Goal: Task Accomplishment & Management: Manage account settings

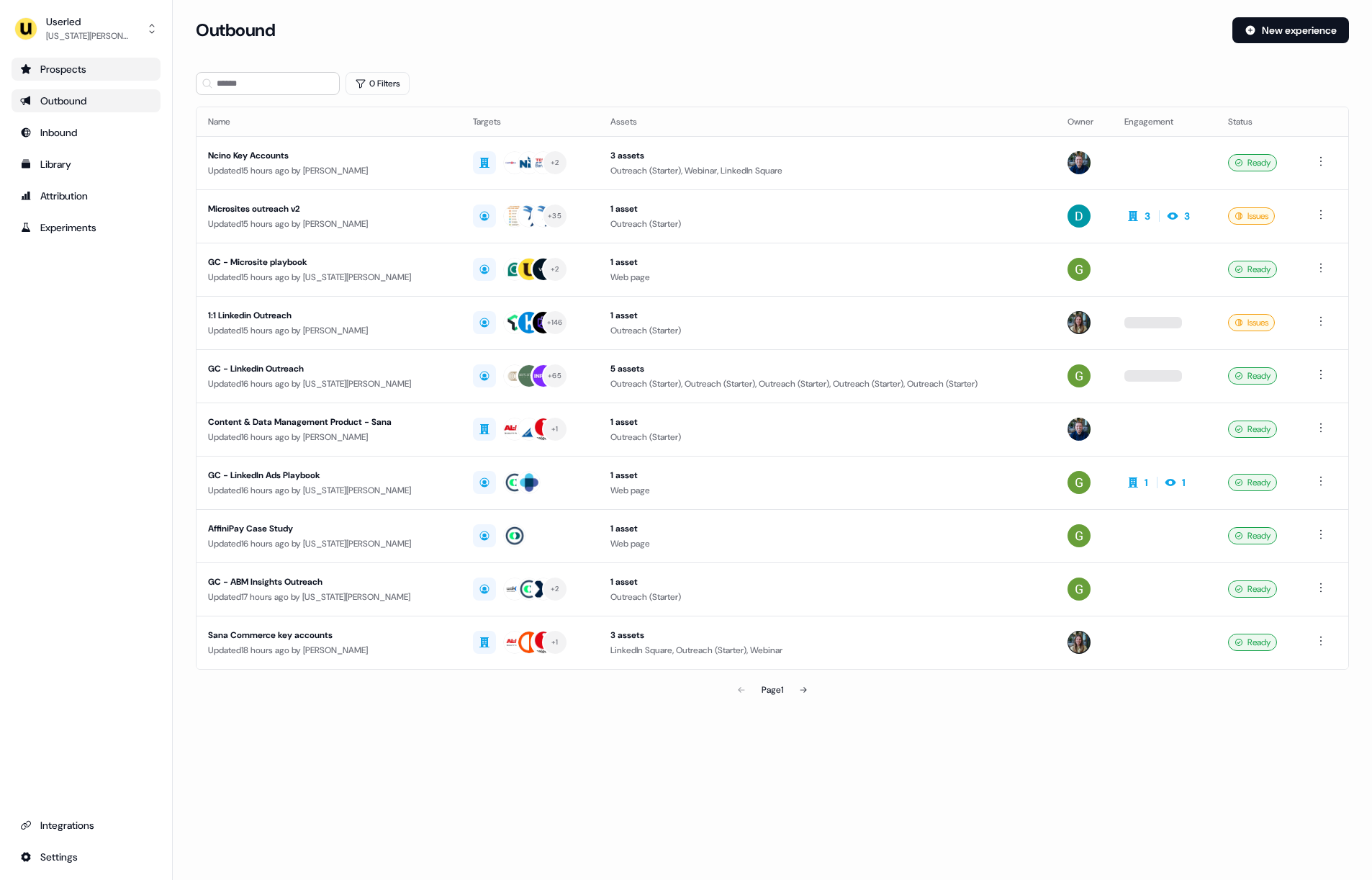
click at [84, 64] on div "Prospects" at bounding box center [86, 69] width 132 height 14
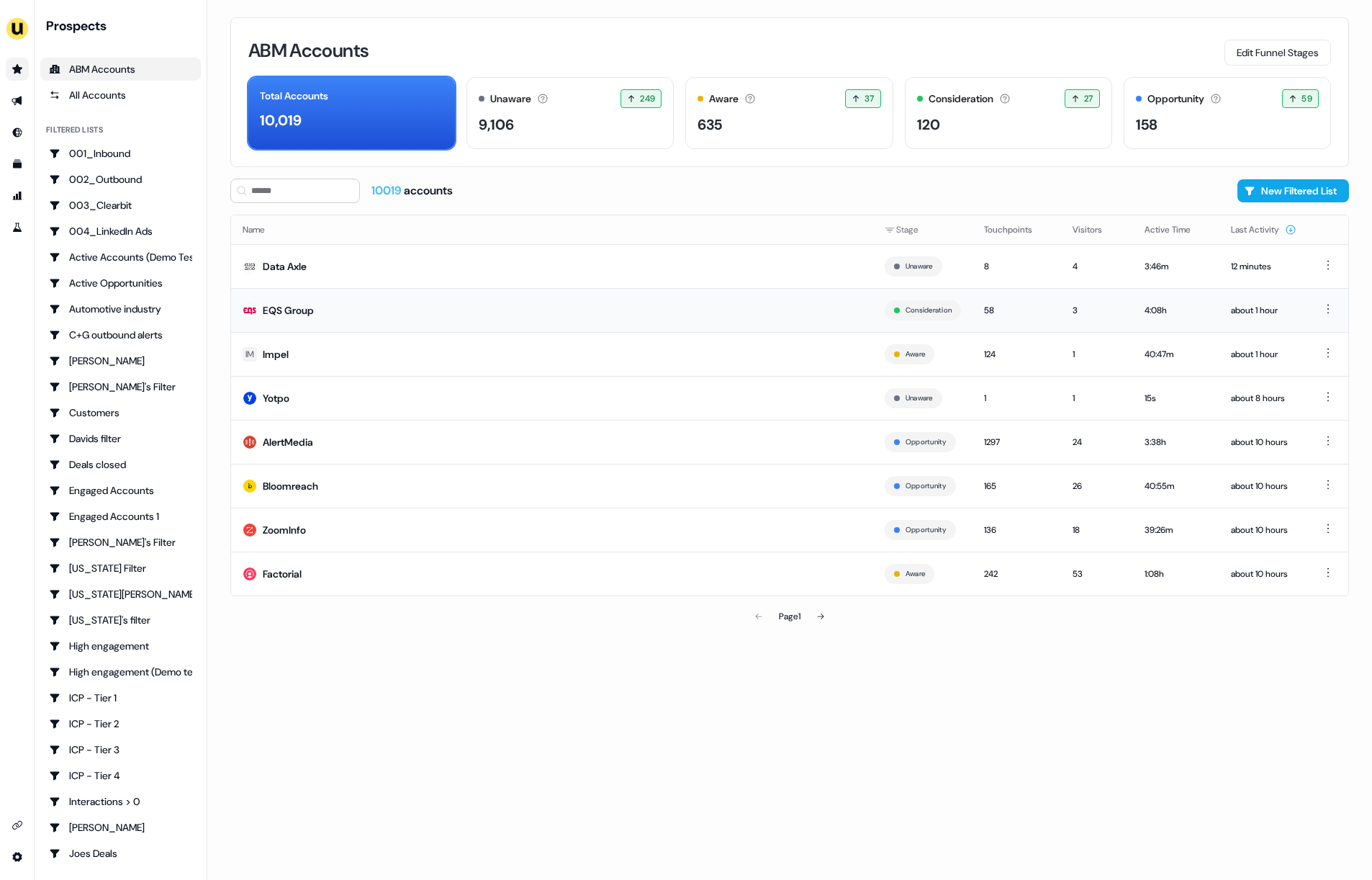
click at [389, 319] on td "EQS Group" at bounding box center [552, 309] width 642 height 44
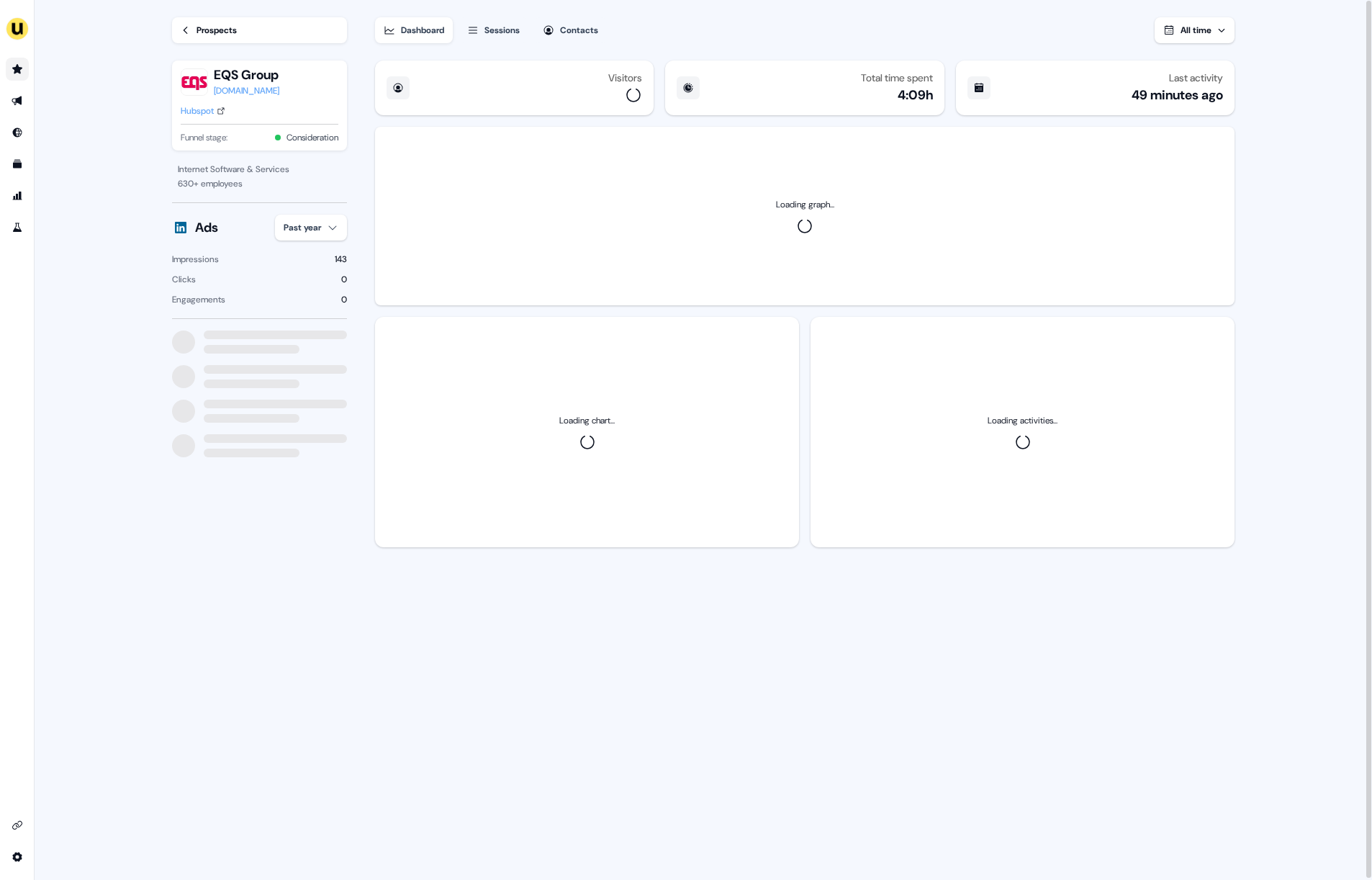
click at [491, 32] on div "Sessions" at bounding box center [503, 30] width 36 height 14
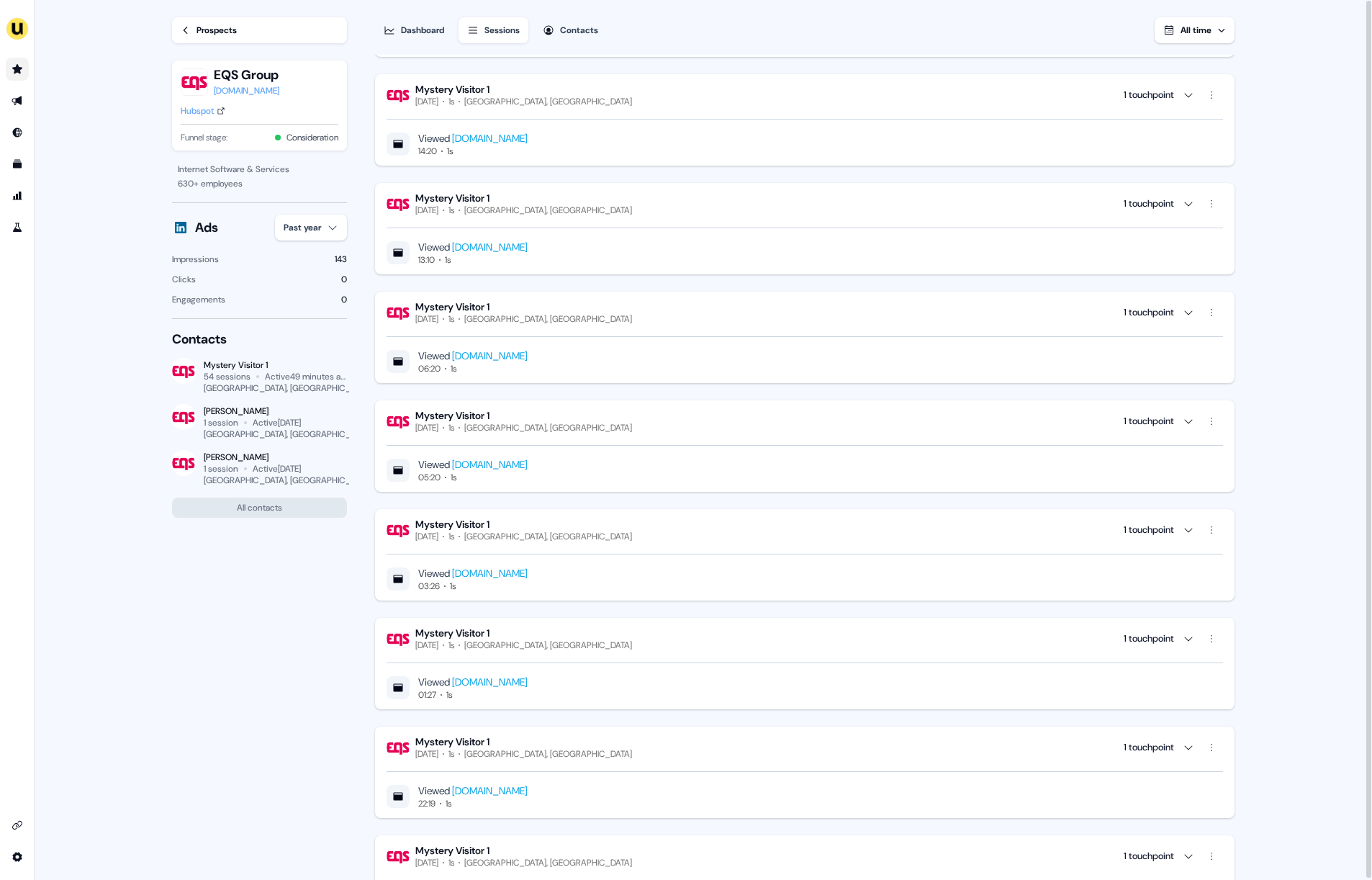
scroll to position [532, 0]
click at [273, 40] on link "Prospects" at bounding box center [259, 30] width 175 height 26
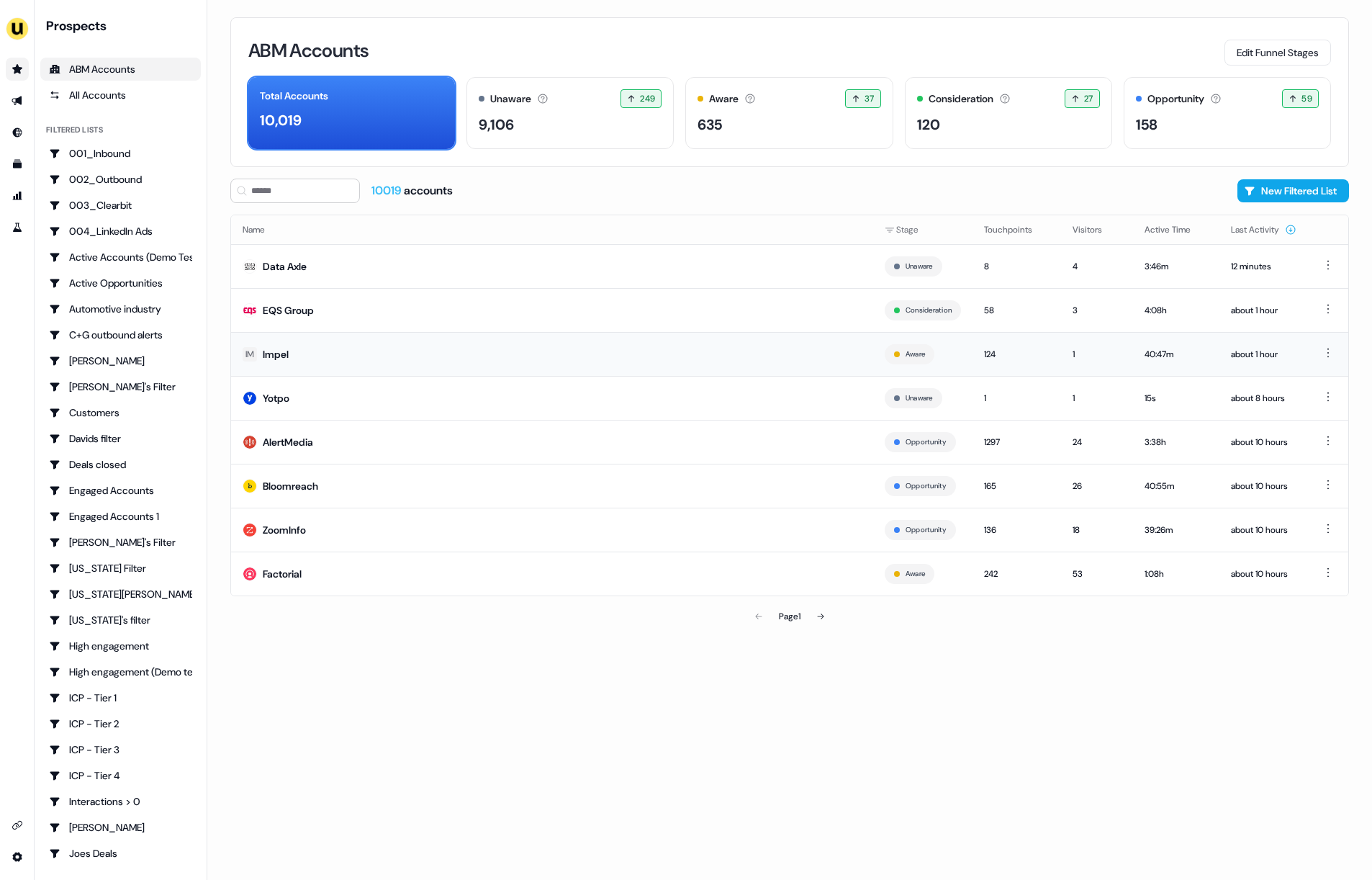
click at [318, 354] on td "IM Impel" at bounding box center [552, 354] width 642 height 44
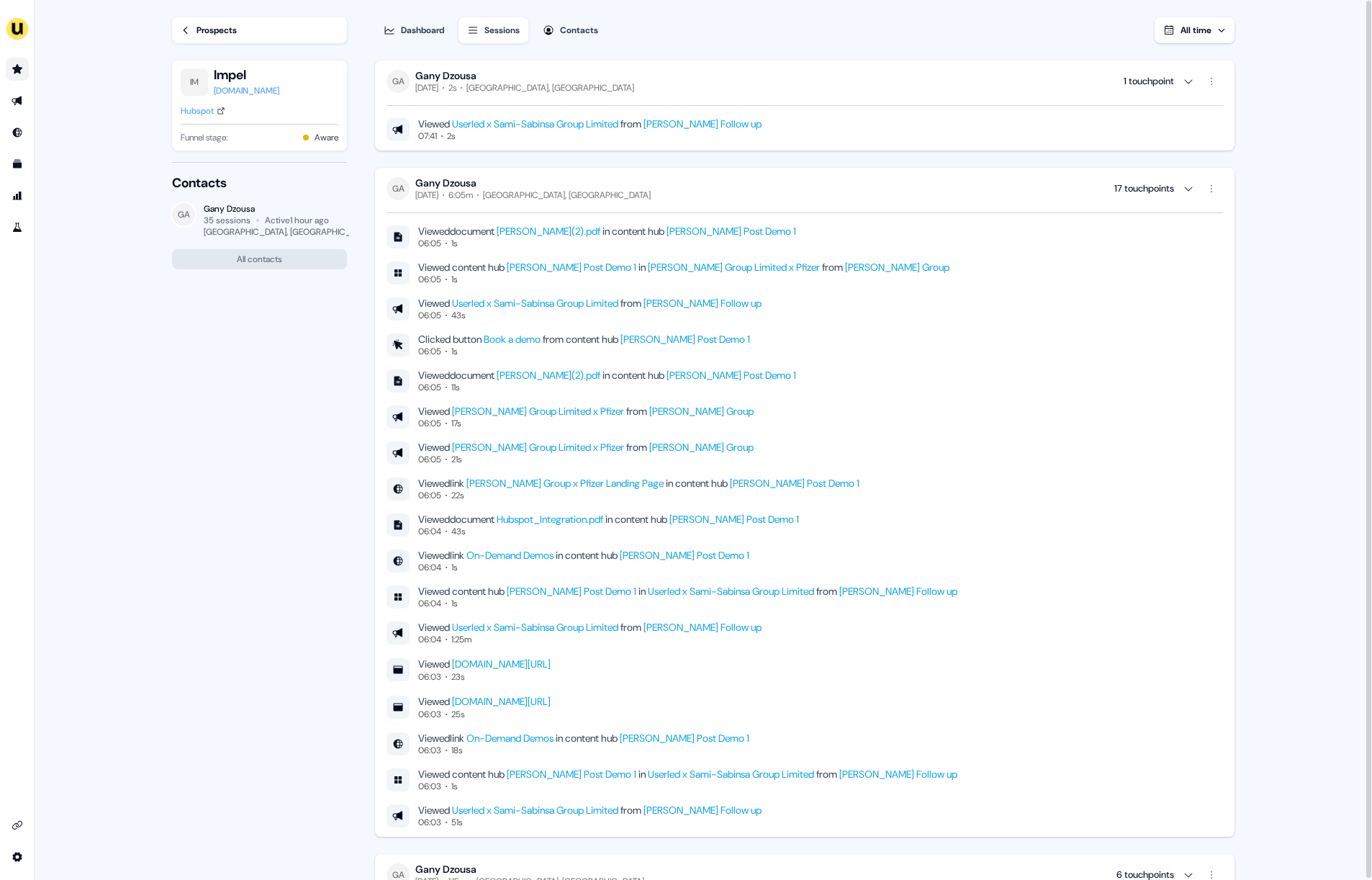
click at [227, 31] on div "Prospects" at bounding box center [216, 30] width 40 height 14
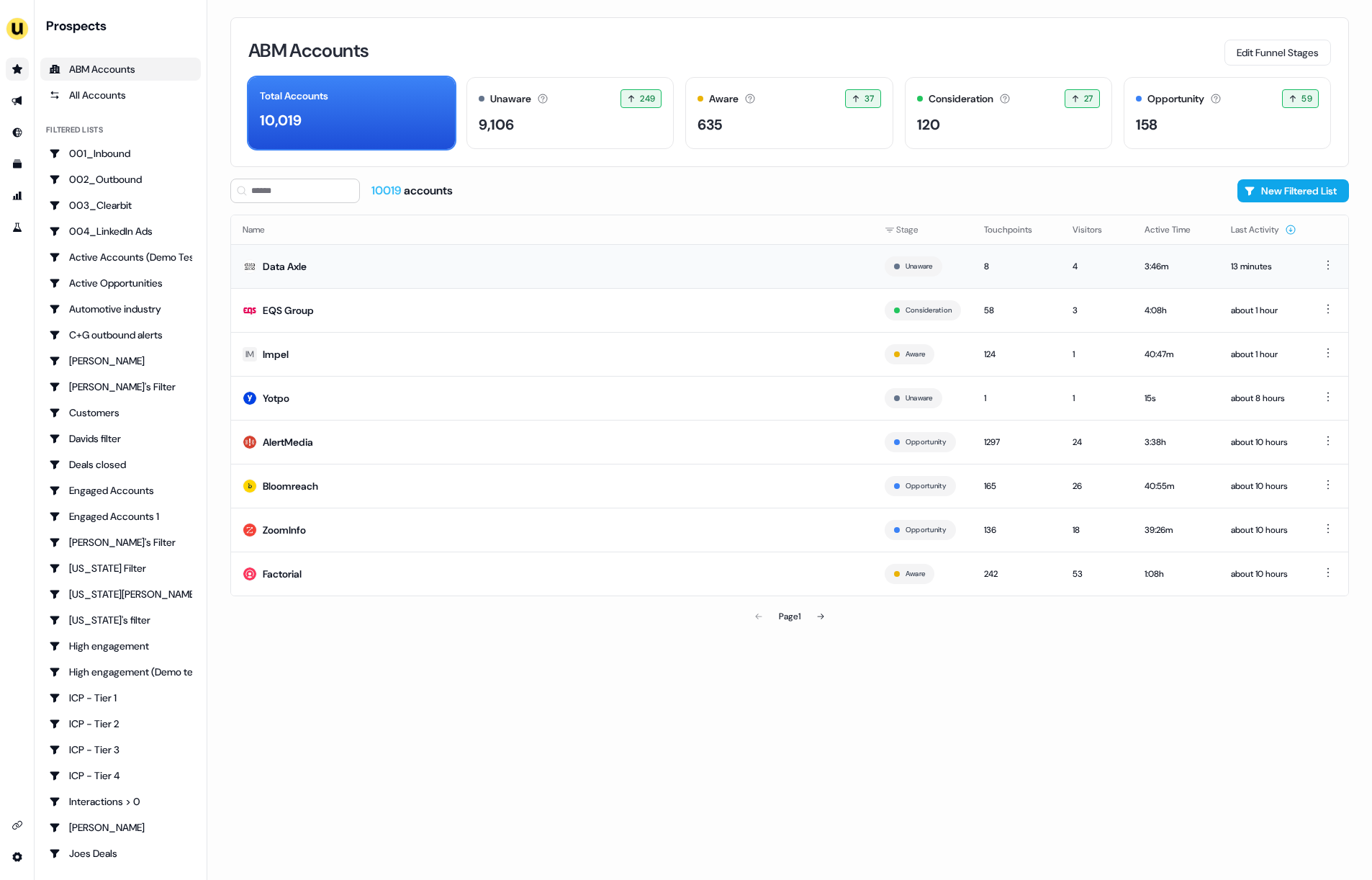
click at [318, 278] on td "Data Axle" at bounding box center [552, 266] width 642 height 44
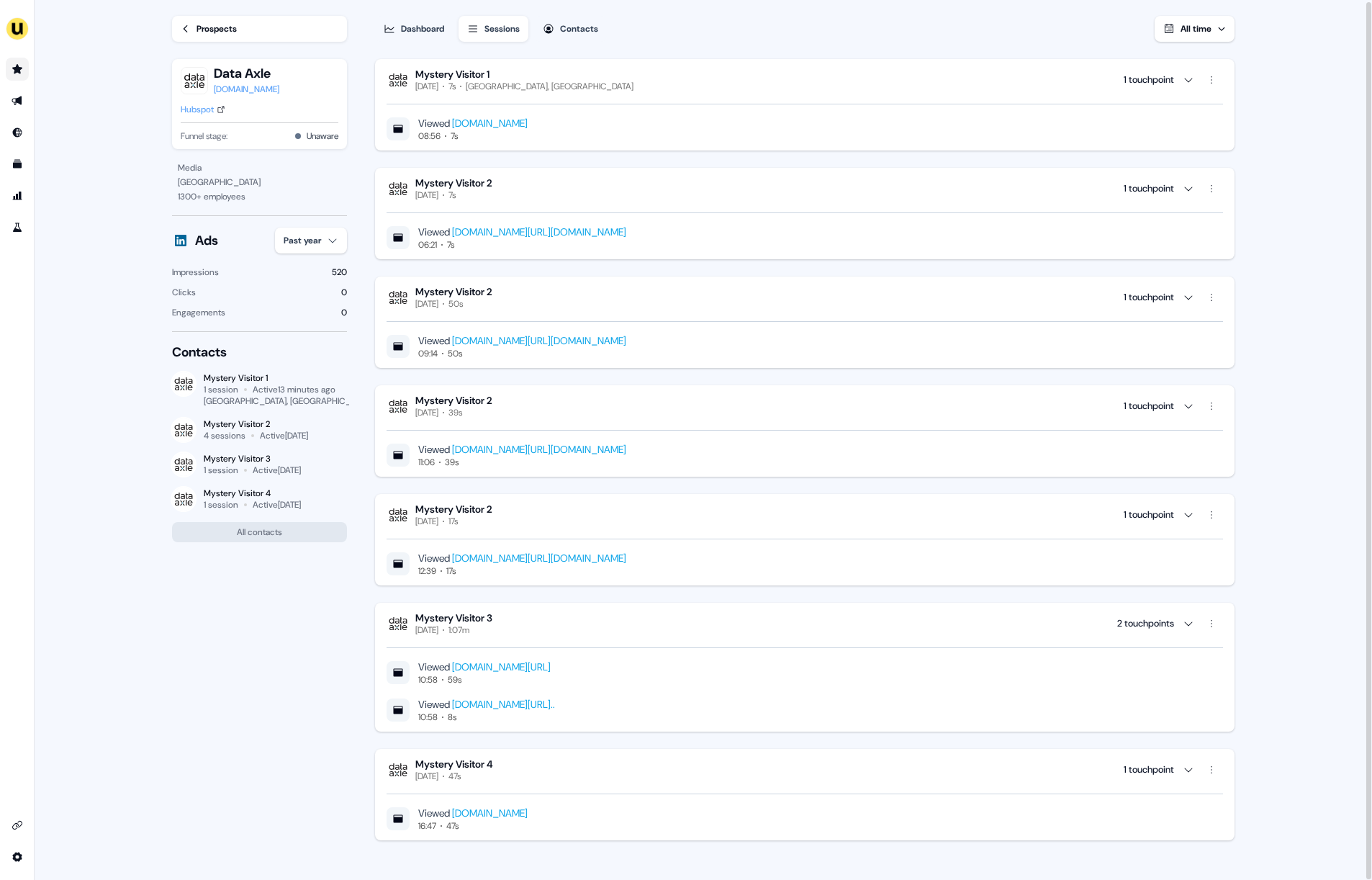
click at [242, 94] on div "[DOMAIN_NAME]" at bounding box center [247, 88] width 66 height 14
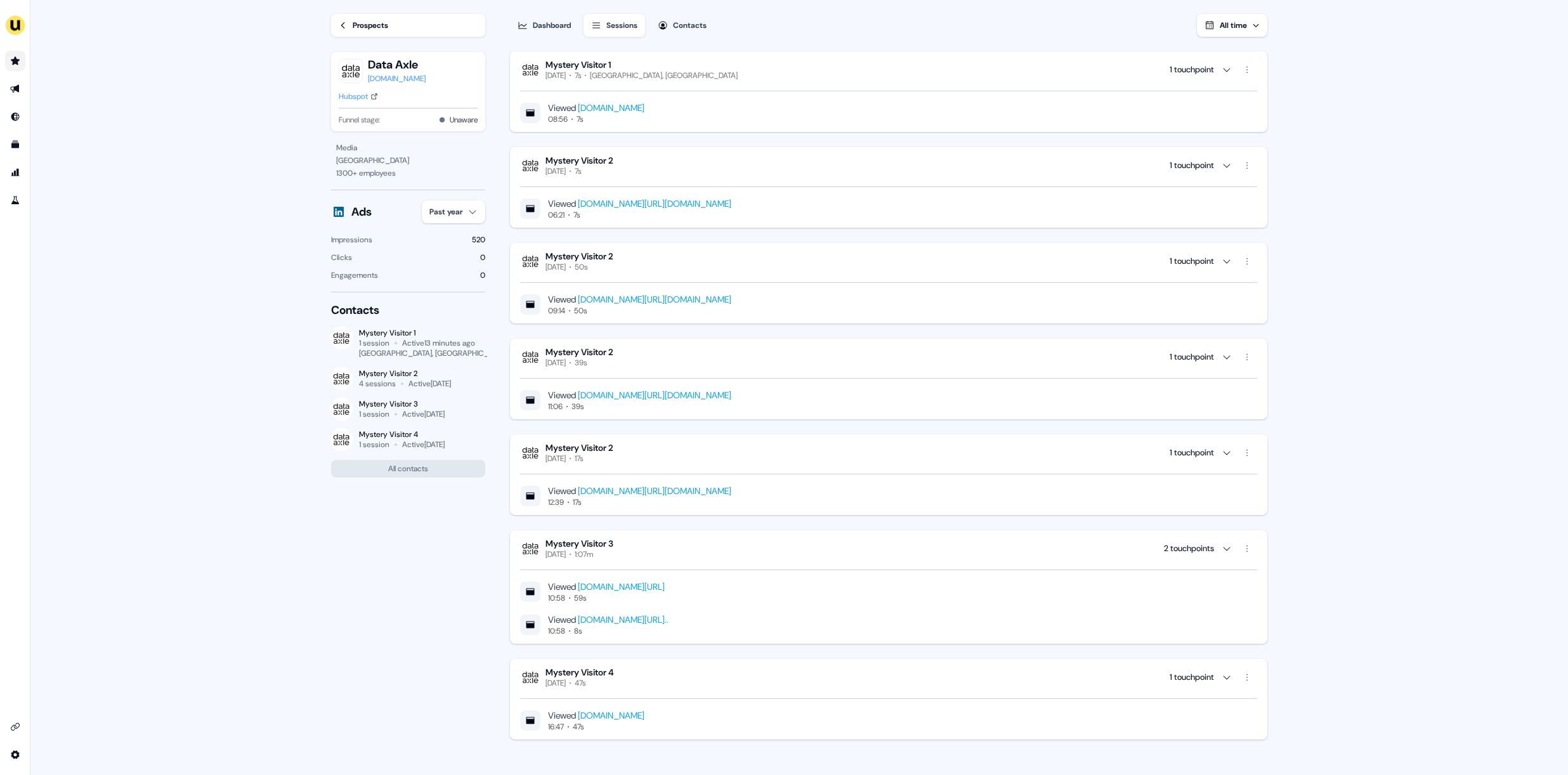
scroll to position [1, 0]
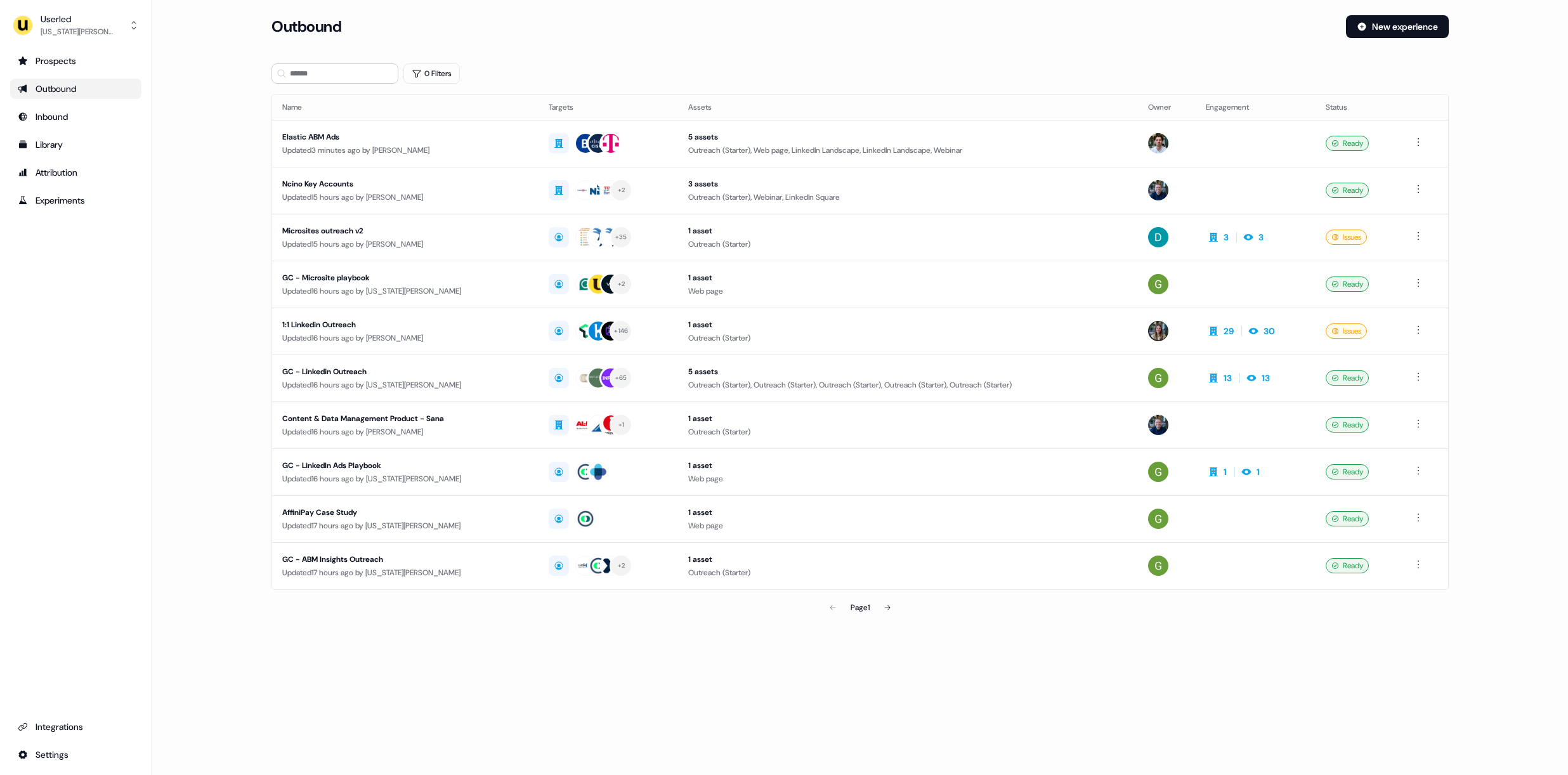
click at [323, 84] on section "Loading... Outbound New experience 0 Filters Name Targets Assets Owner Engageme…" at bounding box center [859, 335] width 1218 height 641
click at [315, 80] on input at bounding box center [334, 74] width 127 height 21
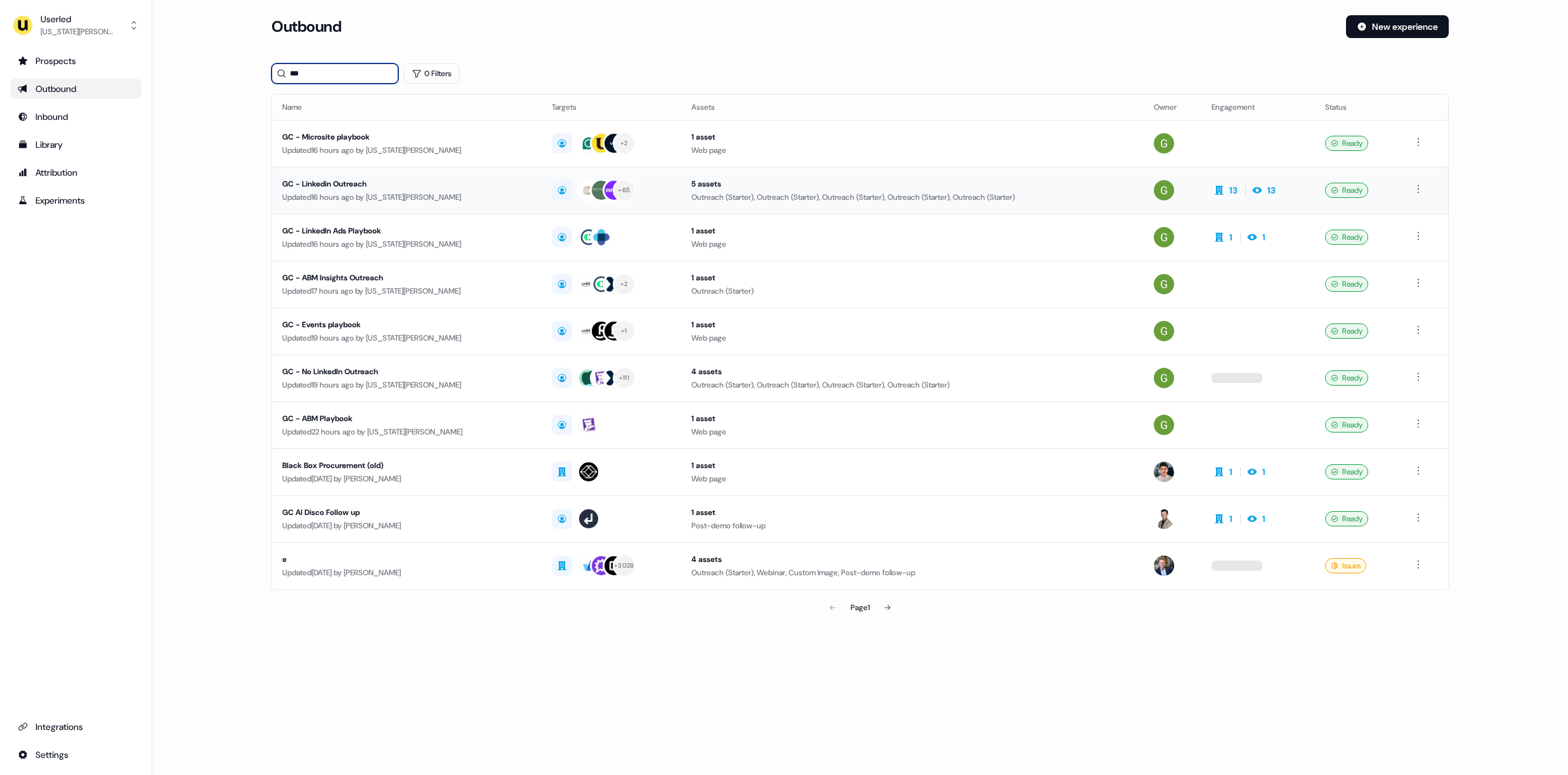
type input "**"
click at [329, 198] on div "Updated 16 hours ago by Georgia Cohen" at bounding box center [406, 197] width 249 height 12
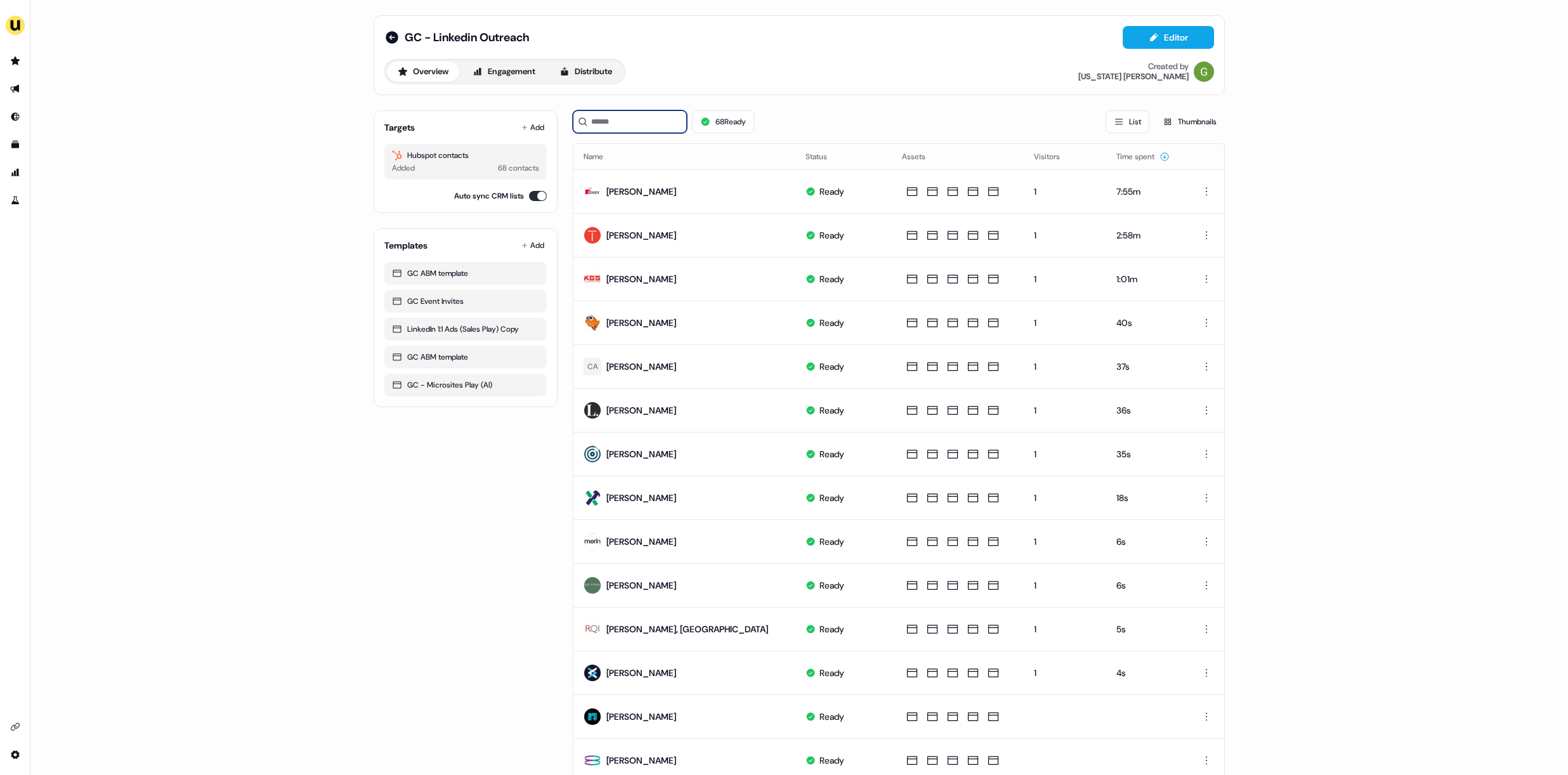
click at [619, 113] on input at bounding box center [630, 122] width 114 height 23
click at [619, 118] on input at bounding box center [630, 122] width 114 height 23
type input "*"
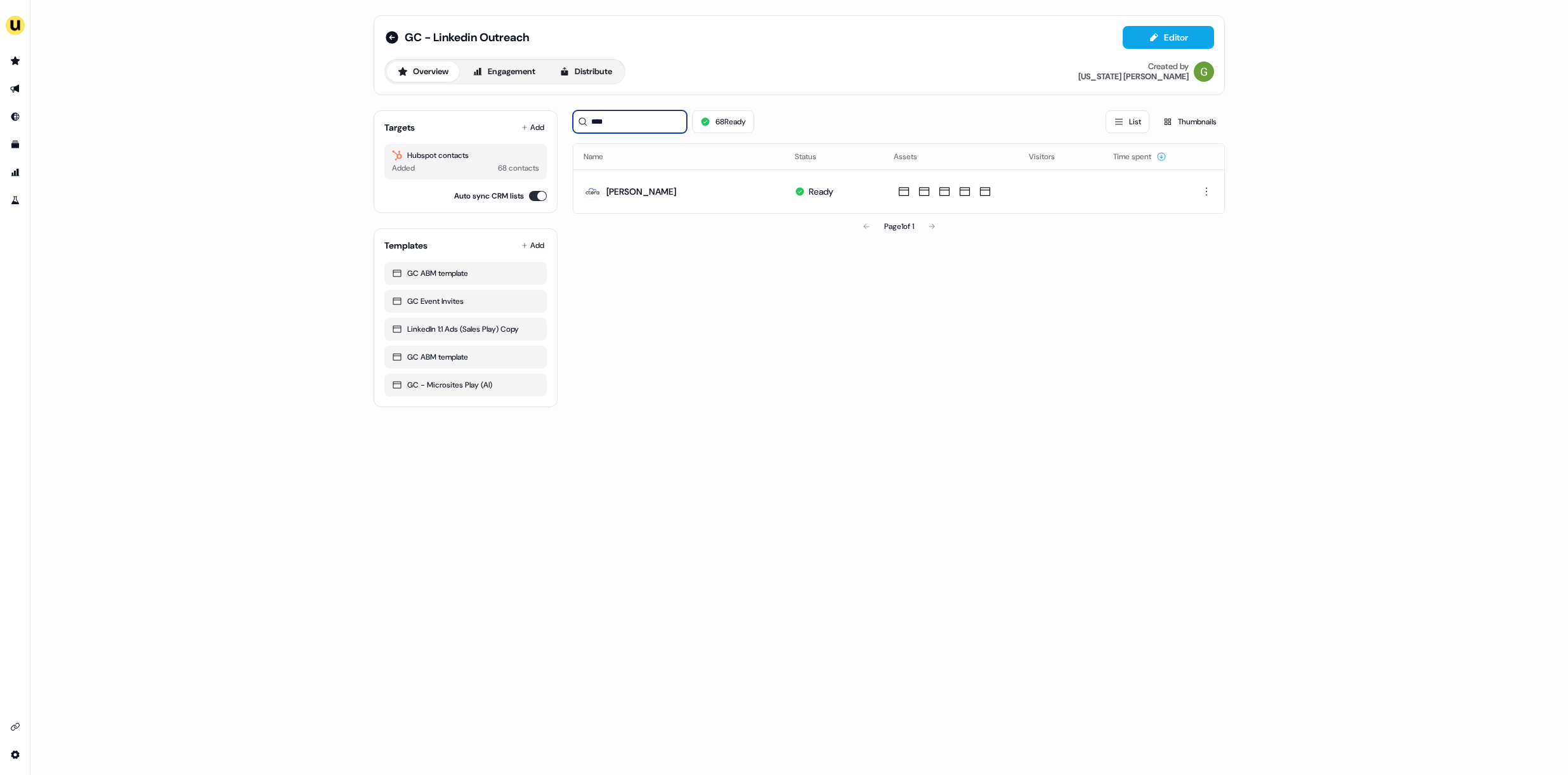
type input "****"
click at [934, 308] on div "**** 68 Ready List Thumbnails Name Status Assets Visitors Time spent Kelsie Mar…" at bounding box center [898, 253] width 652 height 307
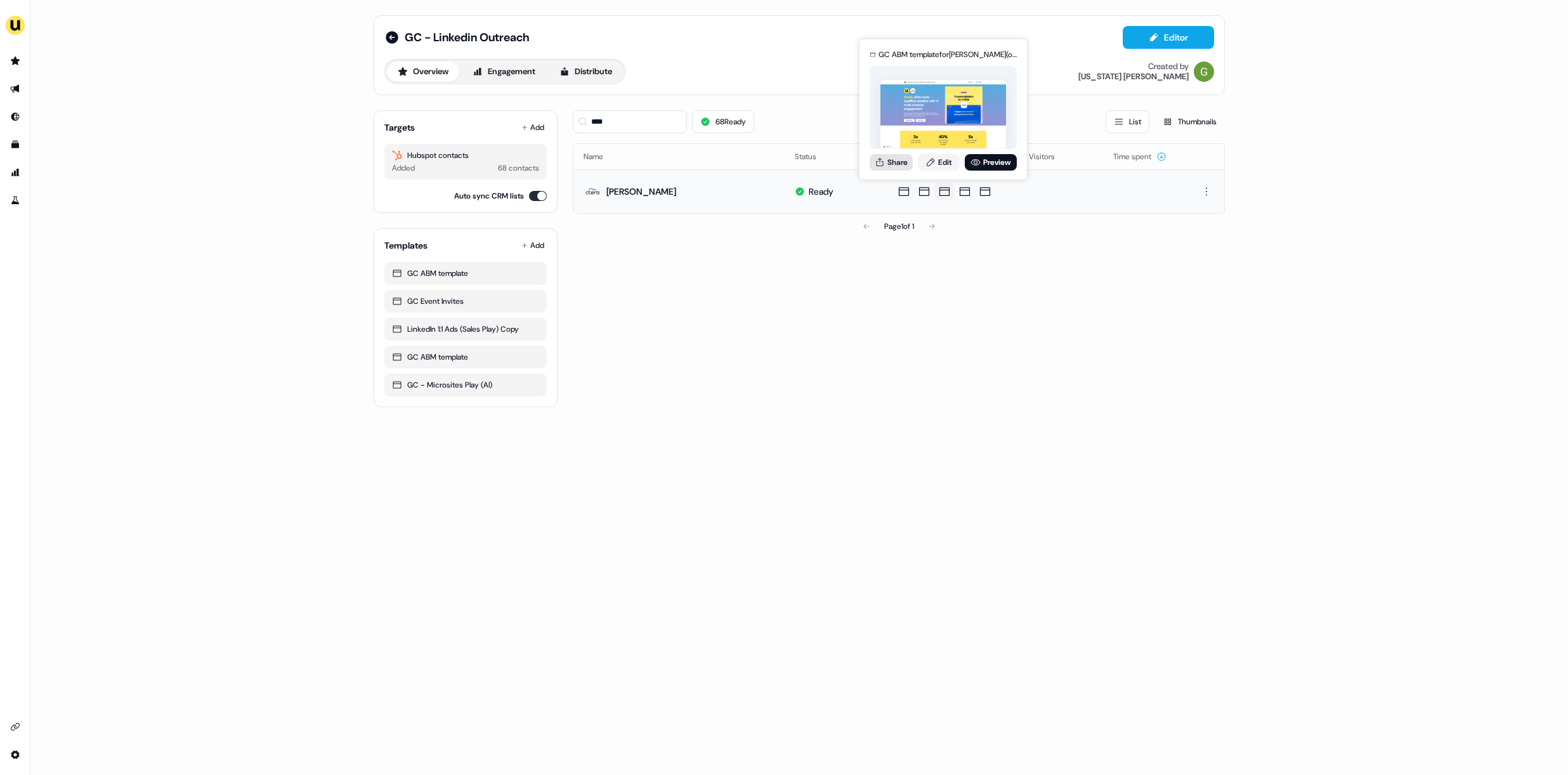
click at [907, 156] on button "Share" at bounding box center [891, 162] width 43 height 17
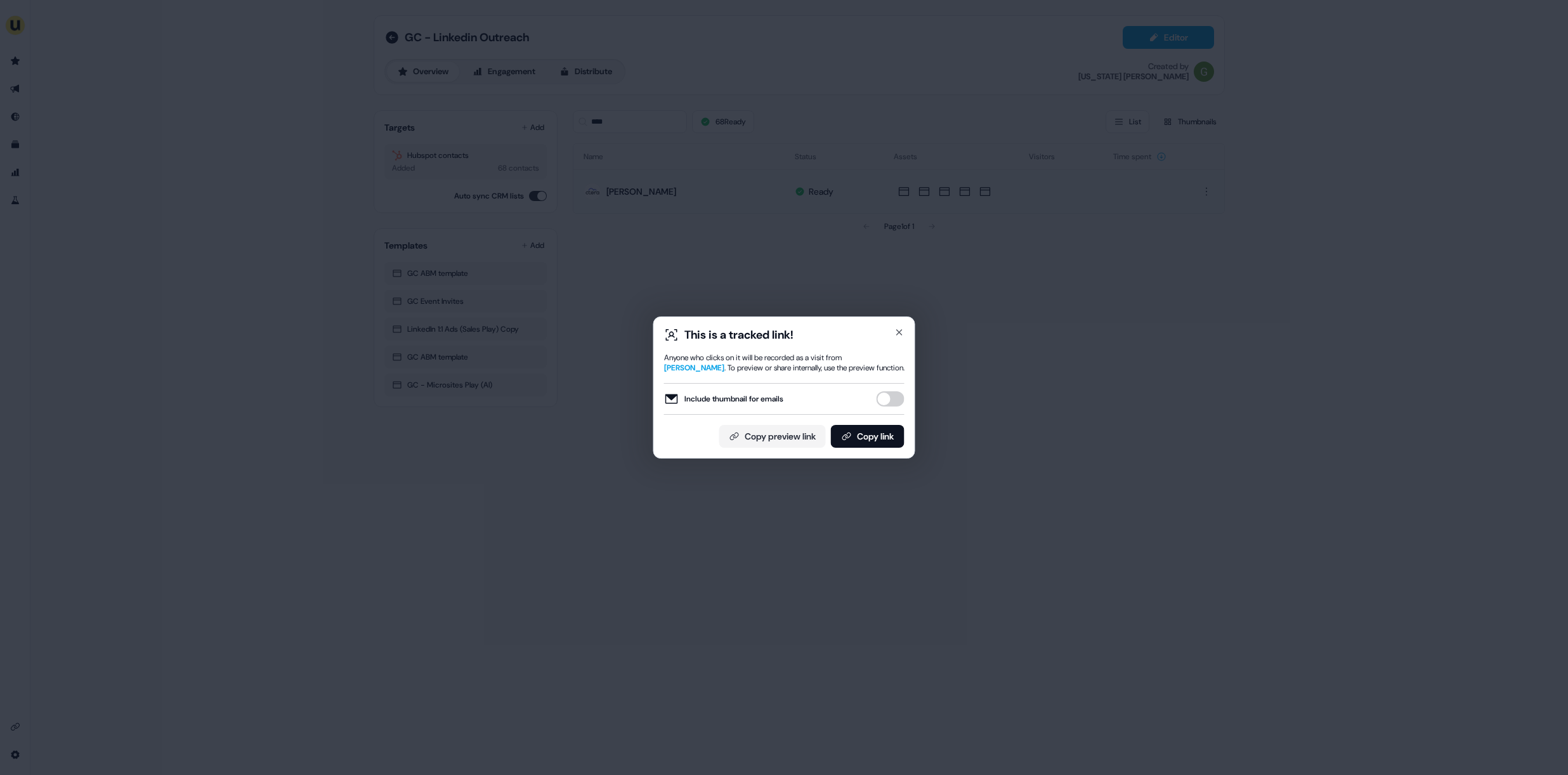
click at [887, 401] on button "Include thumbnail for emails" at bounding box center [891, 399] width 28 height 15
click at [881, 435] on button "Copy link" at bounding box center [868, 436] width 74 height 23
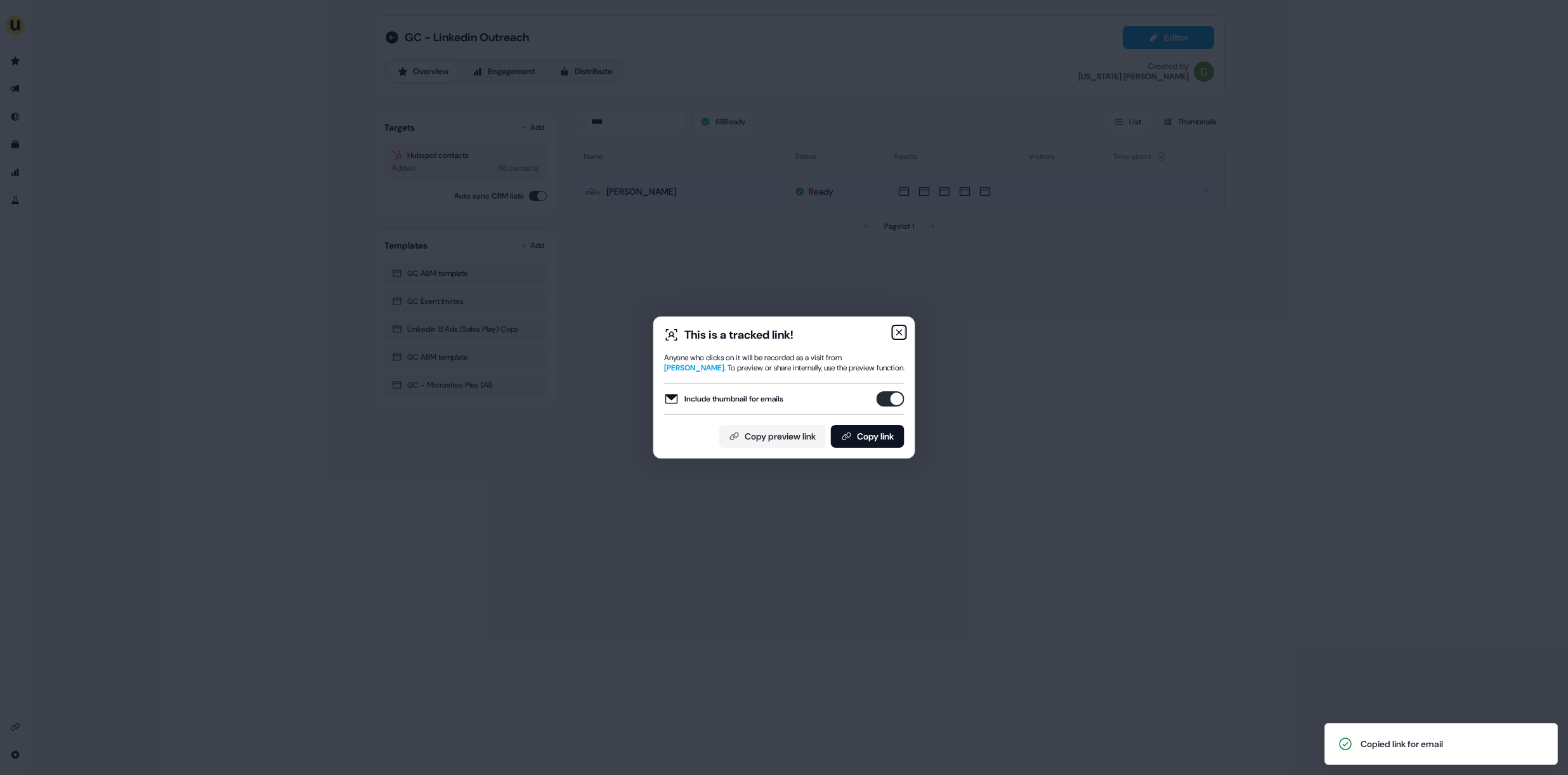
click at [901, 335] on icon "button" at bounding box center [899, 332] width 10 height 10
click at [901, 335] on div "This is a tracked link! Anyone who clicks on it will be recorded as a visit fro…" at bounding box center [784, 388] width 1568 height 775
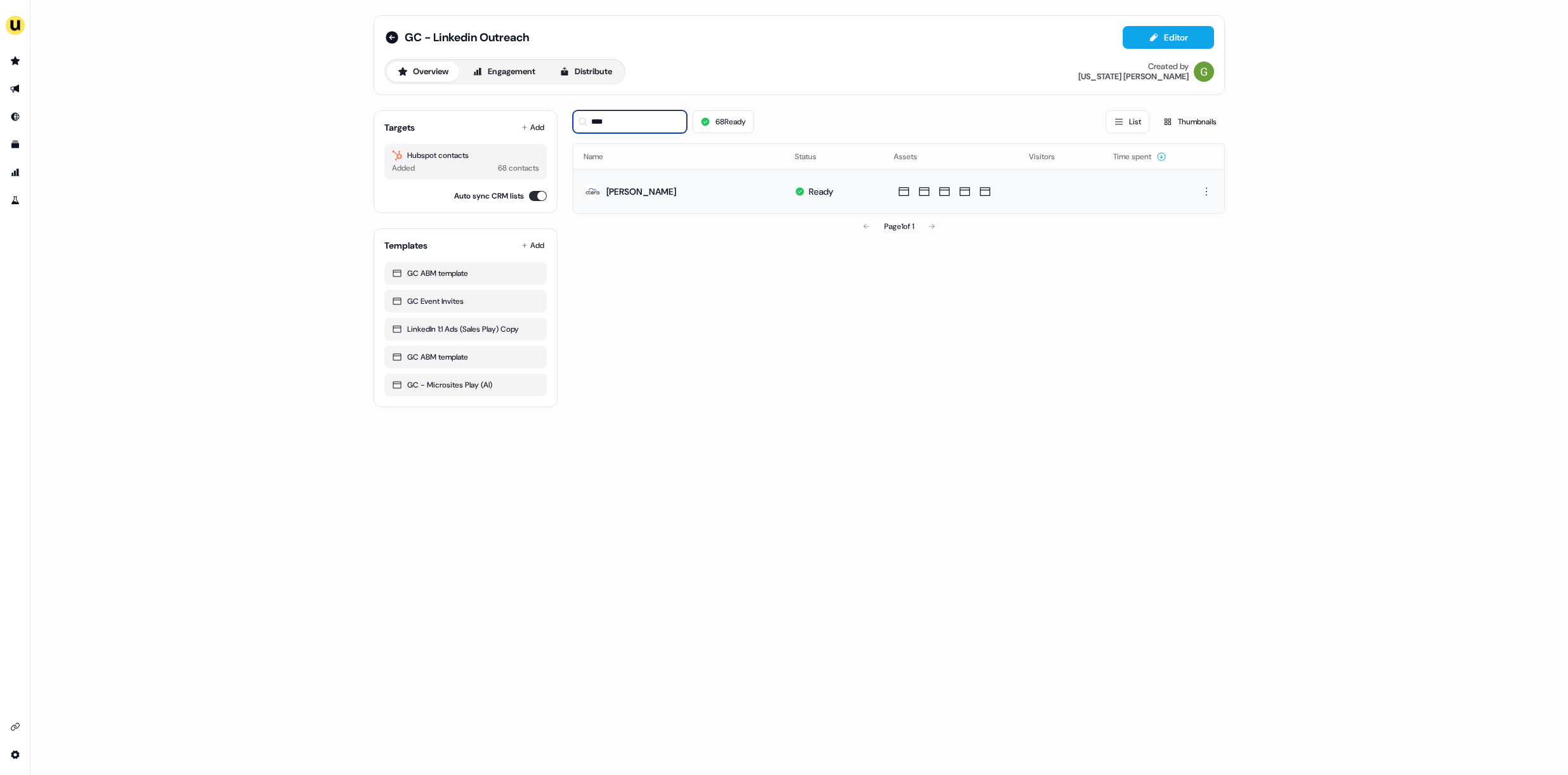
click at [625, 119] on input "****" at bounding box center [630, 122] width 114 height 23
click at [392, 39] on icon at bounding box center [392, 37] width 12 height 12
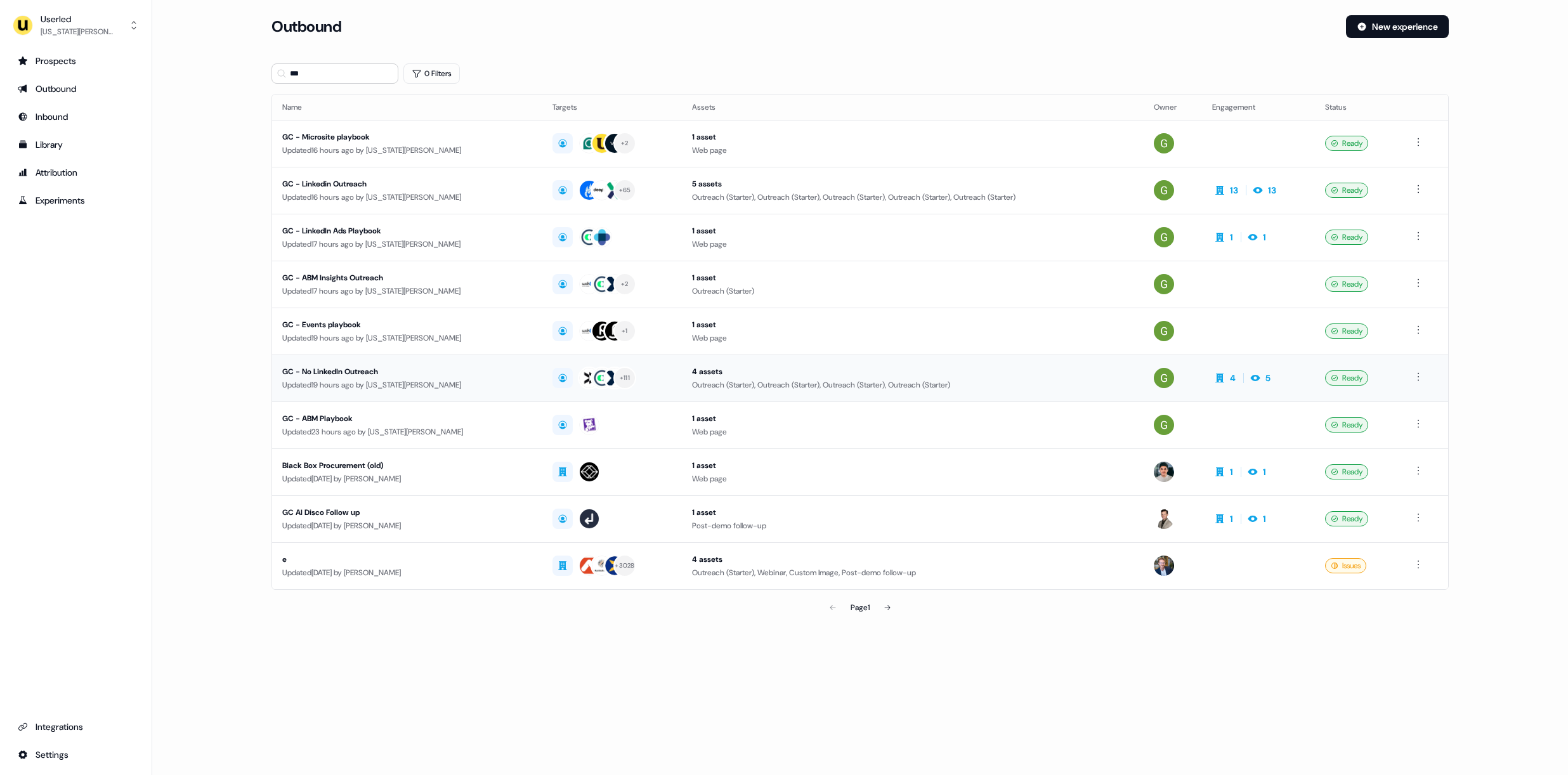
click at [351, 379] on div "Updated 19 hours ago by Georgia Cohen" at bounding box center [407, 384] width 250 height 12
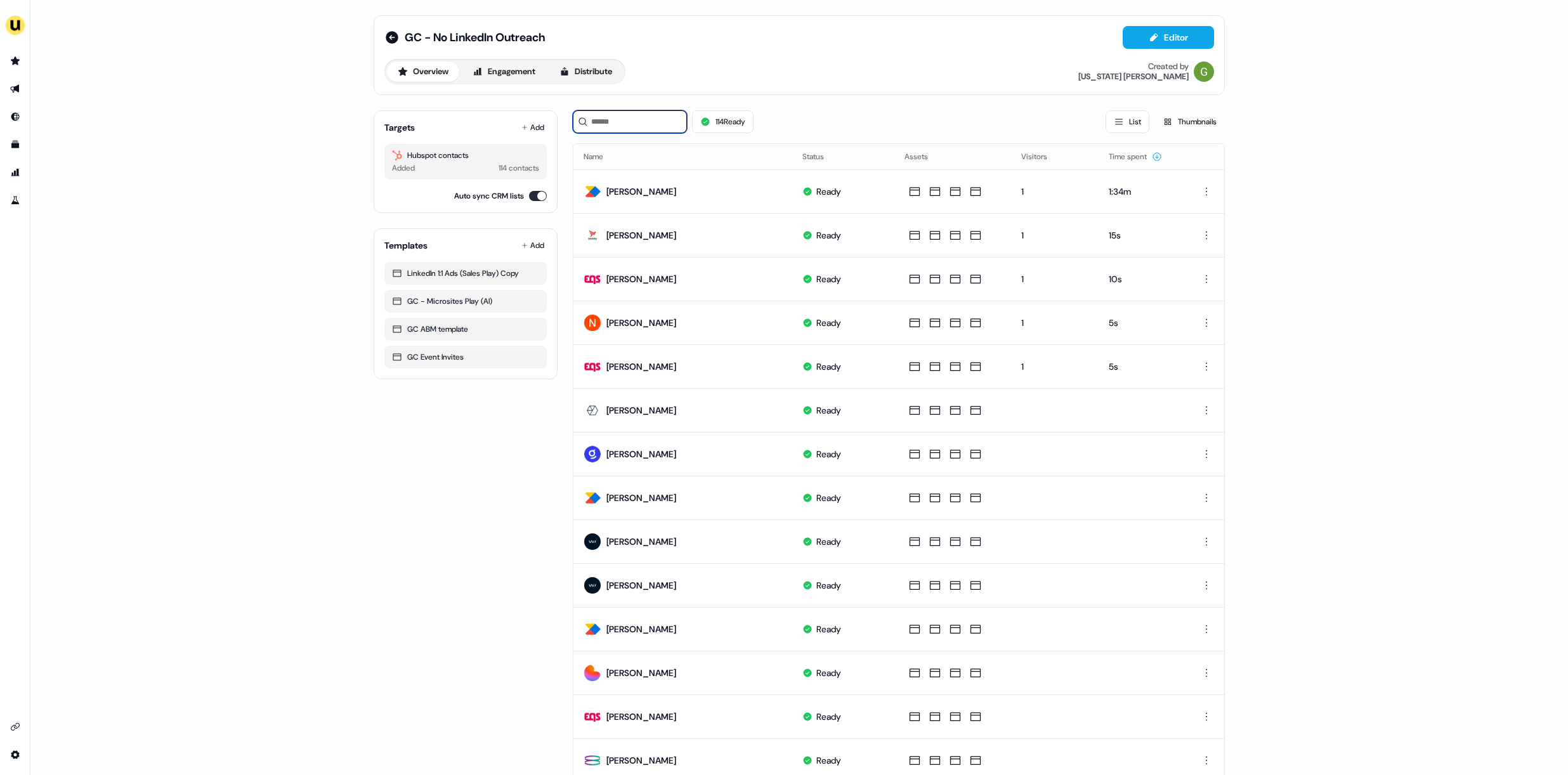
click at [634, 130] on input at bounding box center [630, 122] width 114 height 23
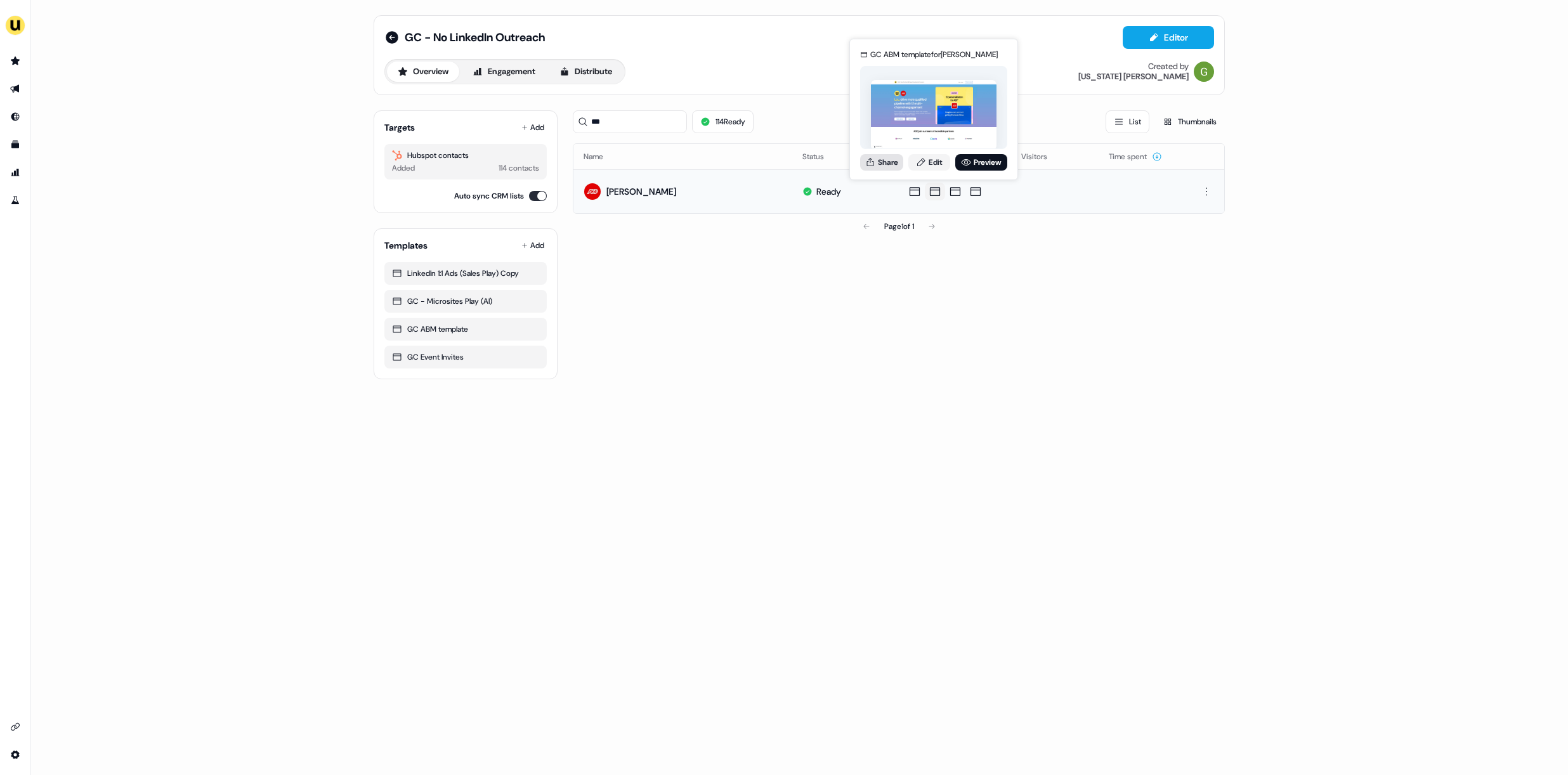
click at [892, 164] on button "Share" at bounding box center [882, 162] width 43 height 17
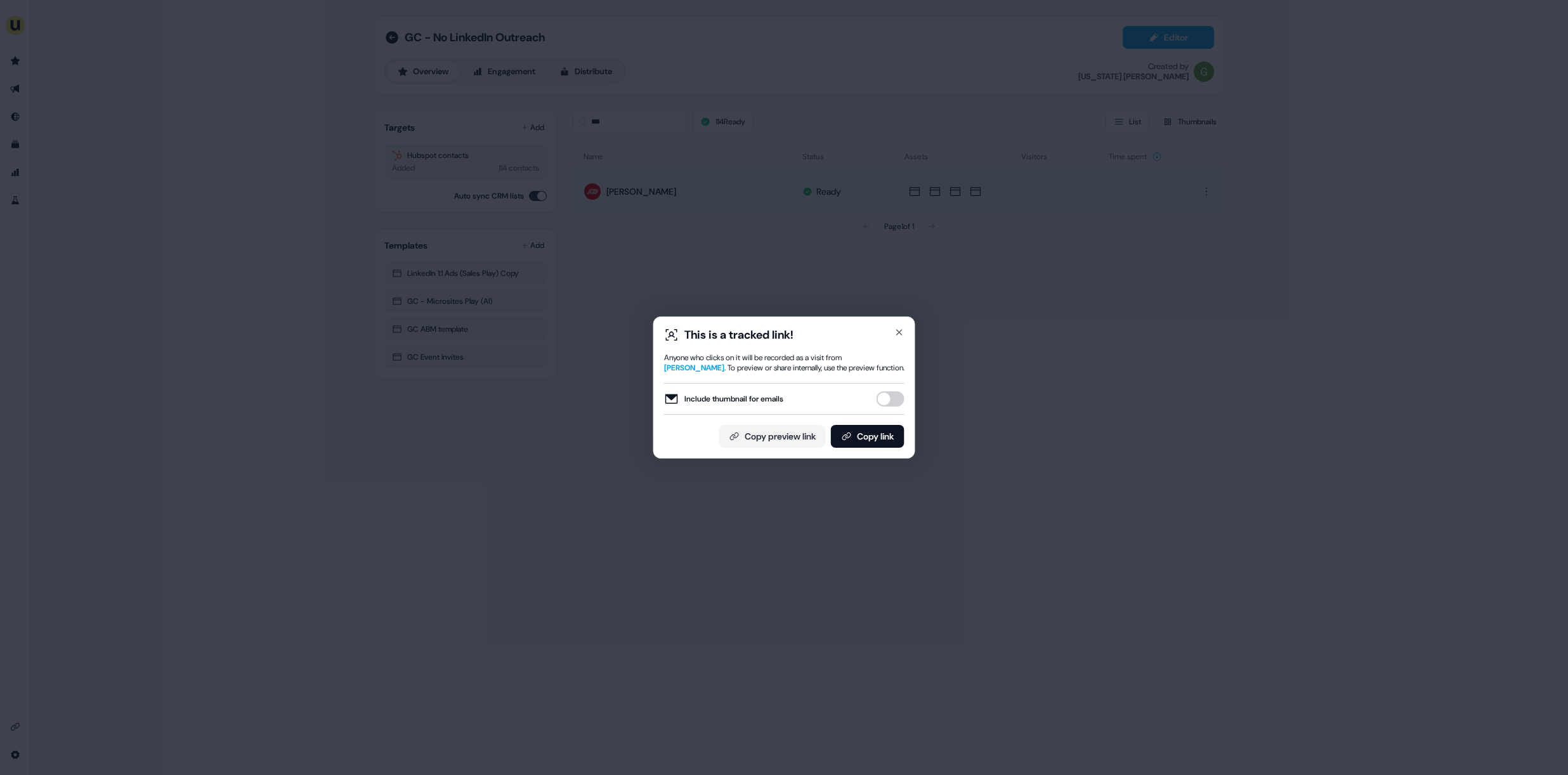
click at [883, 404] on button "Include thumbnail for emails" at bounding box center [891, 399] width 28 height 15
click at [877, 441] on button "Copy link" at bounding box center [868, 436] width 74 height 23
click at [904, 328] on div "This is a tracked link! Anyone who clicks on it will be recorded as a visit fro…" at bounding box center [784, 388] width 262 height 142
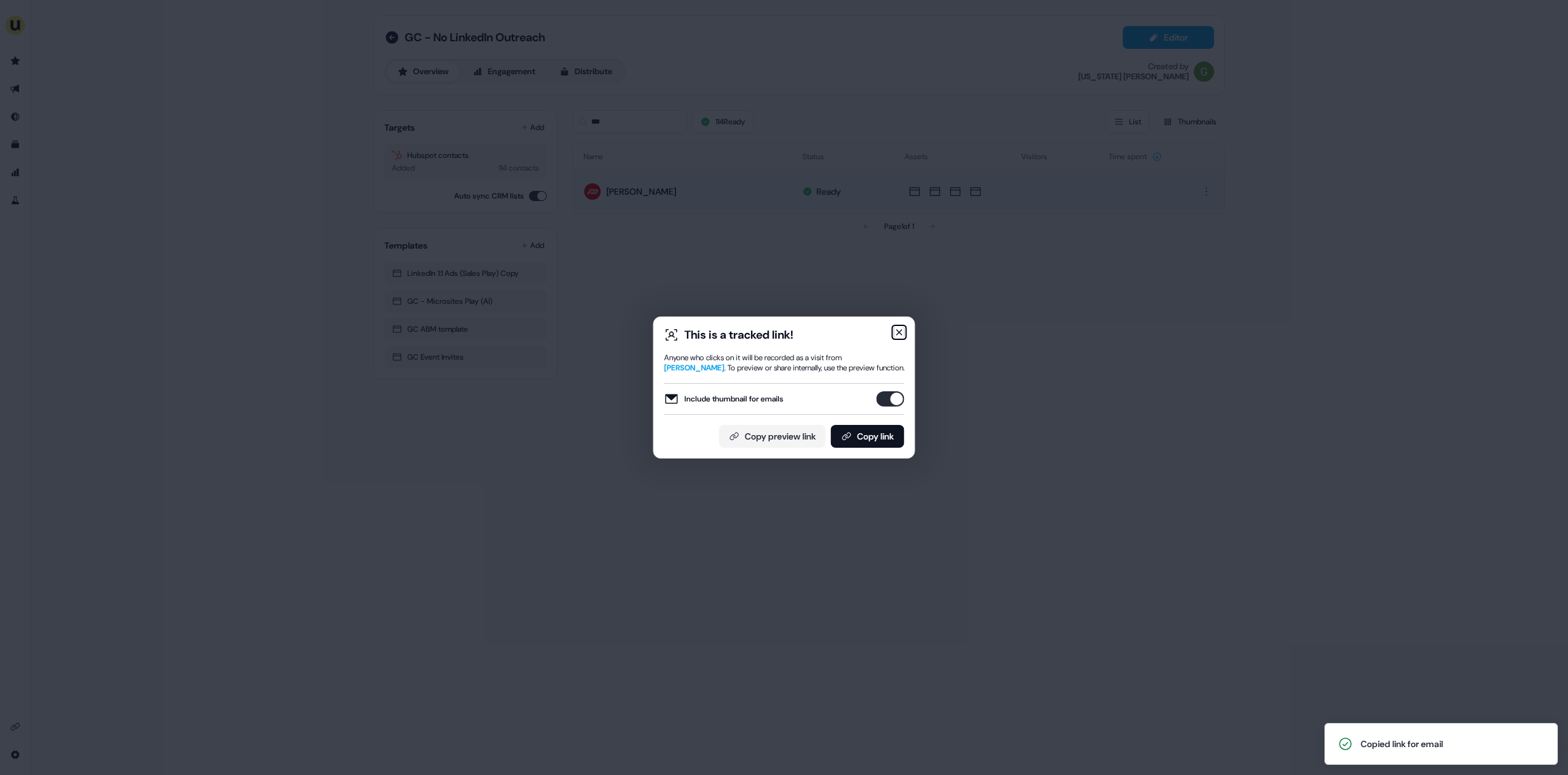
click at [901, 330] on icon "button" at bounding box center [899, 332] width 5 height 5
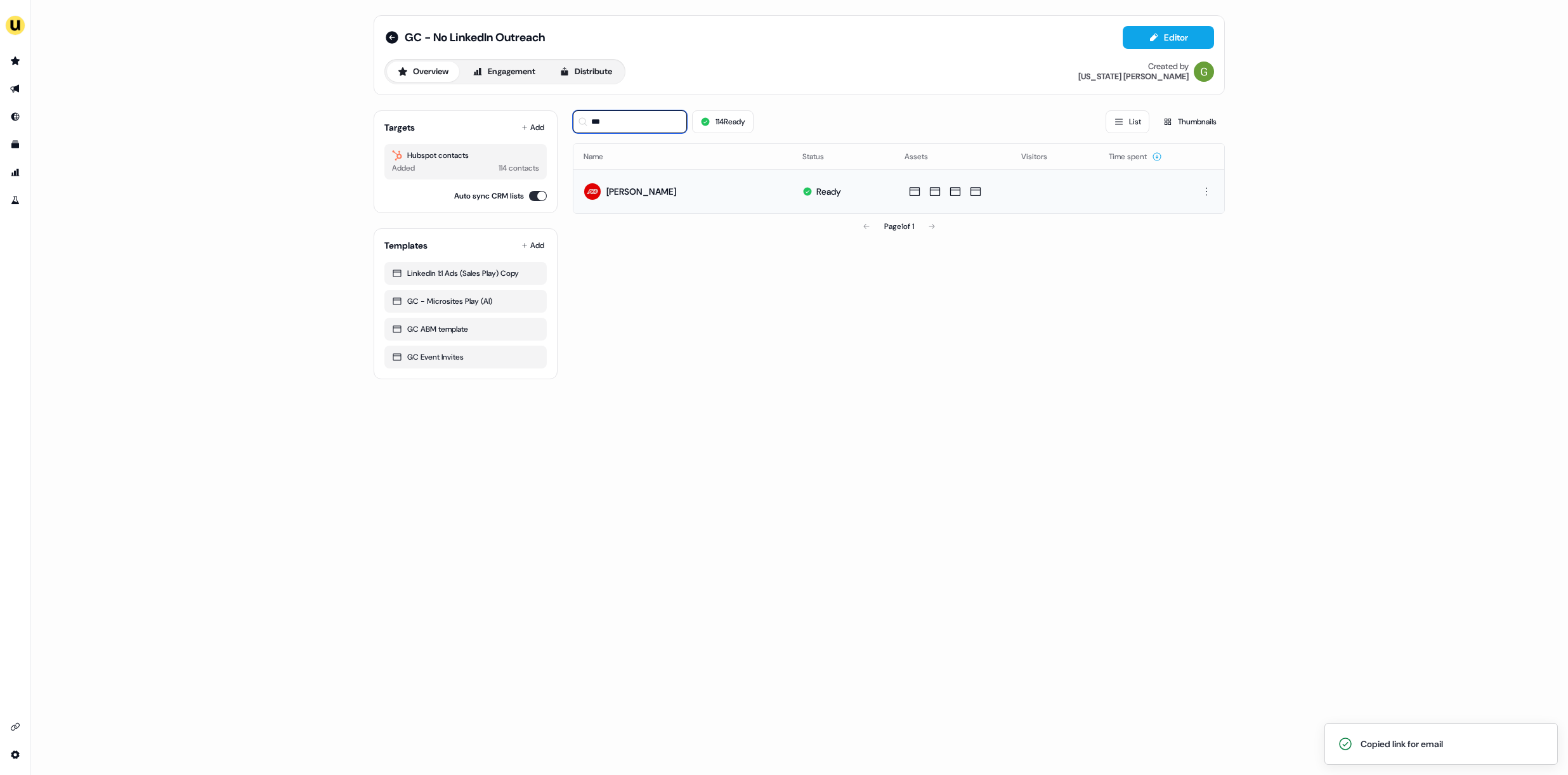
click at [613, 126] on input "***" at bounding box center [630, 122] width 114 height 23
click at [911, 299] on div "****** 114 Ready List Thumbnails Name Status Assets Visitors Time spent Franzis…" at bounding box center [898, 239] width 652 height 279
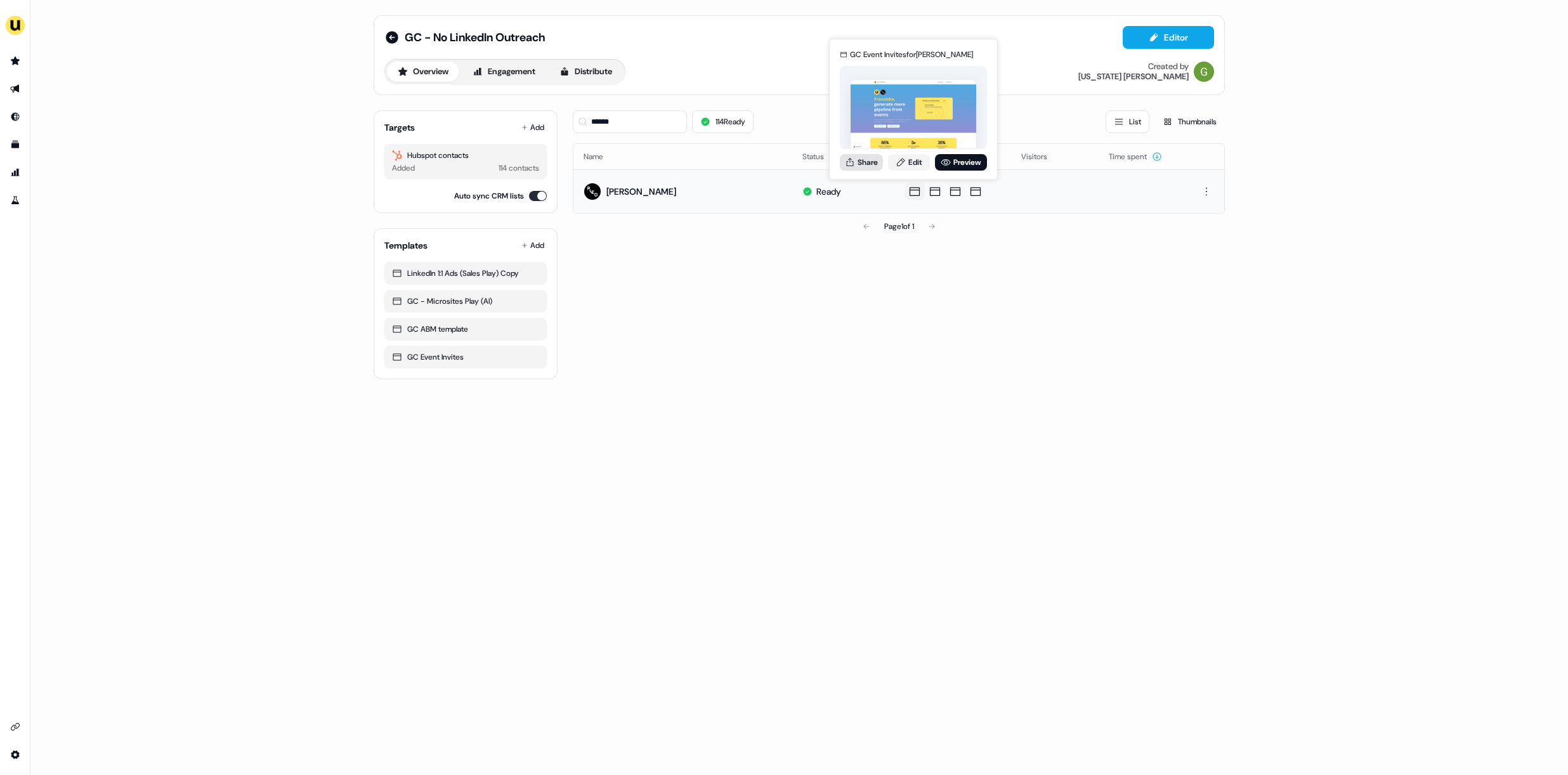
click at [868, 163] on button "Share" at bounding box center [861, 162] width 43 height 17
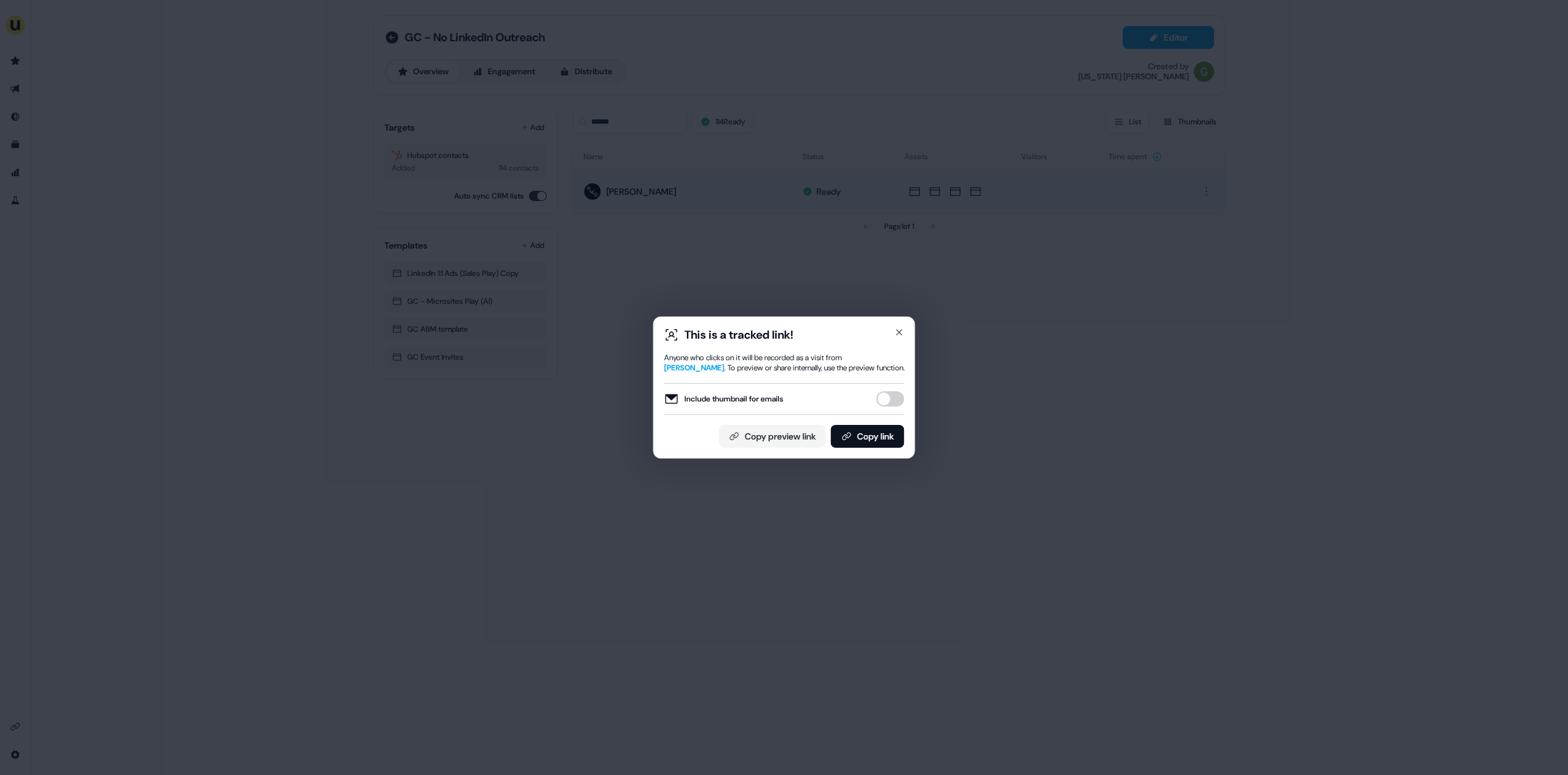
click at [886, 393] on button "Include thumbnail for emails" at bounding box center [891, 399] width 28 height 15
click at [883, 431] on button "Copy link" at bounding box center [868, 436] width 74 height 23
click at [899, 343] on div "This is a tracked link! Anyone who clicks on it will be recorded as a visit fro…" at bounding box center [784, 388] width 240 height 121
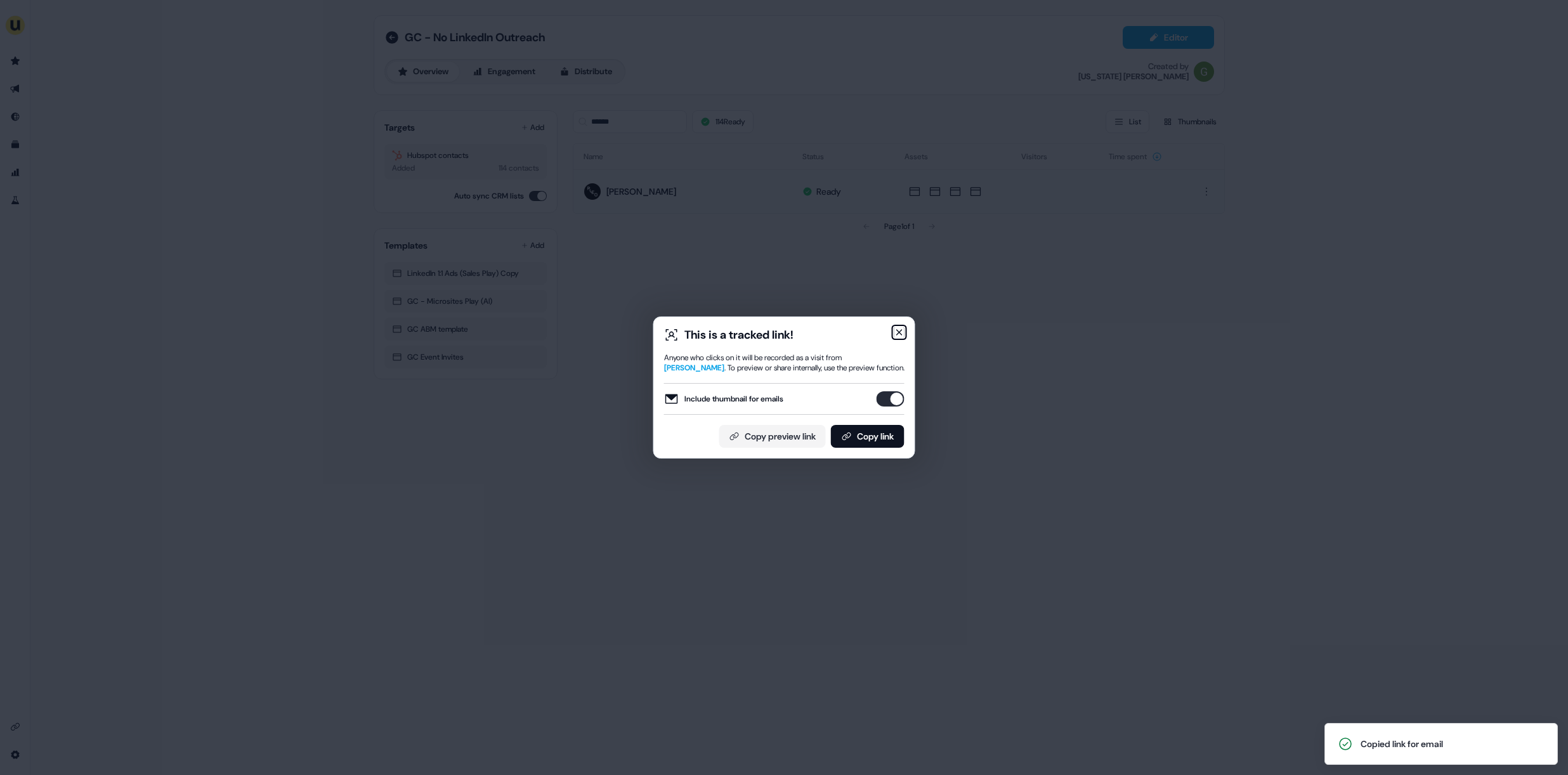
click at [899, 333] on icon "button" at bounding box center [899, 332] width 5 height 5
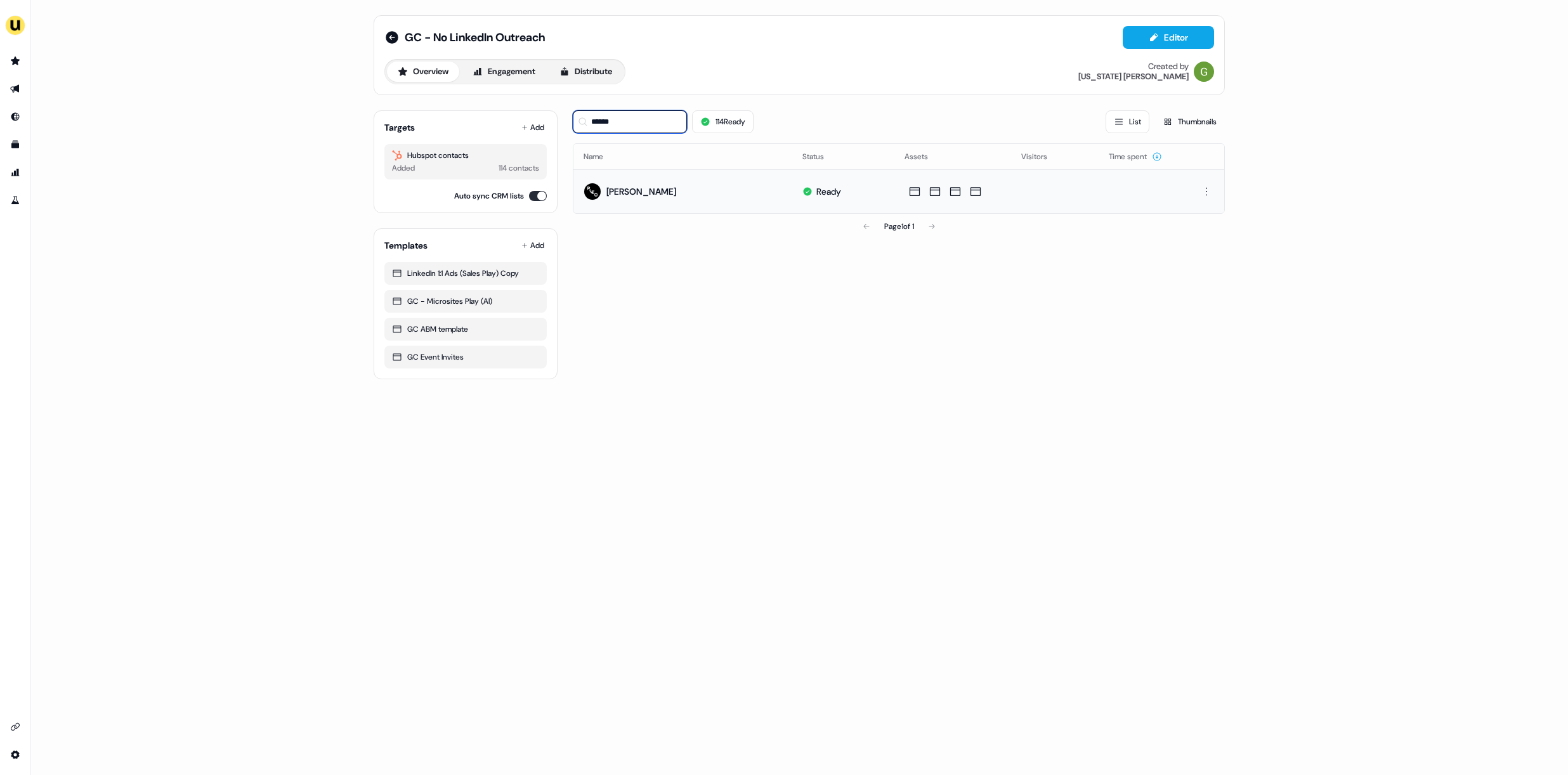
click at [666, 112] on input "******" at bounding box center [630, 122] width 114 height 23
type input "*"
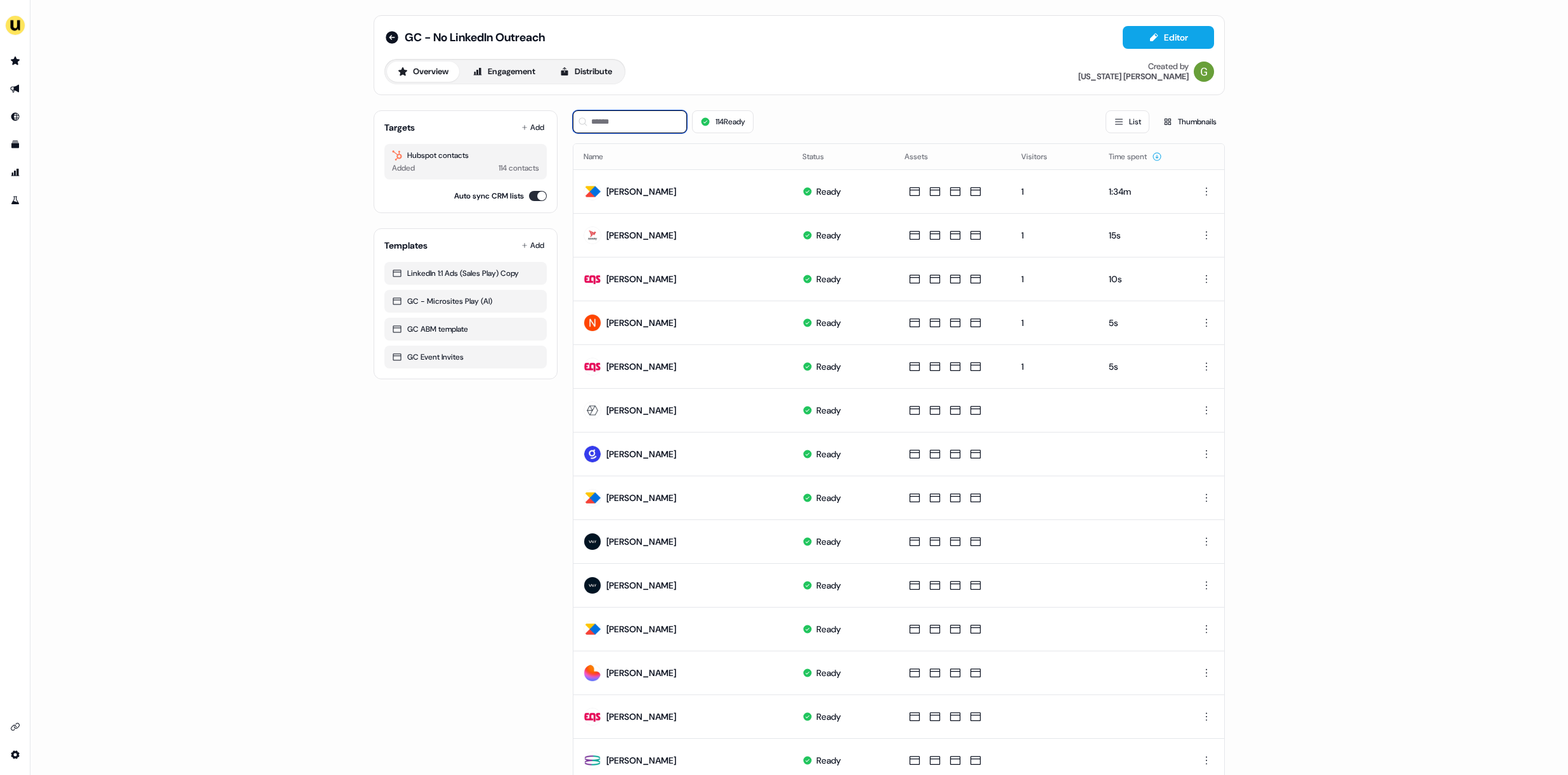
click at [590, 121] on input at bounding box center [630, 122] width 114 height 23
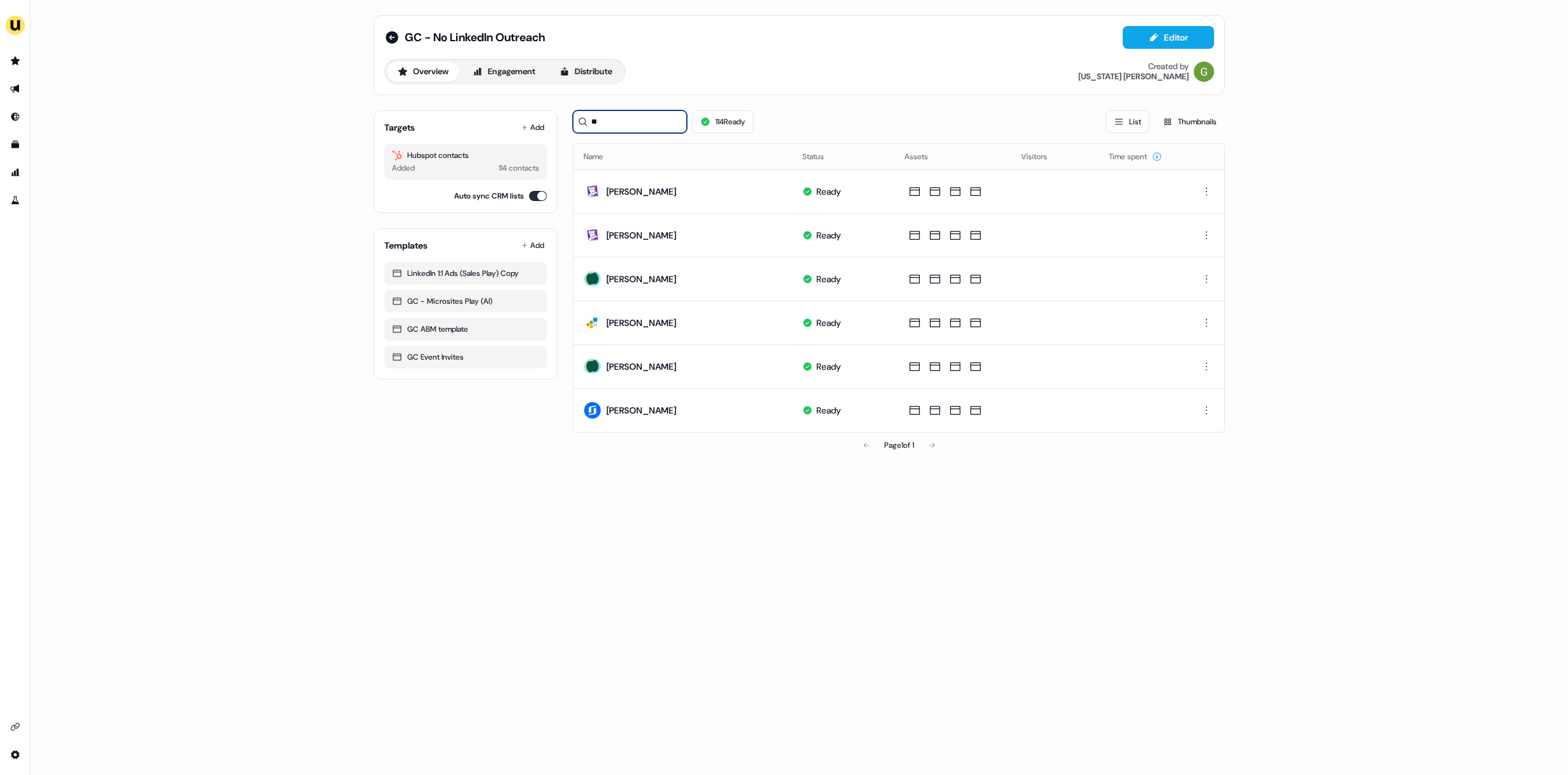
type input "*"
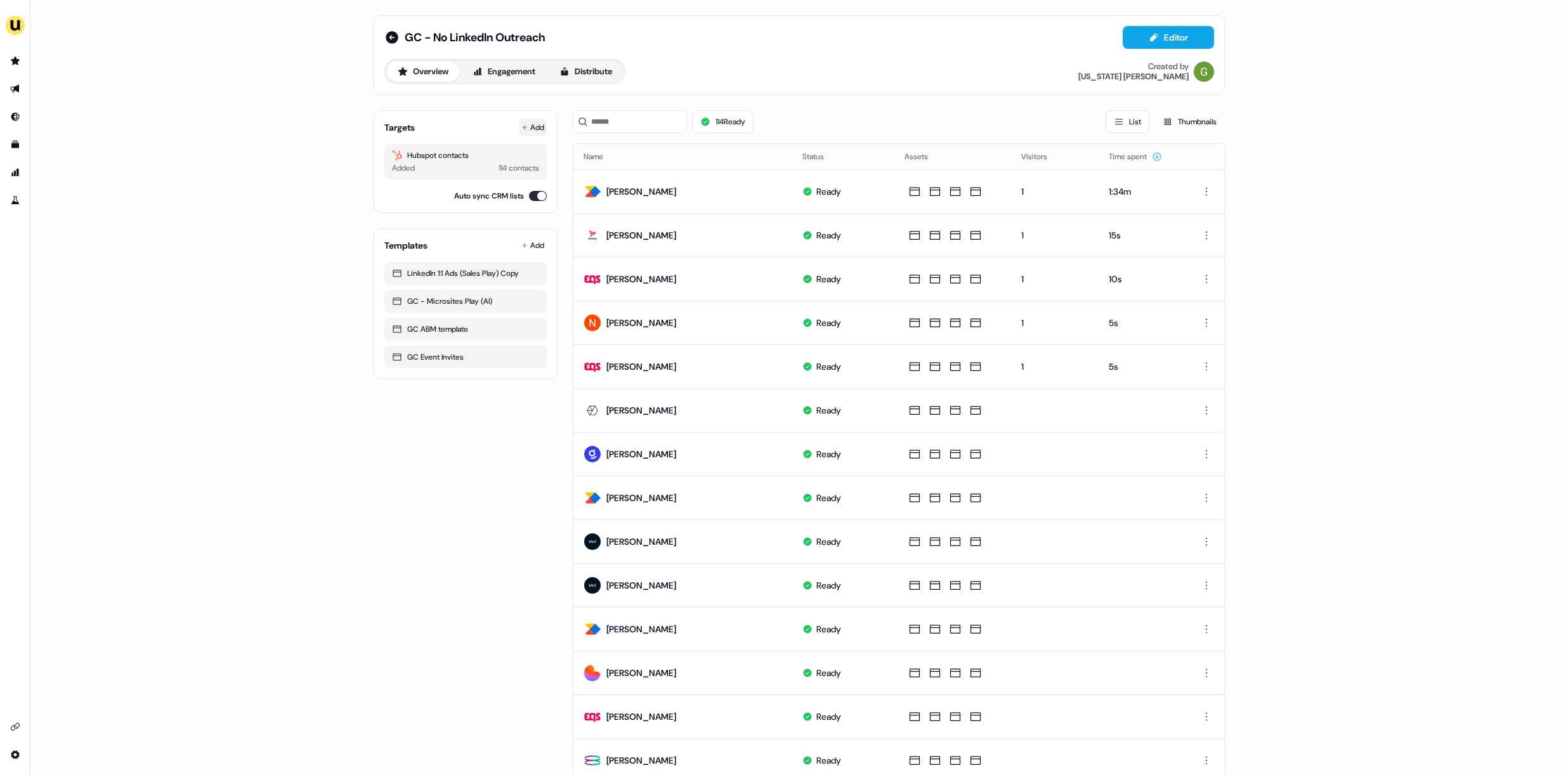
click at [527, 134] on button "Add" at bounding box center [533, 127] width 28 height 17
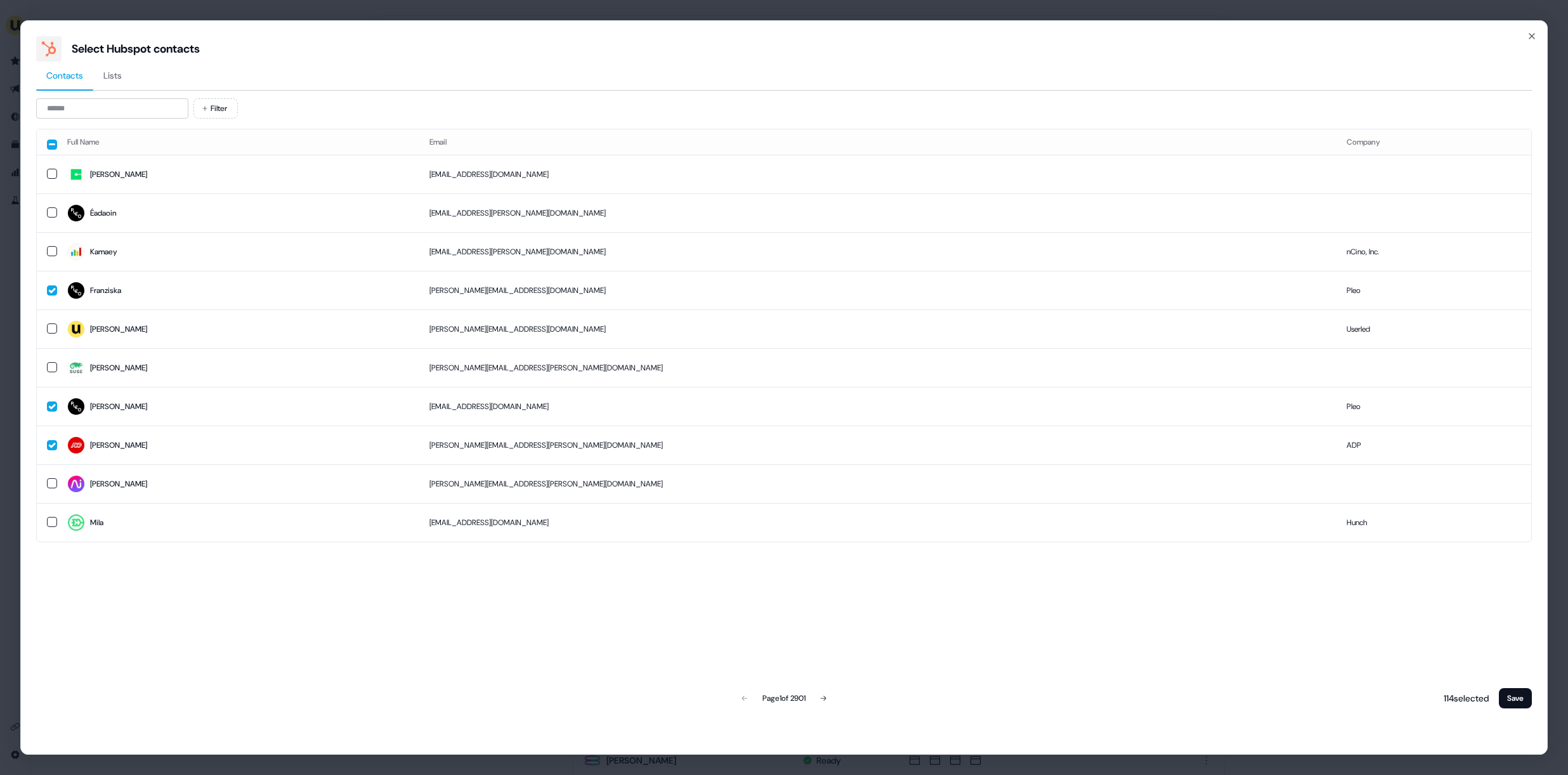
click at [153, 127] on div "Filter Full Name Email Company [PERSON_NAME] [PERSON_NAME][EMAIL_ADDRESS][DOMAI…" at bounding box center [784, 405] width 1495 height 613
click at [163, 224] on td "Éadaoin" at bounding box center [238, 213] width 362 height 39
click at [1511, 704] on button "Save" at bounding box center [1515, 698] width 33 height 21
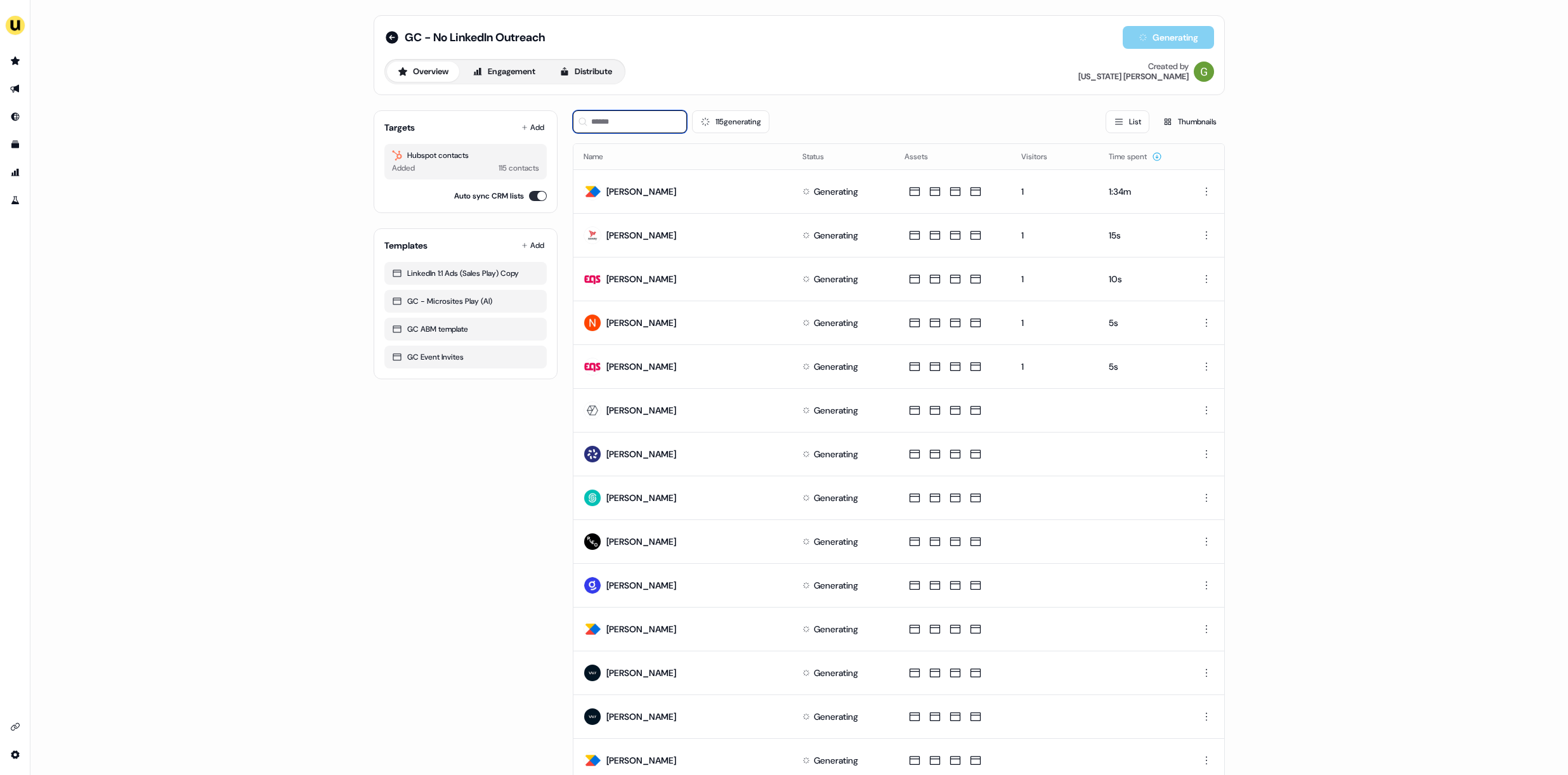
click at [614, 126] on input at bounding box center [630, 122] width 114 height 23
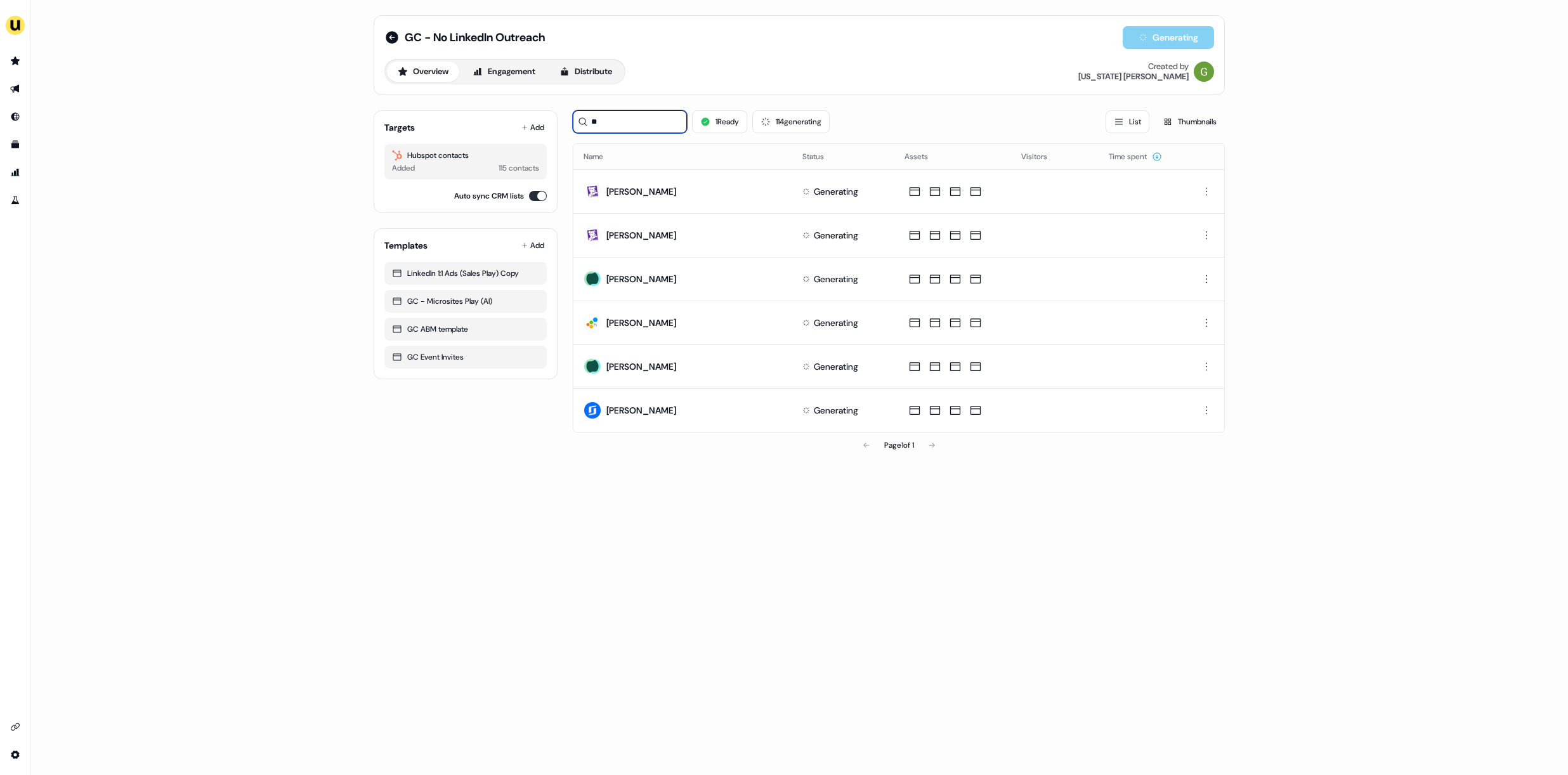
type input "*"
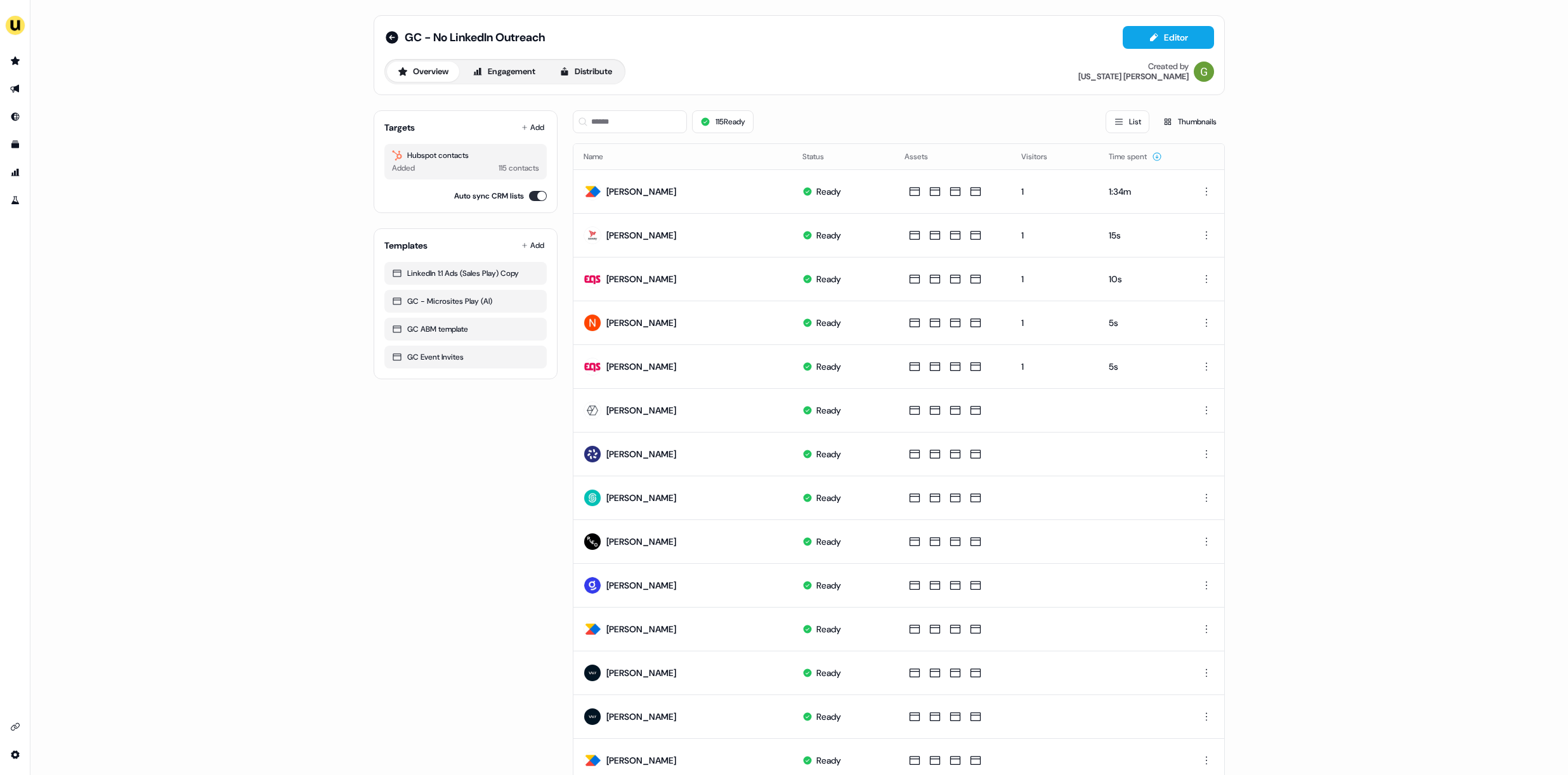
click at [1332, 457] on div "GC - No LinkedIn Outreach Editor Overview Engagement Distribute Created by [US_…" at bounding box center [799, 388] width 1537 height 775
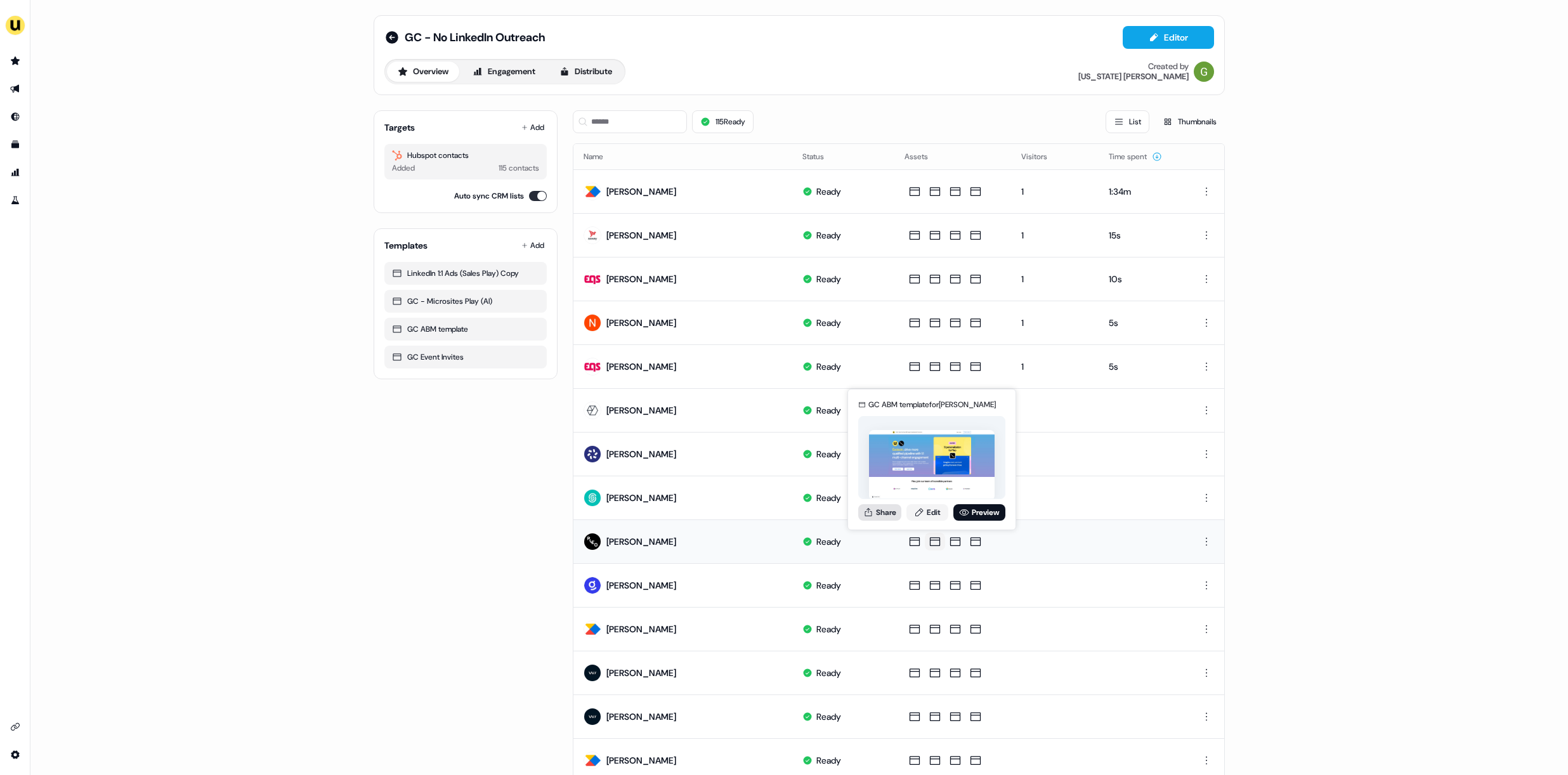
click at [894, 513] on button "Share" at bounding box center [879, 513] width 43 height 17
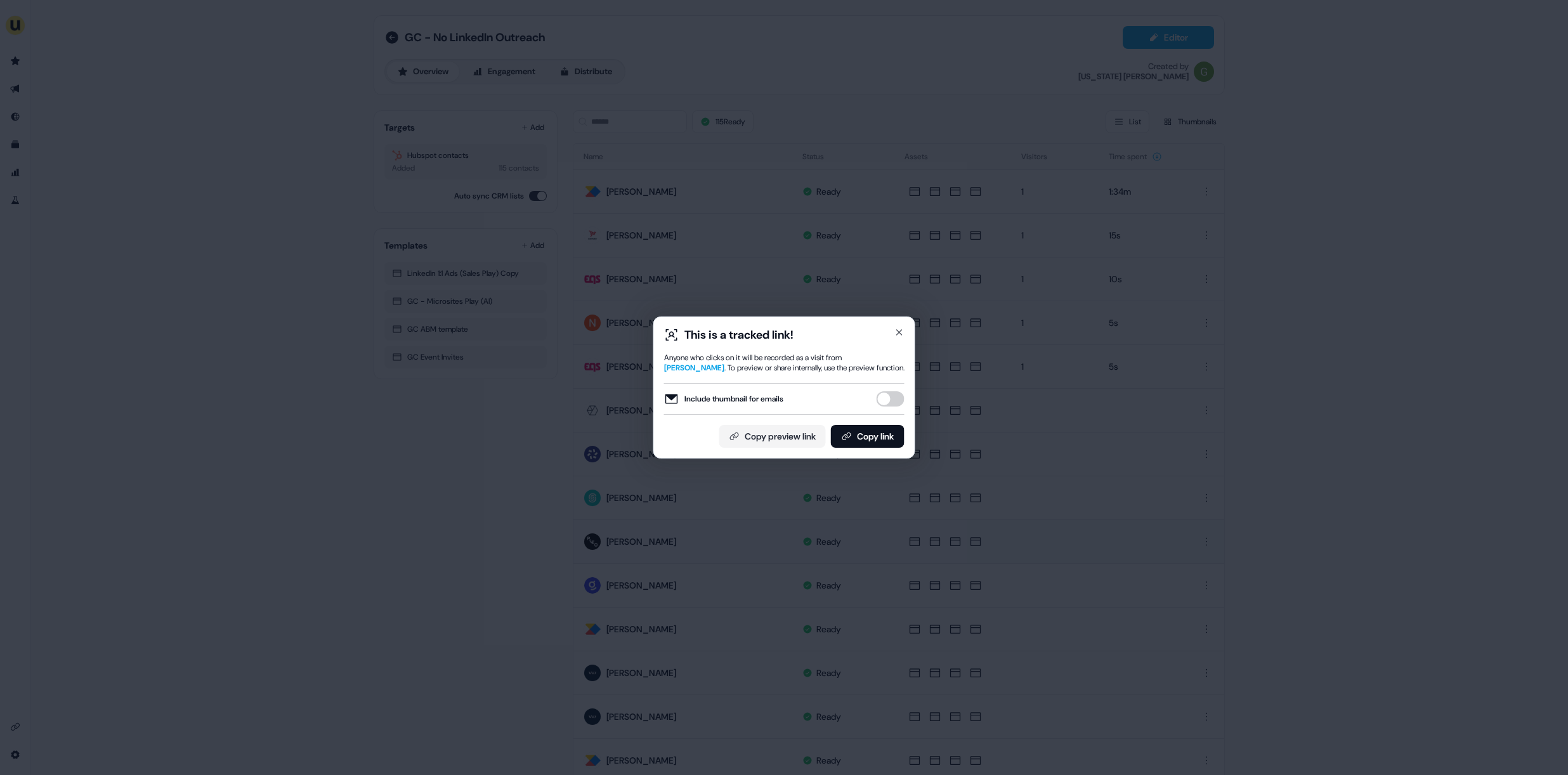
click at [883, 400] on button "Include thumbnail for emails" at bounding box center [891, 399] width 28 height 15
click at [872, 427] on button "Copy link" at bounding box center [868, 436] width 74 height 23
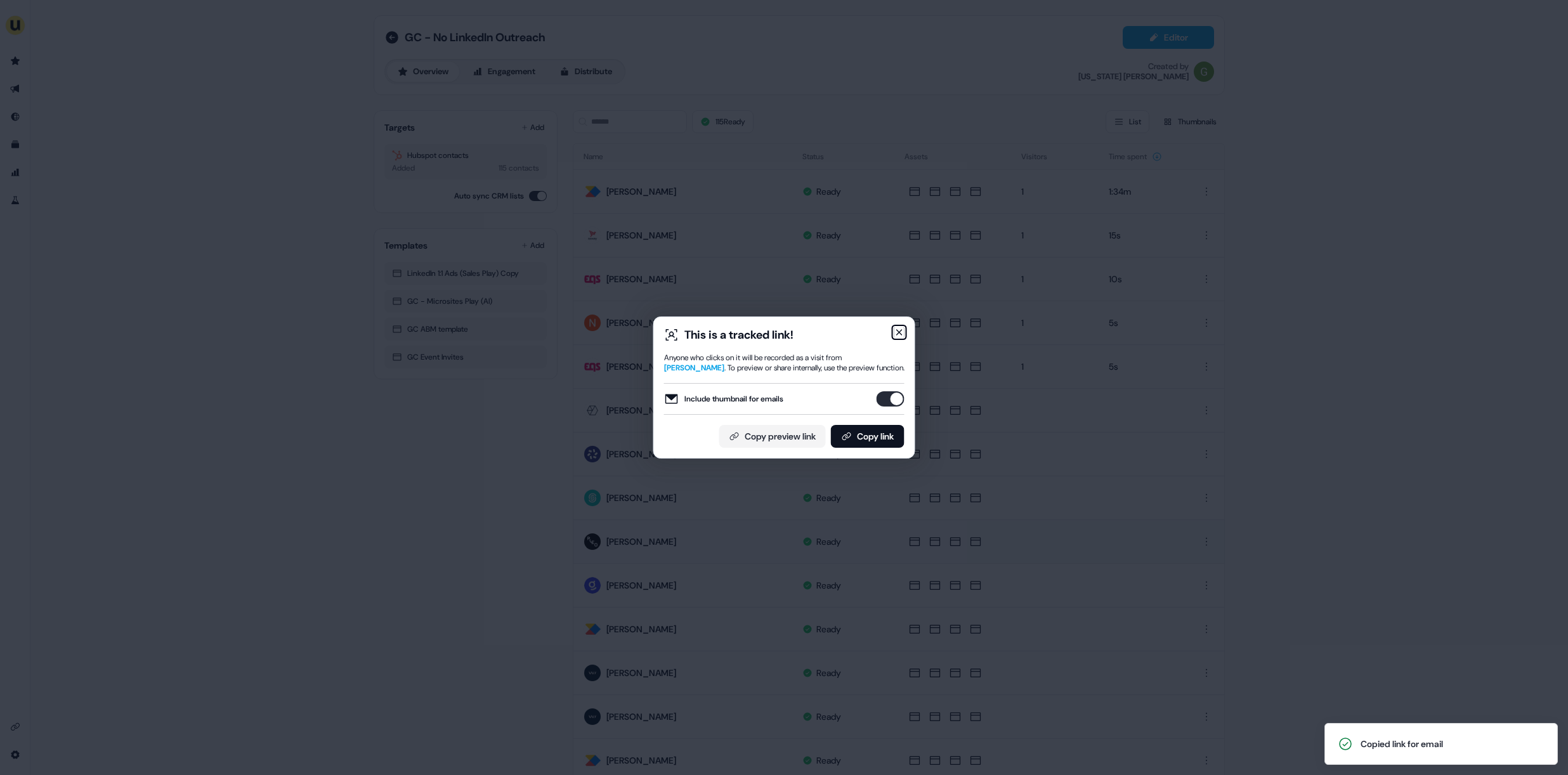
click at [902, 333] on icon "button" at bounding box center [899, 332] width 10 height 10
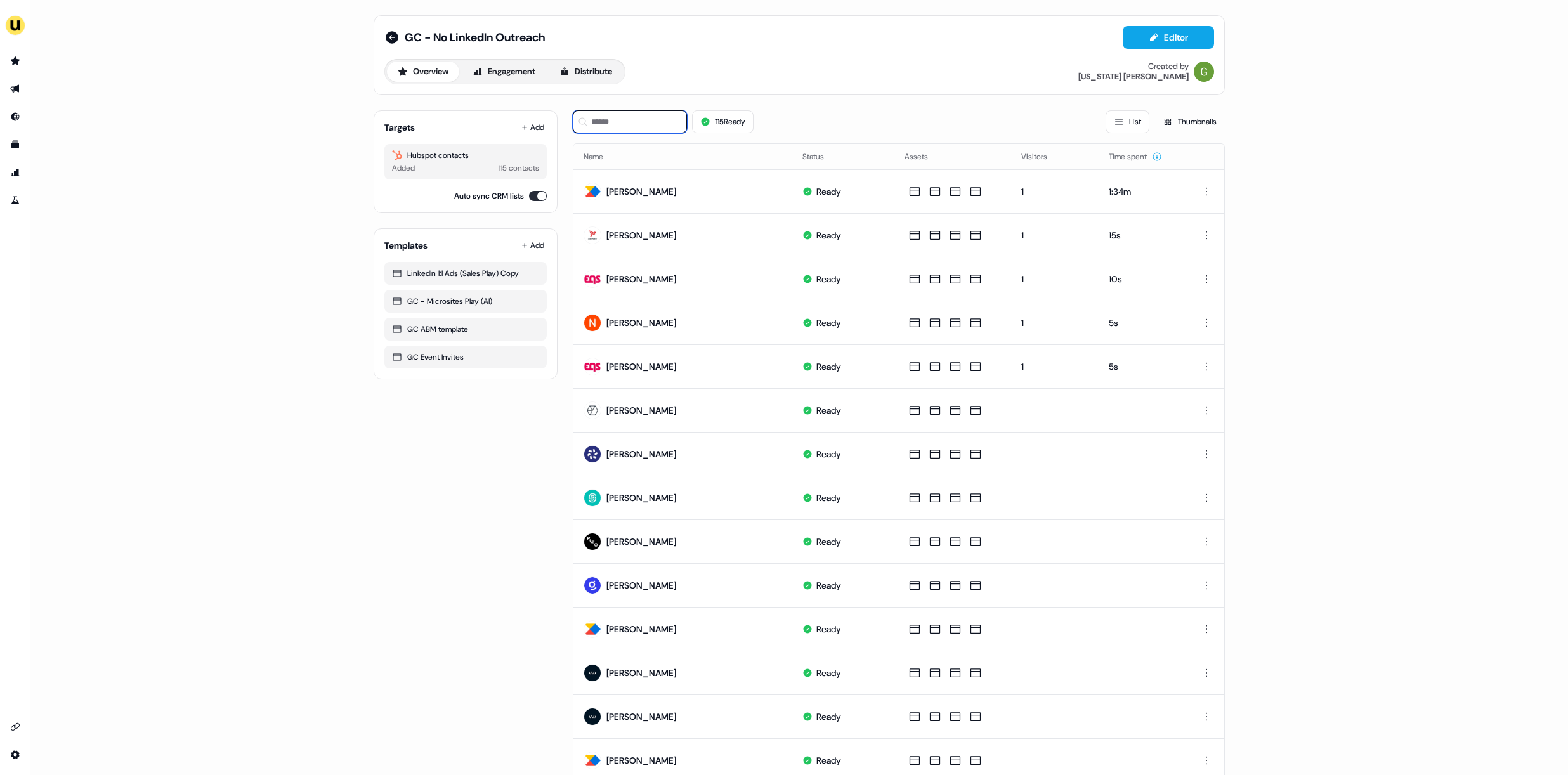
click at [643, 119] on input at bounding box center [630, 122] width 114 height 23
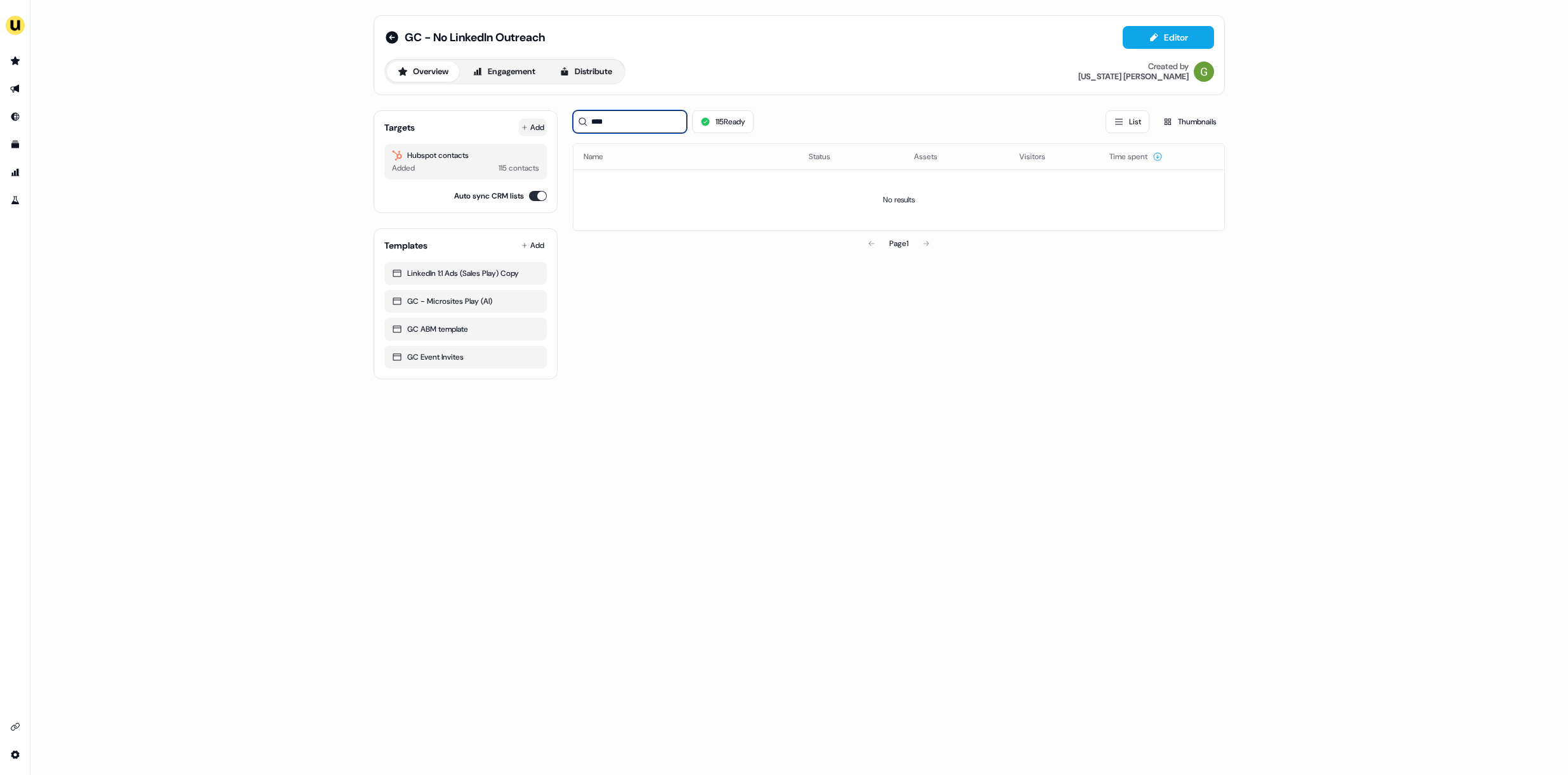
type input "****"
click at [536, 122] on button "Add" at bounding box center [533, 127] width 28 height 17
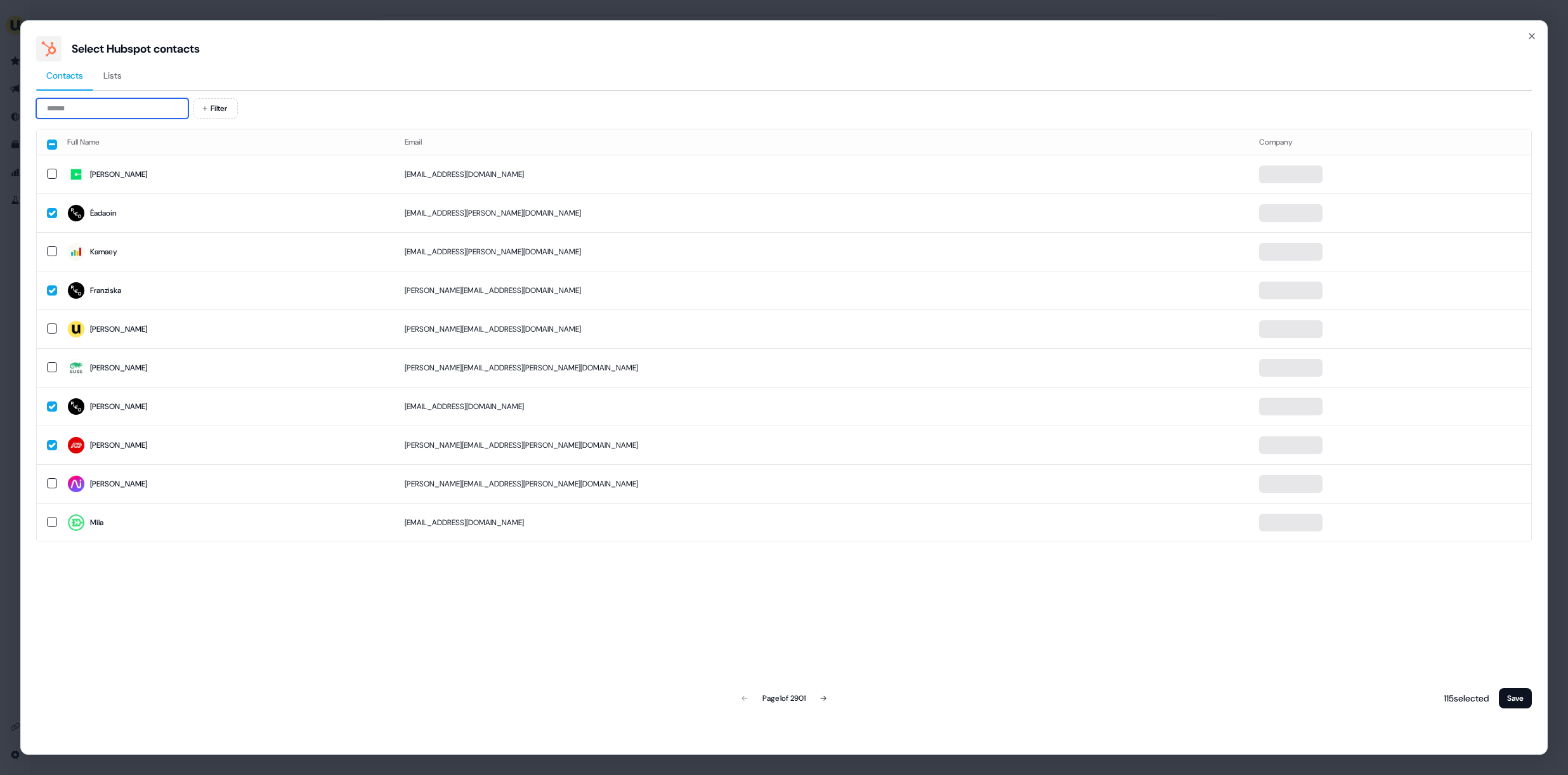
click at [102, 113] on input at bounding box center [113, 108] width 152 height 21
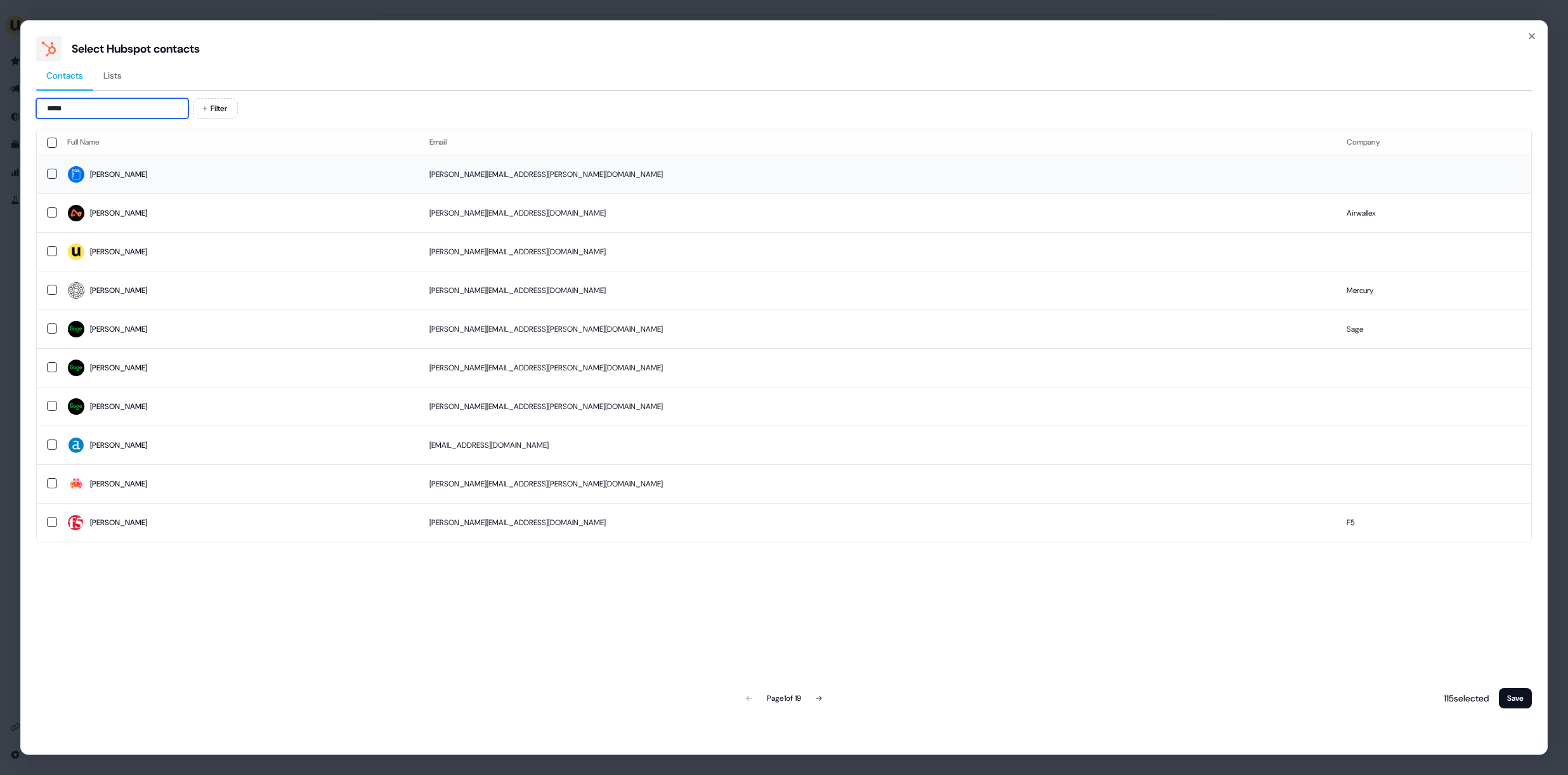
type input "*****"
click at [123, 159] on td "James" at bounding box center [238, 174] width 362 height 39
click at [1504, 698] on button "Save" at bounding box center [1515, 698] width 33 height 21
click at [1520, 696] on button "Save" at bounding box center [1515, 698] width 33 height 21
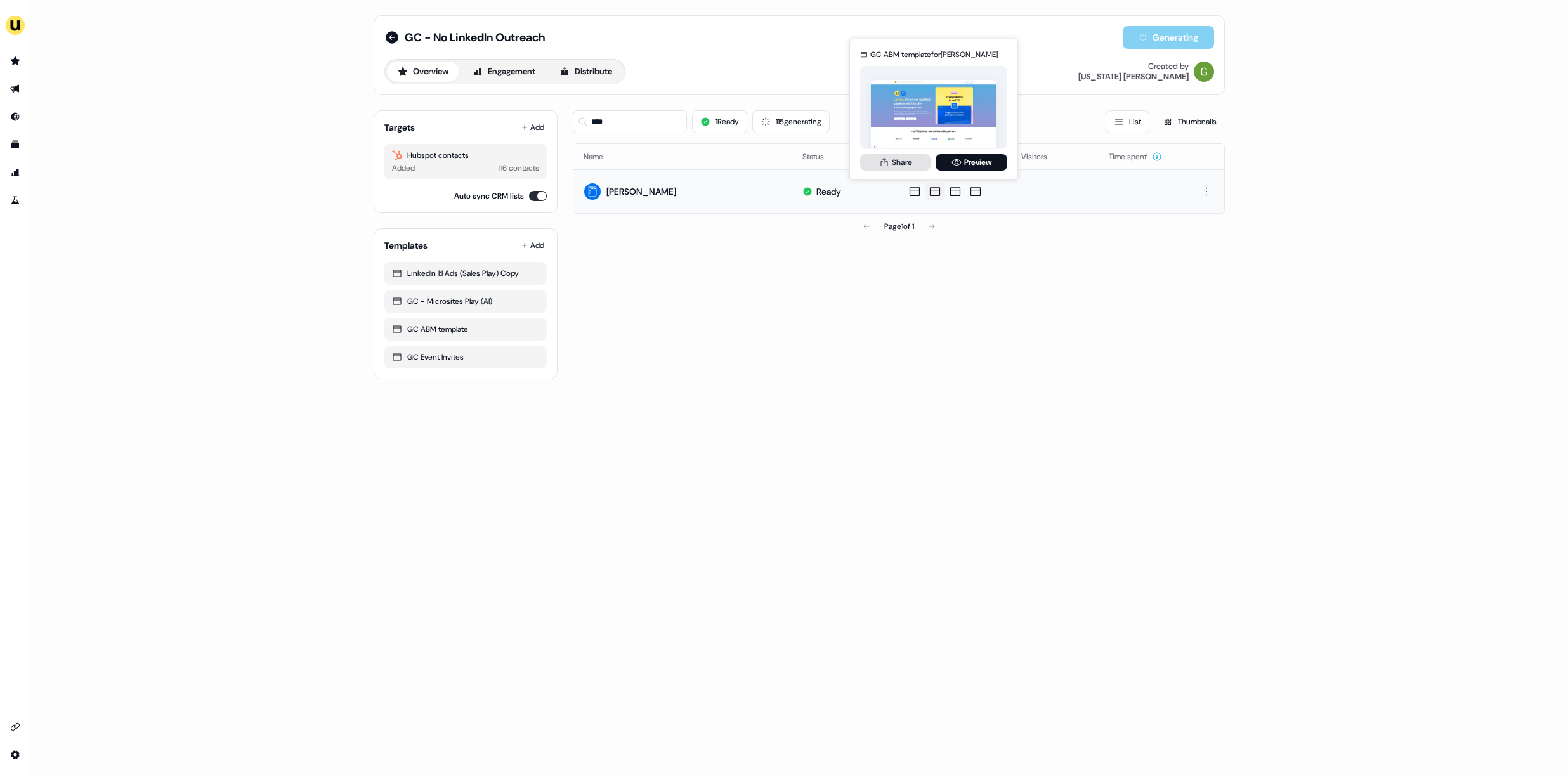
click at [912, 166] on button "Share" at bounding box center [895, 162] width 70 height 17
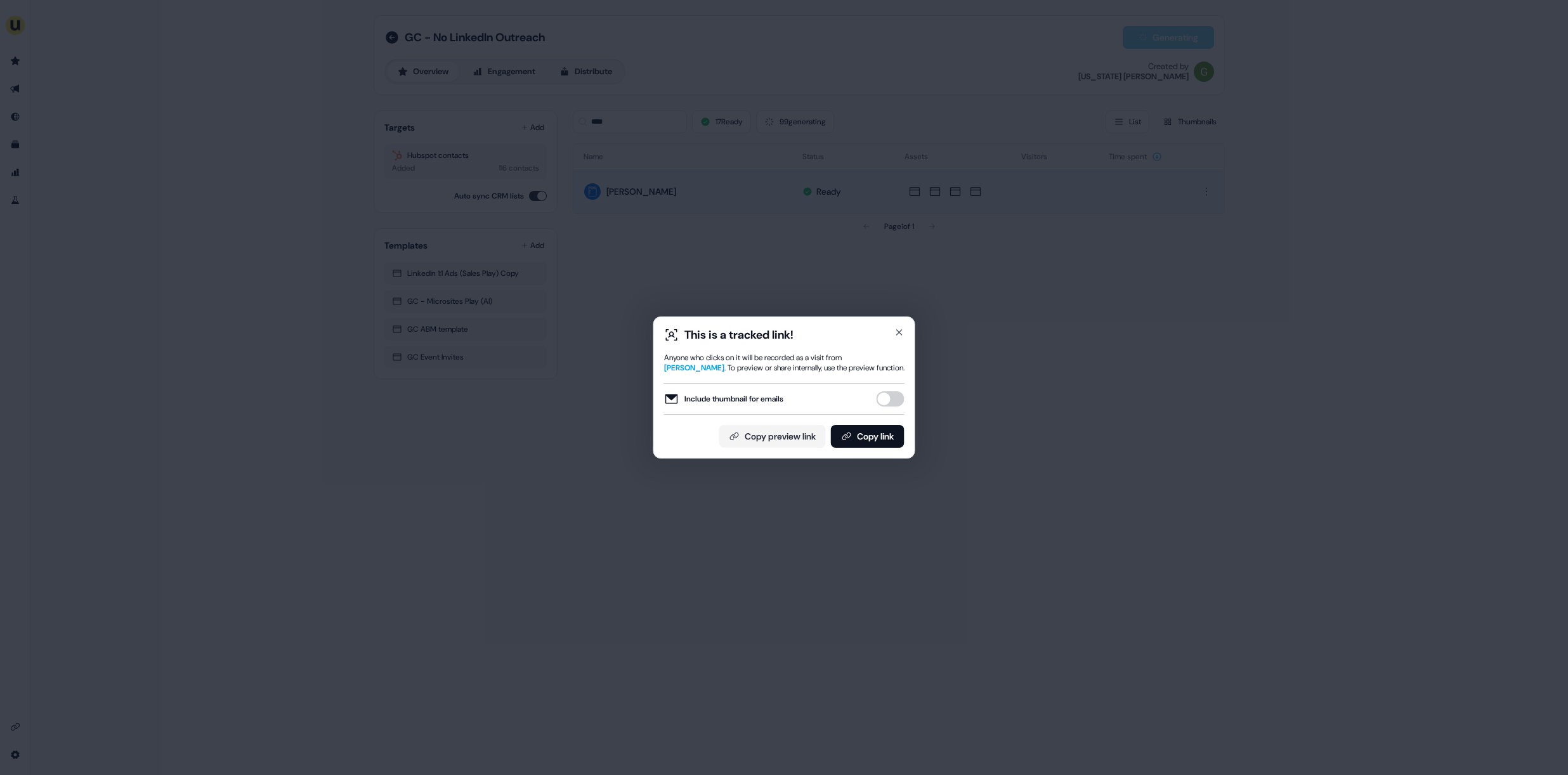
click at [882, 397] on button "Include thumbnail for emails" at bounding box center [891, 399] width 28 height 15
click at [871, 430] on button "Copy link" at bounding box center [868, 436] width 74 height 23
click at [906, 332] on div "This is a tracked link! Anyone who clicks on it will be recorded as a visit fro…" at bounding box center [784, 388] width 262 height 142
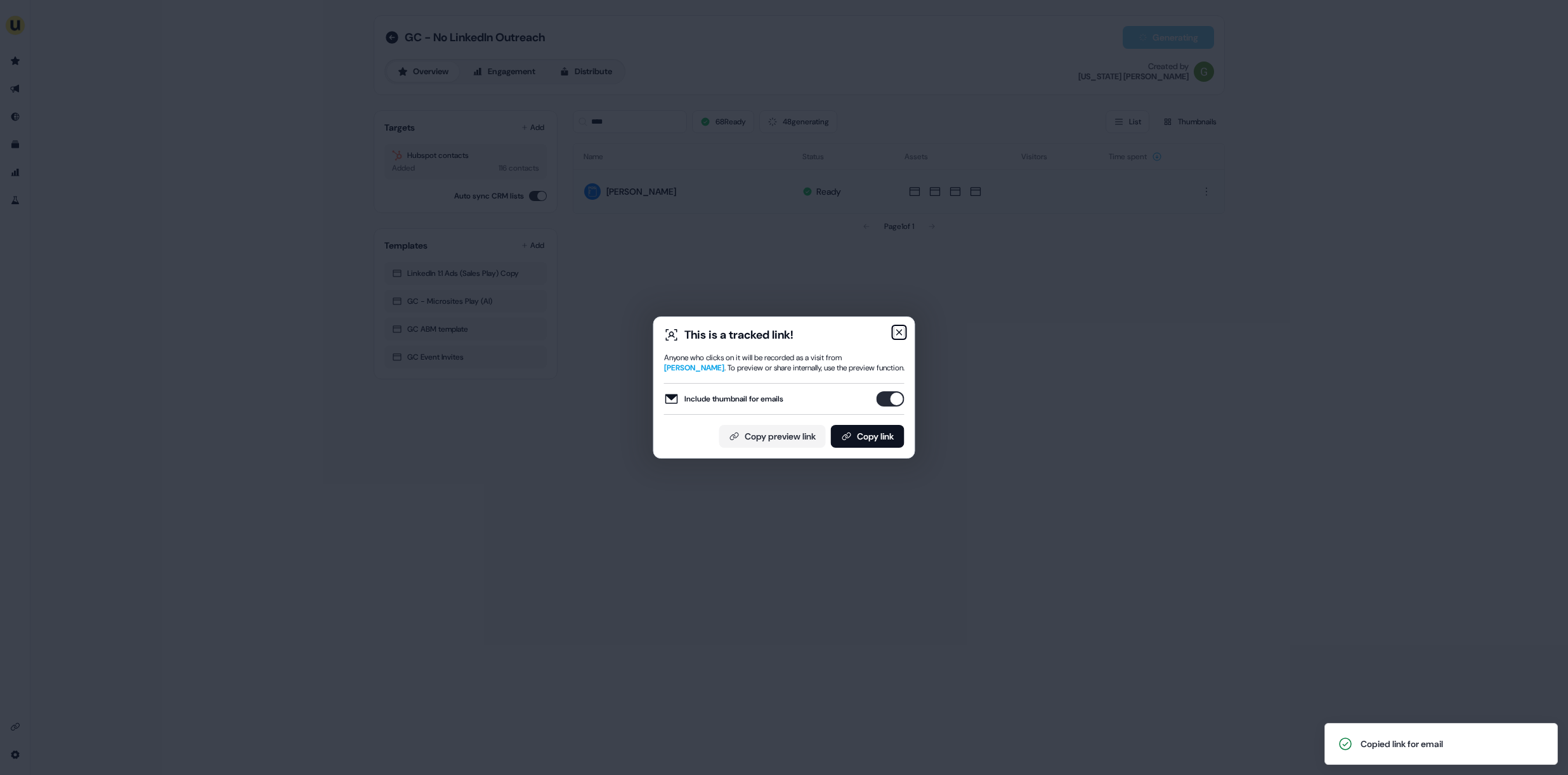
click at [902, 331] on icon "button" at bounding box center [899, 332] width 10 height 10
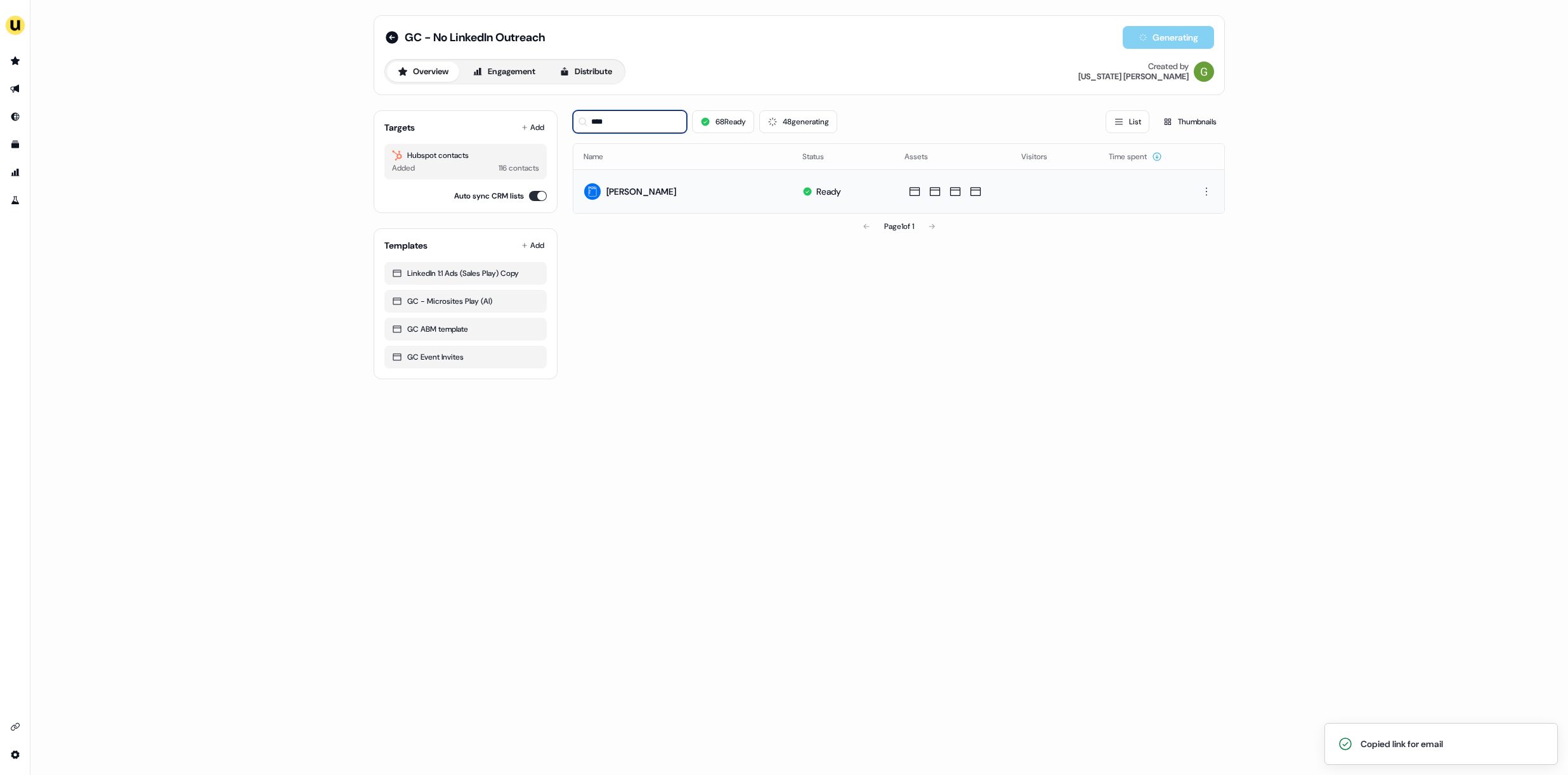
click at [632, 124] on input "****" at bounding box center [630, 122] width 114 height 23
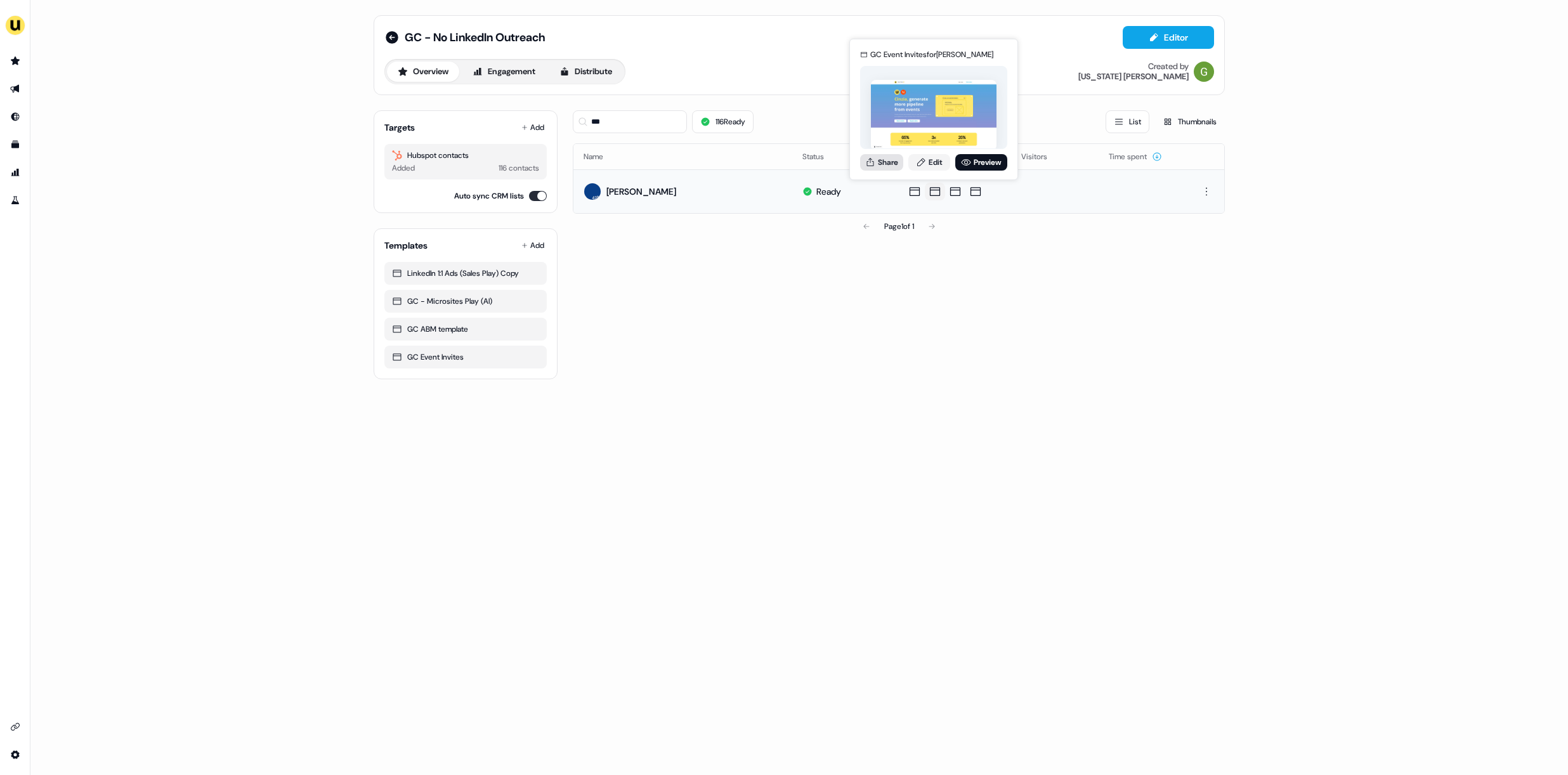
click at [900, 161] on button "Share" at bounding box center [882, 162] width 43 height 17
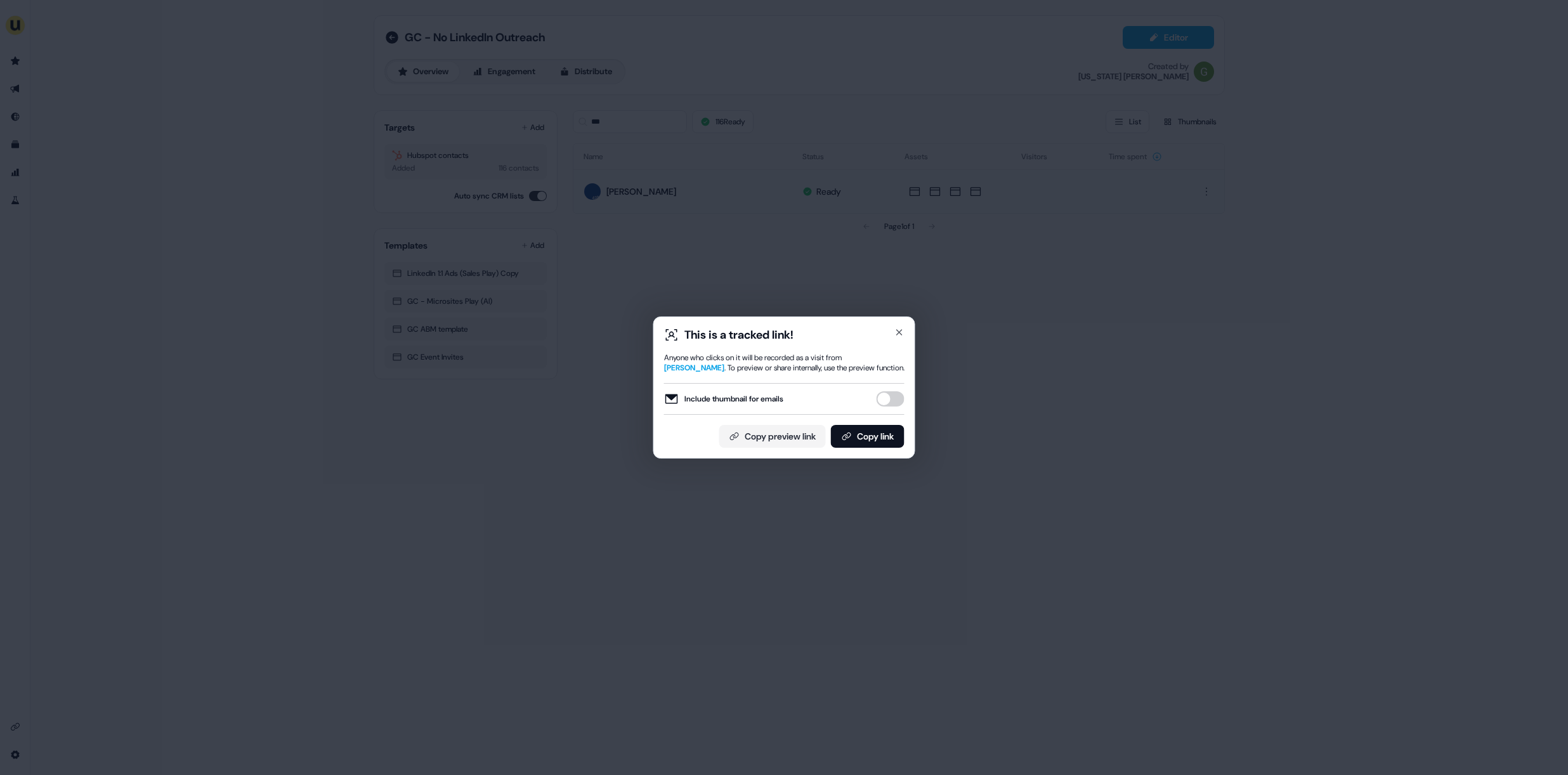
click at [880, 397] on button "Include thumbnail for emails" at bounding box center [891, 399] width 28 height 15
click at [879, 431] on button "Copy link" at bounding box center [868, 436] width 74 height 23
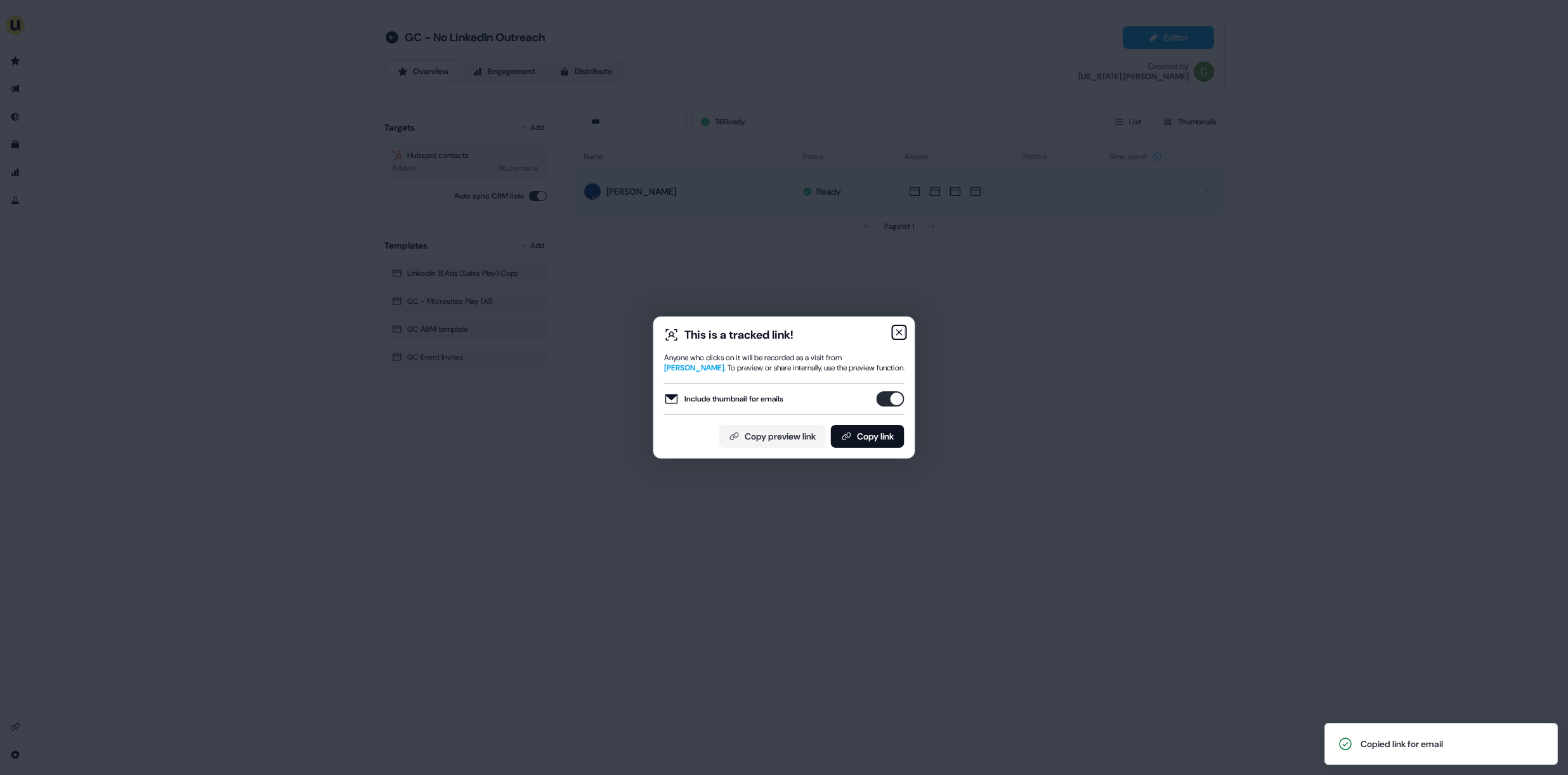
click at [896, 332] on icon "button" at bounding box center [899, 332] width 10 height 10
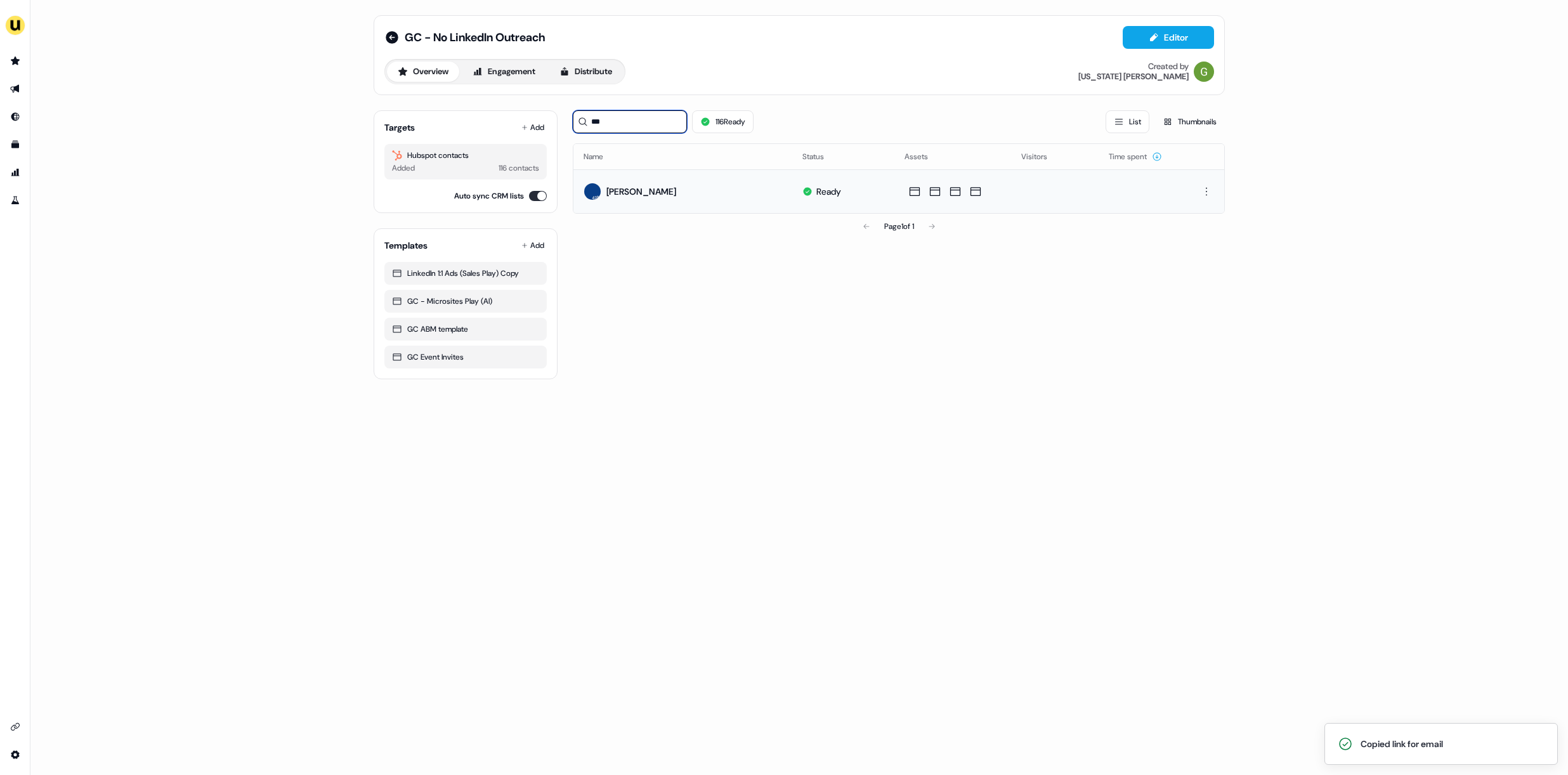
click at [633, 115] on input "***" at bounding box center [630, 122] width 114 height 23
click at [633, 119] on input "***" at bounding box center [630, 122] width 114 height 23
drag, startPoint x: 633, startPoint y: 119, endPoint x: 592, endPoint y: 118, distance: 41.0
click at [592, 118] on input "***" at bounding box center [630, 122] width 114 height 23
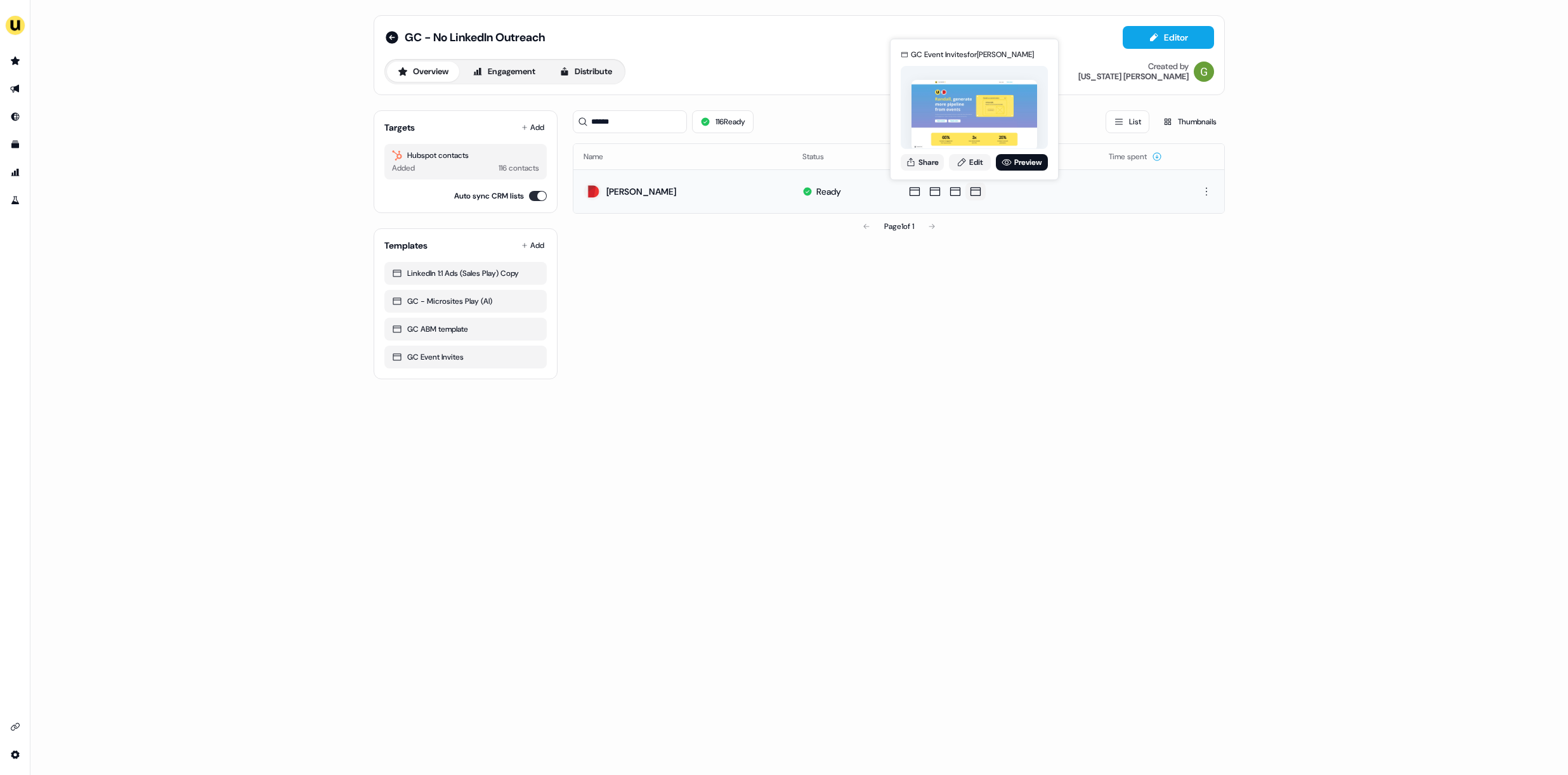
click at [936, 153] on div "GC Event Invites for Randall Nelson Share Edit Preview" at bounding box center [974, 109] width 152 height 132
click at [934, 156] on button "Share" at bounding box center [922, 162] width 43 height 17
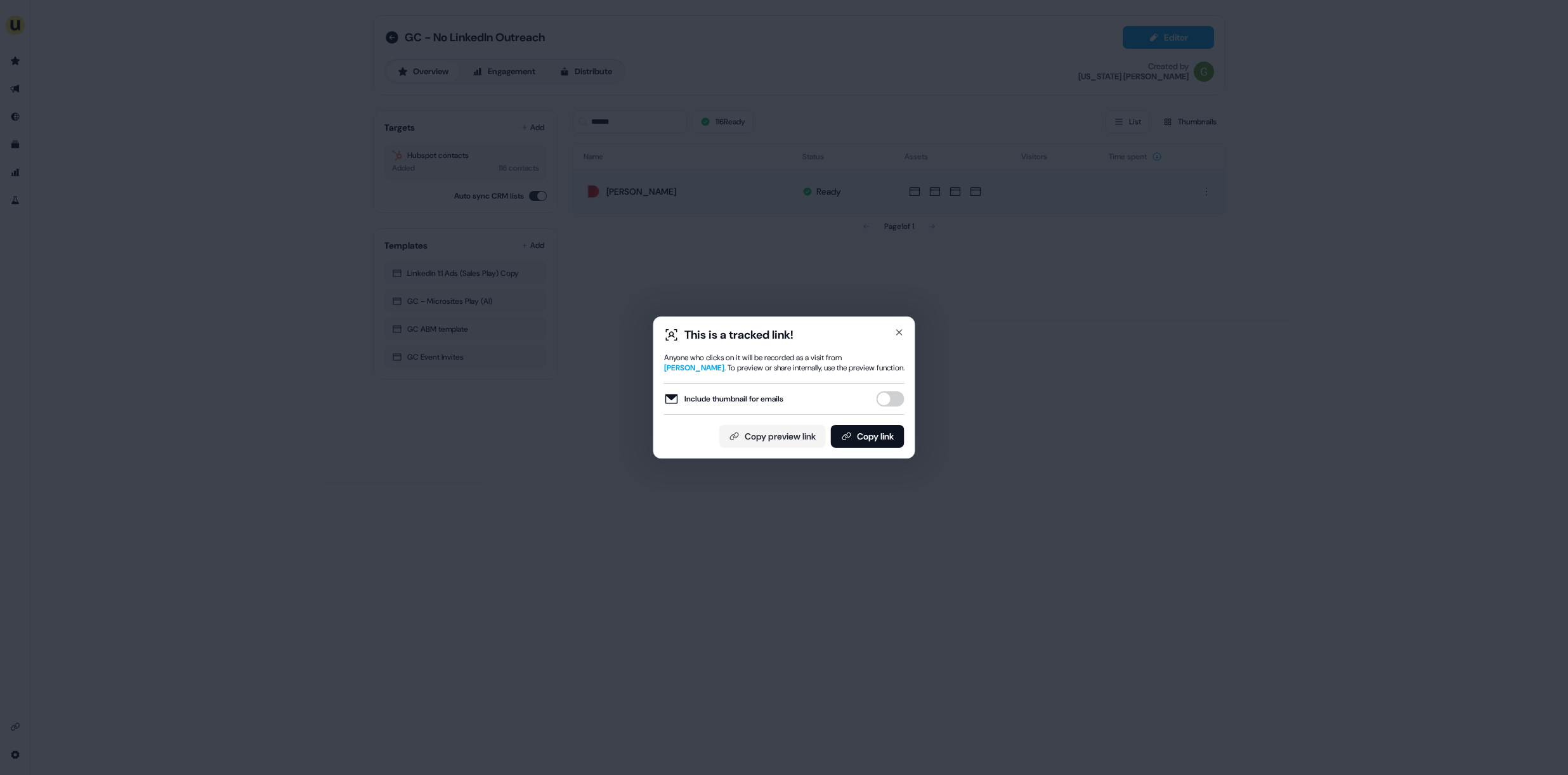
click at [883, 397] on button "Include thumbnail for emails" at bounding box center [891, 399] width 28 height 15
click at [866, 438] on button "Copy link" at bounding box center [868, 436] width 74 height 23
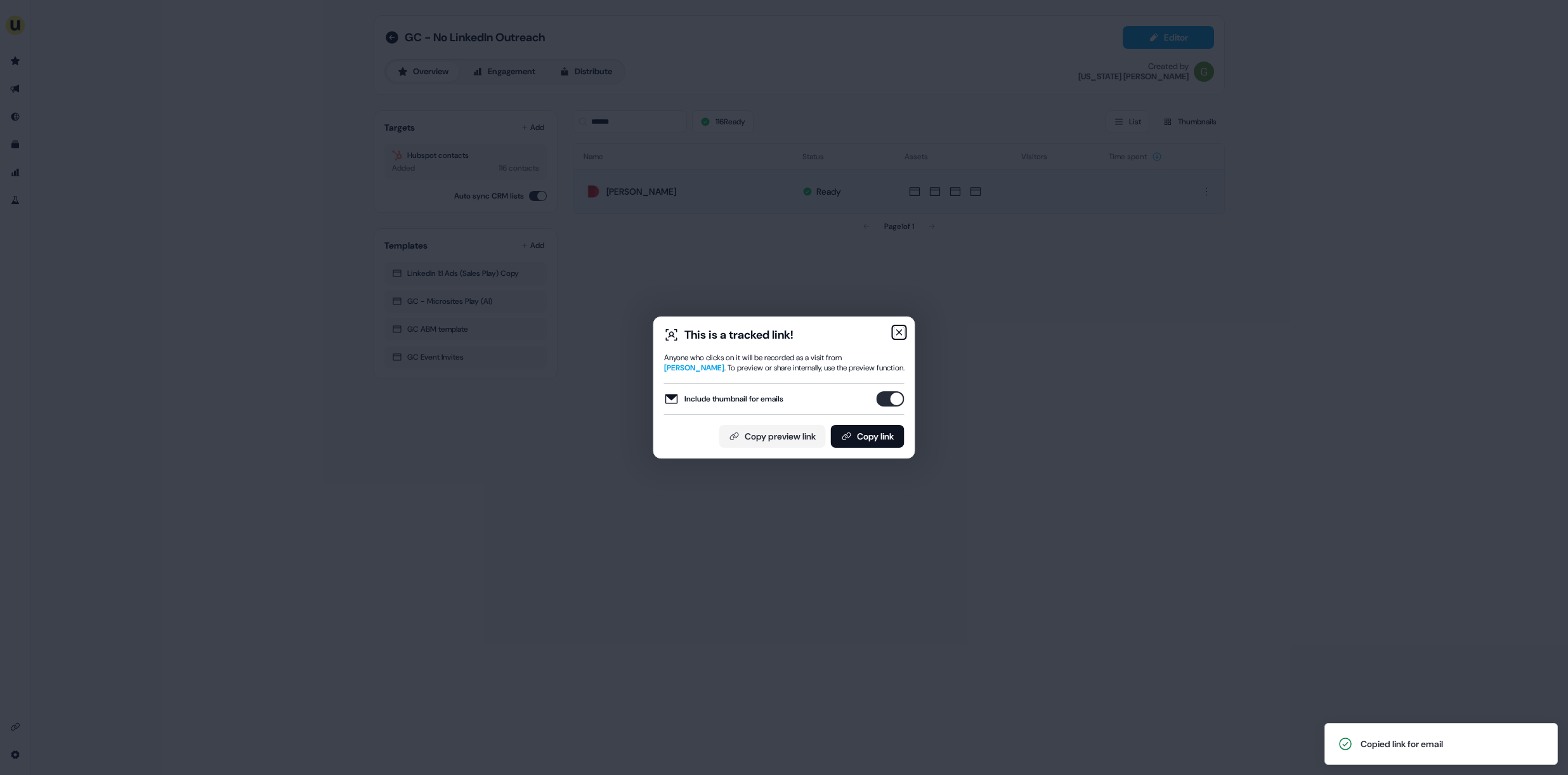
click at [900, 335] on icon "button" at bounding box center [899, 332] width 10 height 10
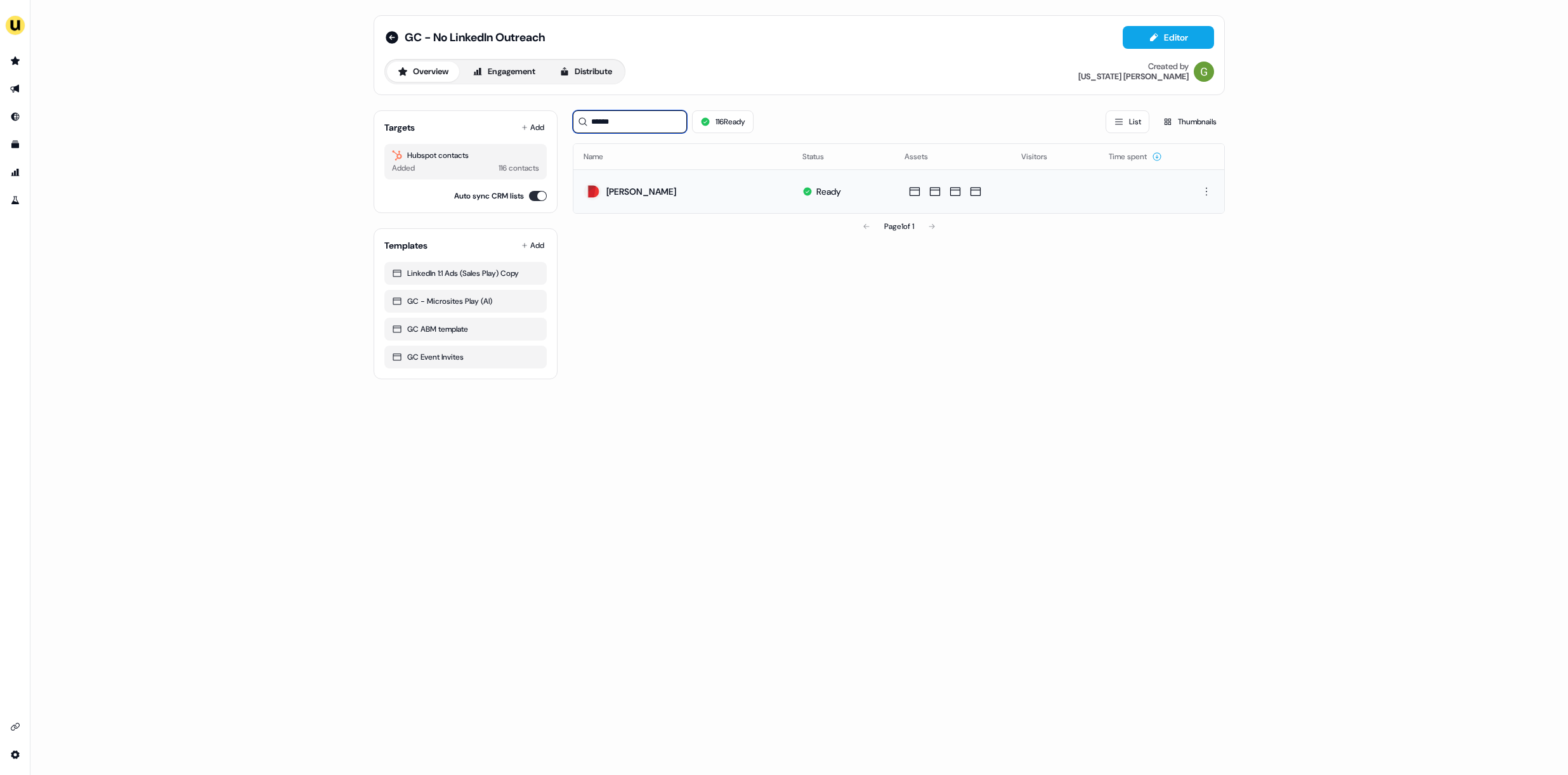
click at [613, 122] on input "******" at bounding box center [630, 122] width 114 height 23
type input "****"
click at [536, 128] on button "Add" at bounding box center [533, 127] width 28 height 17
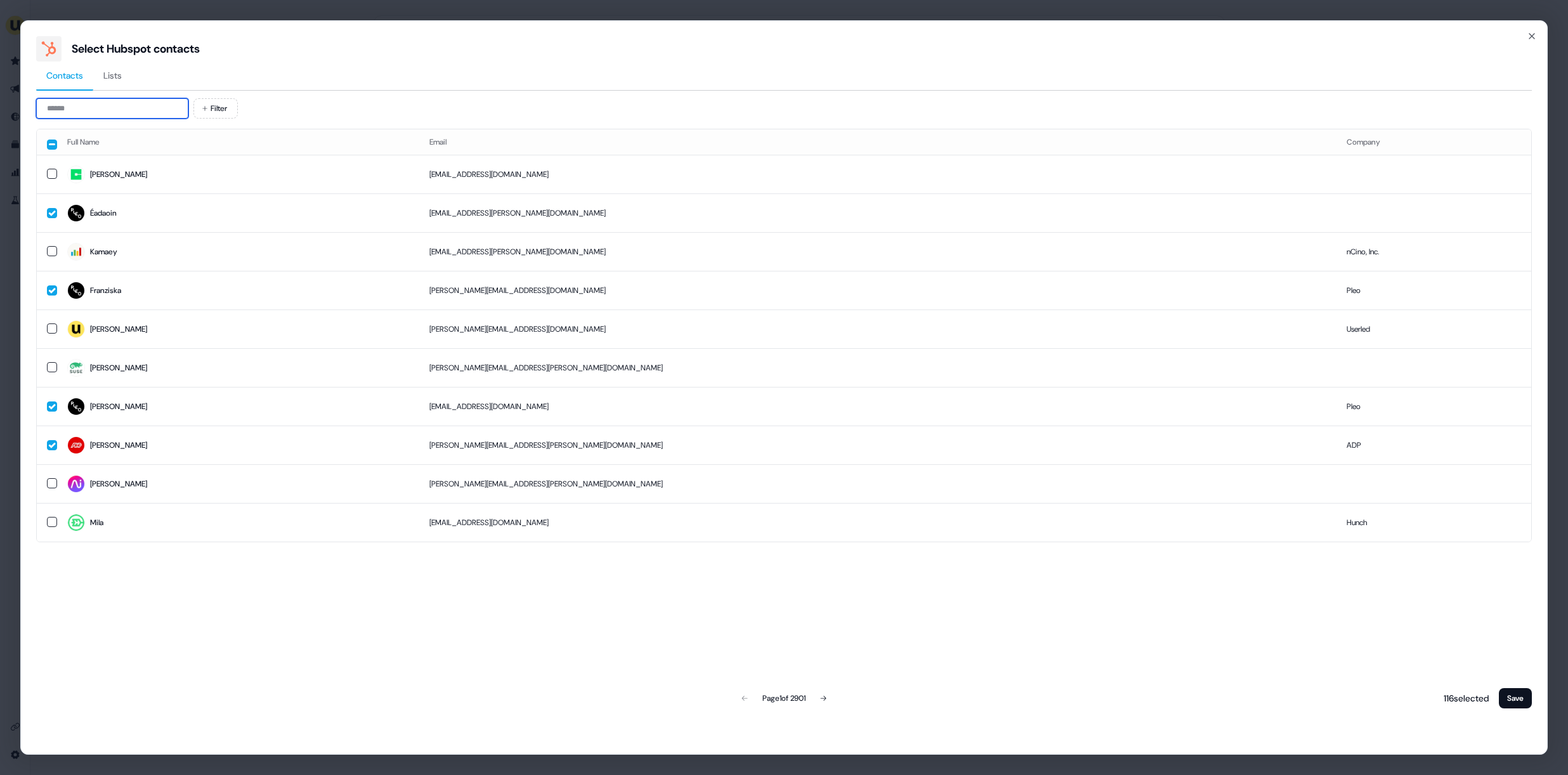
click at [171, 113] on input at bounding box center [113, 108] width 152 height 21
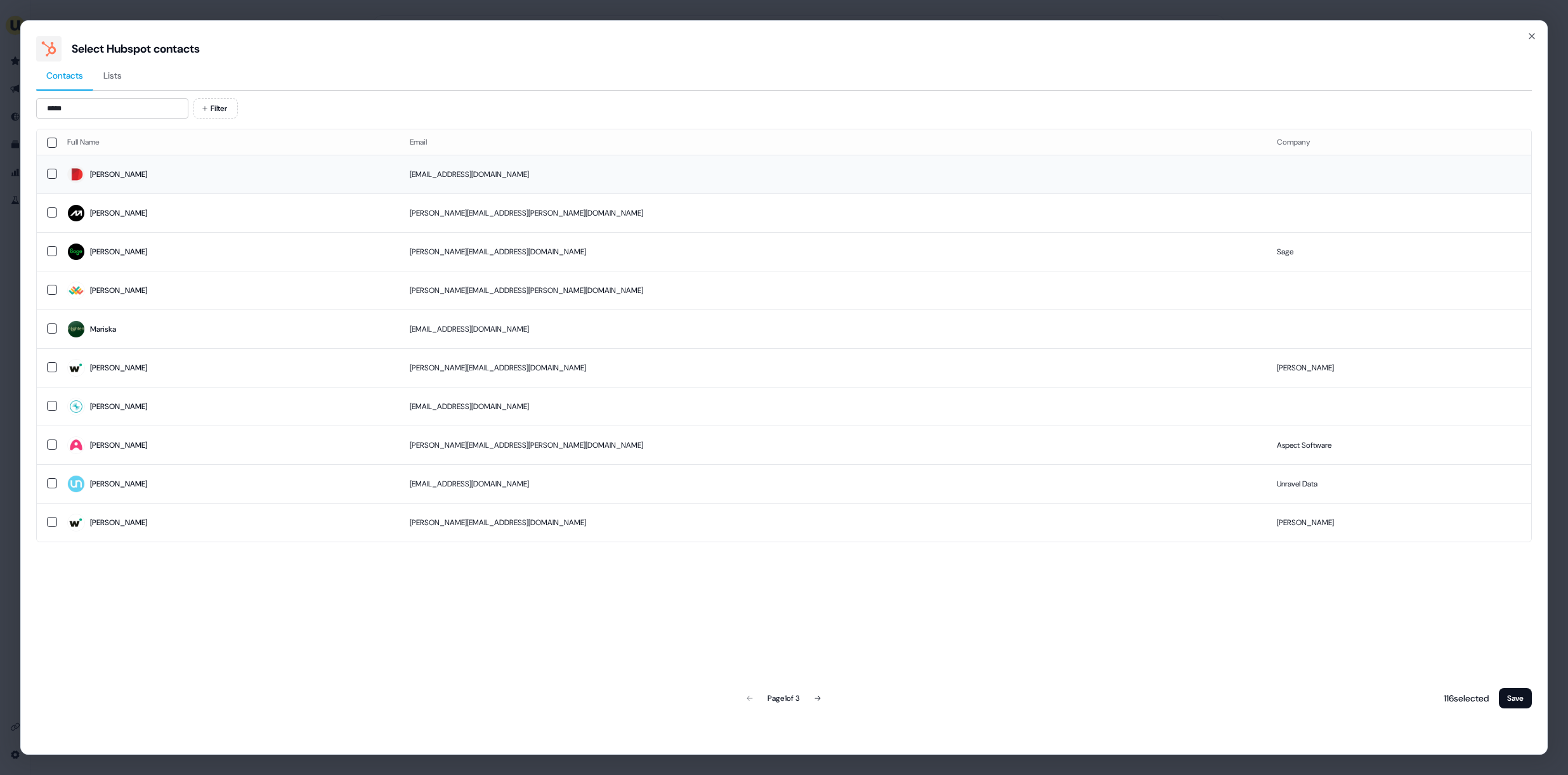
click at [178, 166] on span "Marisa" at bounding box center [228, 174] width 322 height 17
click at [110, 100] on input "*****" at bounding box center [113, 108] width 152 height 21
click at [110, 105] on input "*****" at bounding box center [113, 108] width 152 height 21
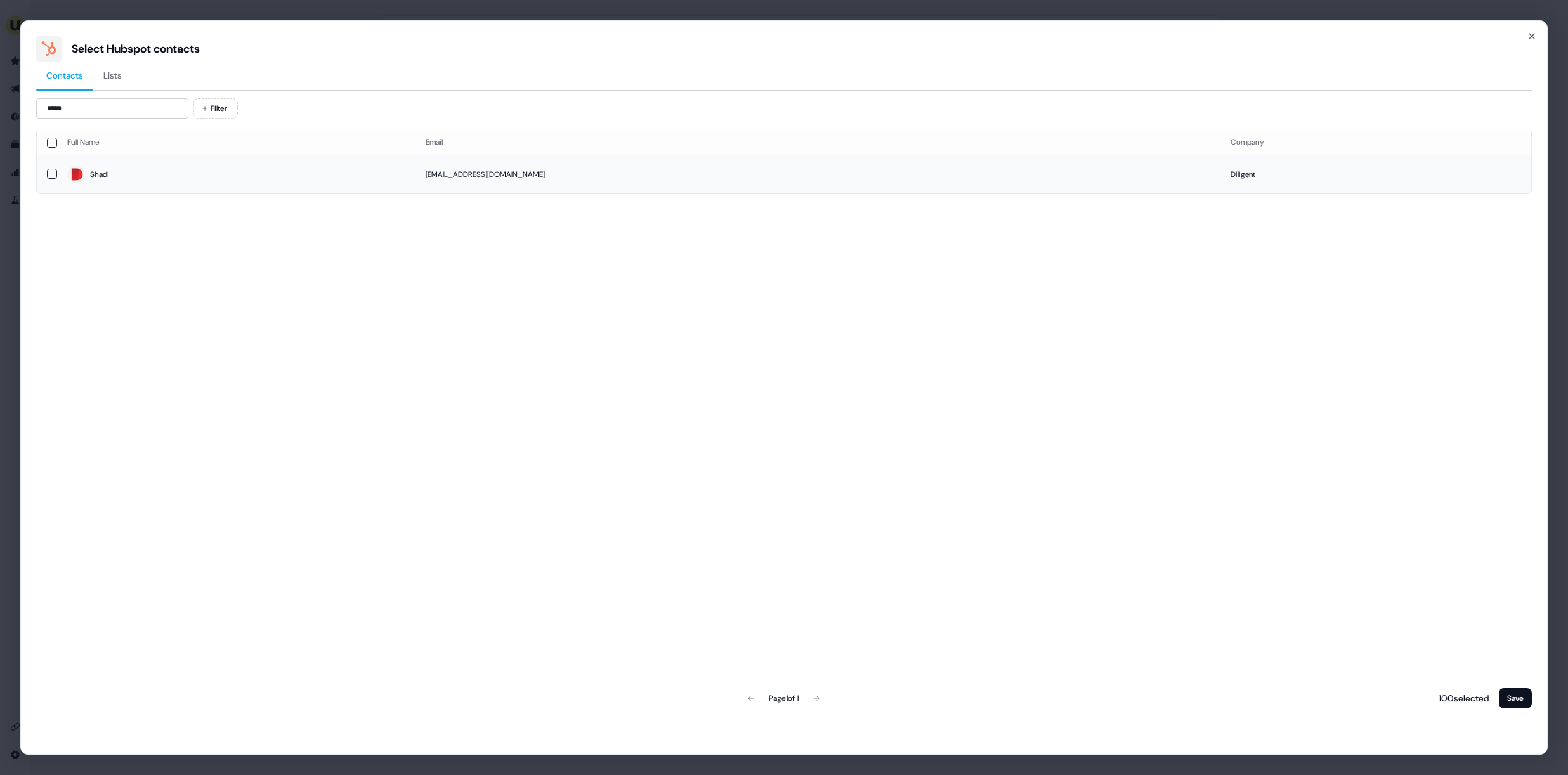
click at [146, 170] on span "Shadi" at bounding box center [236, 174] width 338 height 17
click at [108, 113] on input "*****" at bounding box center [113, 108] width 152 height 21
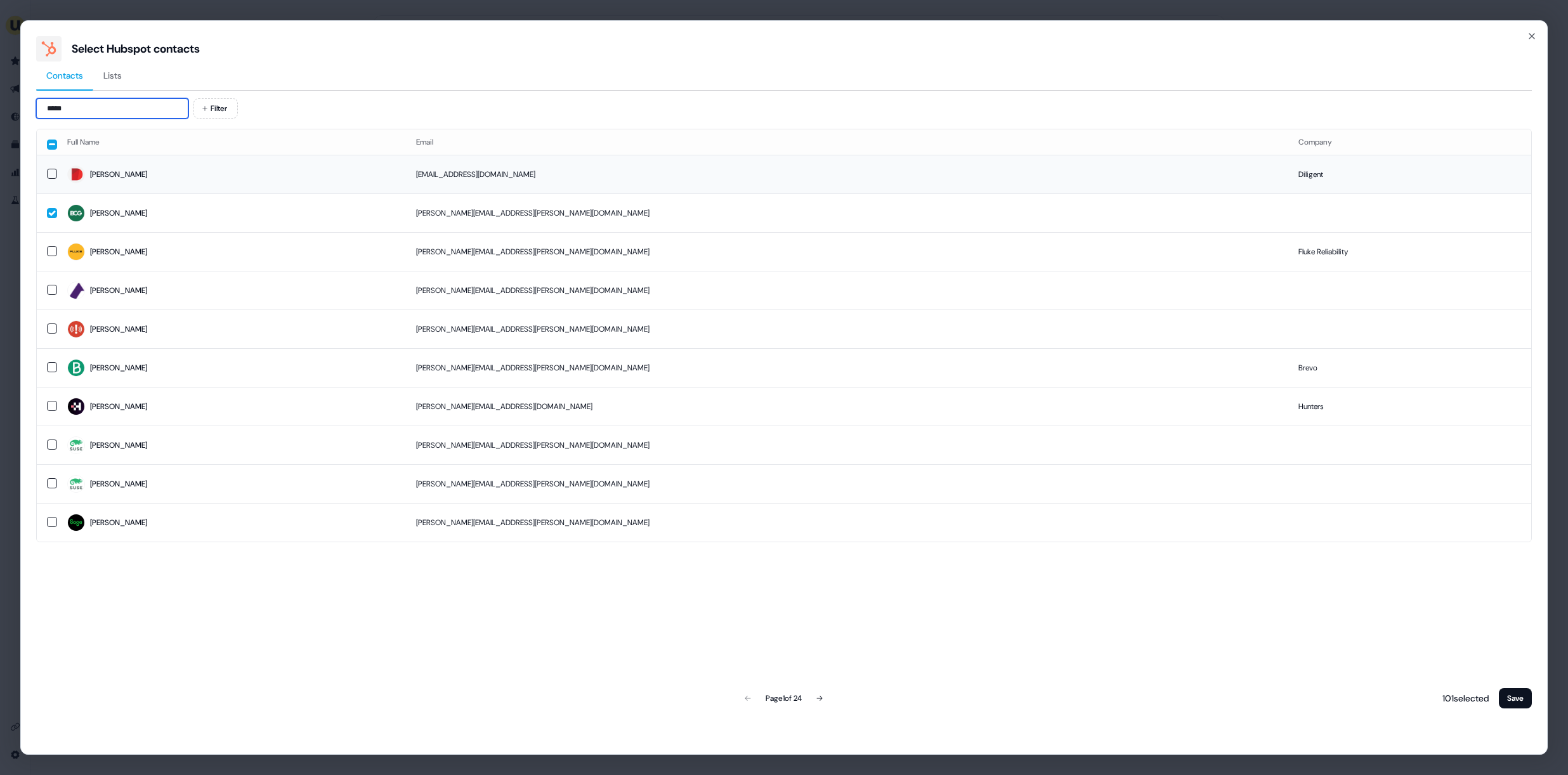
type input "*****"
click at [137, 172] on span "Sarah" at bounding box center [231, 174] width 329 height 17
click at [1520, 691] on button "Save" at bounding box center [1515, 698] width 33 height 21
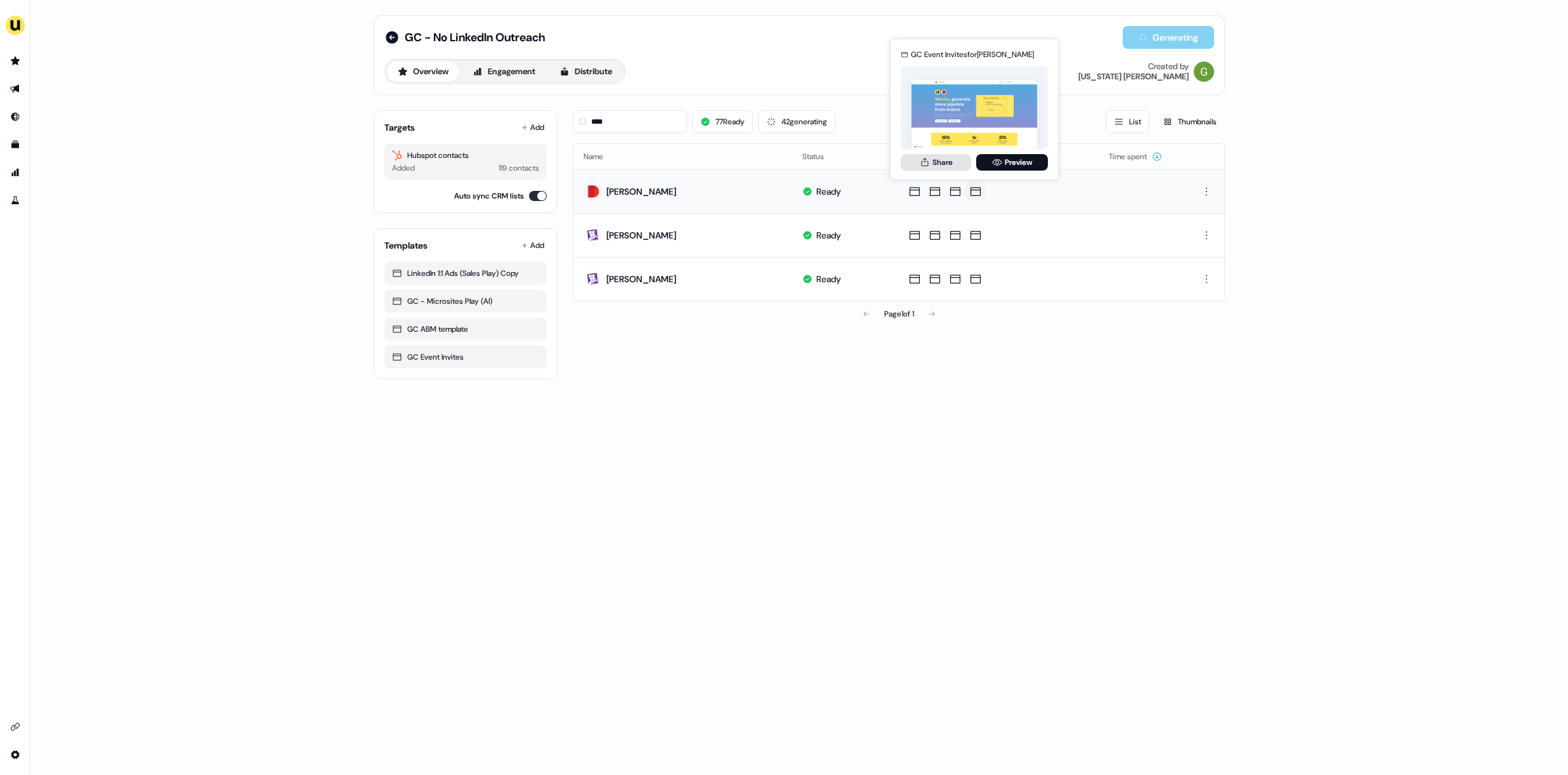
click at [951, 165] on button "Share" at bounding box center [936, 162] width 70 height 17
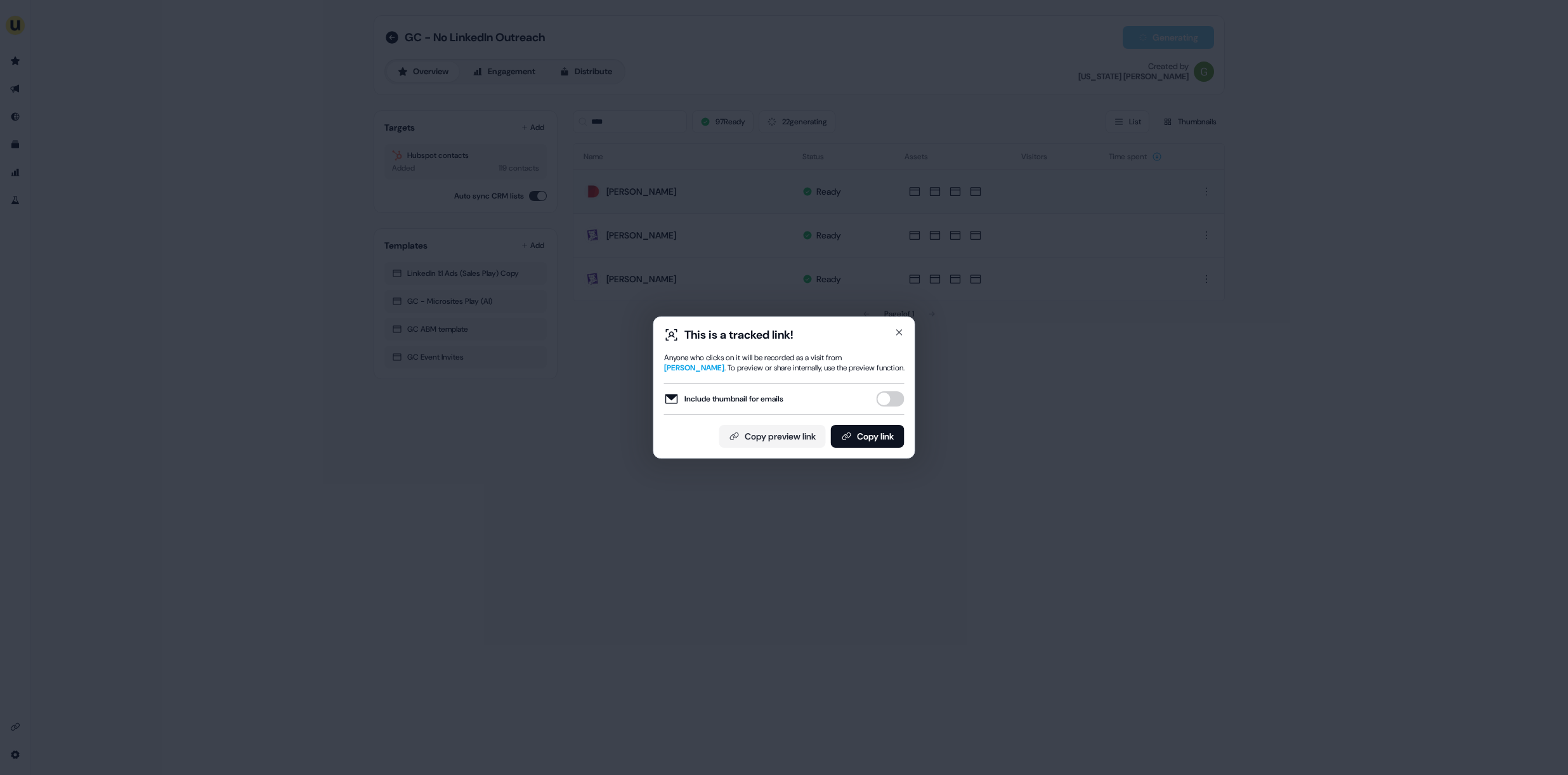
click at [885, 406] on button "Include thumbnail for emails" at bounding box center [891, 399] width 28 height 15
click at [877, 431] on button "Copy link" at bounding box center [868, 436] width 74 height 23
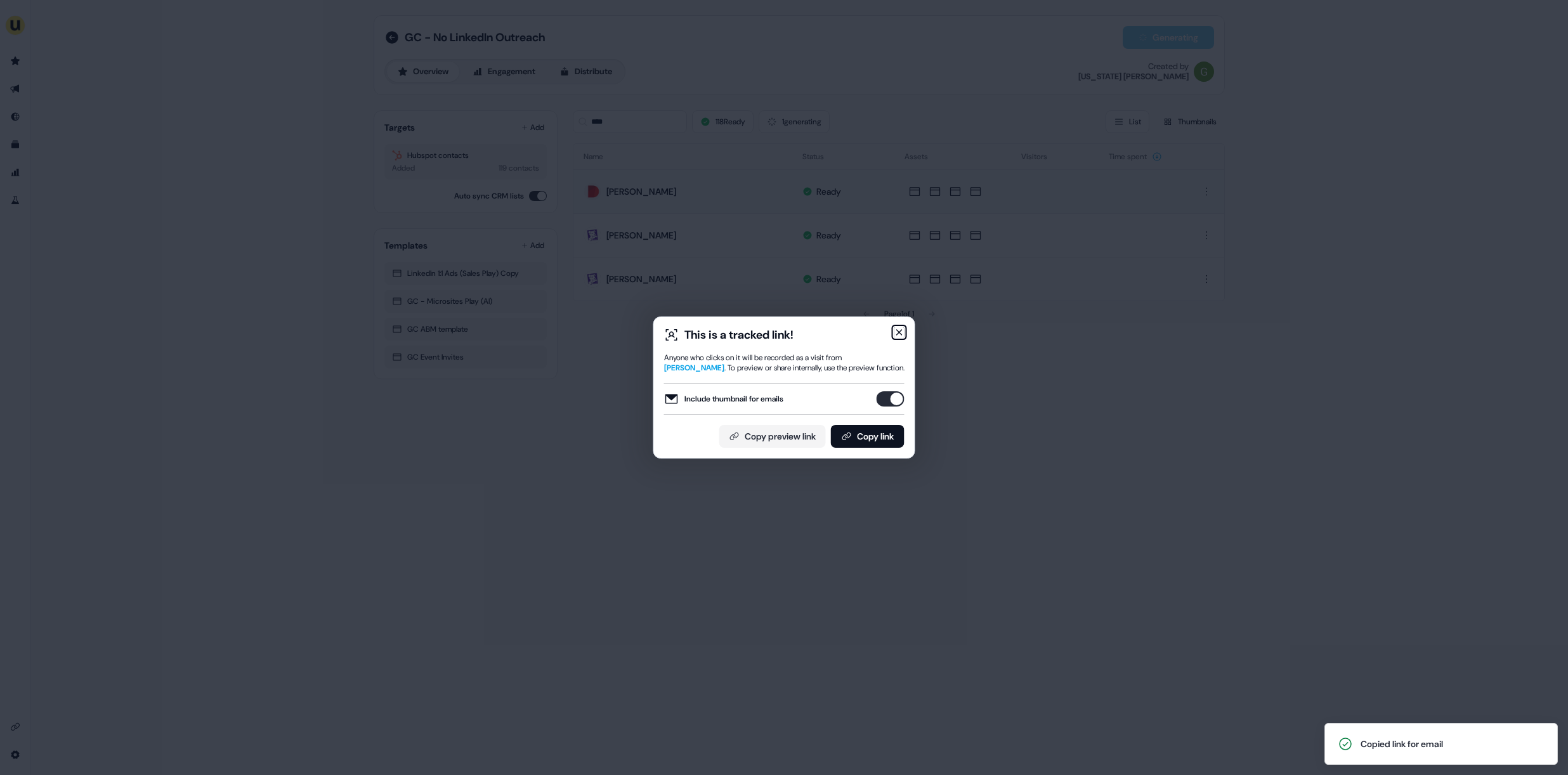
click at [901, 334] on icon "button" at bounding box center [899, 332] width 5 height 5
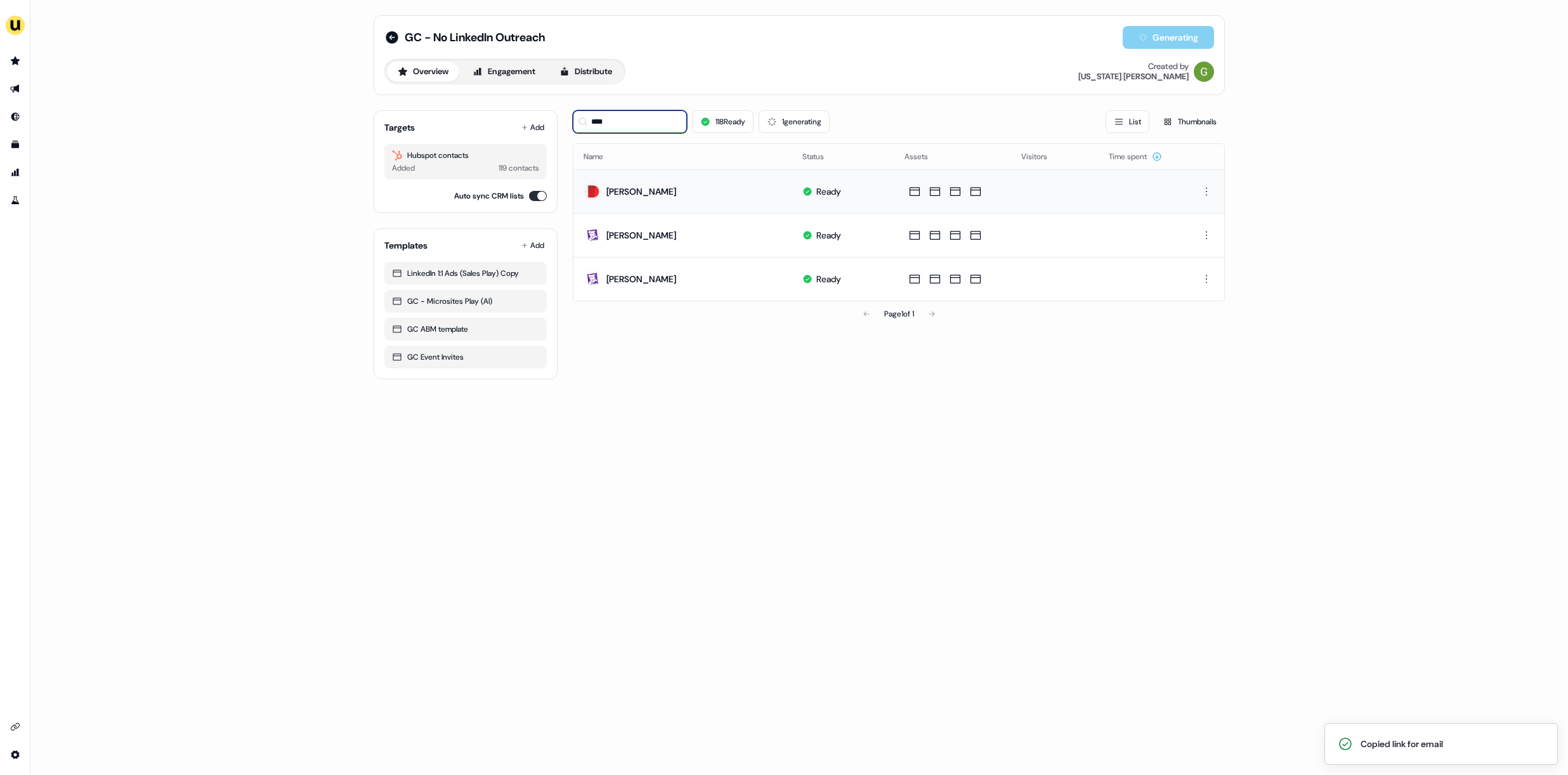
click at [608, 125] on input "****" at bounding box center [630, 122] width 114 height 23
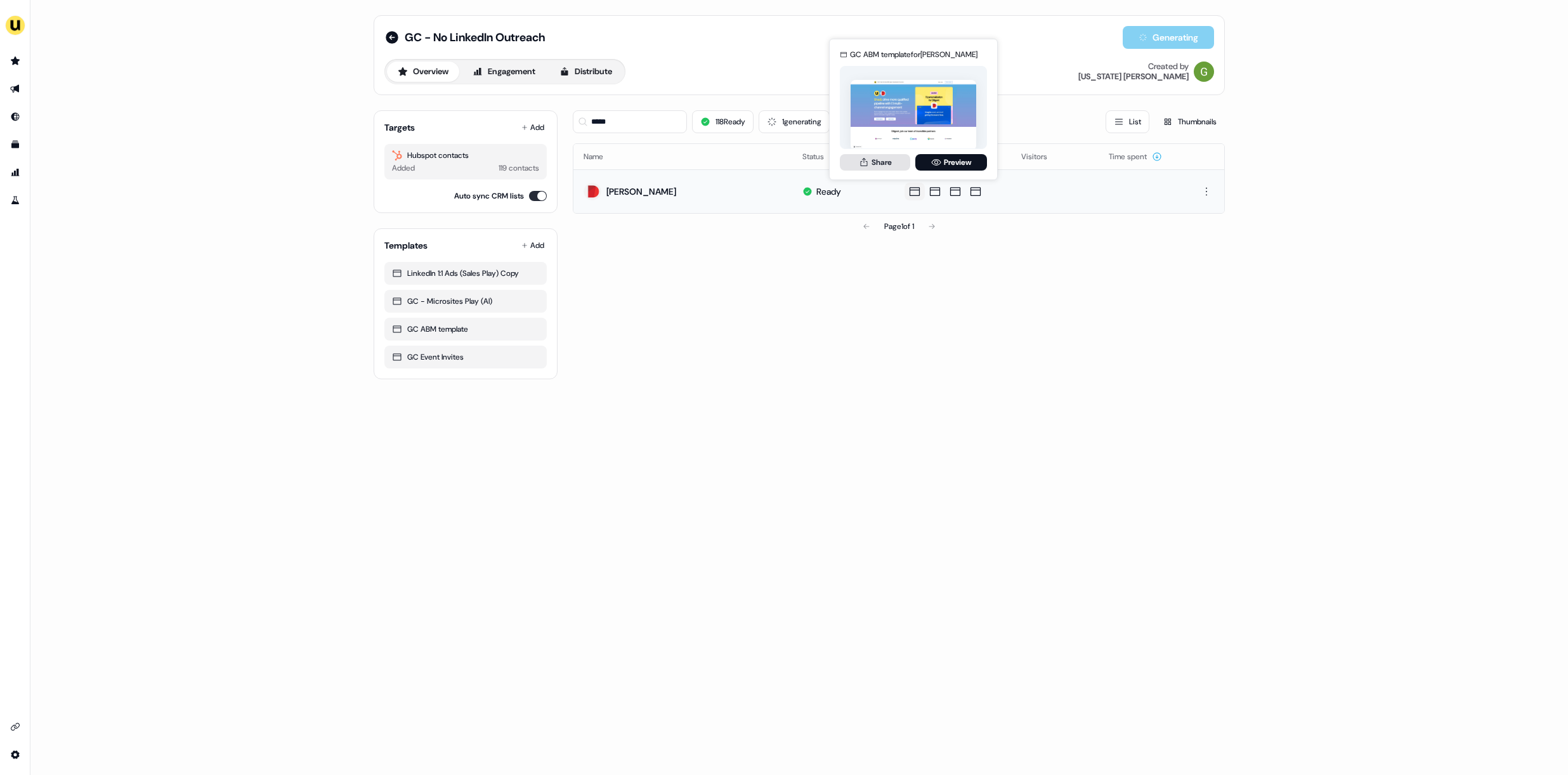
click at [892, 166] on button "Share" at bounding box center [874, 162] width 70 height 17
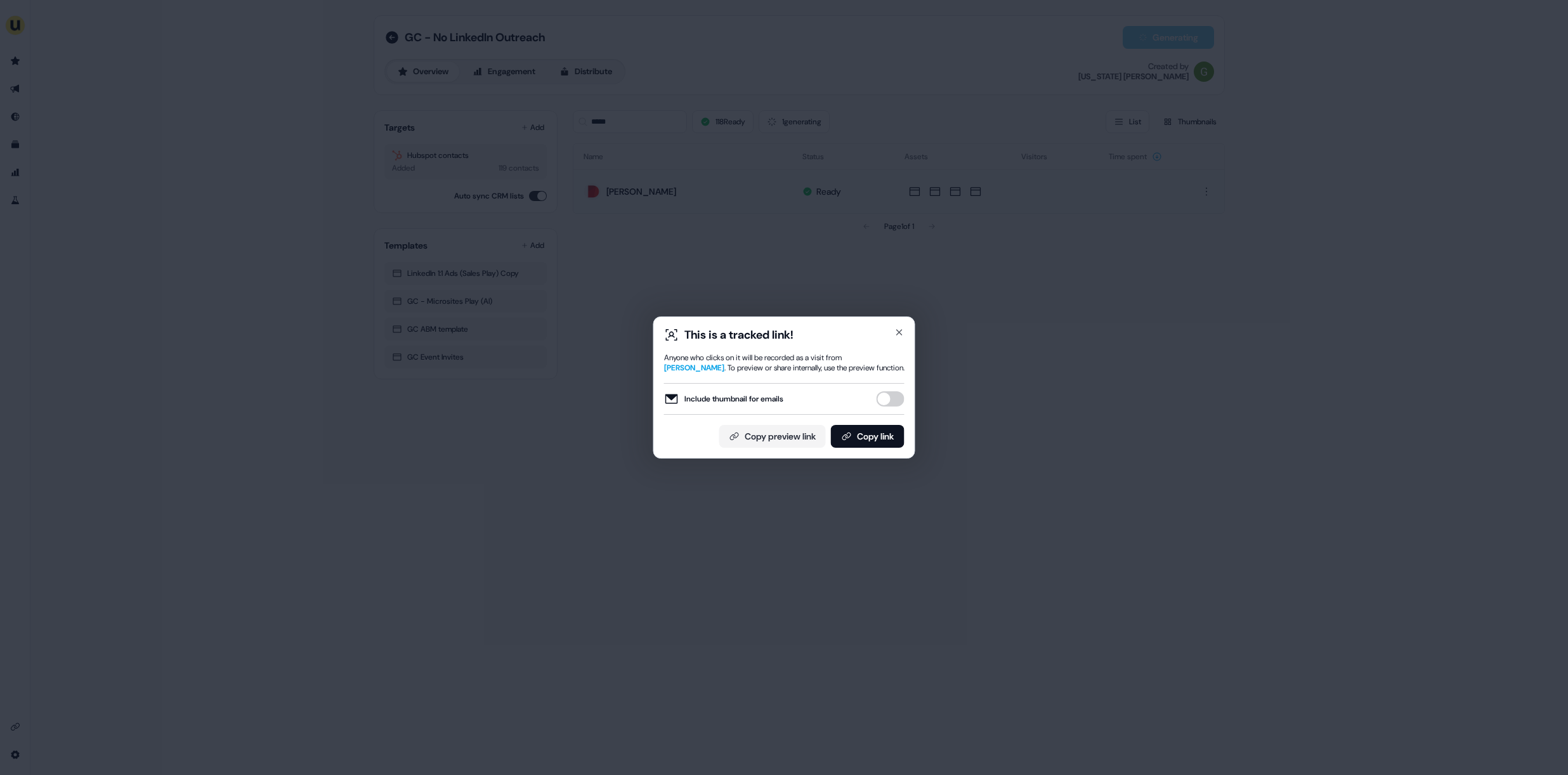
click at [887, 397] on button "Include thumbnail for emails" at bounding box center [891, 399] width 28 height 15
click at [879, 440] on button "Copy link" at bounding box center [868, 436] width 74 height 23
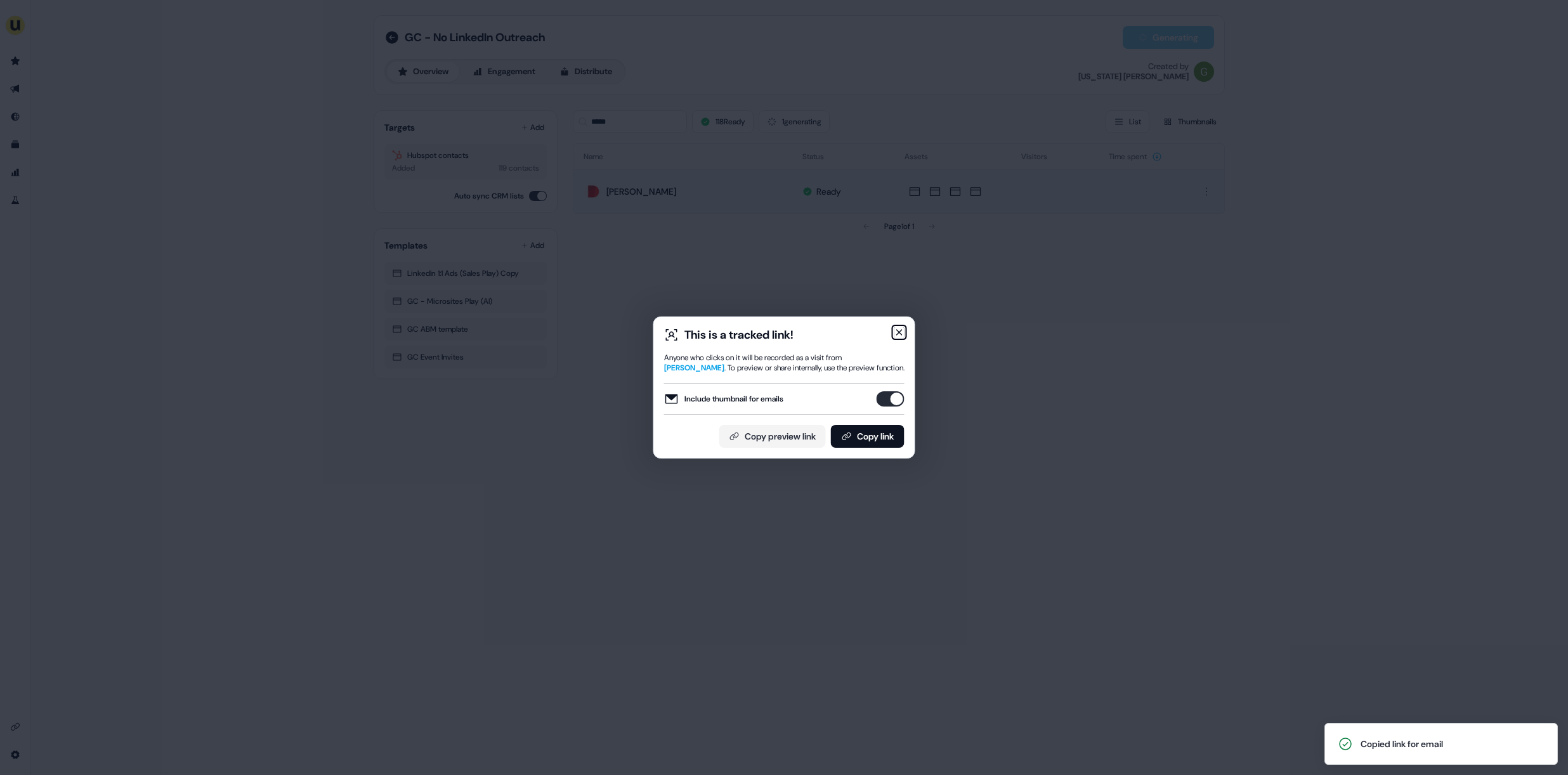
click at [898, 334] on icon "button" at bounding box center [899, 332] width 10 height 10
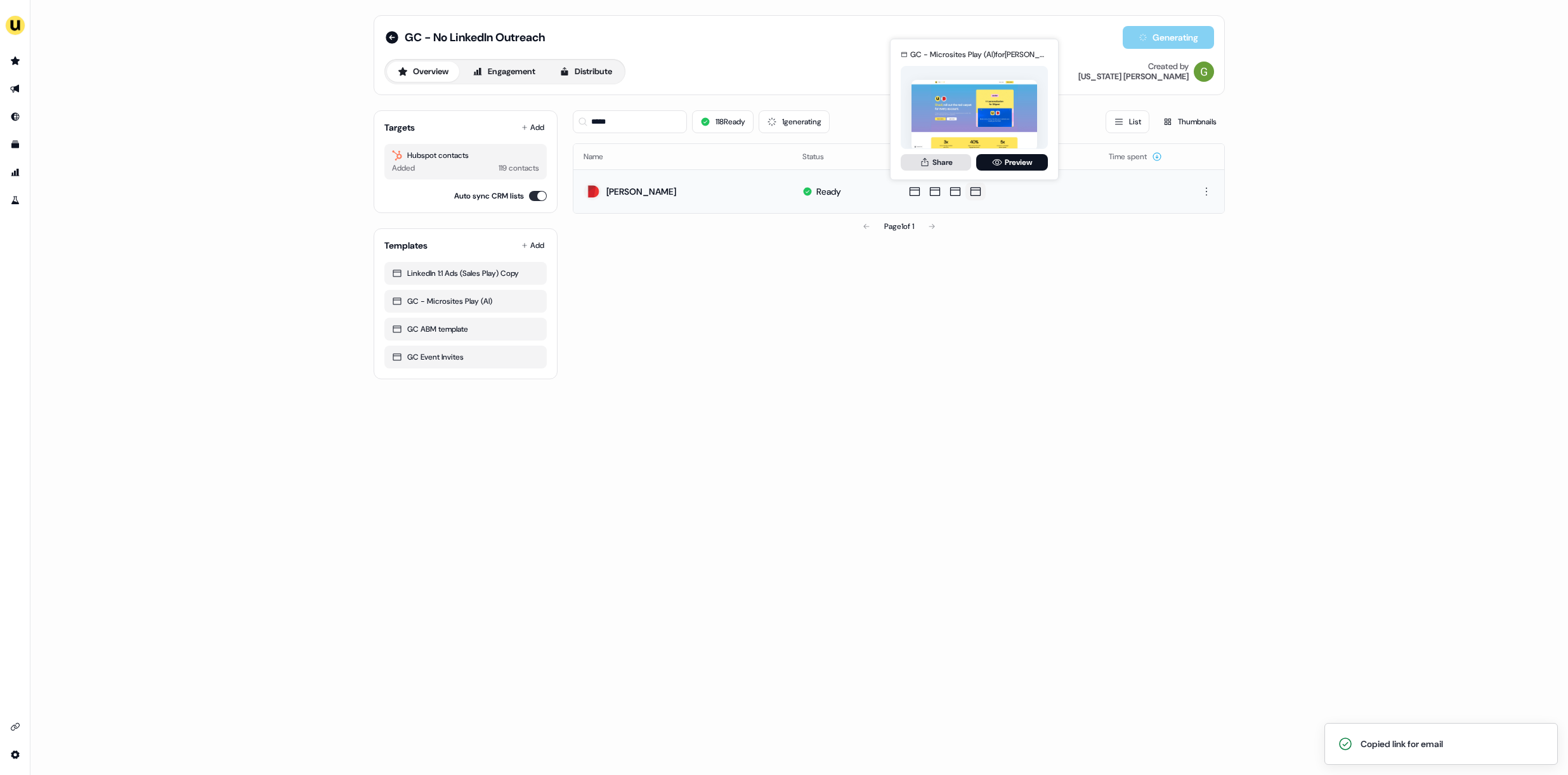
click at [953, 161] on button "Share" at bounding box center [936, 162] width 70 height 17
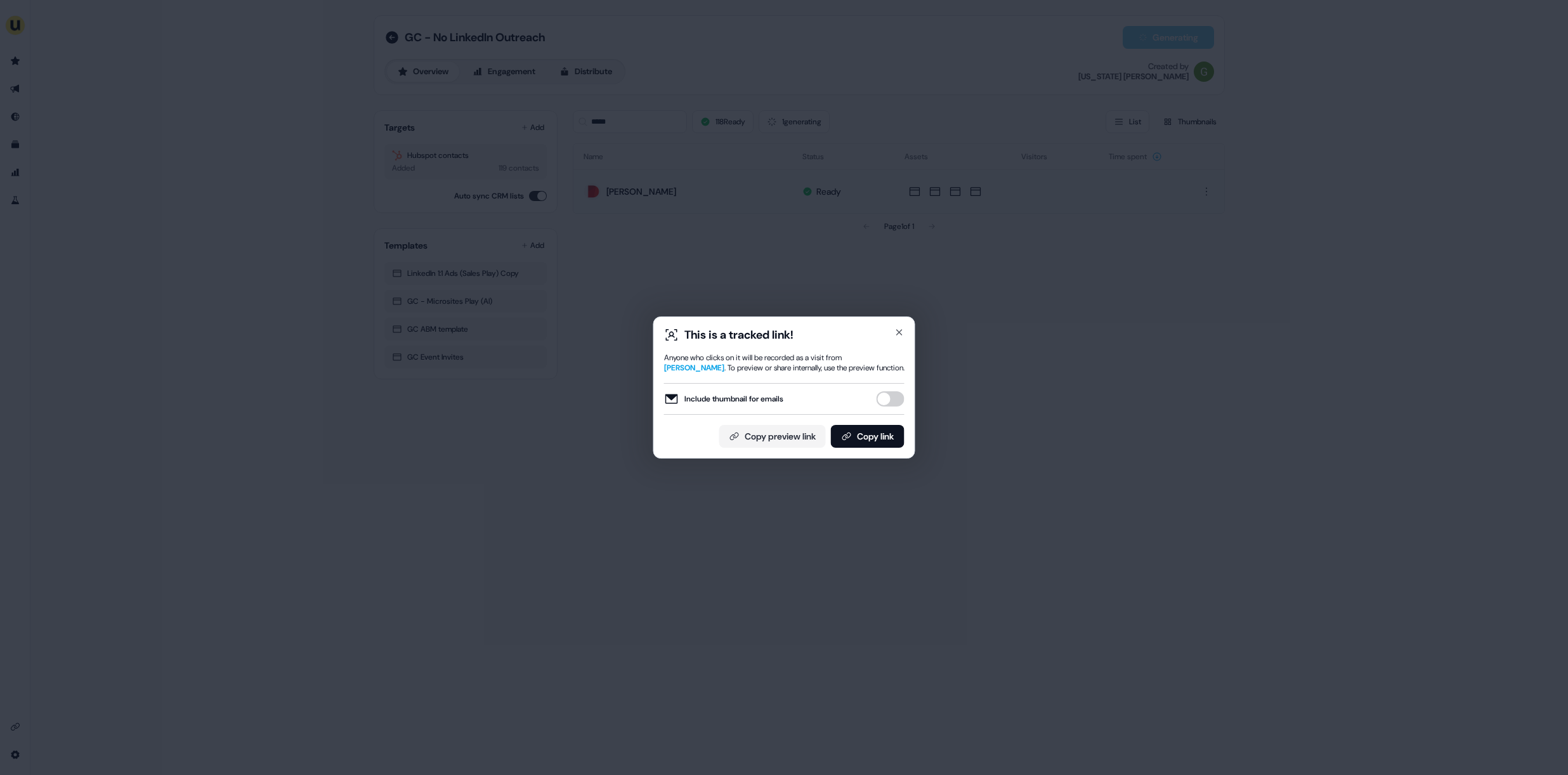
click at [875, 402] on div "Include thumbnail for emails" at bounding box center [784, 399] width 240 height 15
click at [880, 402] on button "Include thumbnail for emails" at bounding box center [891, 399] width 28 height 15
click at [866, 449] on div "This is a tracked link! Anyone who clicks on it will be recorded as a visit fro…" at bounding box center [784, 388] width 262 height 142
click at [861, 436] on button "Copy link" at bounding box center [868, 436] width 74 height 23
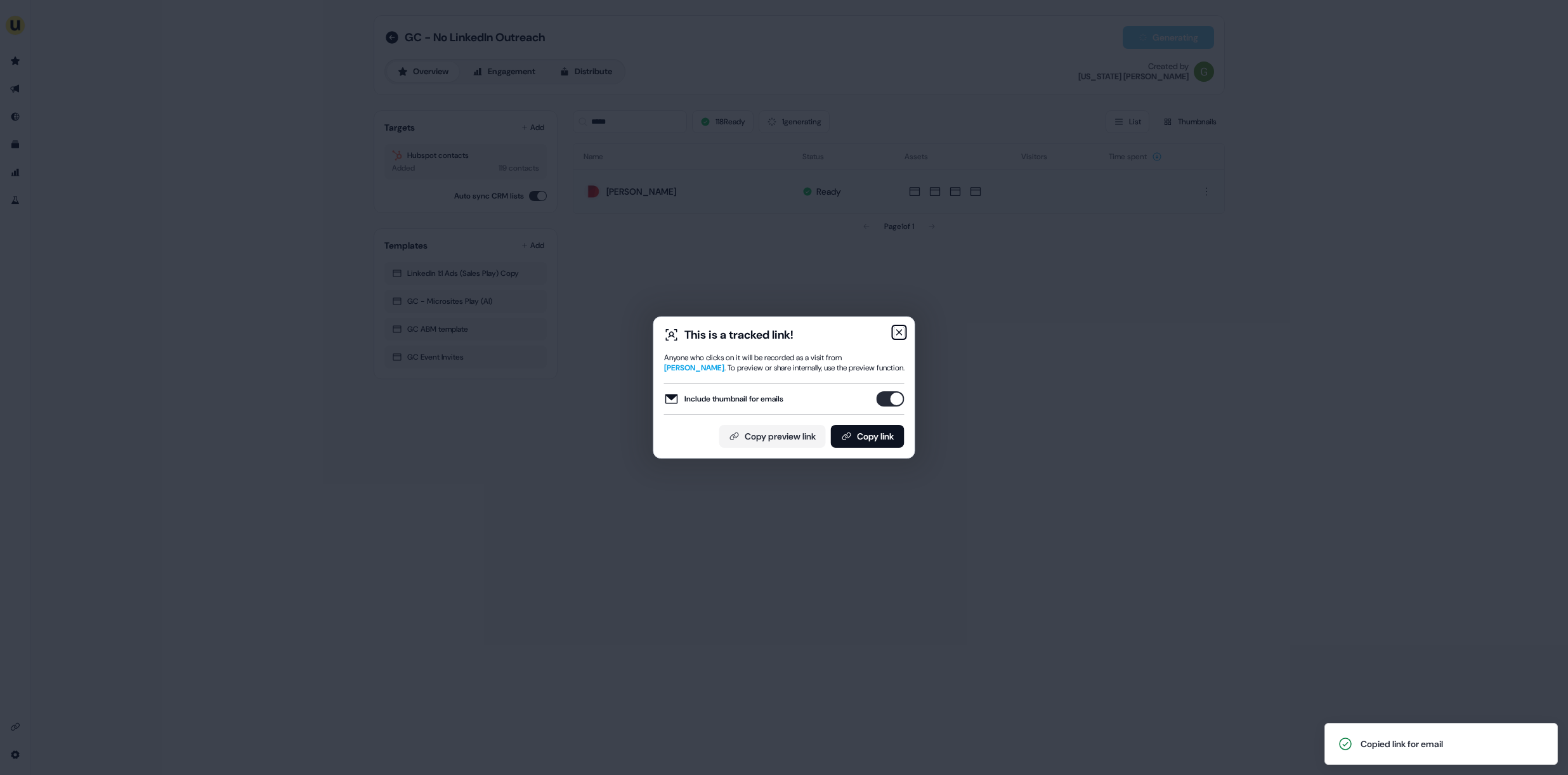
click at [897, 335] on icon "button" at bounding box center [899, 332] width 10 height 10
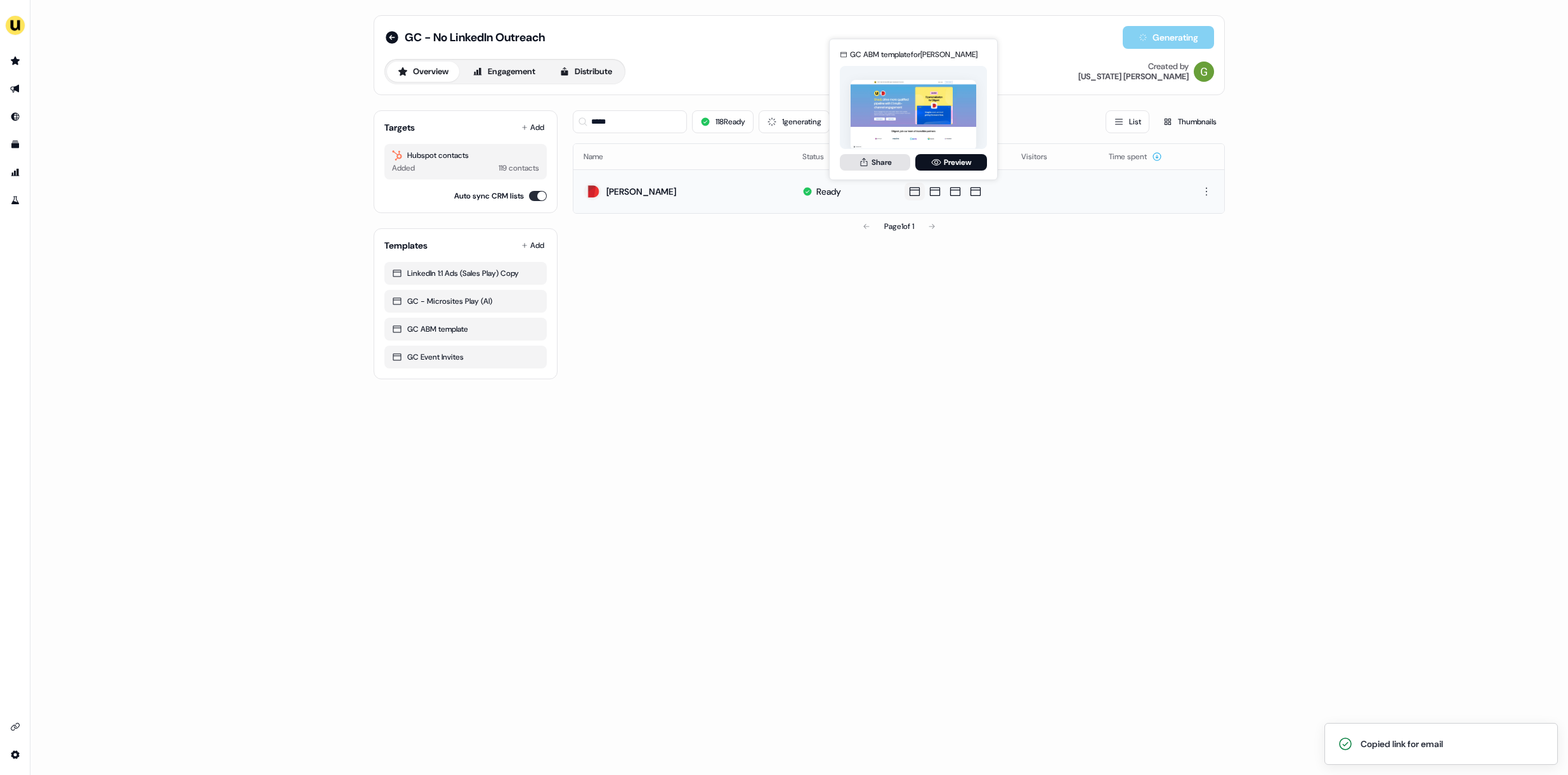
click at [883, 160] on button "Share" at bounding box center [874, 162] width 70 height 17
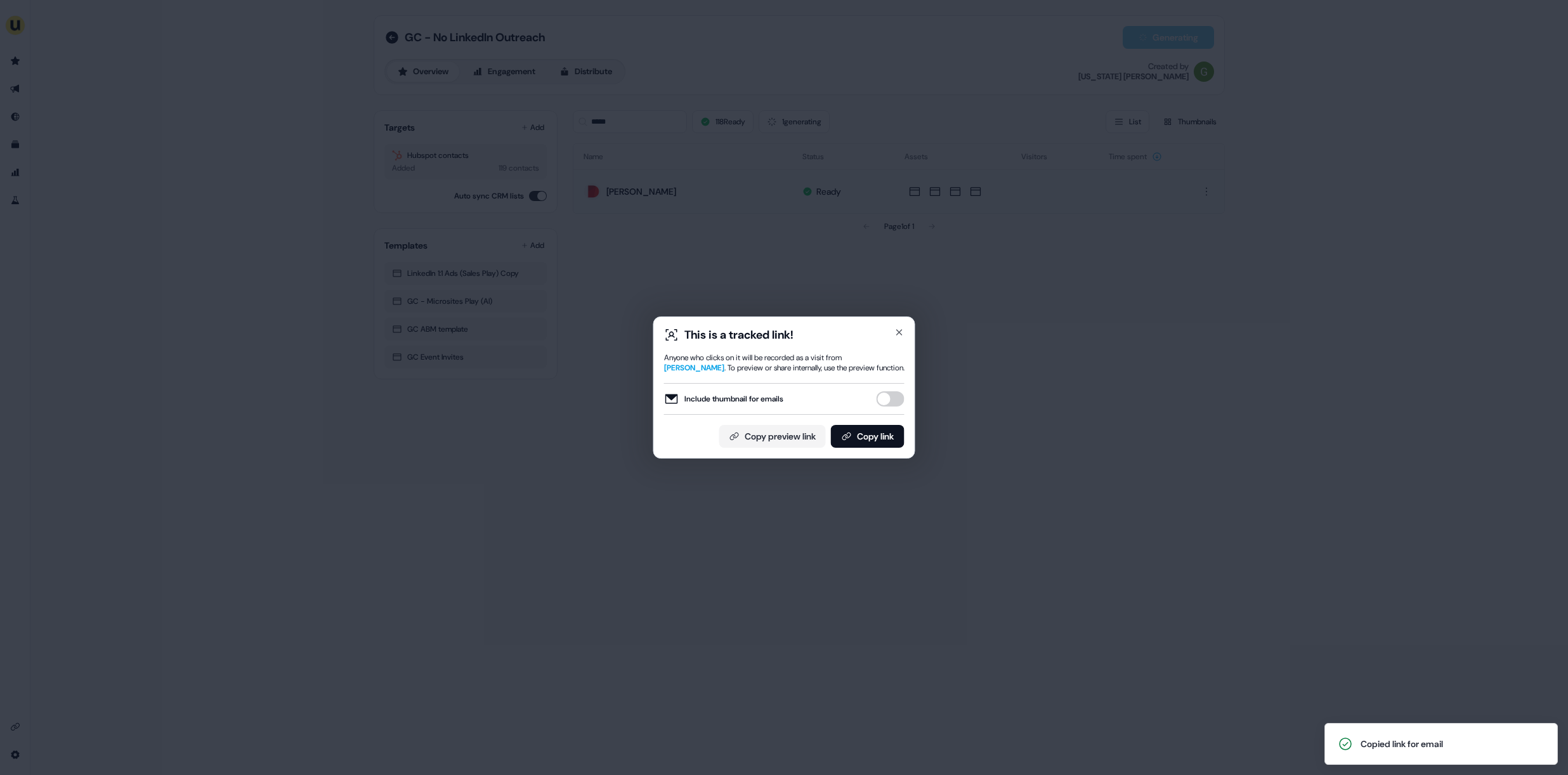
click at [887, 399] on button "Include thumbnail for emails" at bounding box center [891, 399] width 28 height 15
click at [878, 439] on button "Copy link" at bounding box center [868, 436] width 74 height 23
click at [896, 332] on icon "button" at bounding box center [899, 332] width 10 height 10
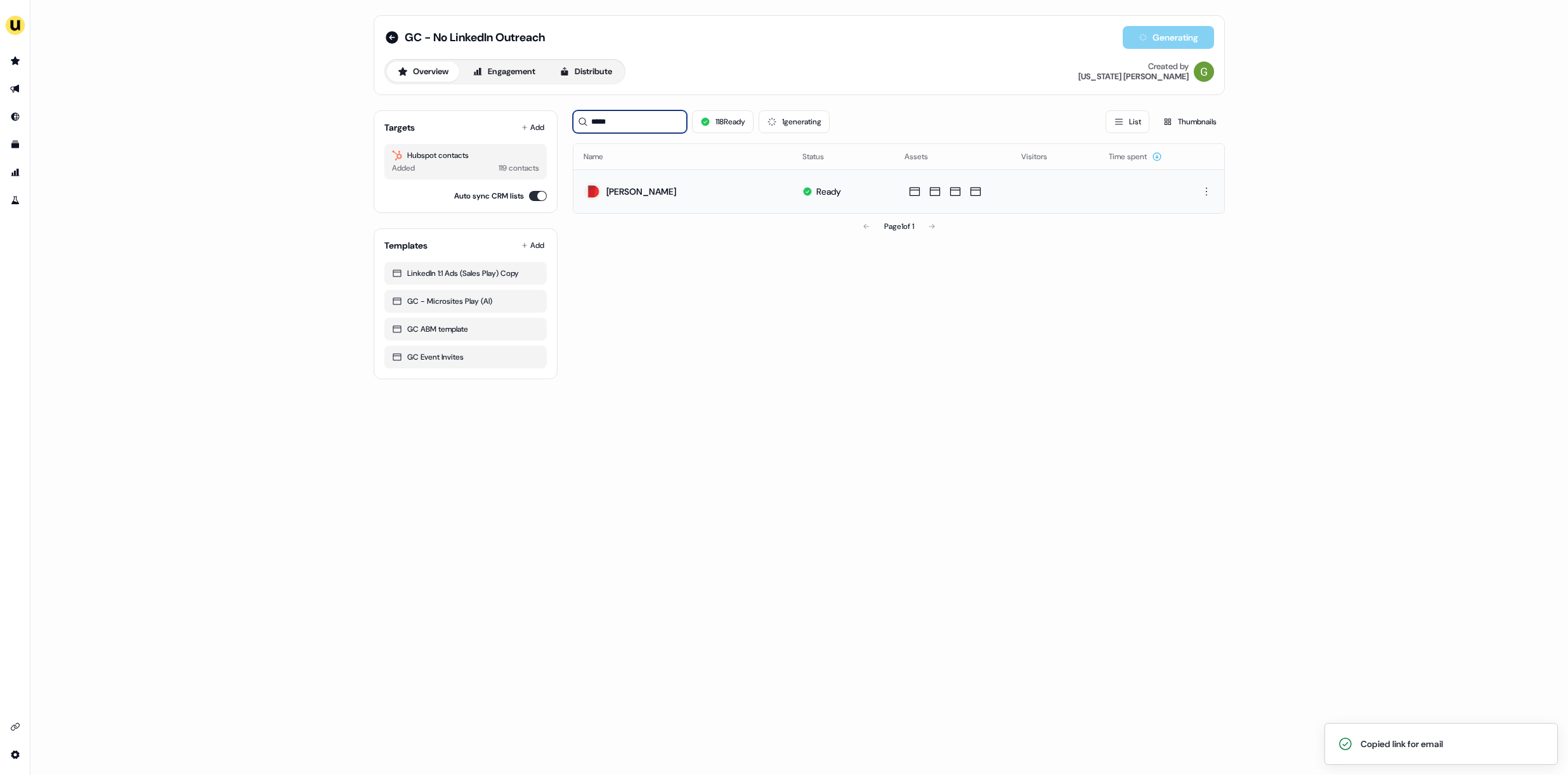
click at [659, 126] on input "*****" at bounding box center [630, 122] width 114 height 23
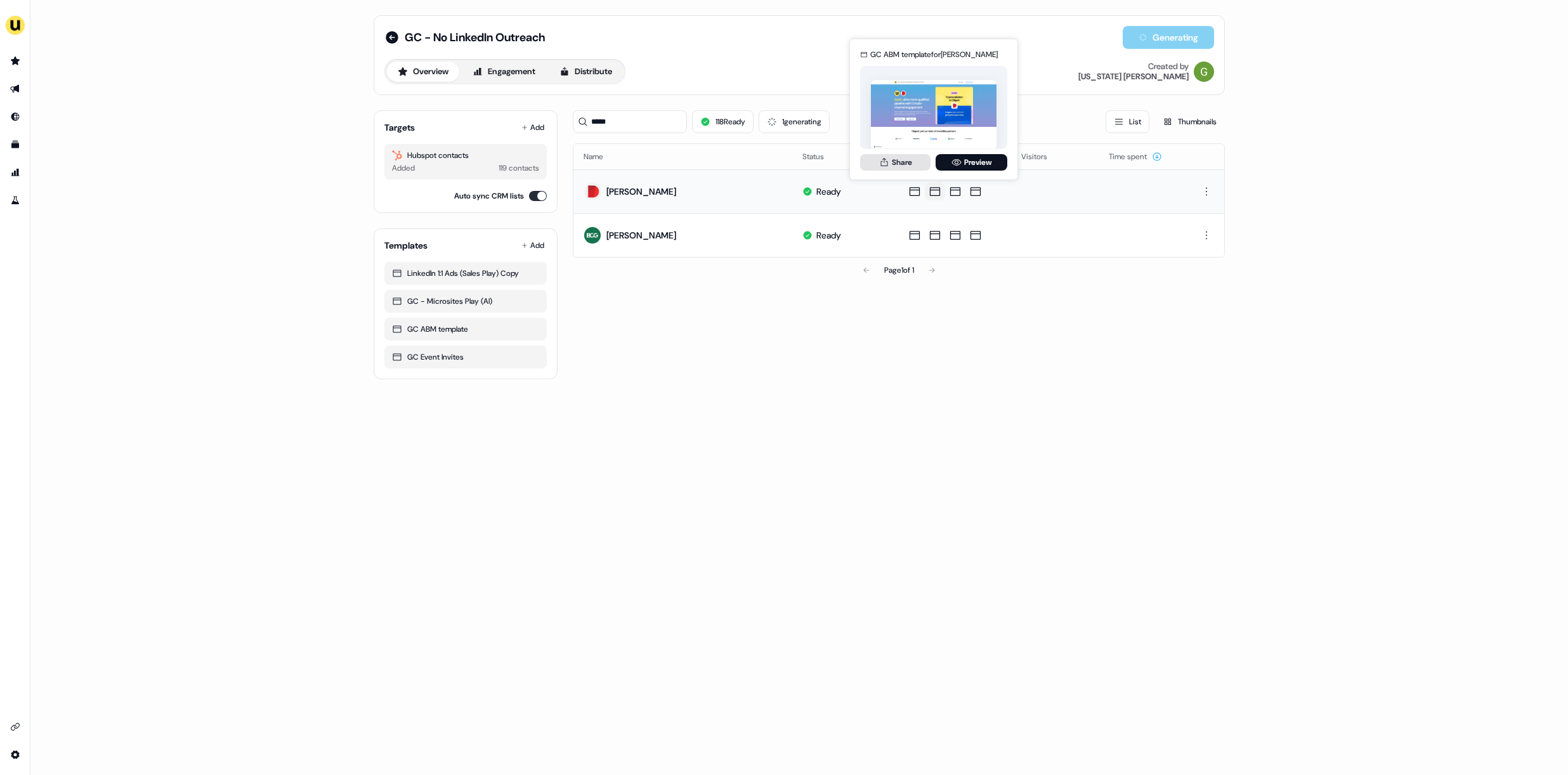
click at [911, 163] on button "Share" at bounding box center [895, 162] width 70 height 17
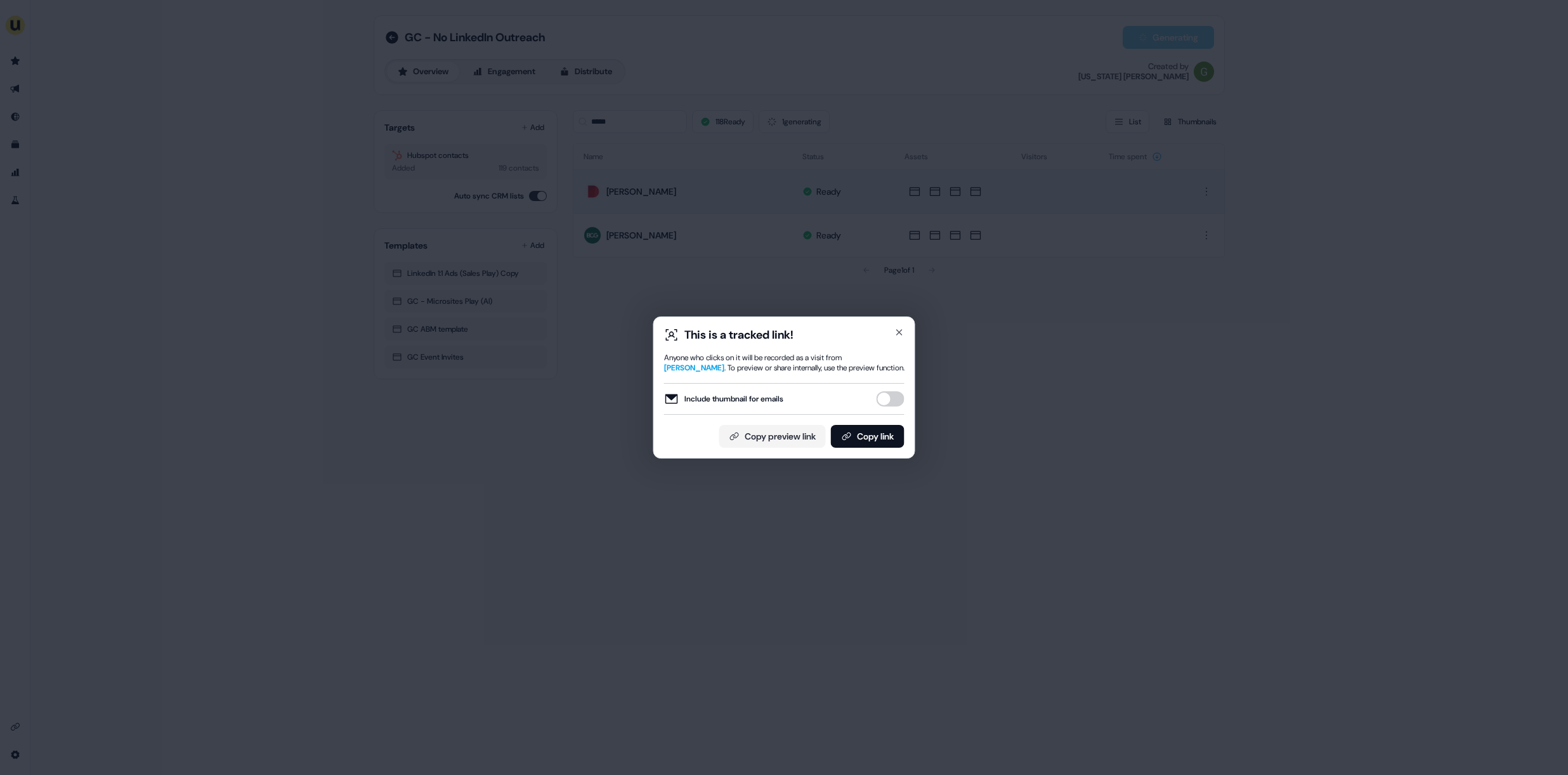
click at [895, 387] on div "Include thumbnail for emails" at bounding box center [784, 399] width 240 height 31
click at [891, 400] on button "Include thumbnail for emails" at bounding box center [891, 399] width 28 height 15
click at [883, 426] on button "Copy link" at bounding box center [868, 436] width 74 height 23
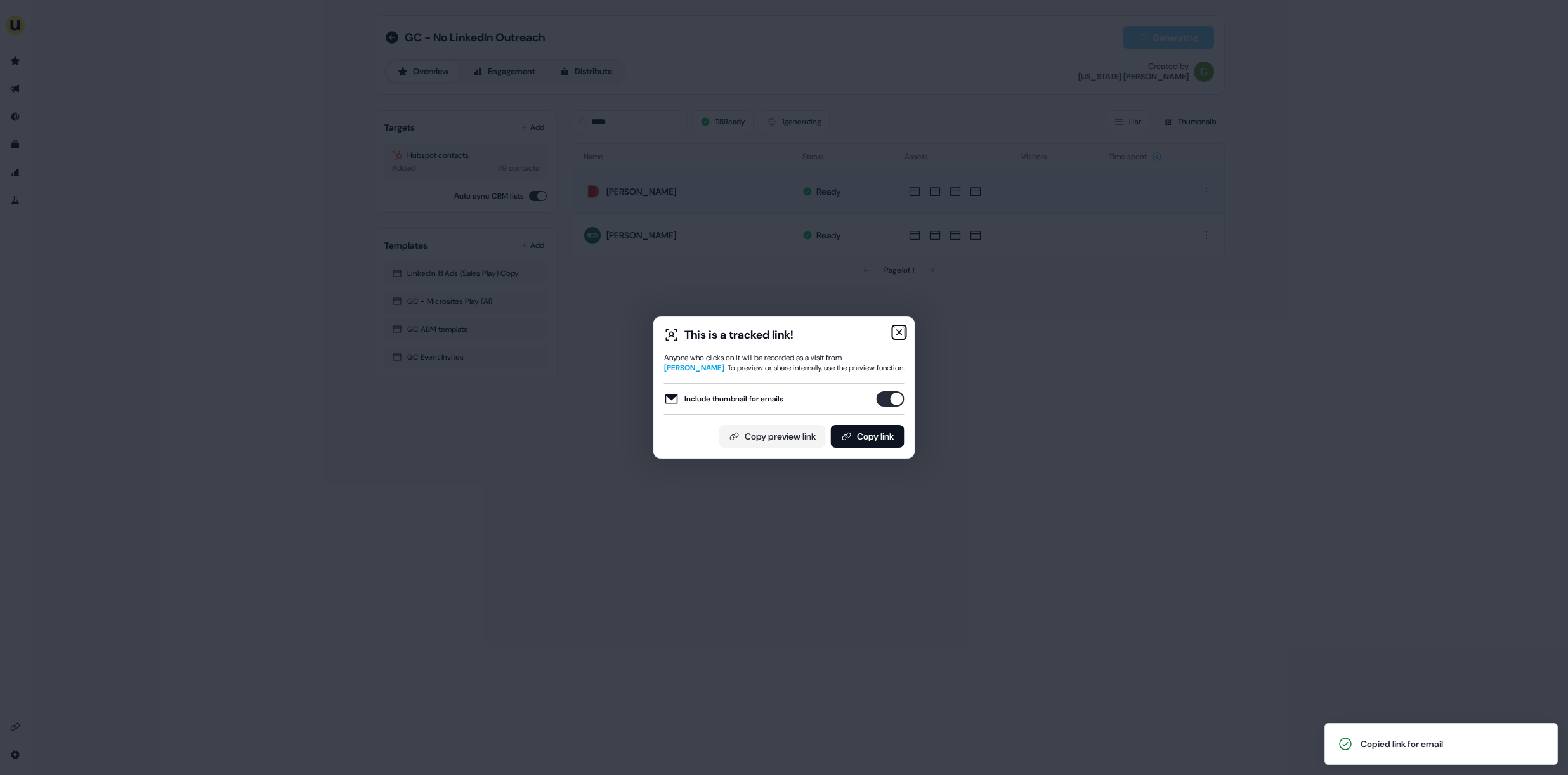
click at [897, 335] on icon "button" at bounding box center [899, 332] width 5 height 5
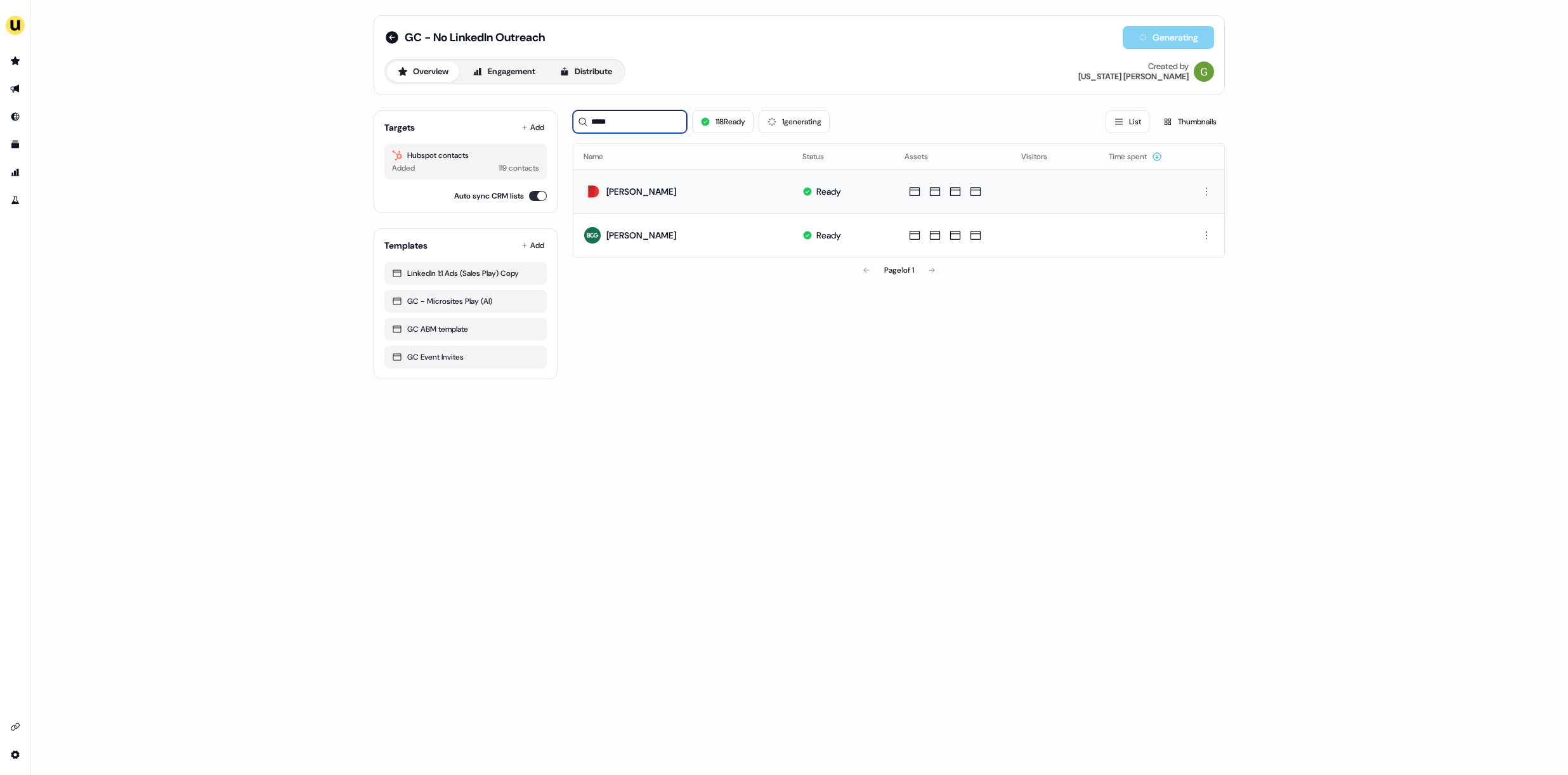
click at [603, 128] on input "*****" at bounding box center [630, 122] width 114 height 23
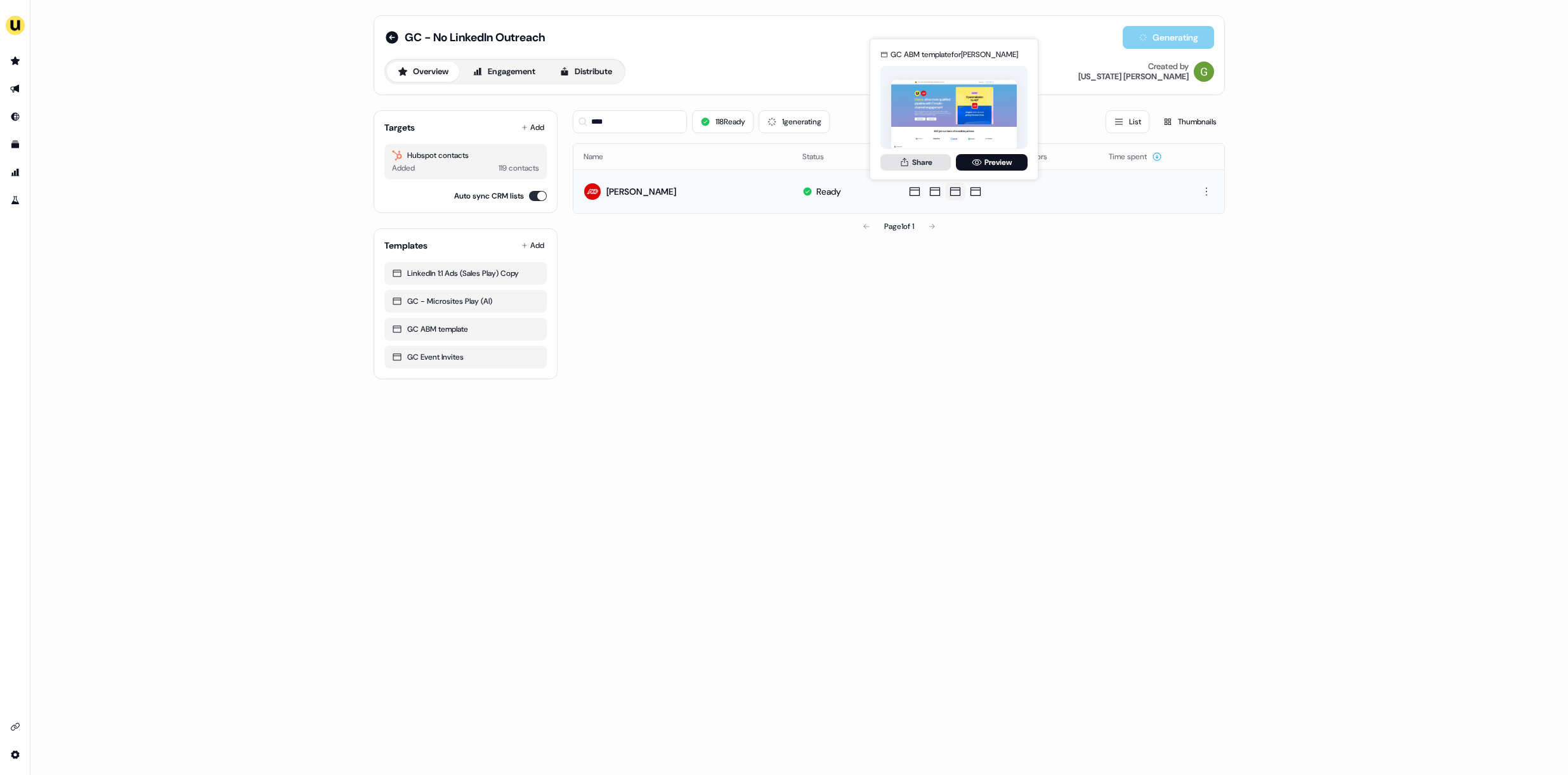
click at [921, 161] on button "Share" at bounding box center [915, 162] width 70 height 17
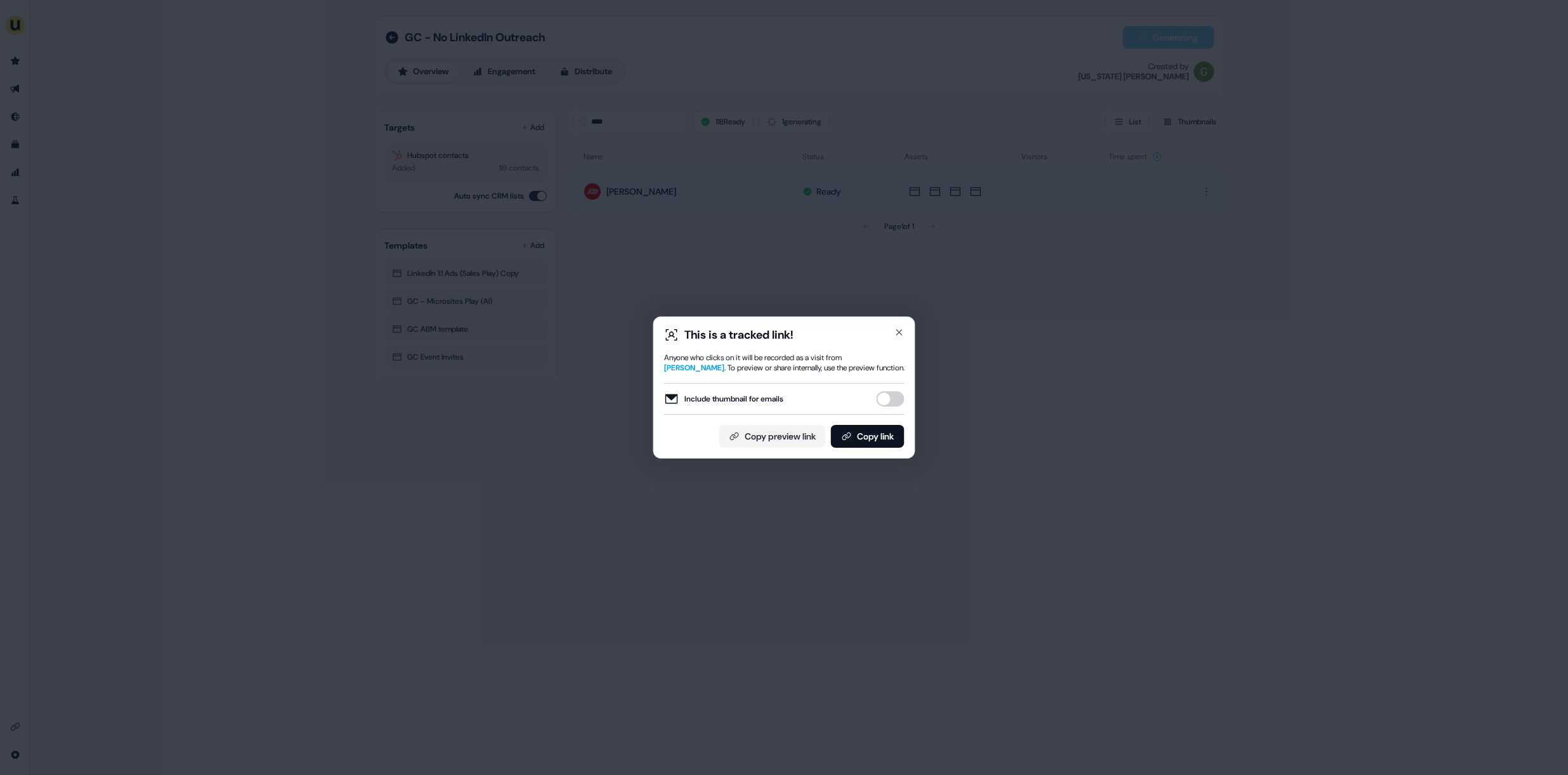
click at [886, 402] on button "Include thumbnail for emails" at bounding box center [891, 399] width 28 height 15
click at [868, 452] on div "This is a tracked link! Anyone who clicks on it will be recorded as a visit fro…" at bounding box center [784, 388] width 262 height 142
click at [863, 438] on button "Copy link" at bounding box center [868, 436] width 74 height 23
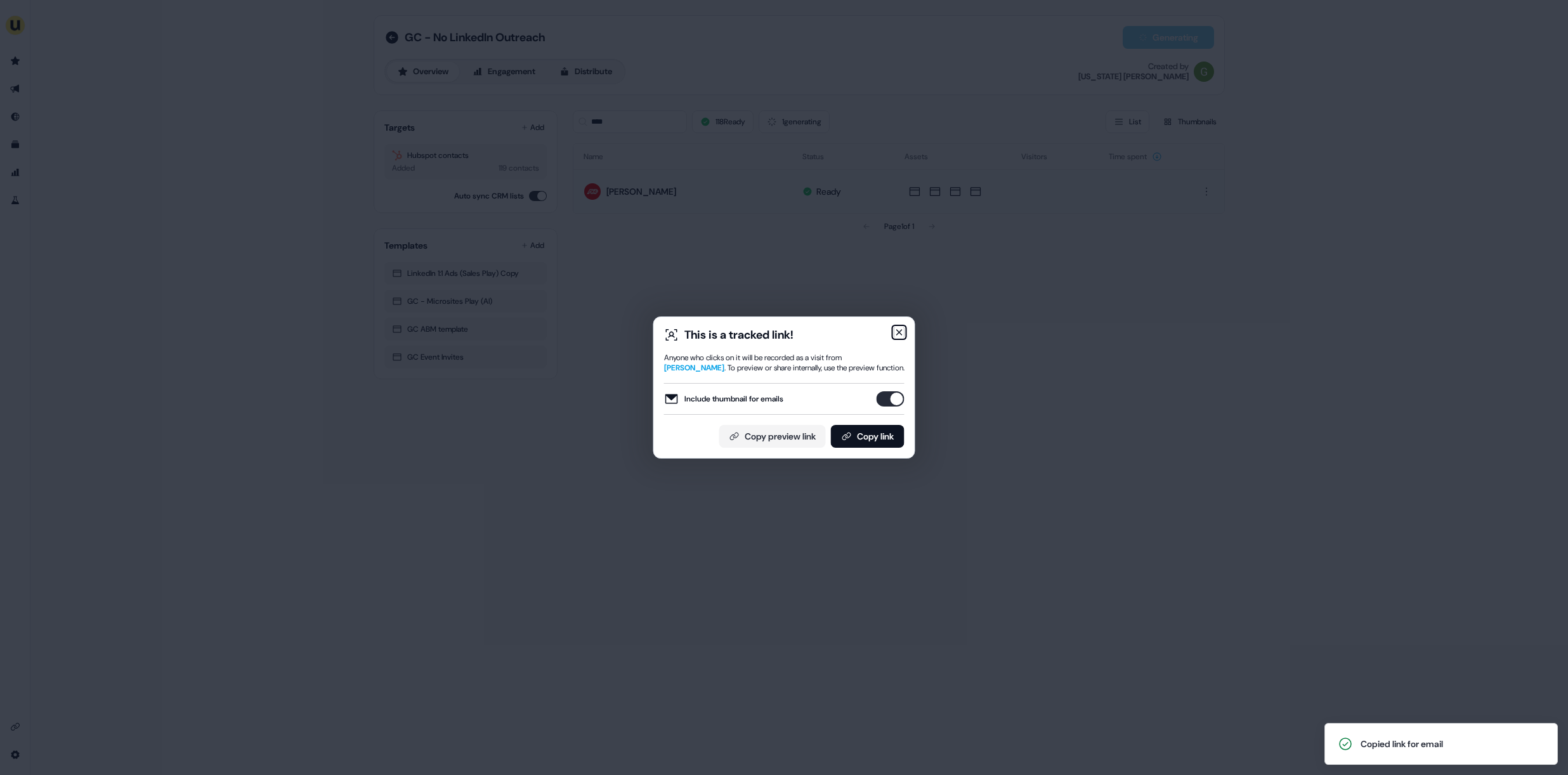
click at [899, 330] on icon "button" at bounding box center [899, 332] width 10 height 10
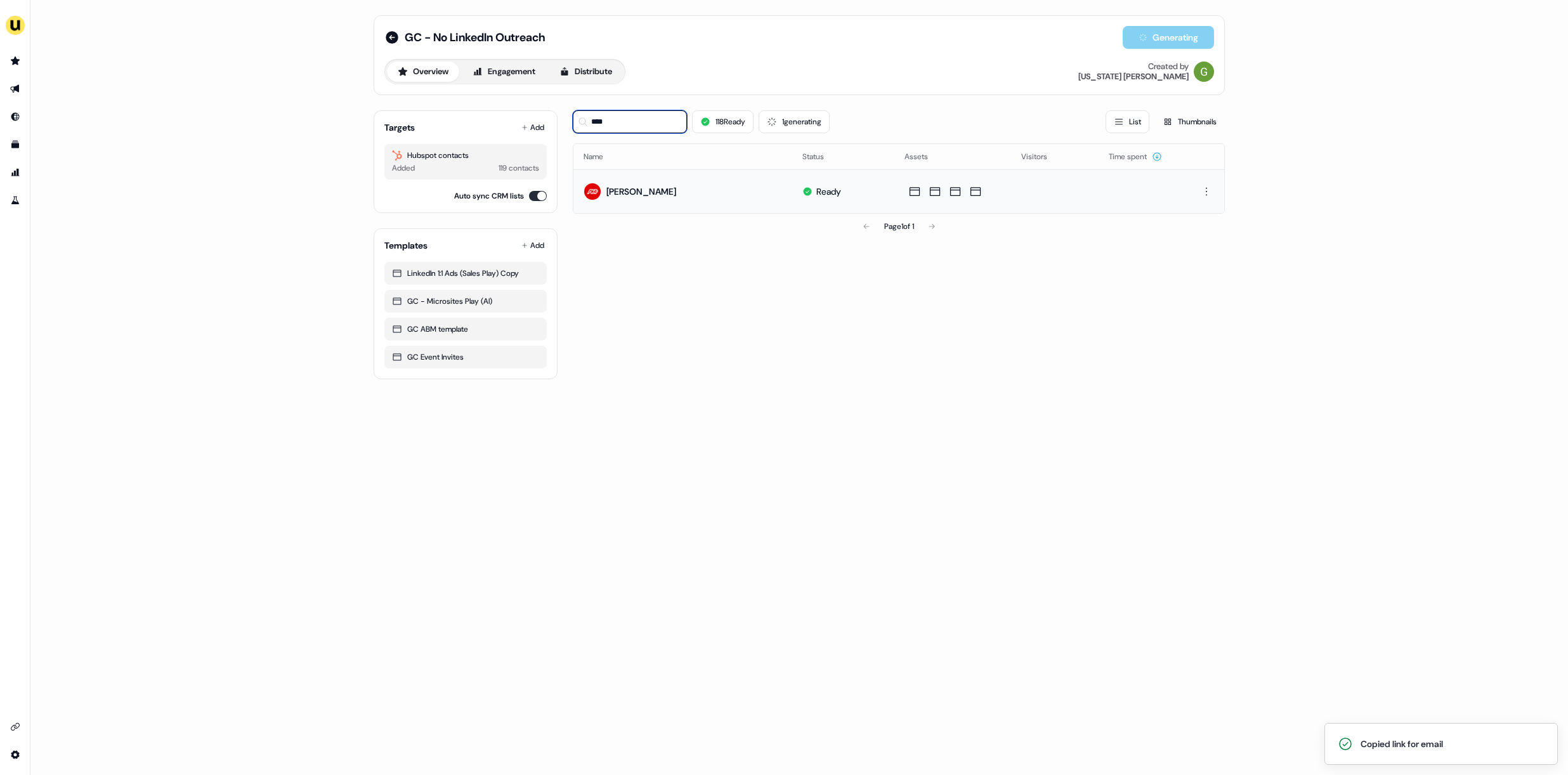
click at [653, 120] on input "****" at bounding box center [630, 122] width 114 height 23
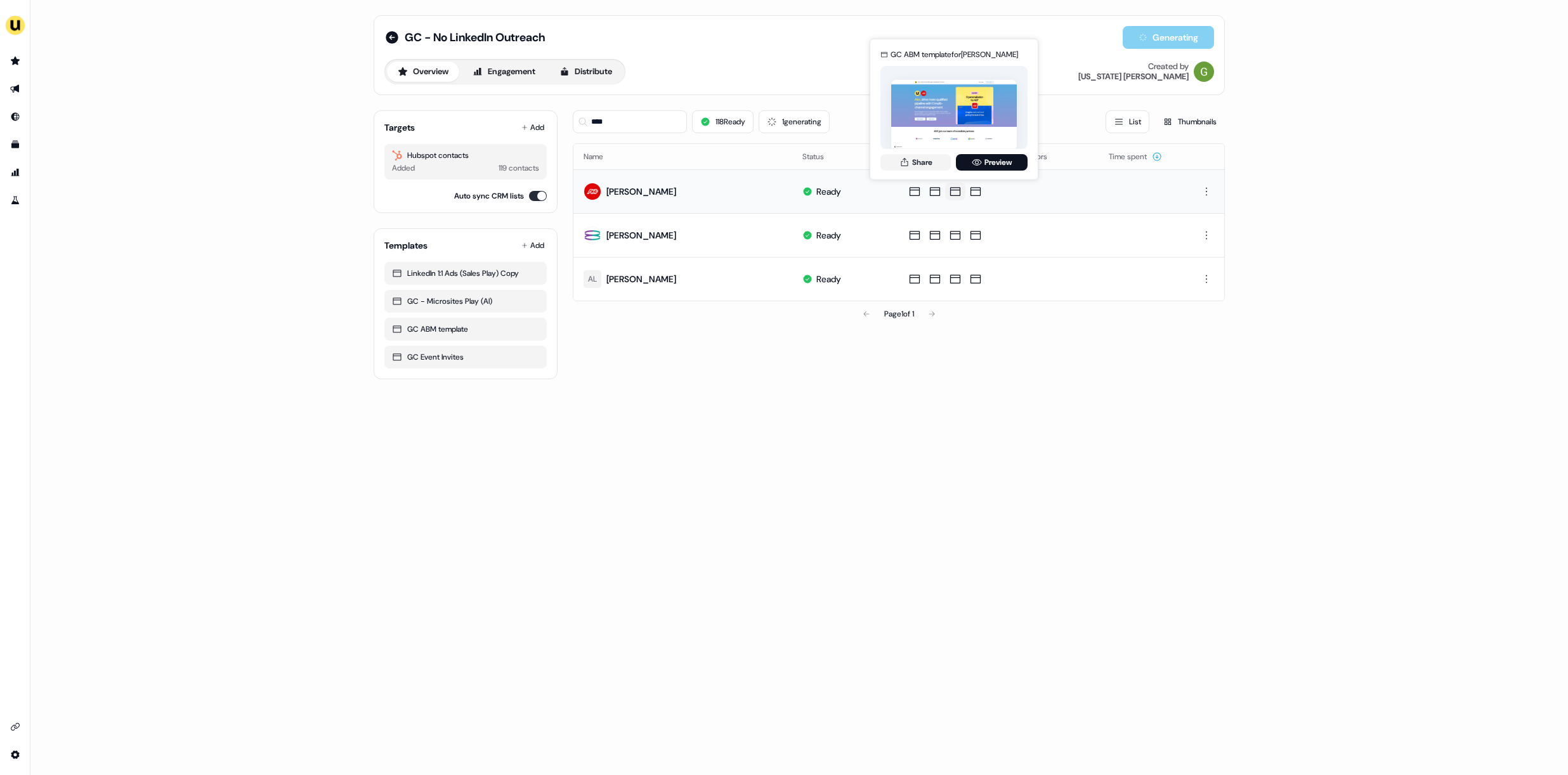
click at [911, 170] on div "GC ABM template for Alex Outwater Share Preview" at bounding box center [954, 109] width 152 height 132
click at [905, 164] on icon at bounding box center [904, 162] width 10 height 10
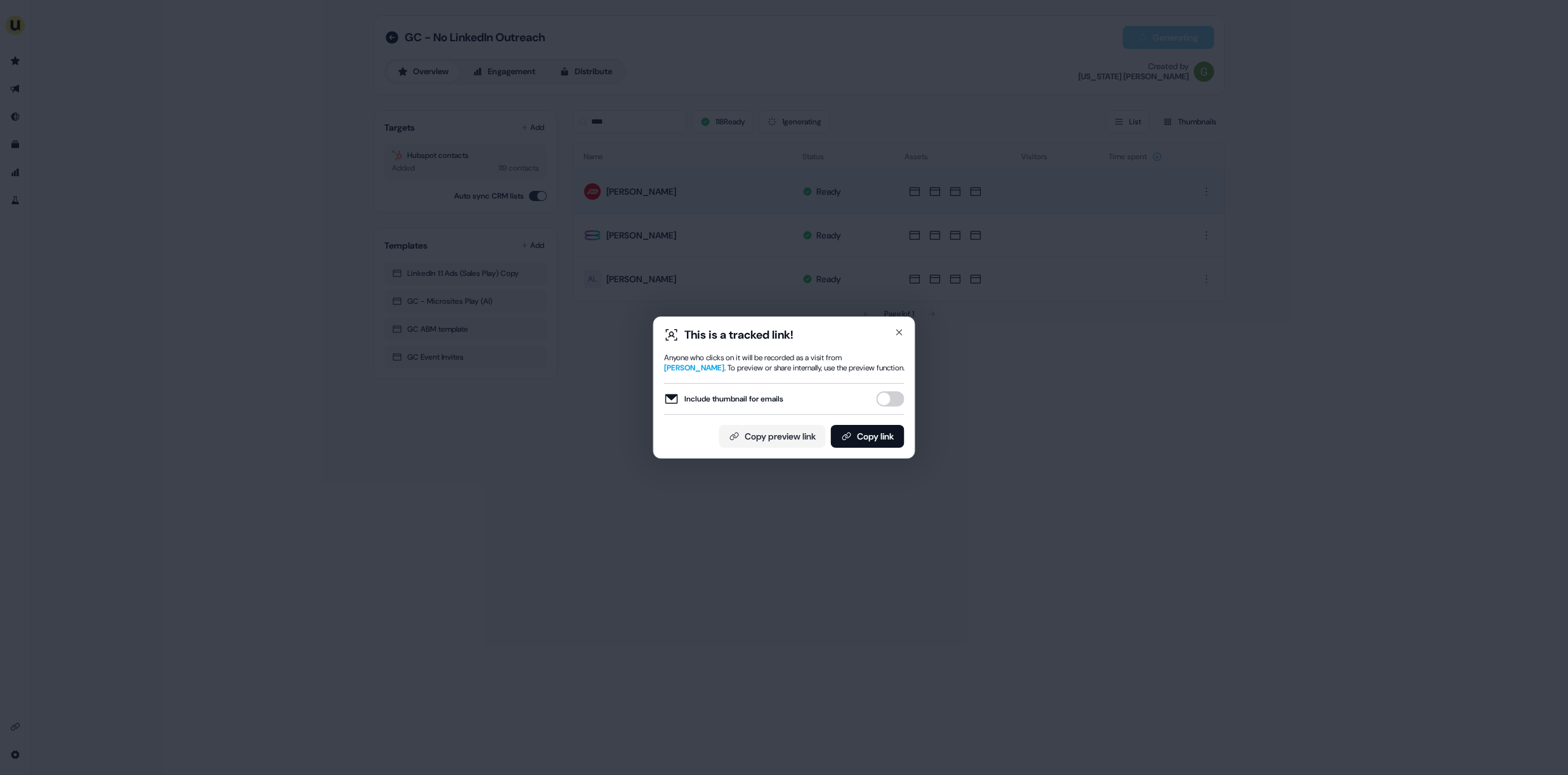
click at [889, 392] on button "Include thumbnail for emails" at bounding box center [891, 399] width 28 height 15
click at [874, 427] on button "Copy link" at bounding box center [868, 436] width 74 height 23
click at [898, 322] on div "This is a tracked link! Anyone who clicks on it will be recorded as a visit fro…" at bounding box center [784, 388] width 262 height 142
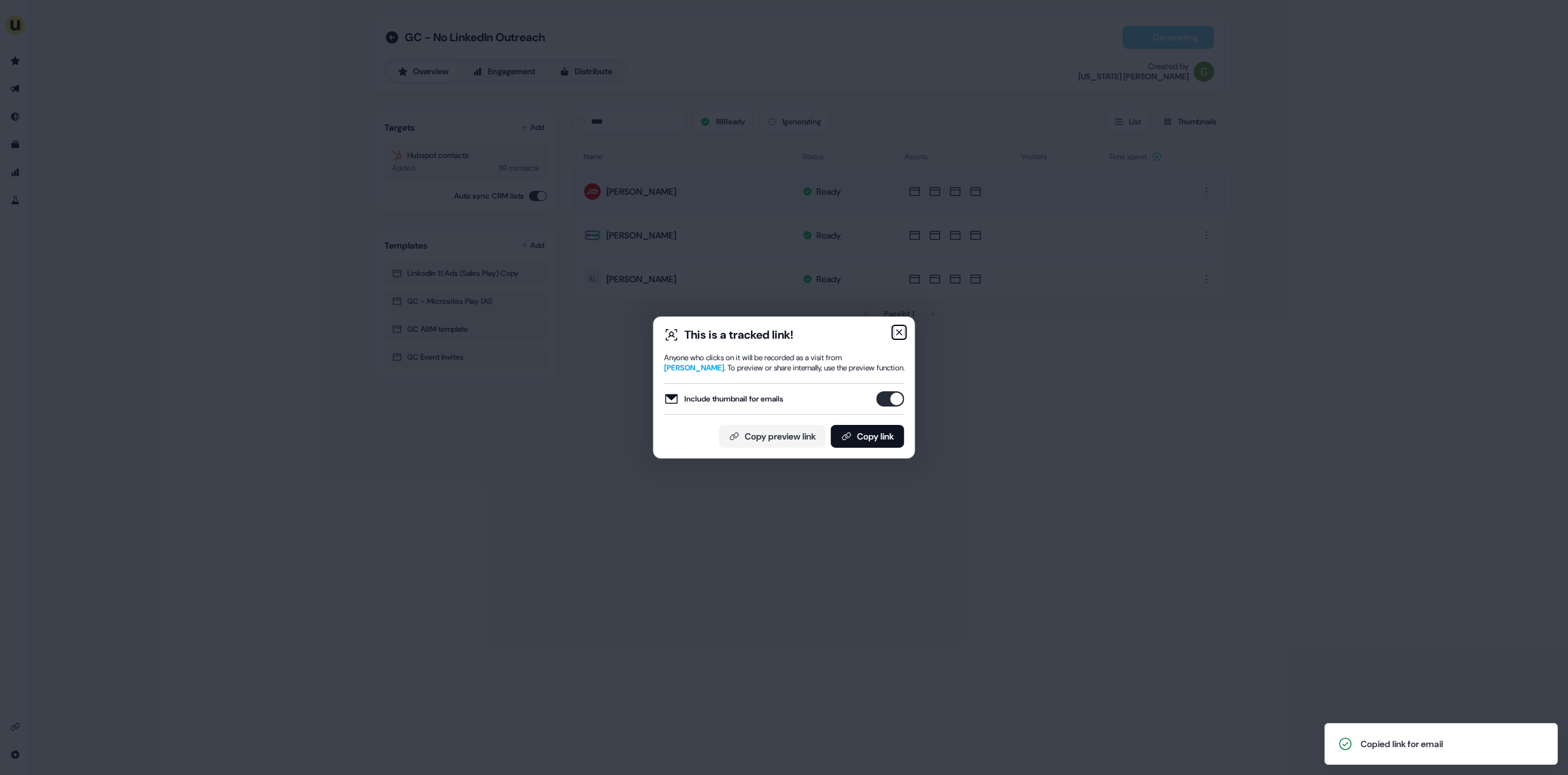
click at [898, 330] on icon "button" at bounding box center [899, 332] width 10 height 10
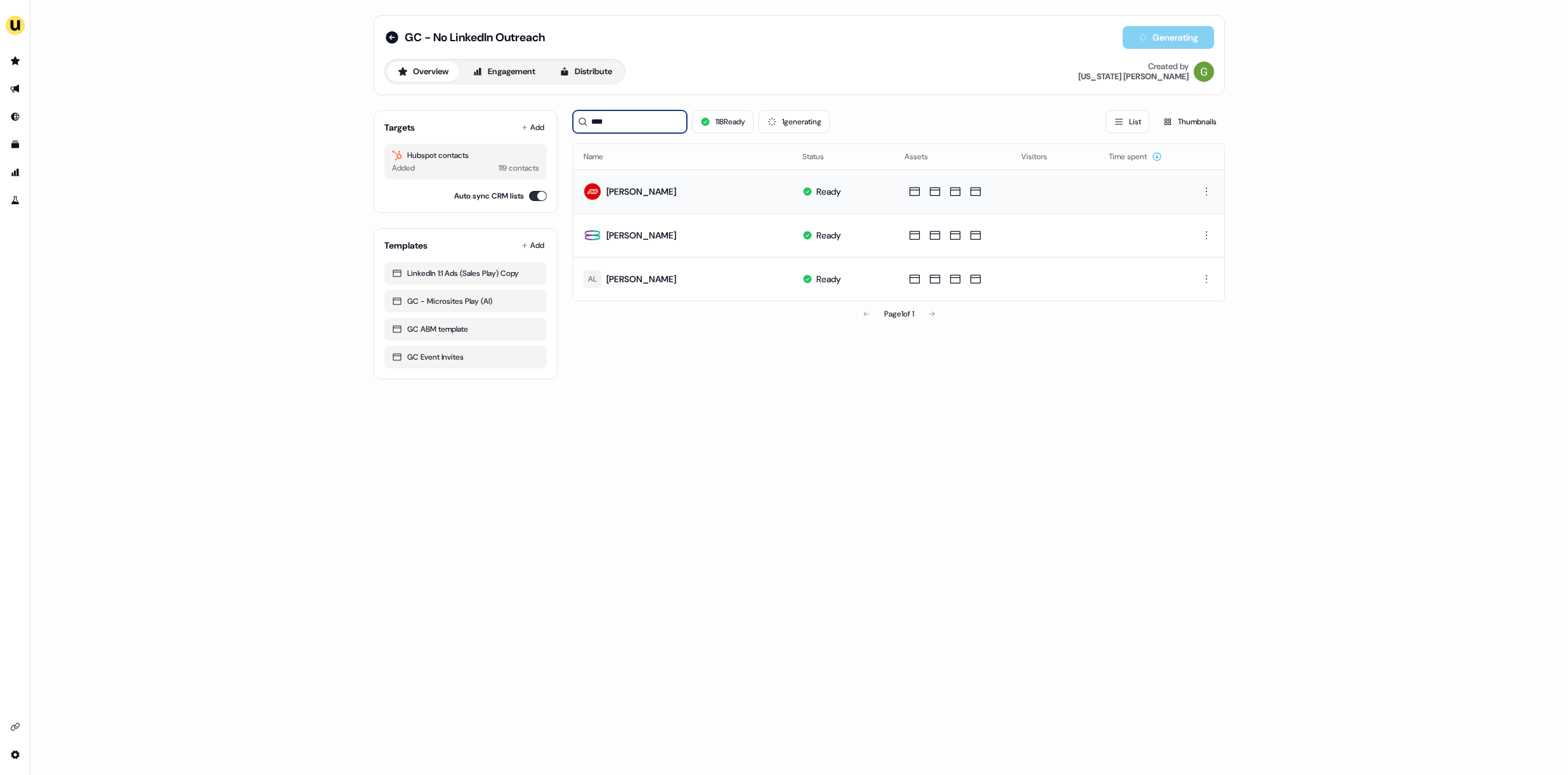
click at [598, 124] on input "****" at bounding box center [630, 122] width 114 height 23
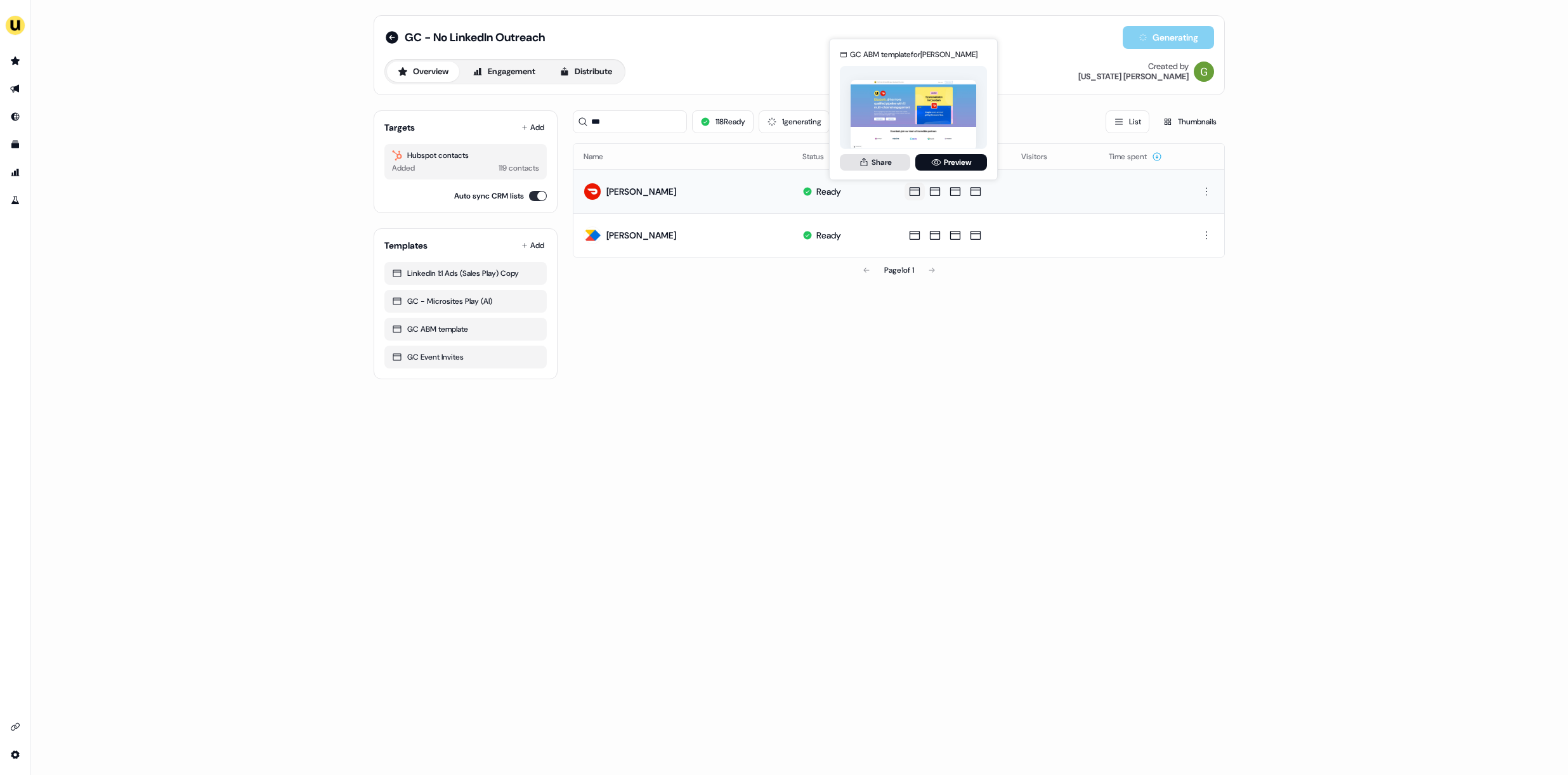
click at [893, 164] on button "Share" at bounding box center [874, 162] width 70 height 17
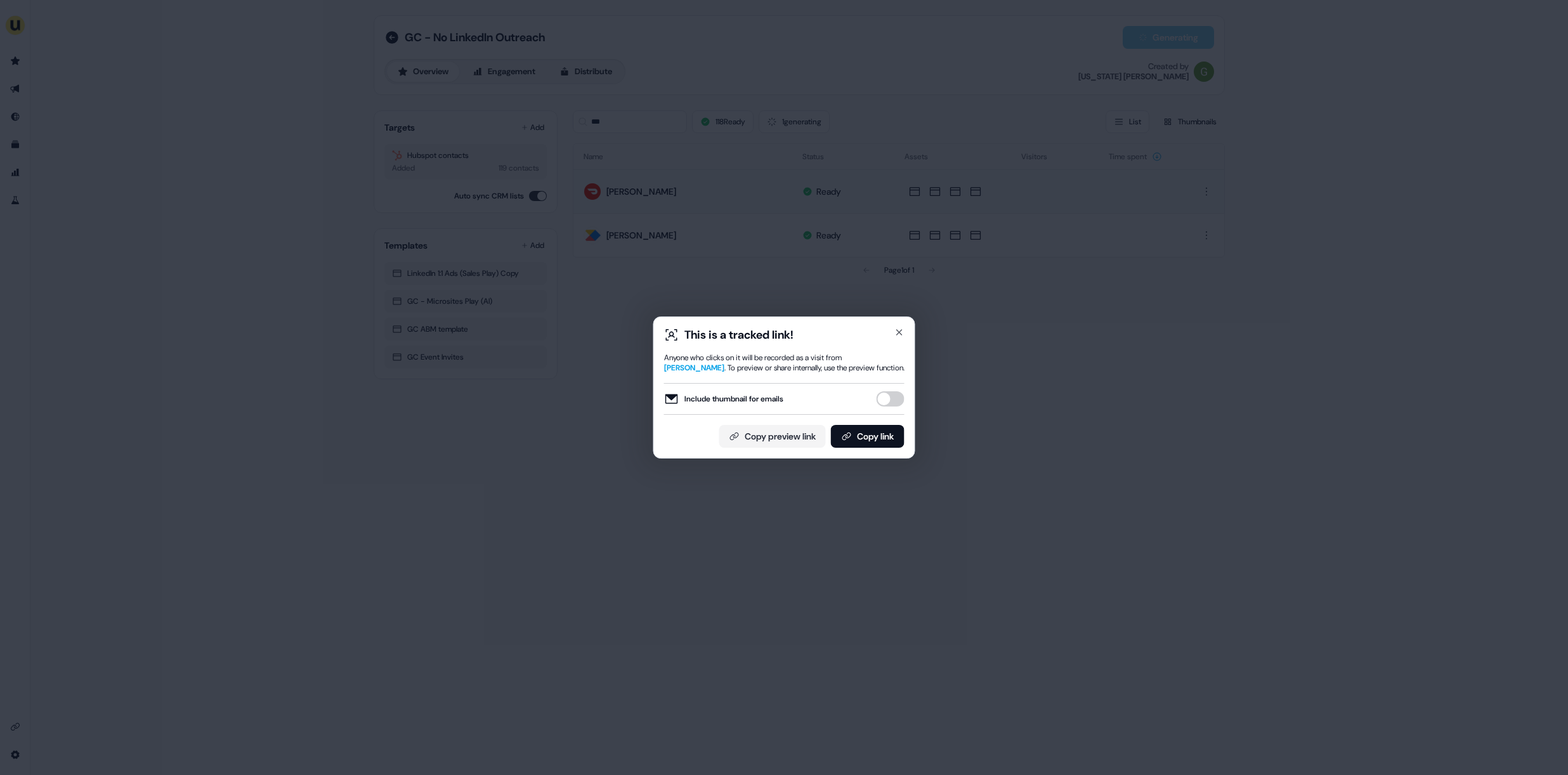
click at [891, 400] on button "Include thumbnail for emails" at bounding box center [891, 399] width 28 height 15
click at [877, 436] on button "Copy link" at bounding box center [868, 436] width 74 height 23
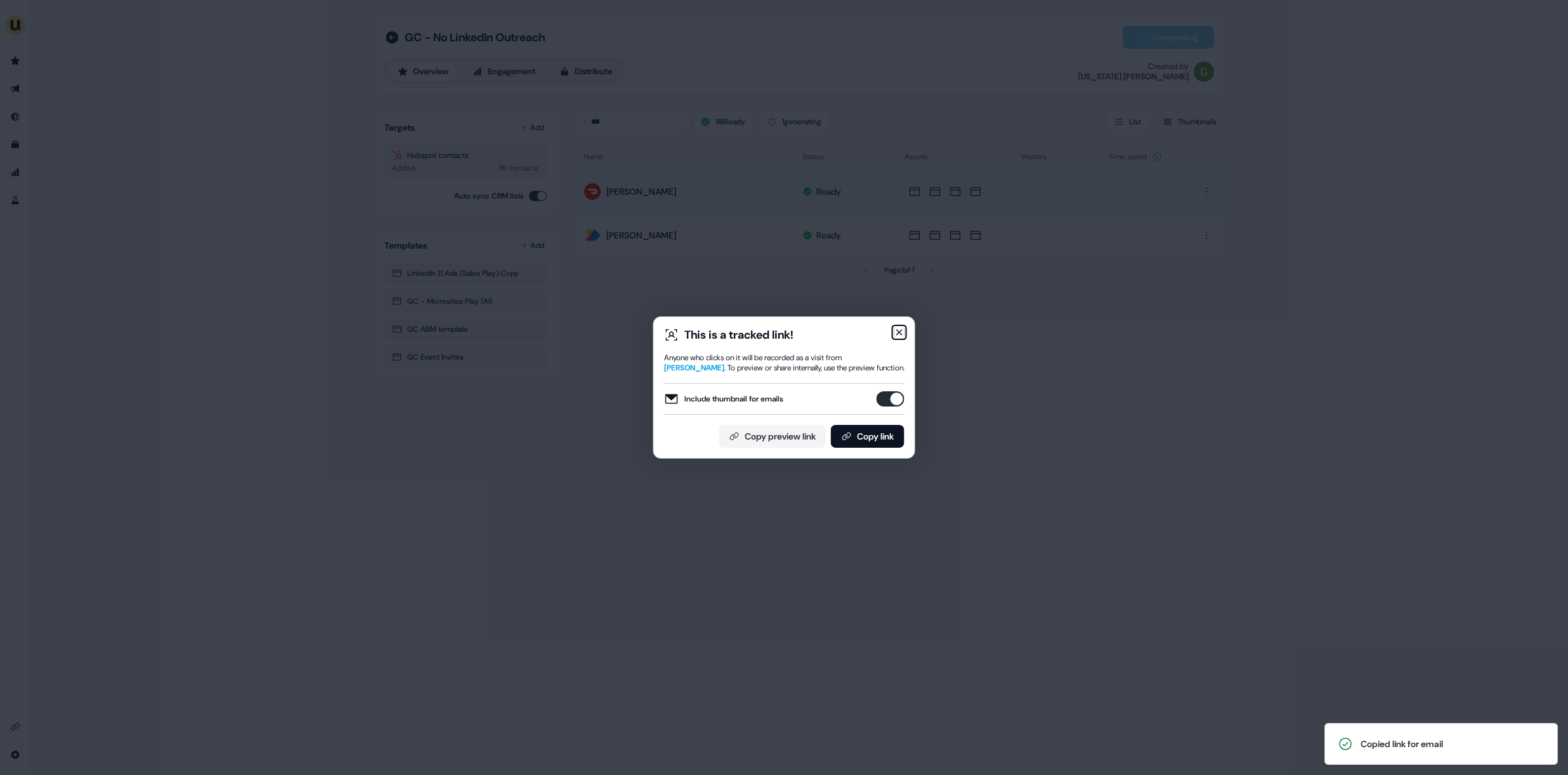
click at [896, 332] on icon "button" at bounding box center [899, 332] width 10 height 10
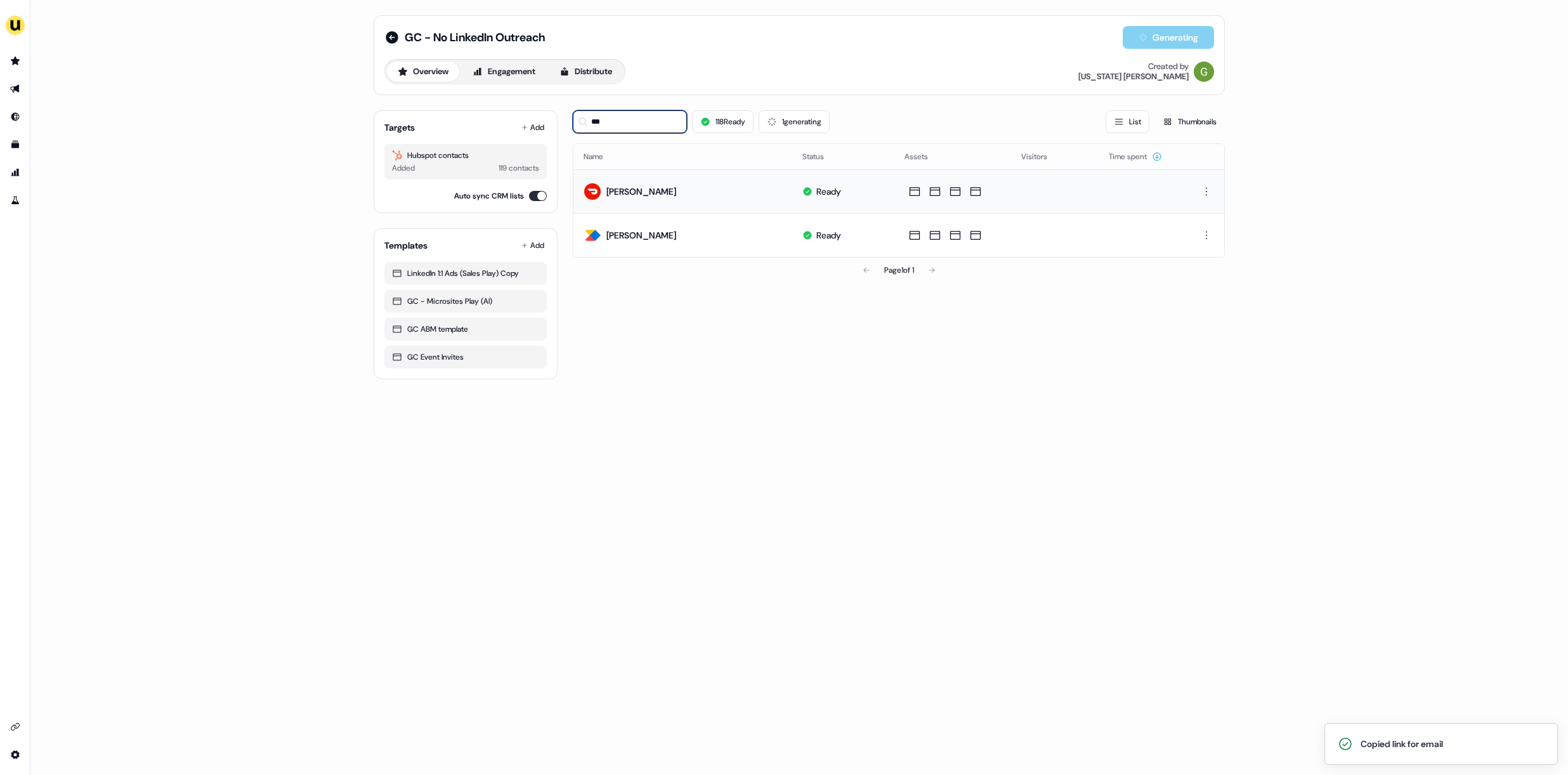
click at [618, 123] on input "***" at bounding box center [630, 122] width 114 height 23
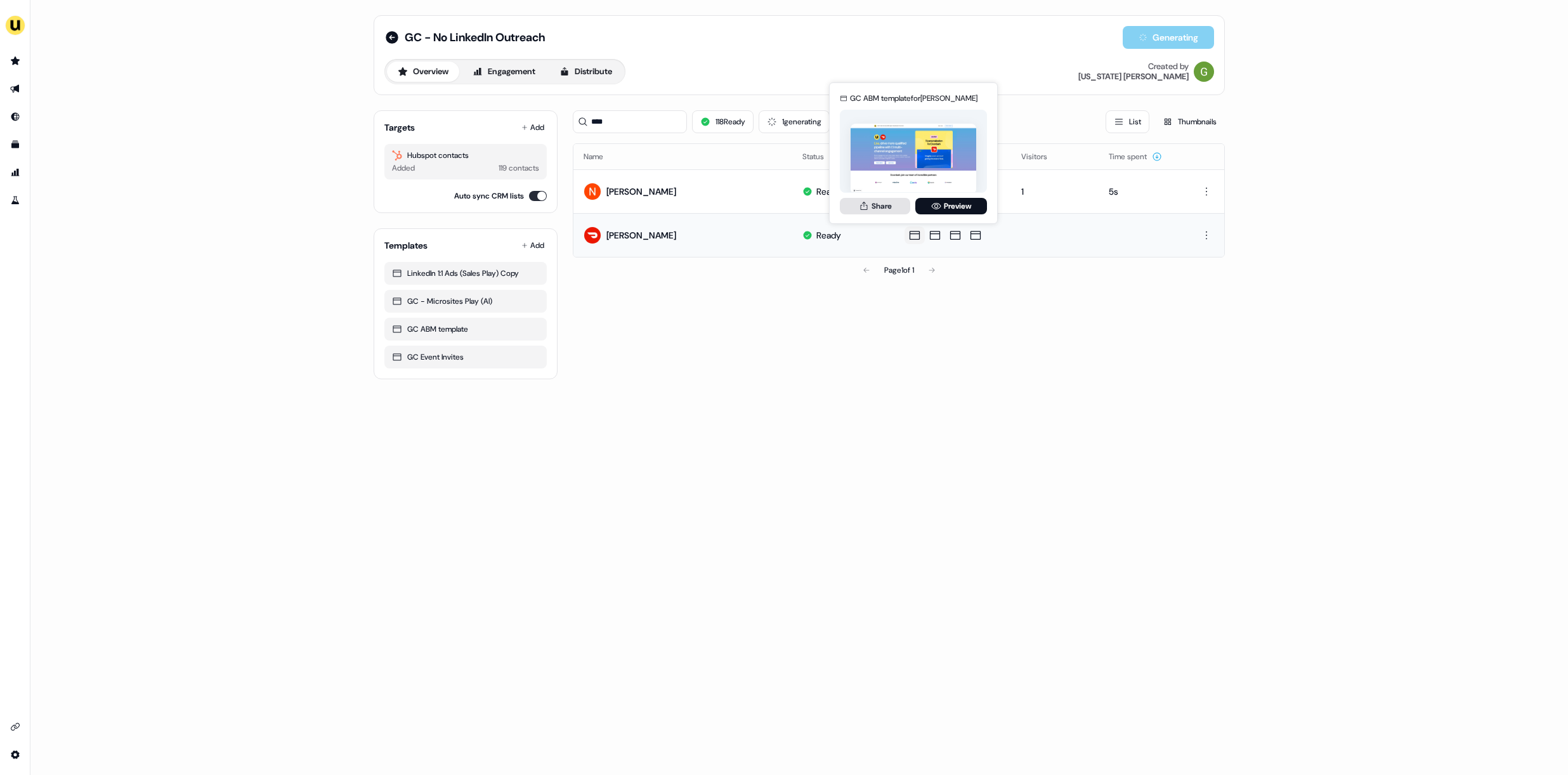
click at [879, 207] on button "Share" at bounding box center [874, 206] width 70 height 17
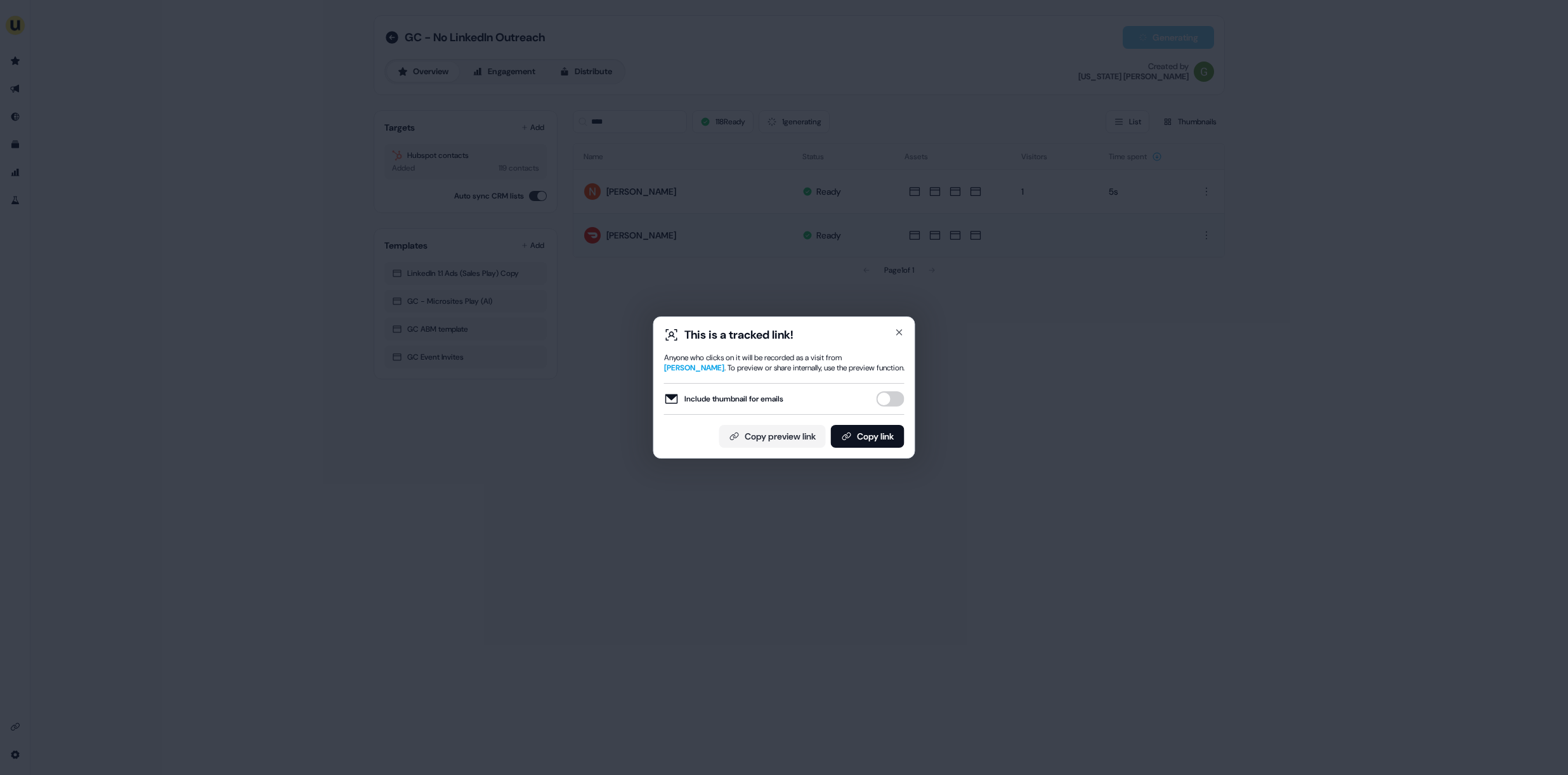
click at [895, 400] on button "Include thumbnail for emails" at bounding box center [891, 399] width 28 height 15
click at [875, 439] on button "Copy link" at bounding box center [868, 436] width 74 height 23
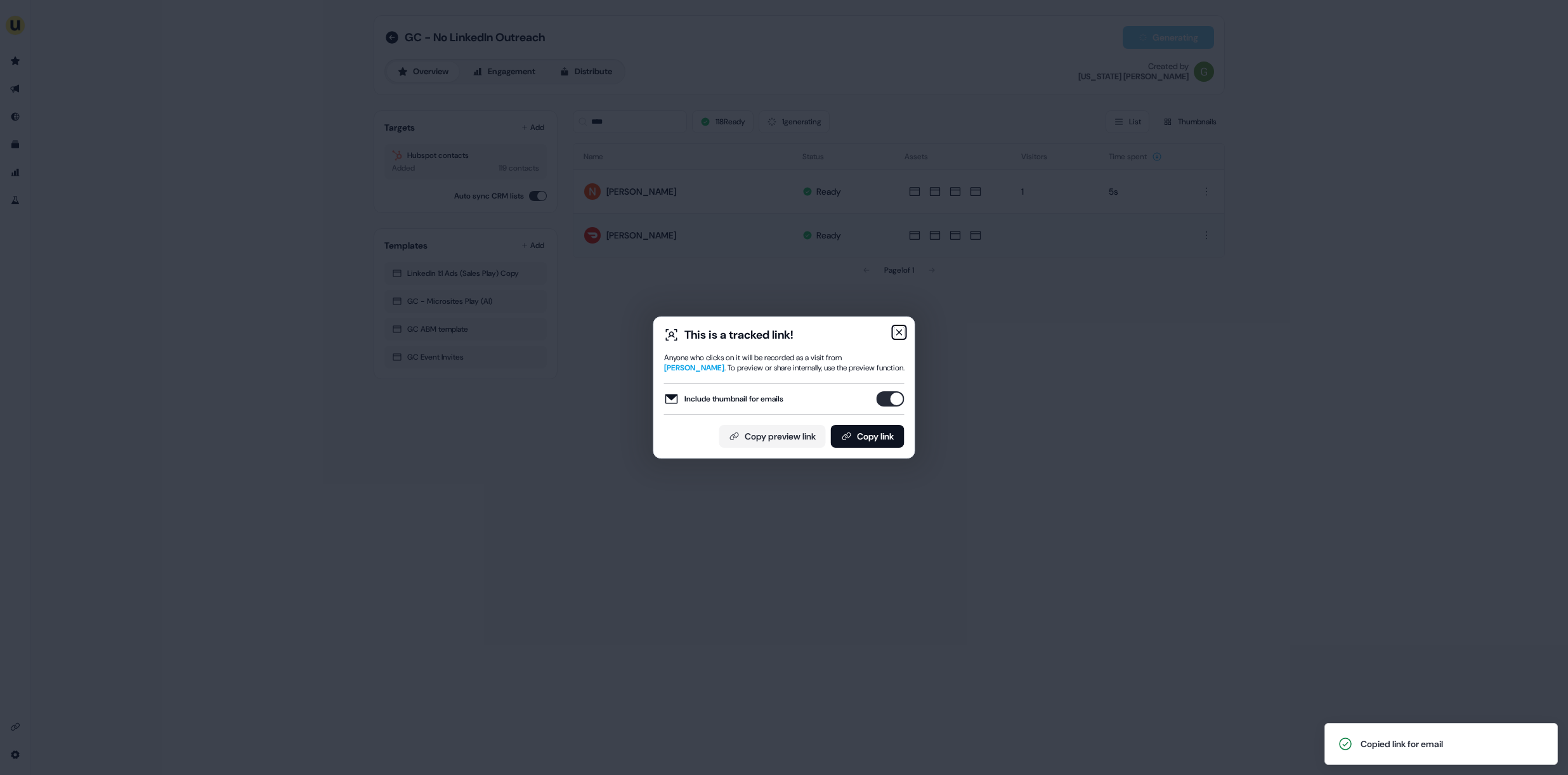
click at [895, 328] on icon "button" at bounding box center [899, 332] width 10 height 10
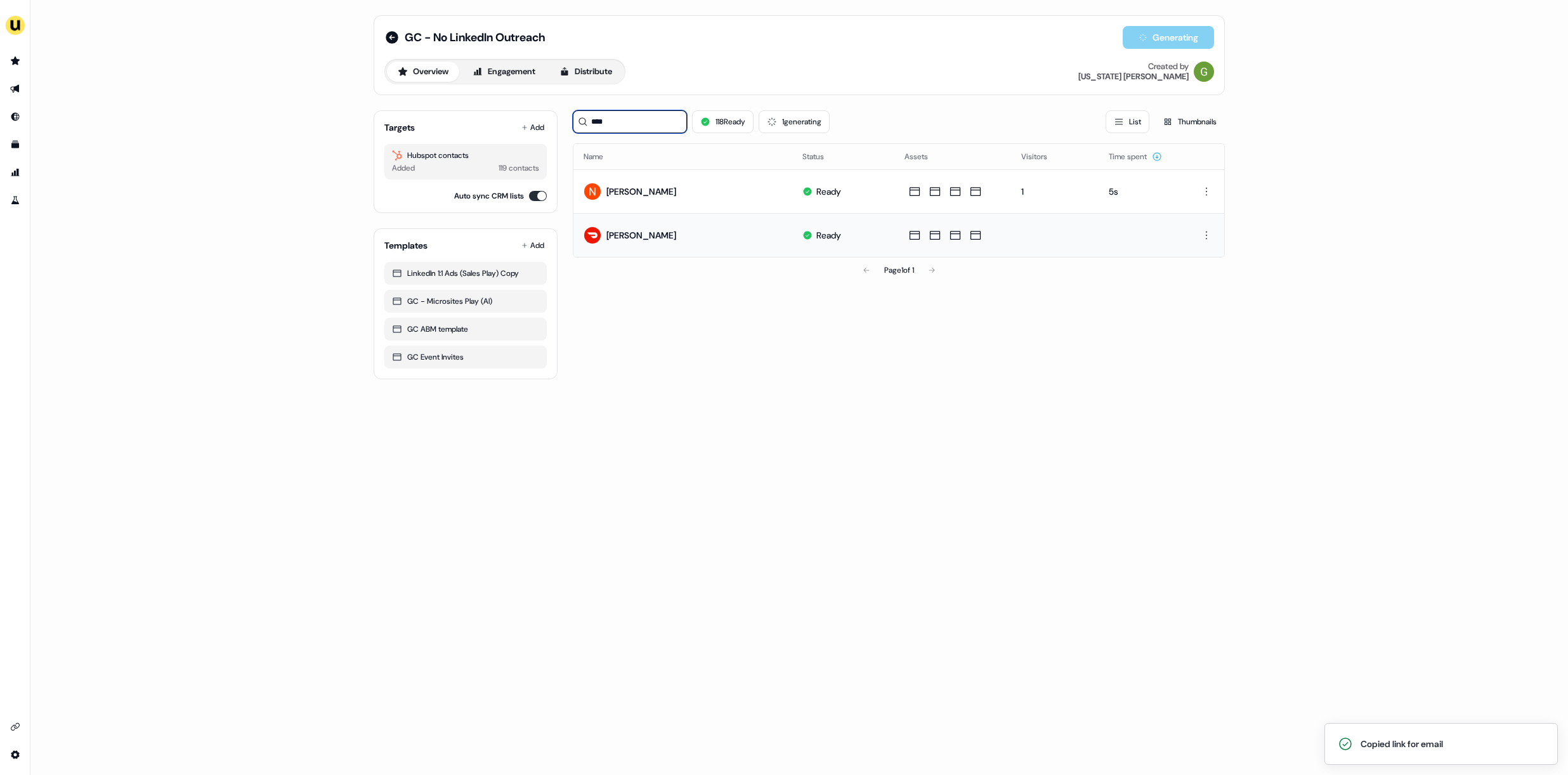
click at [619, 126] on input "****" at bounding box center [630, 122] width 114 height 23
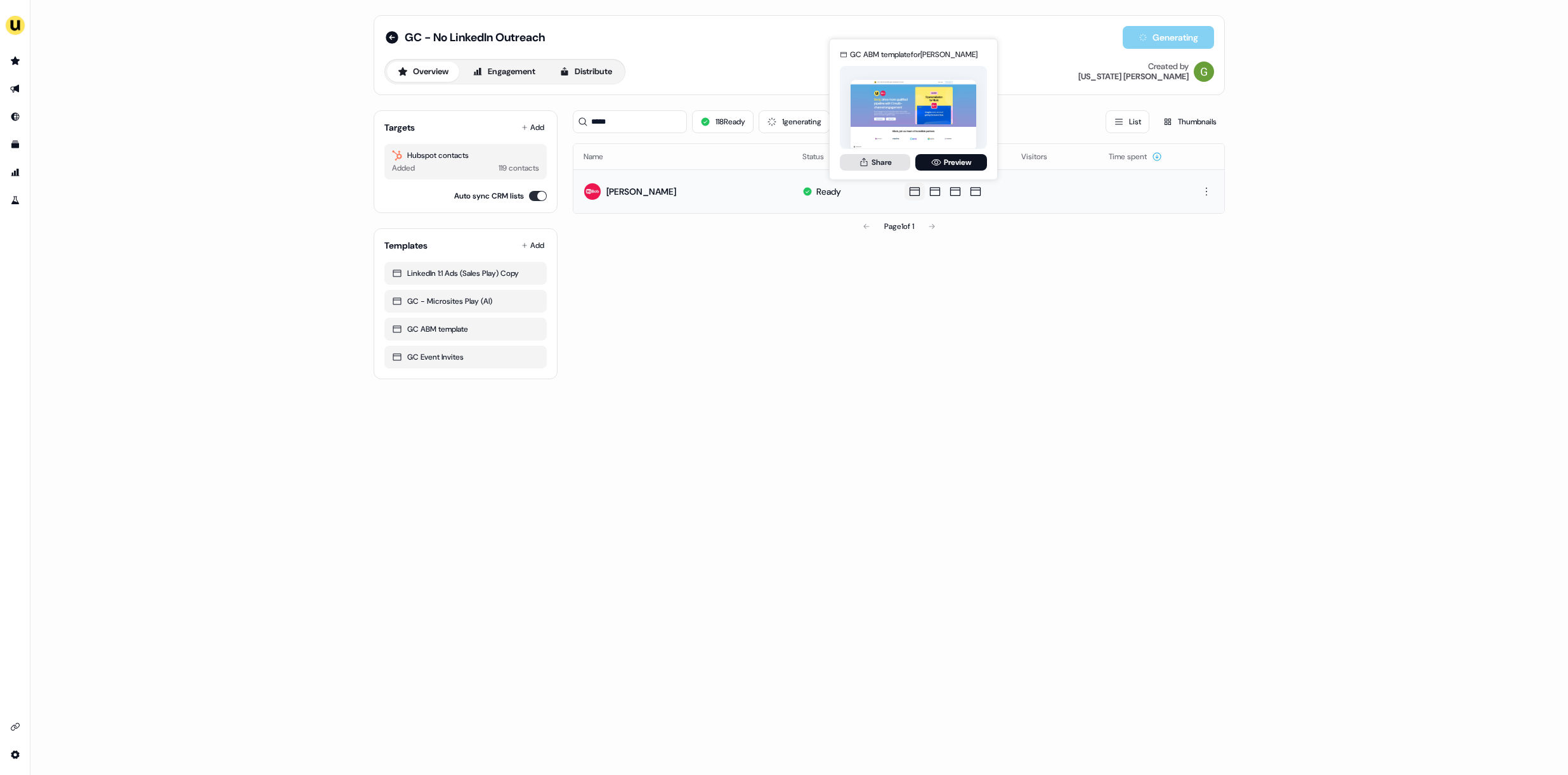
click at [889, 159] on button "Share" at bounding box center [874, 162] width 70 height 17
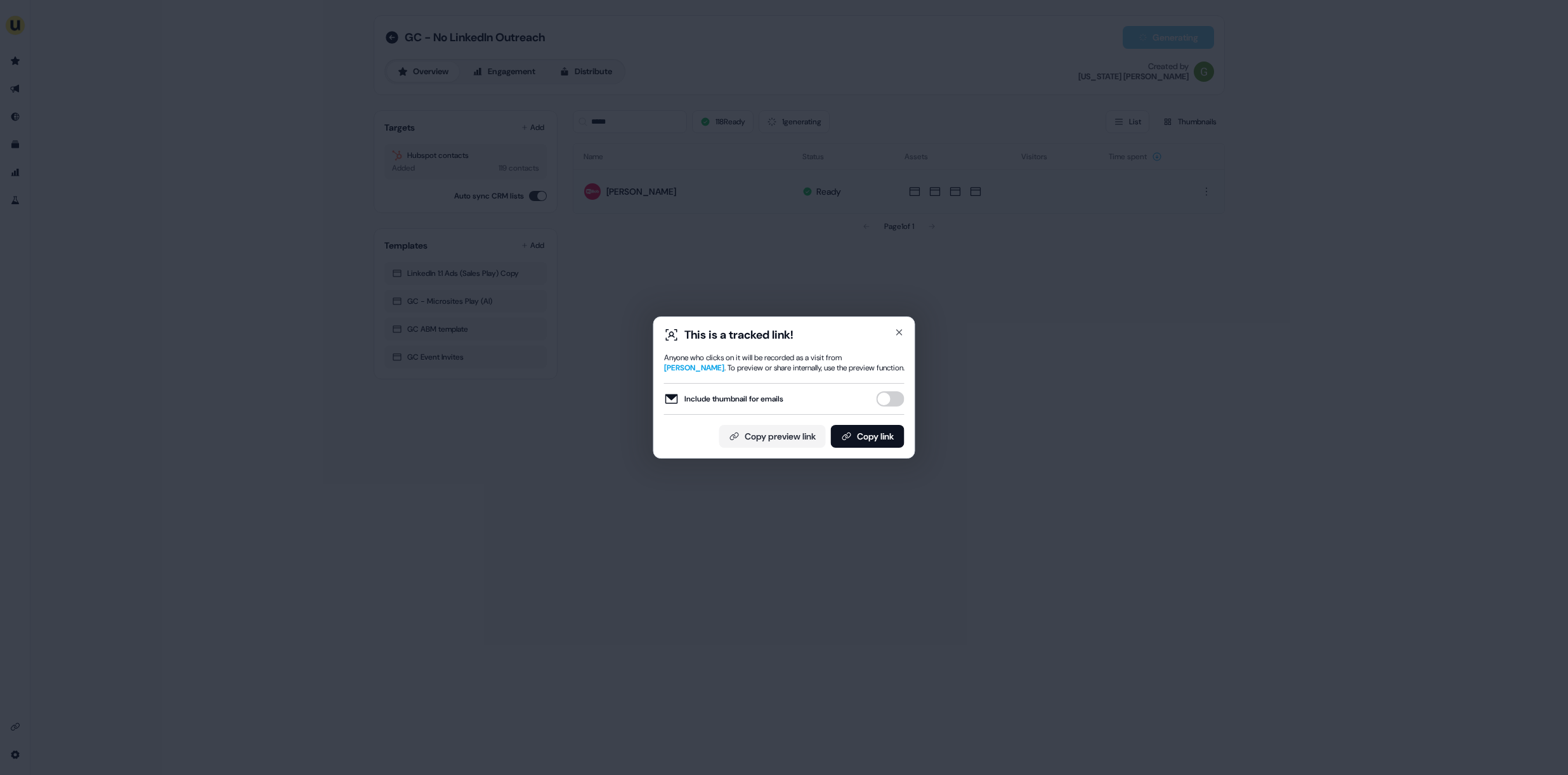
click at [892, 397] on button "Include thumbnail for emails" at bounding box center [891, 399] width 28 height 15
click at [882, 445] on button "Copy link" at bounding box center [868, 436] width 74 height 23
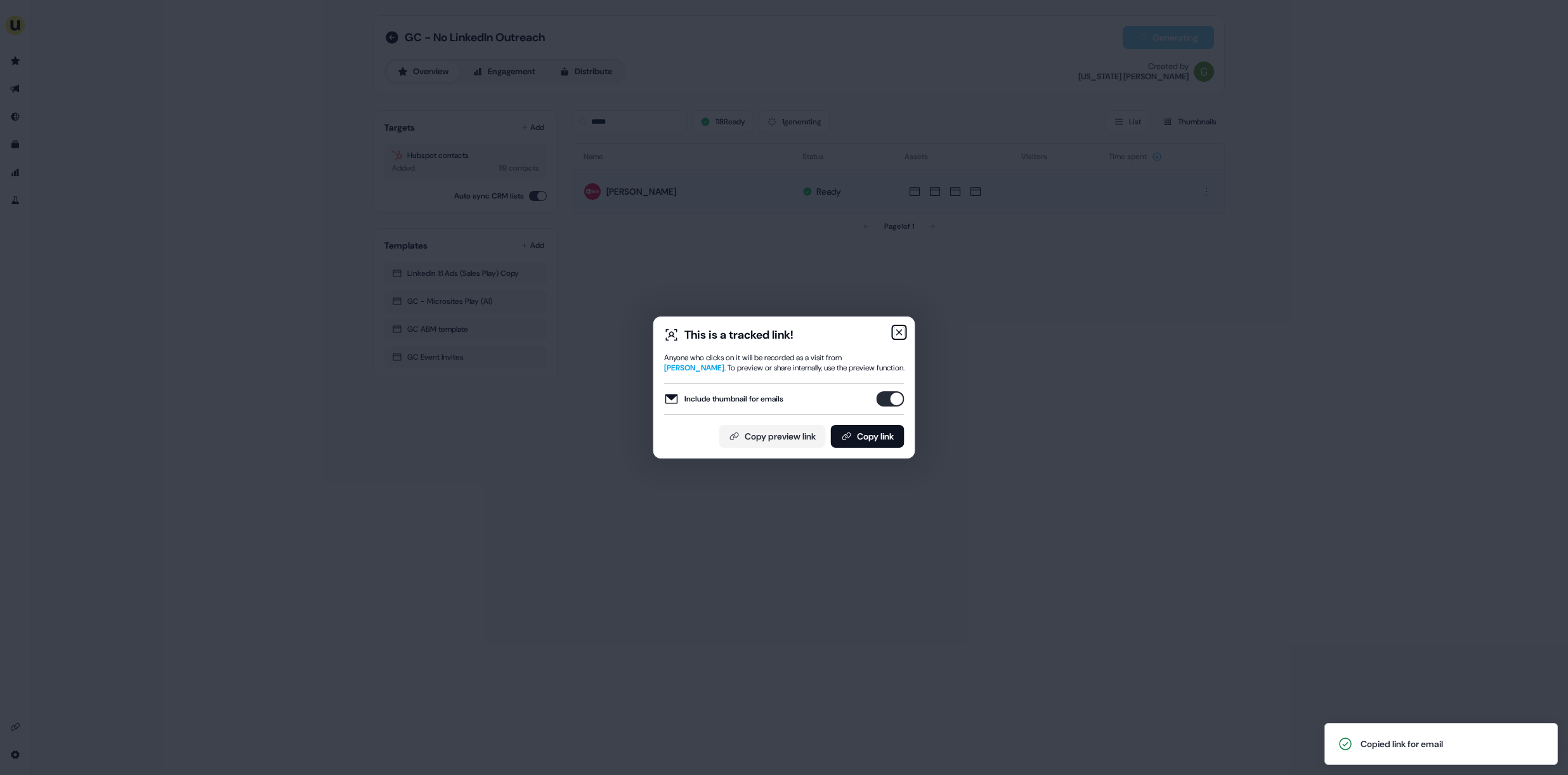
click at [902, 330] on icon "button" at bounding box center [899, 332] width 10 height 10
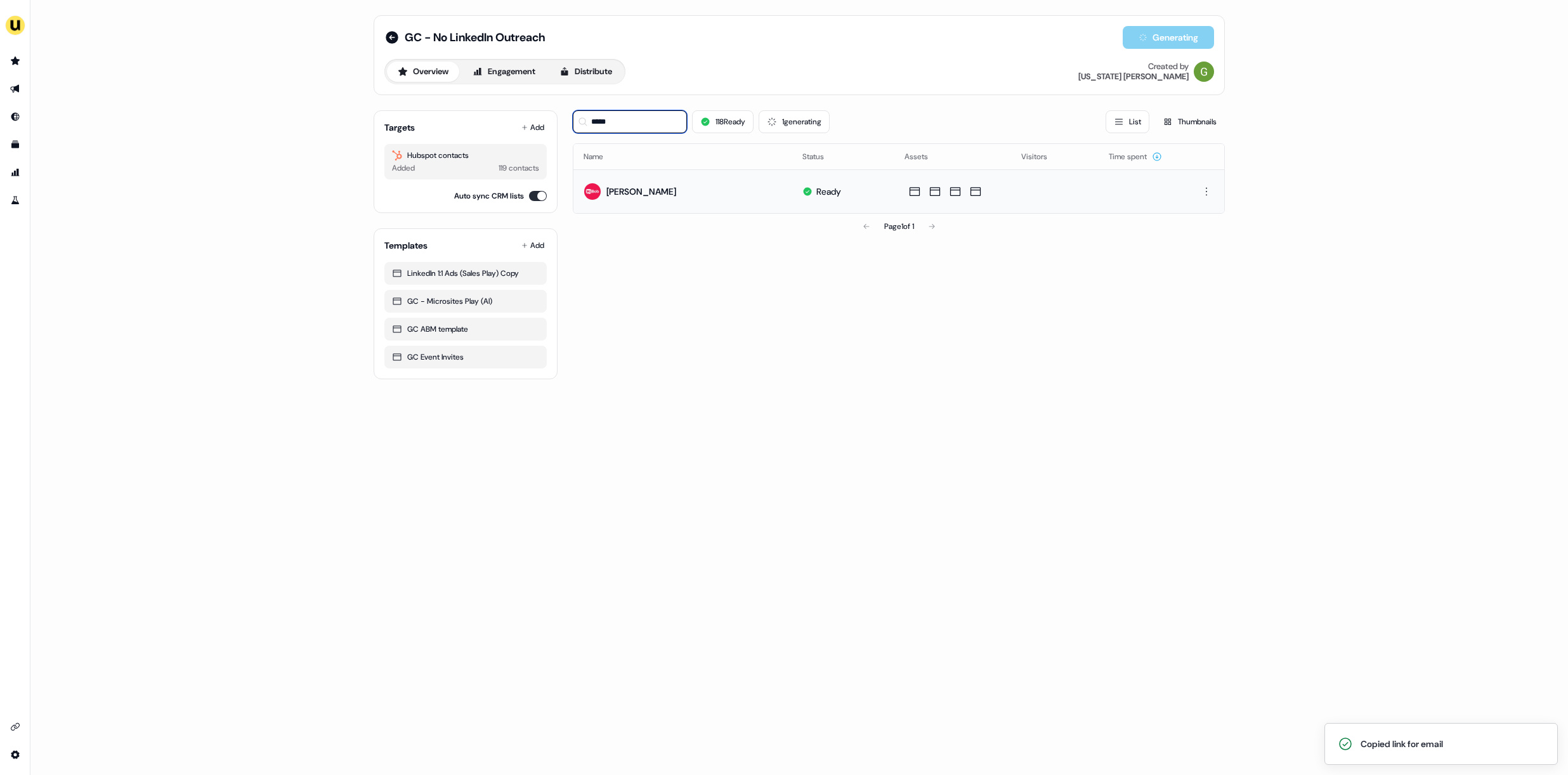
click at [613, 123] on input "*****" at bounding box center [630, 122] width 114 height 23
type input "*******"
click at [537, 127] on button "Add" at bounding box center [533, 127] width 28 height 17
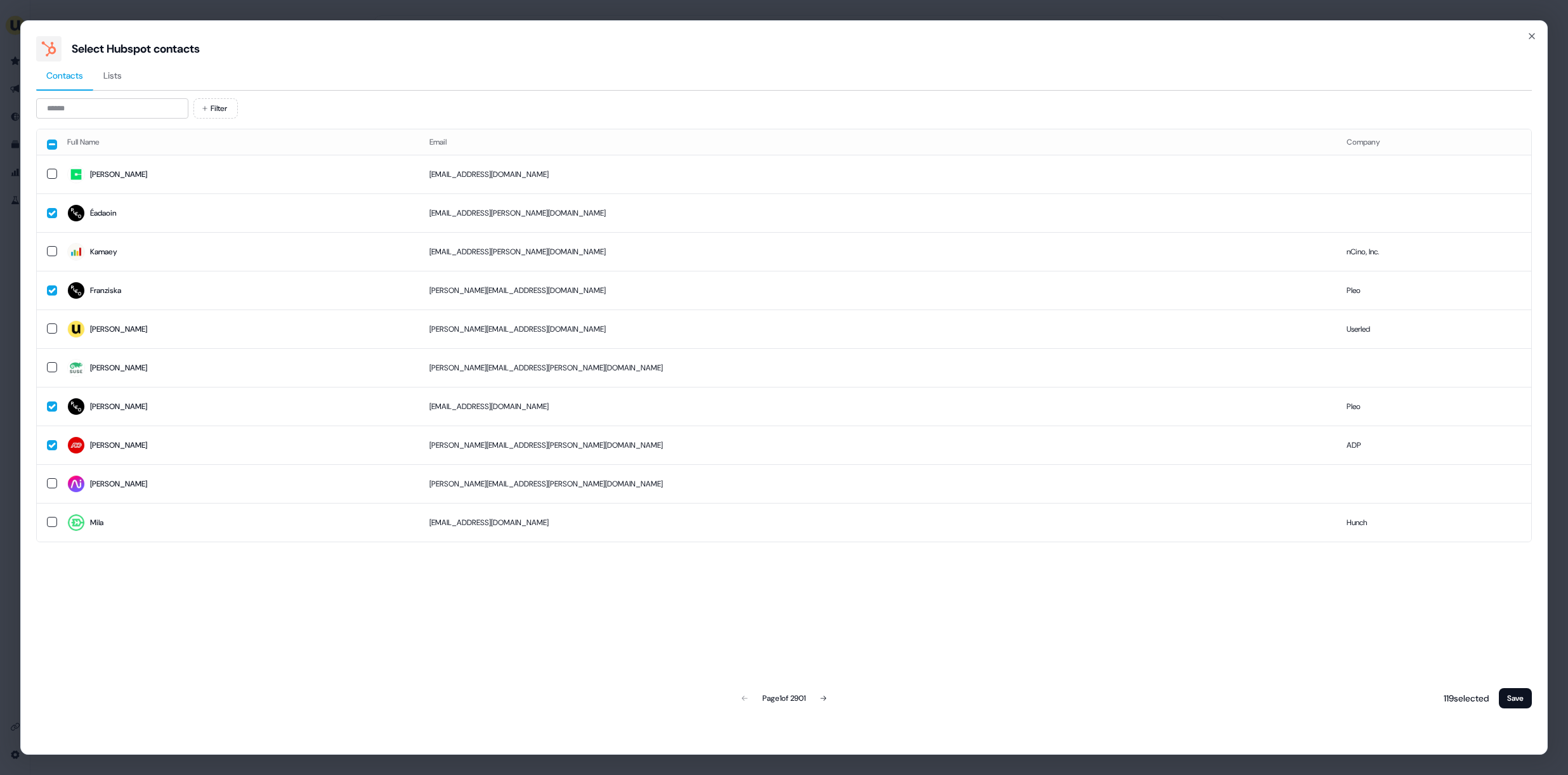
click at [168, 119] on div "Filter Full Name Email Company Raj rajb@cybcube.com Éadaoin eadaoin.murphy@ple…" at bounding box center [784, 405] width 1495 height 613
click at [168, 118] on input at bounding box center [113, 108] width 152 height 21
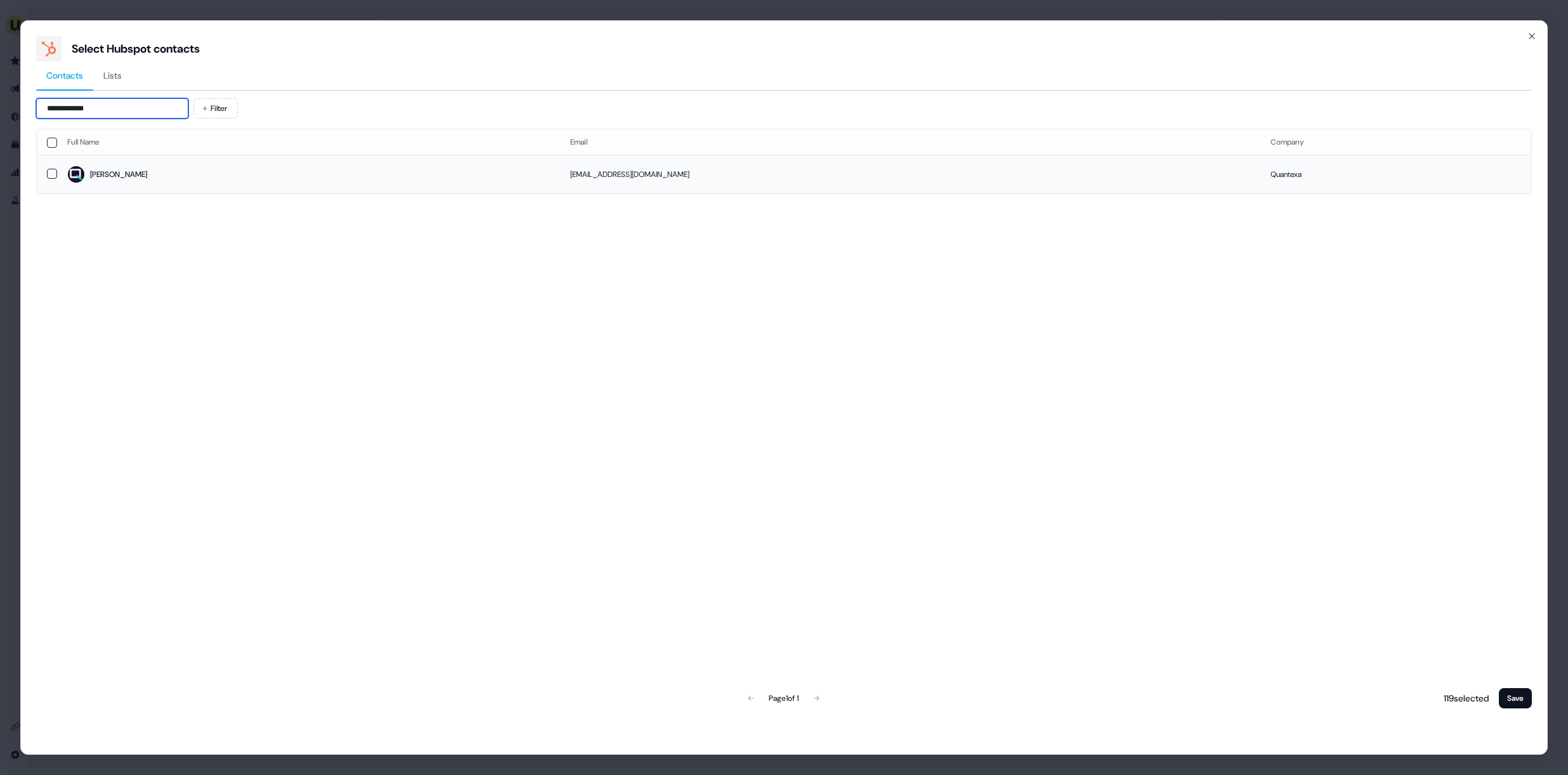
type input "**********"
click at [147, 177] on span "William" at bounding box center [308, 174] width 483 height 17
click at [1519, 690] on button "Save" at bounding box center [1515, 698] width 33 height 21
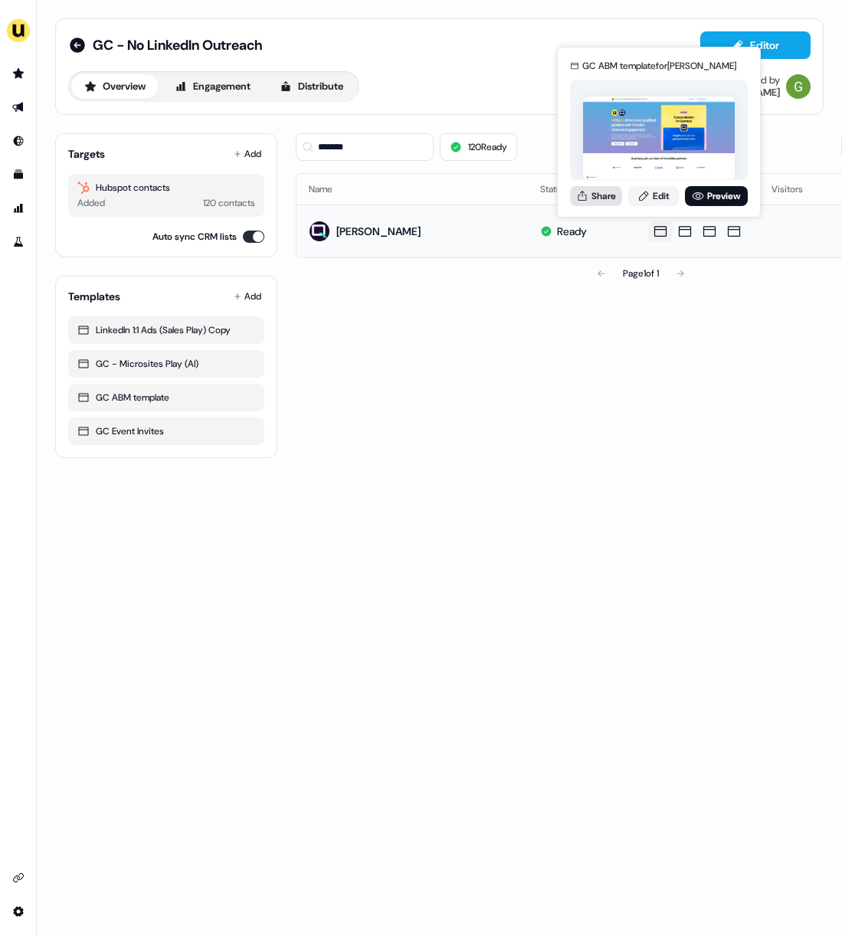
click at [618, 194] on button "Share" at bounding box center [596, 196] width 52 height 20
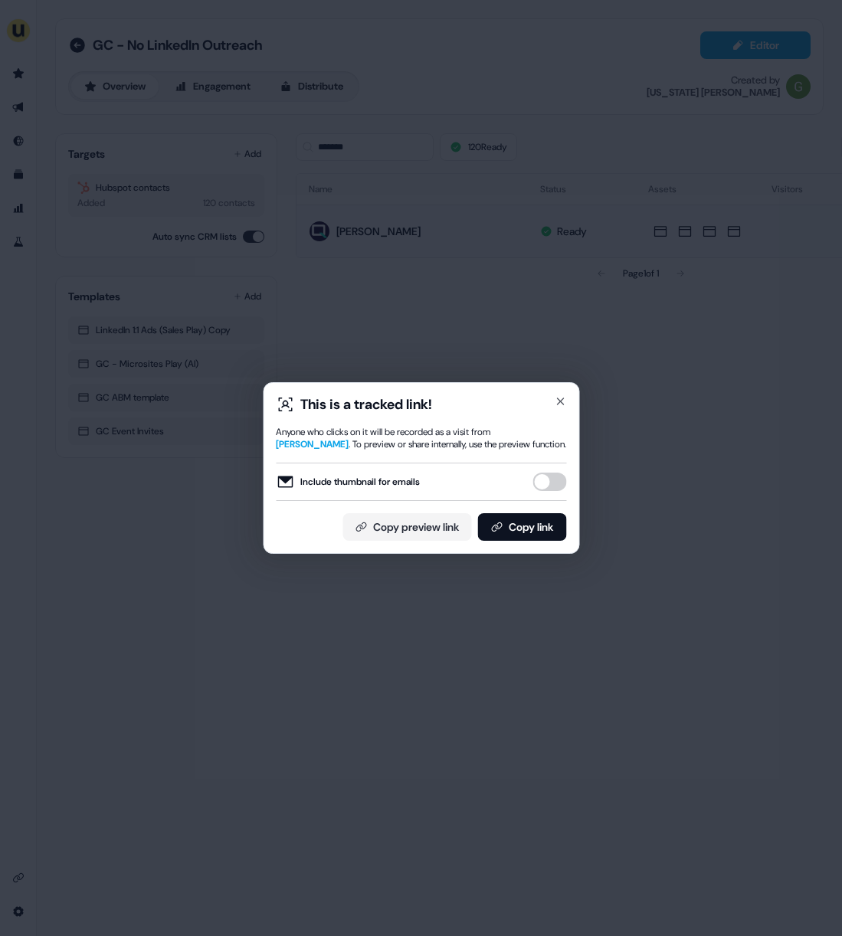
click at [546, 478] on button "Include thumbnail for emails" at bounding box center [549, 482] width 34 height 18
click at [529, 534] on button "Copy link" at bounding box center [521, 527] width 89 height 28
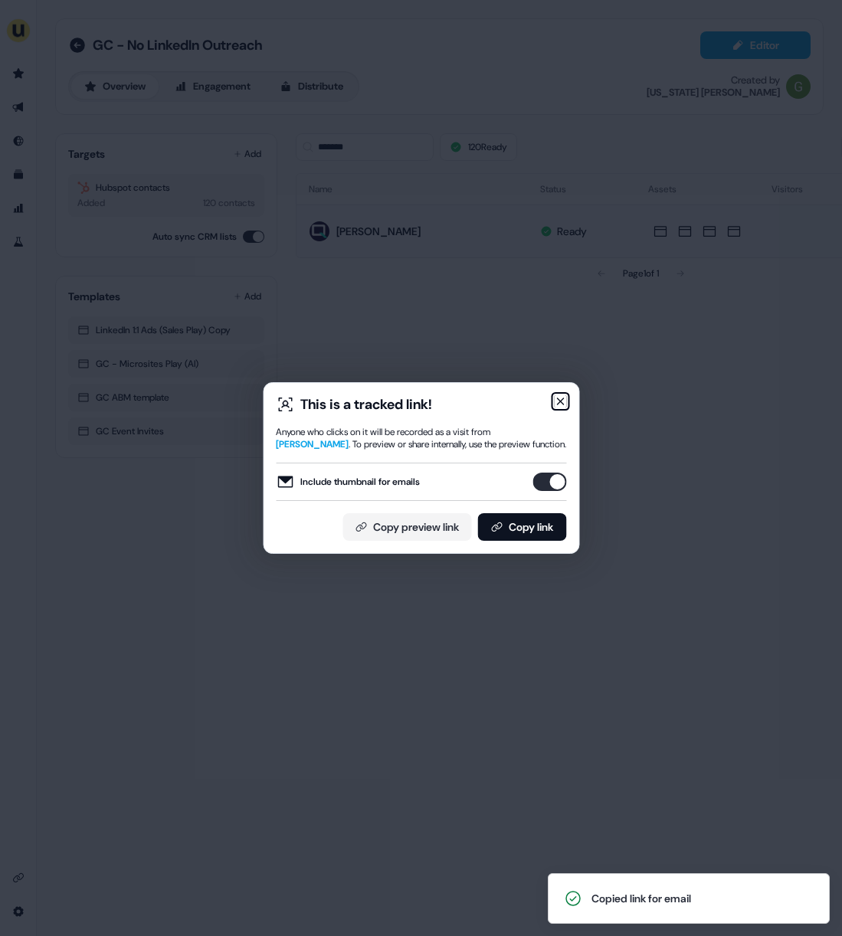
click at [562, 407] on icon "button" at bounding box center [560, 401] width 12 height 12
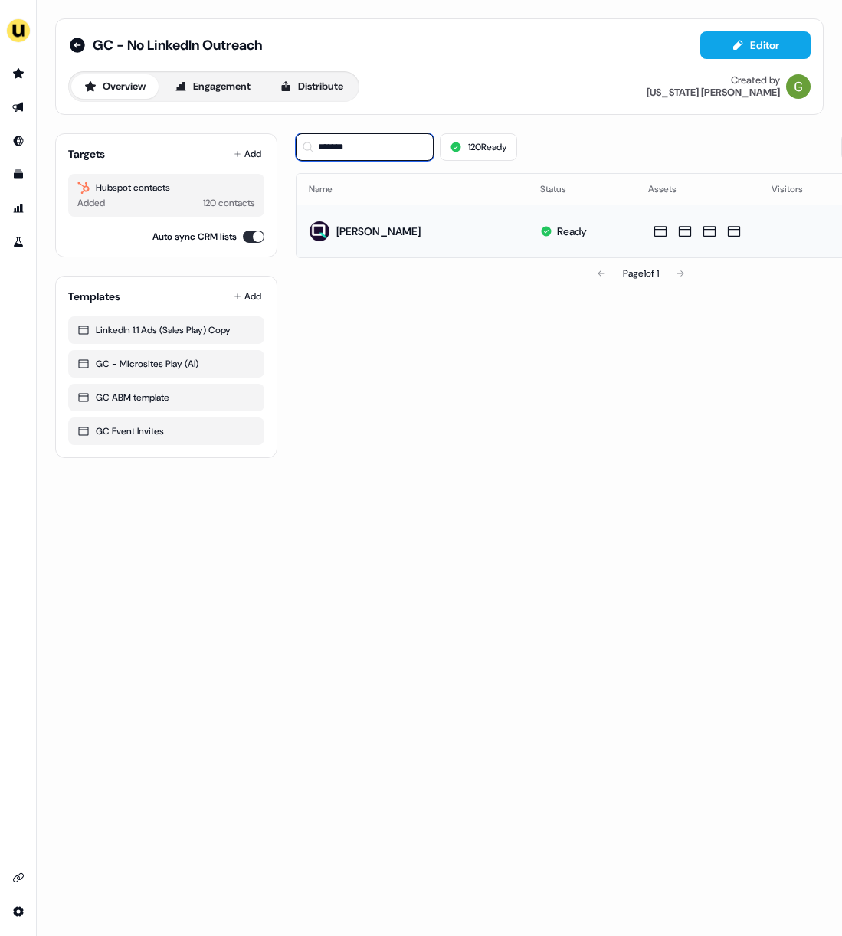
click at [351, 148] on input "*******" at bounding box center [365, 147] width 138 height 28
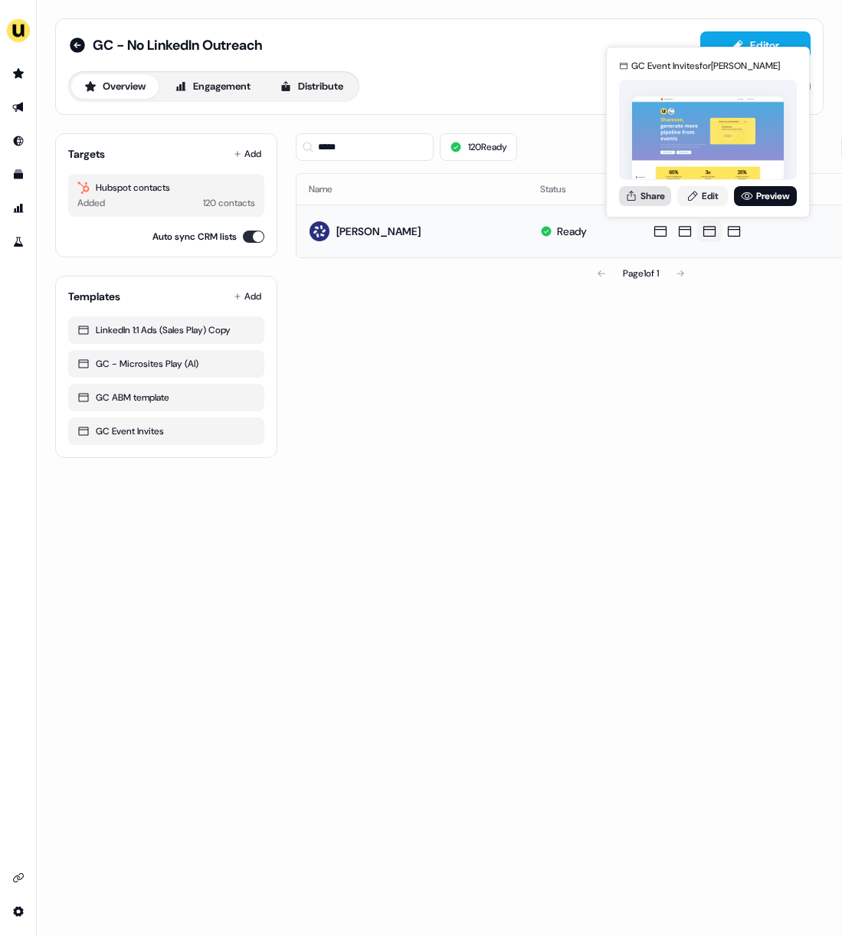
click at [660, 198] on button "Share" at bounding box center [645, 196] width 52 height 20
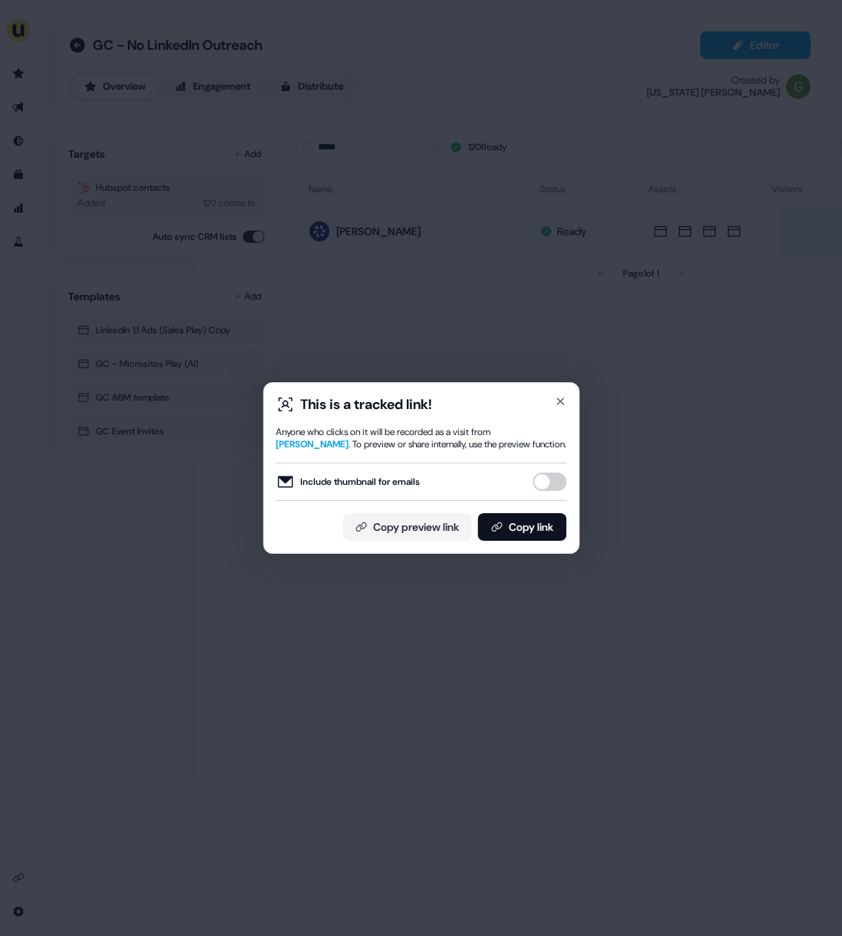
click at [551, 483] on button "Include thumbnail for emails" at bounding box center [549, 482] width 34 height 18
click at [535, 522] on button "Copy link" at bounding box center [521, 527] width 89 height 28
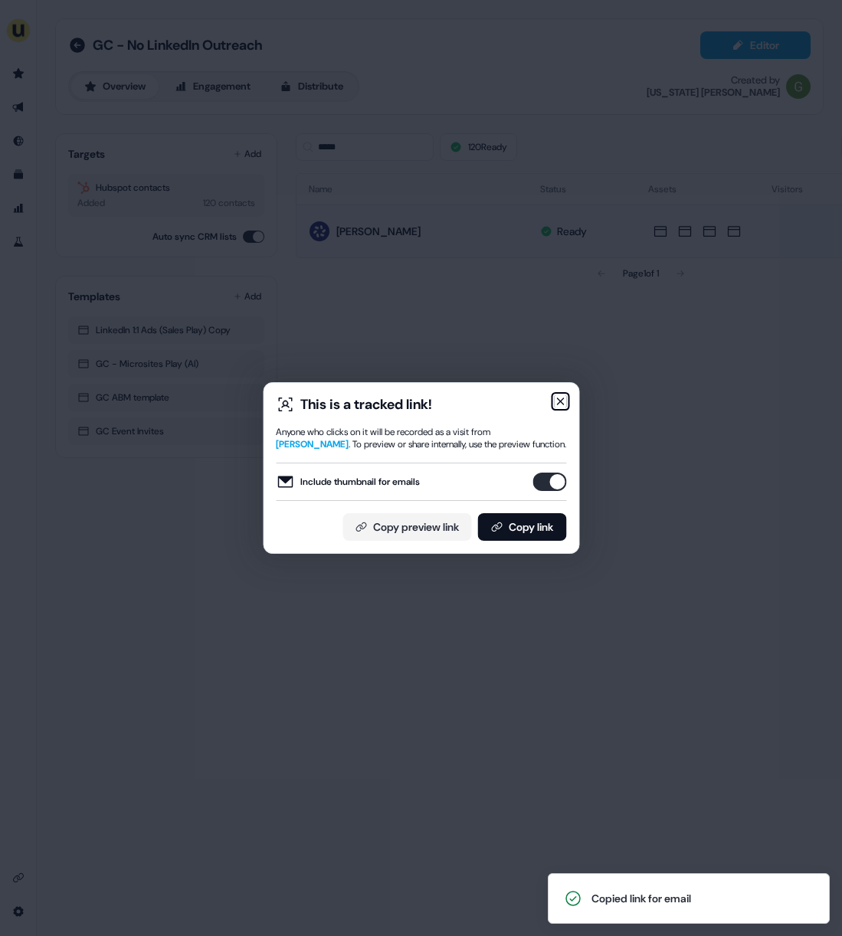
click at [556, 403] on icon "button" at bounding box center [560, 401] width 12 height 12
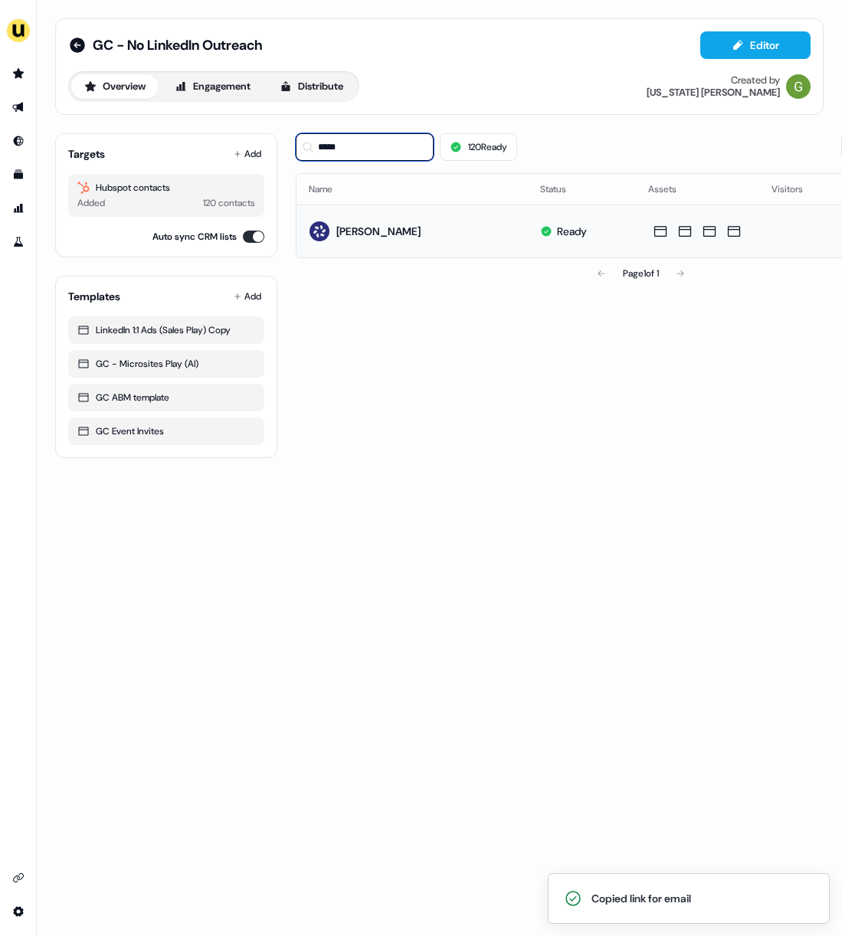
click at [399, 158] on input "*****" at bounding box center [365, 147] width 138 height 28
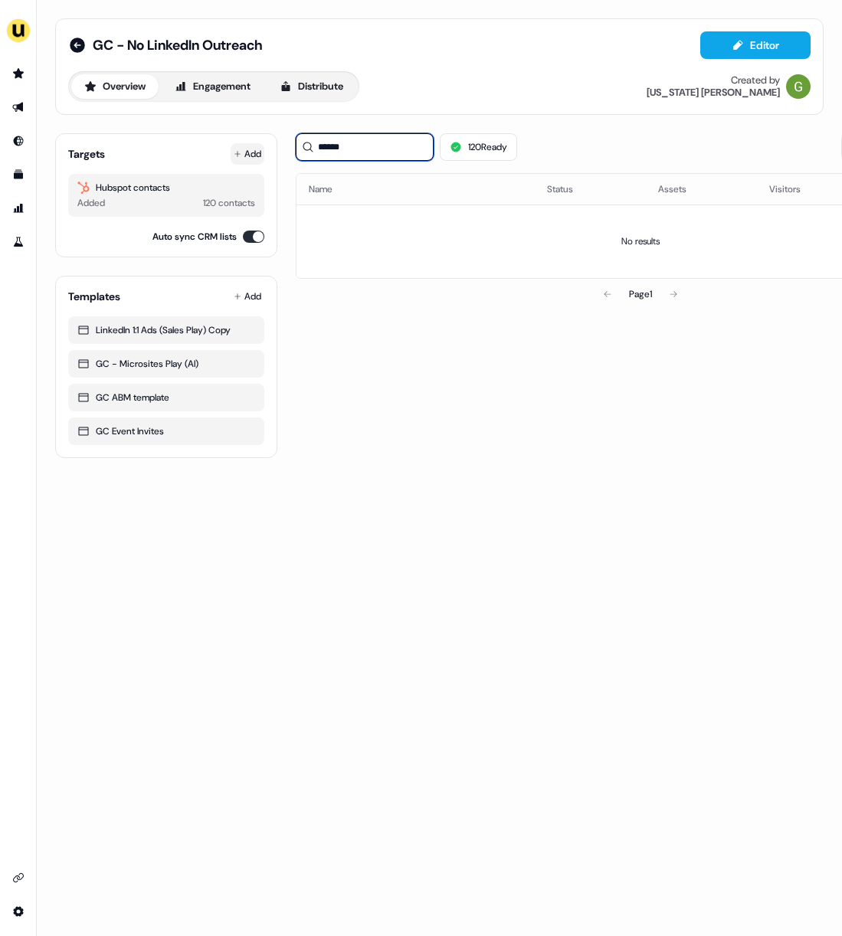
type input "******"
click at [255, 150] on button "Add" at bounding box center [248, 153] width 34 height 21
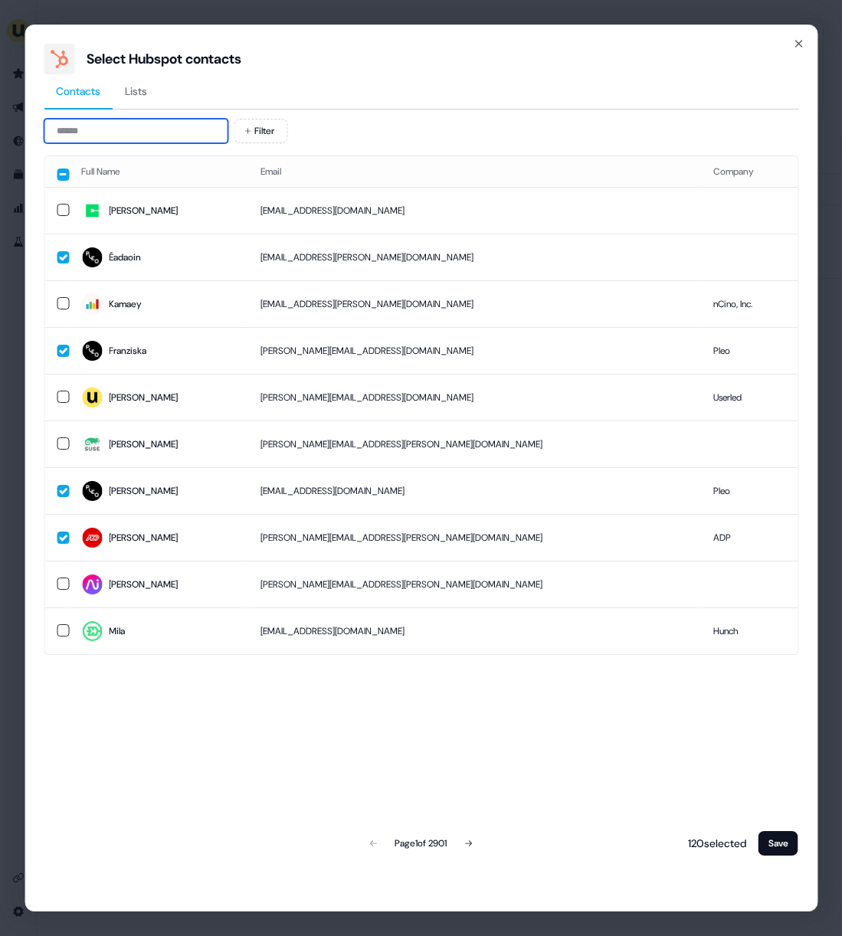
click at [156, 138] on input at bounding box center [136, 131] width 184 height 25
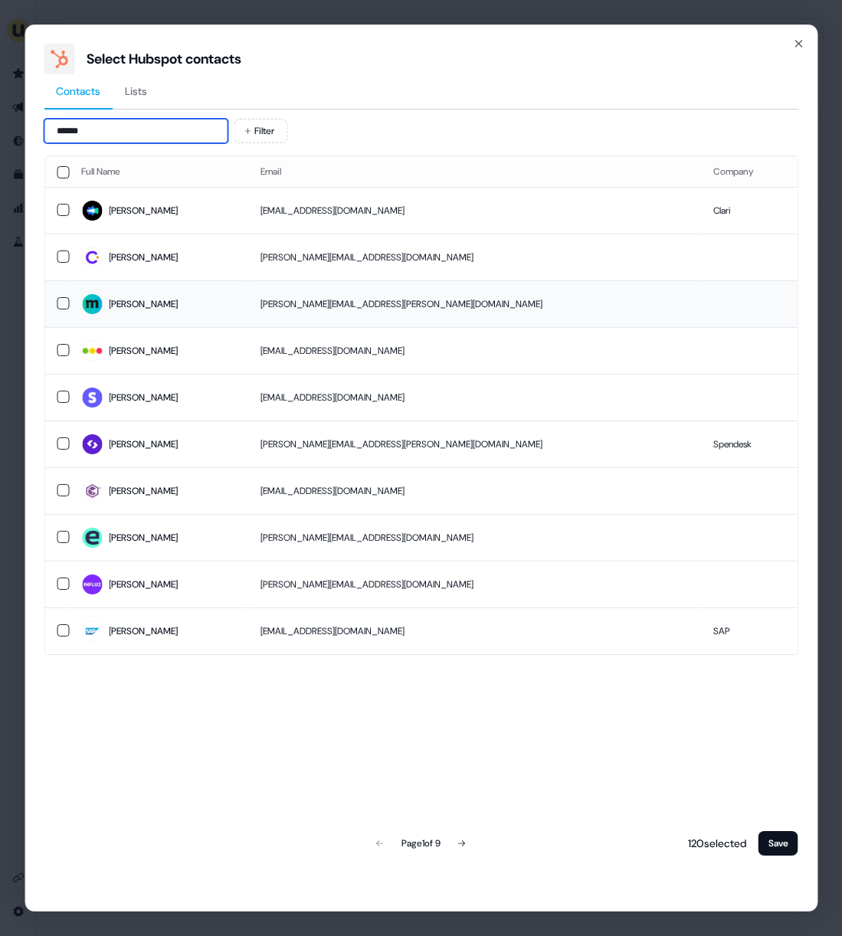
type input "******"
click at [156, 304] on span "Kristi" at bounding box center [158, 303] width 155 height 21
click at [787, 860] on div "Select Hubspot contacts Contacts Lists ****** Filter Full Name Email Company Kr…" at bounding box center [421, 468] width 793 height 887
click at [779, 846] on button "Save" at bounding box center [778, 843] width 40 height 25
click at [771, 839] on button "Save" at bounding box center [778, 843] width 40 height 25
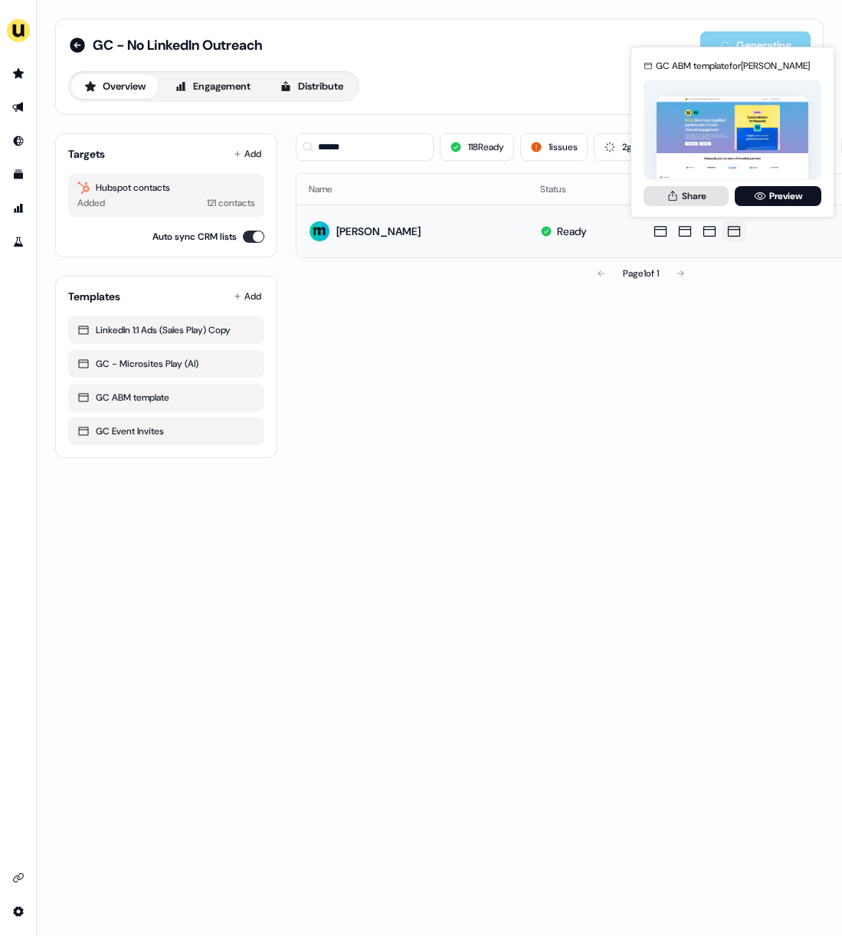
click at [694, 196] on button "Share" at bounding box center [685, 196] width 85 height 20
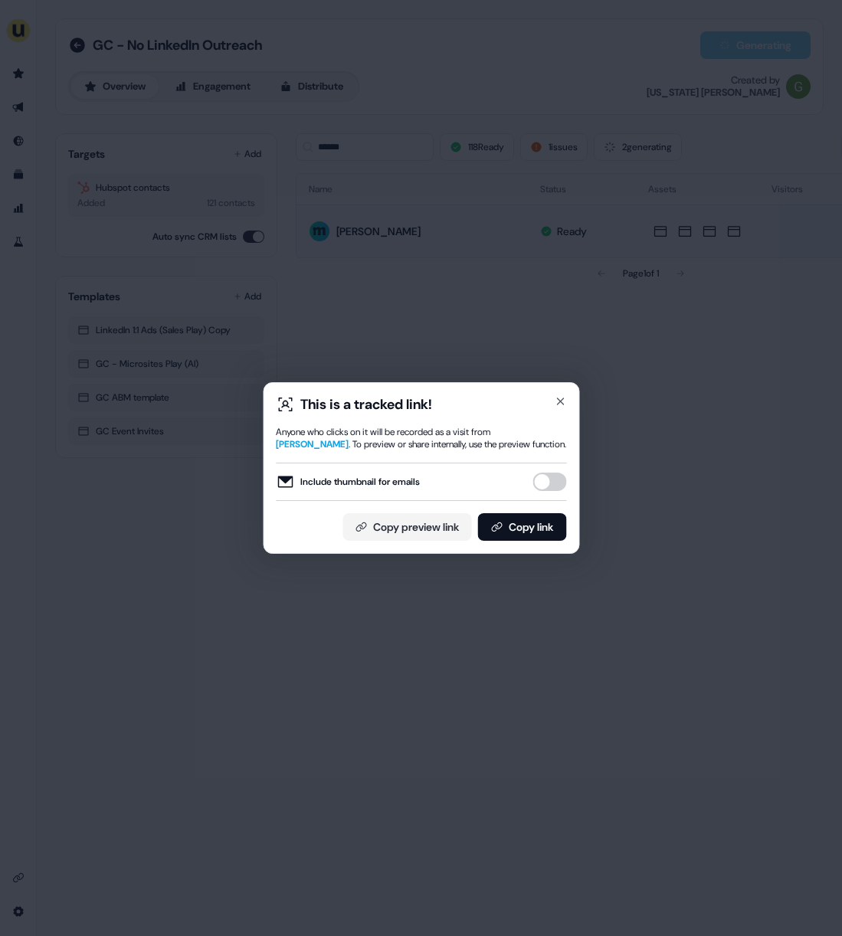
click at [558, 478] on button "Include thumbnail for emails" at bounding box center [549, 482] width 34 height 18
click at [537, 512] on div "This is a tracked link! Anyone who clicks on it will be recorded as a visit fro…" at bounding box center [421, 468] width 290 height 146
click at [532, 520] on button "Copy link" at bounding box center [521, 527] width 89 height 28
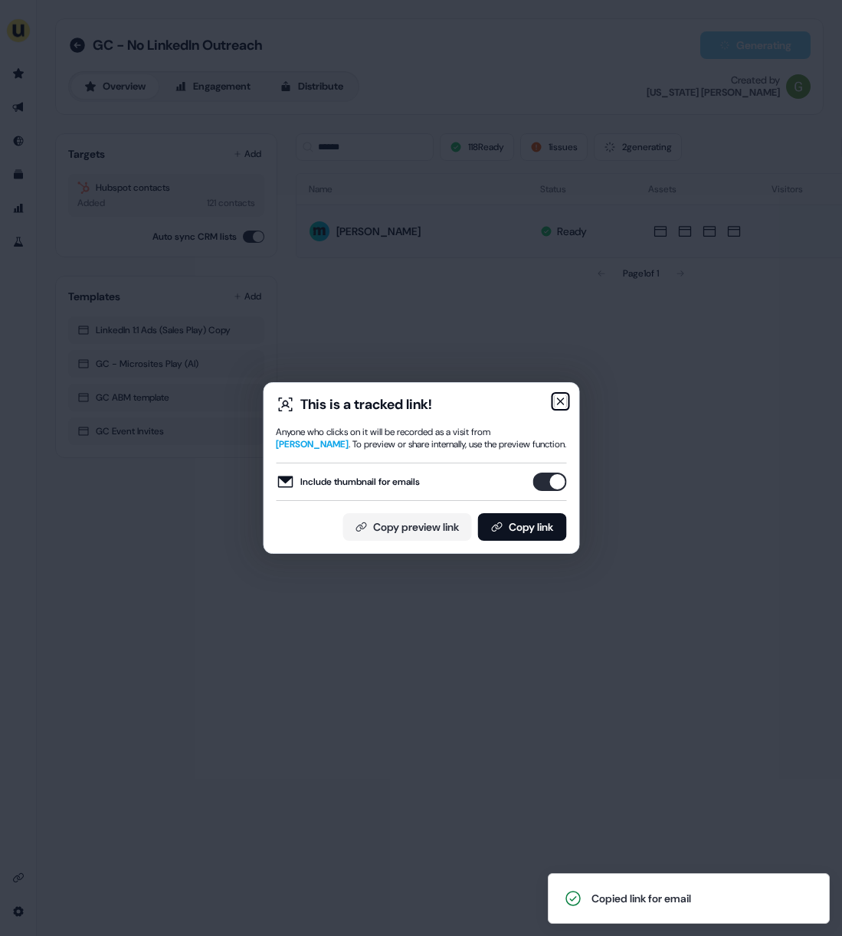
click at [565, 398] on icon "button" at bounding box center [560, 401] width 12 height 12
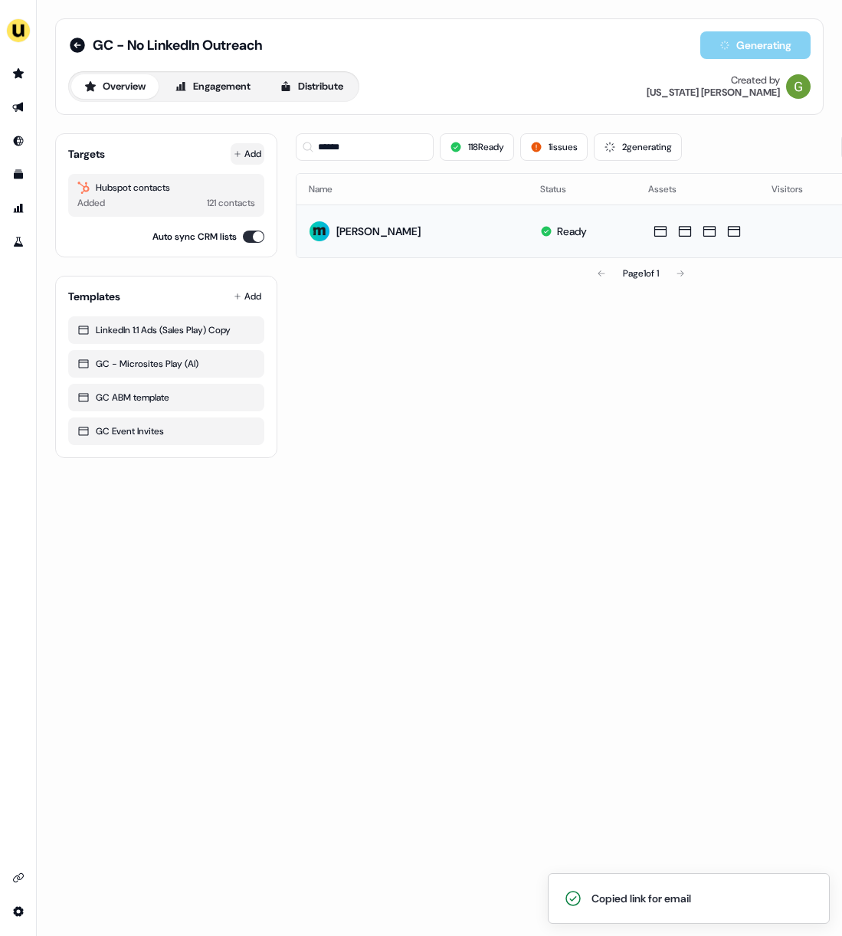
click at [243, 157] on button "Add" at bounding box center [248, 153] width 34 height 21
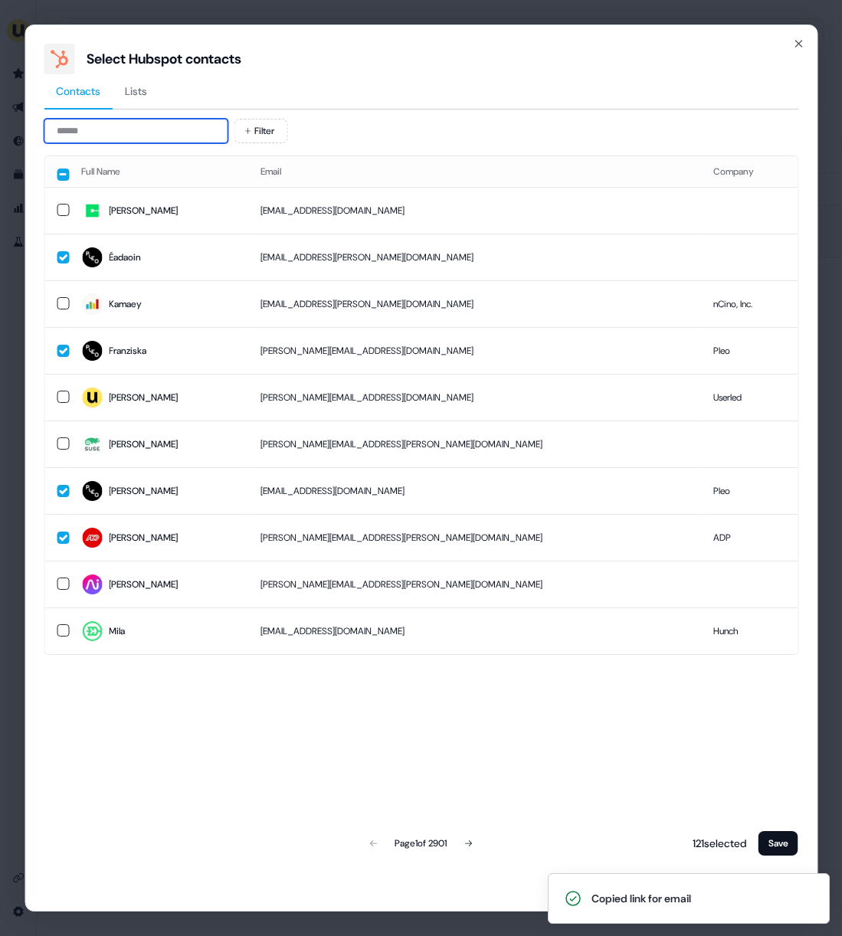
click at [165, 126] on input at bounding box center [136, 131] width 184 height 25
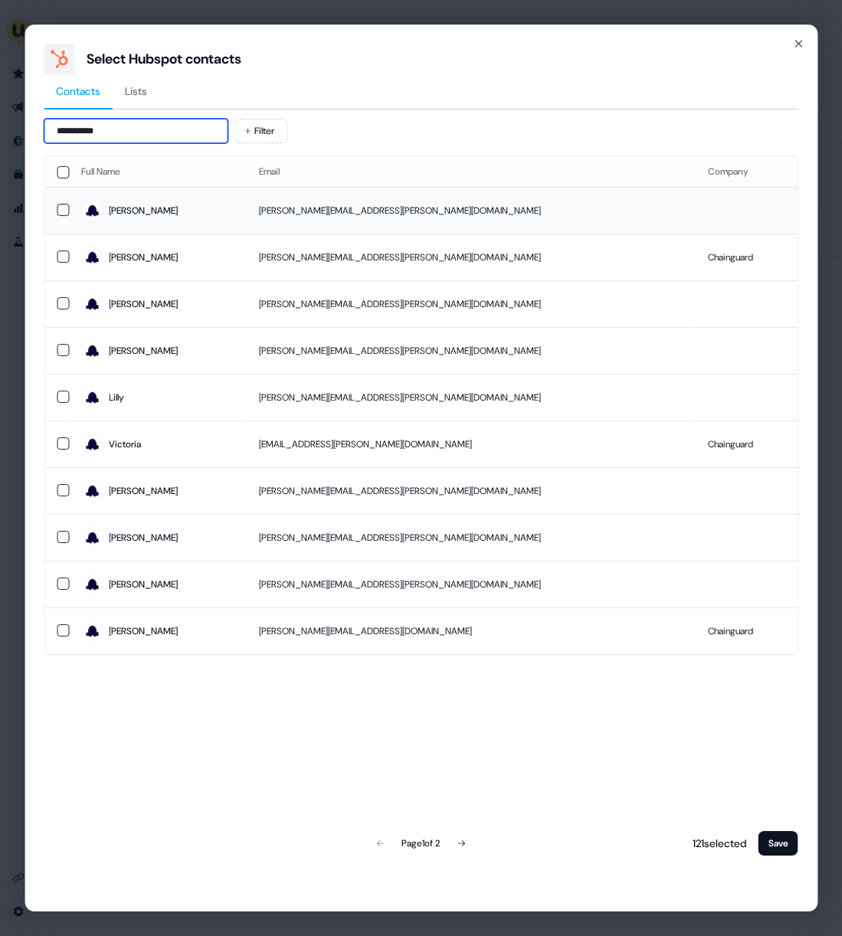
type input "**********"
click at [168, 208] on span "Christine" at bounding box center [157, 210] width 153 height 21
click at [170, 251] on span "Nathalie" at bounding box center [157, 257] width 153 height 21
click at [157, 307] on span "Maryann" at bounding box center [157, 303] width 153 height 21
click at [152, 361] on span "Liz" at bounding box center [157, 350] width 153 height 21
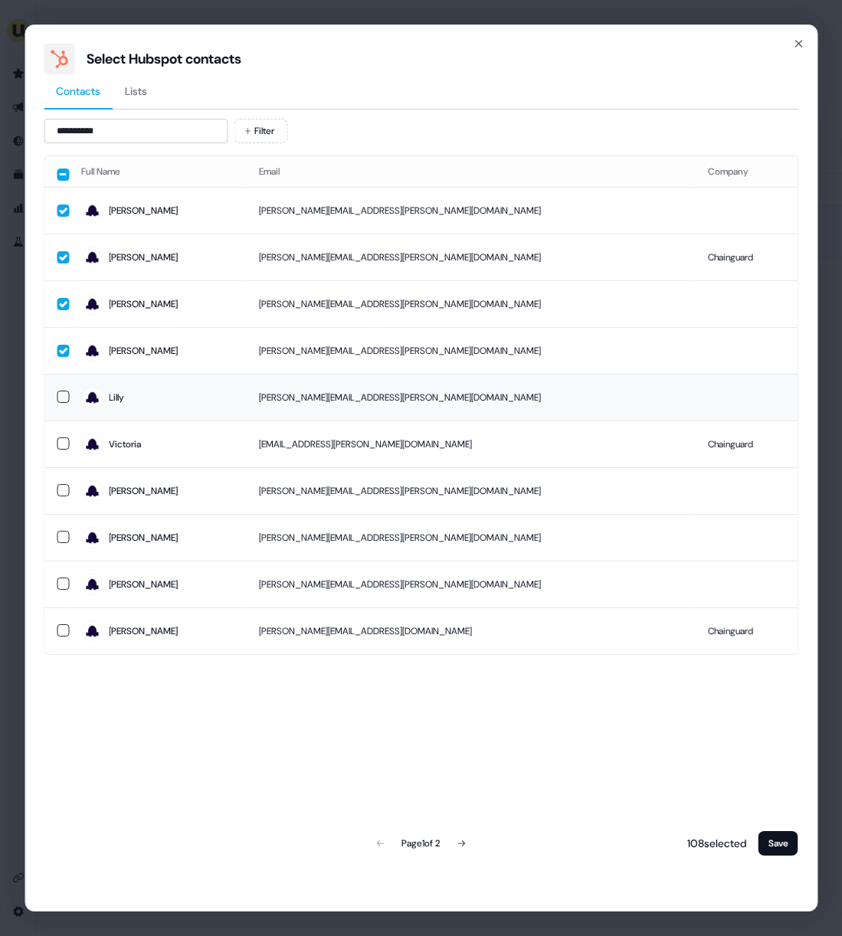
click at [151, 397] on span "Lilly" at bounding box center [157, 397] width 153 height 21
click at [755, 846] on div "109 selected Save" at bounding box center [739, 843] width 117 height 31
click at [771, 846] on button "Save" at bounding box center [778, 843] width 40 height 25
click at [779, 843] on button "Save" at bounding box center [778, 843] width 40 height 25
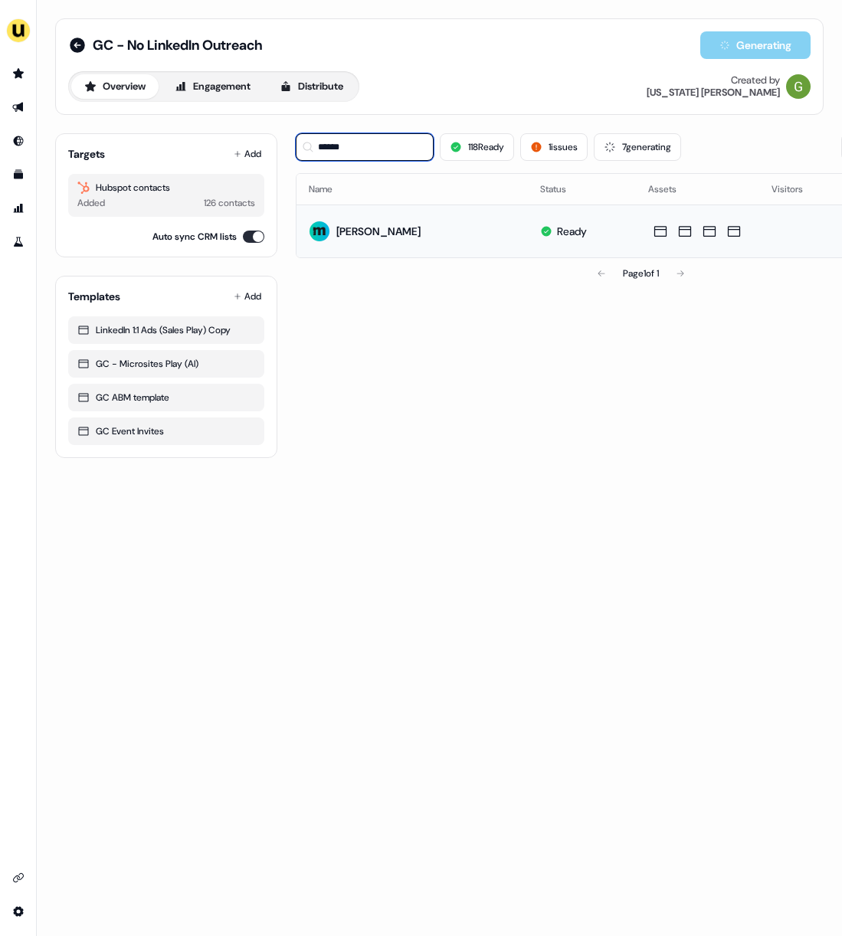
click at [370, 151] on input "******" at bounding box center [365, 147] width 138 height 28
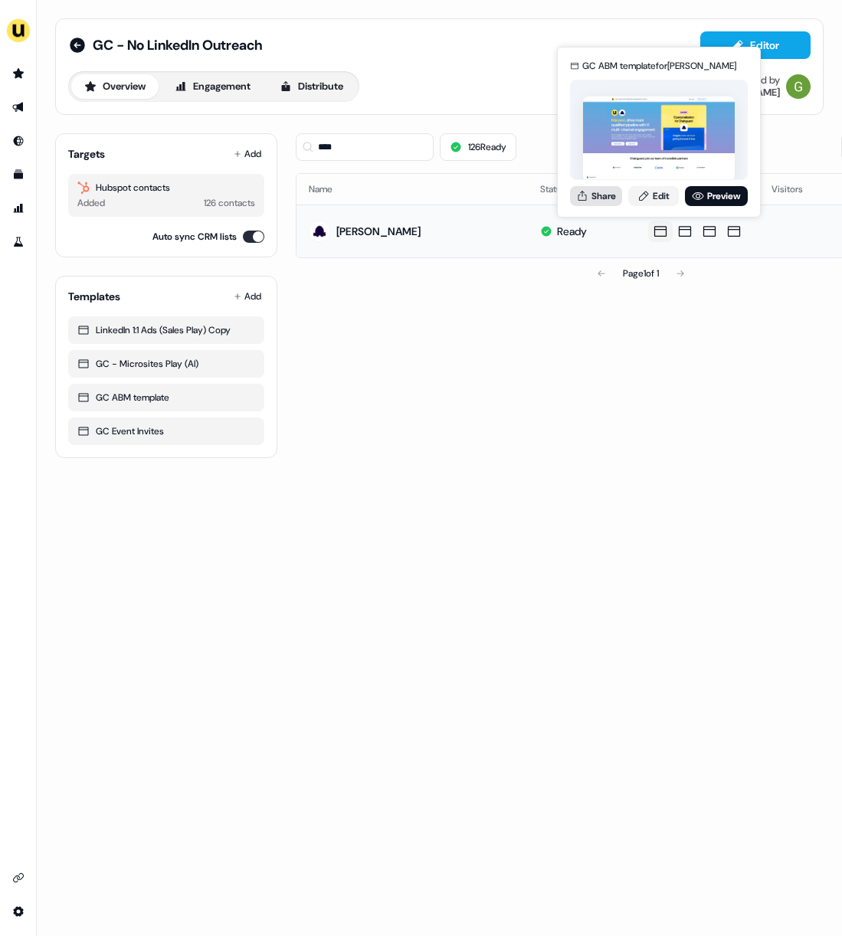
click at [622, 196] on button "Share" at bounding box center [596, 196] width 52 height 20
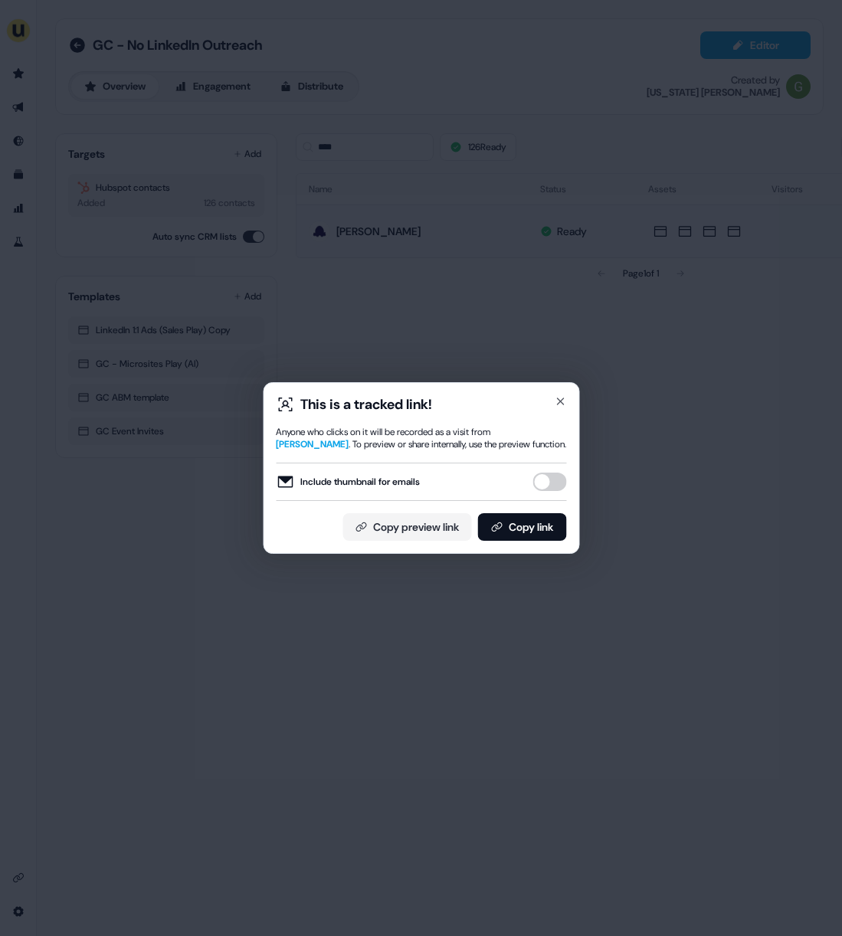
click at [555, 489] on button "Include thumbnail for emails" at bounding box center [549, 482] width 34 height 18
click at [533, 516] on button "Copy link" at bounding box center [521, 527] width 89 height 28
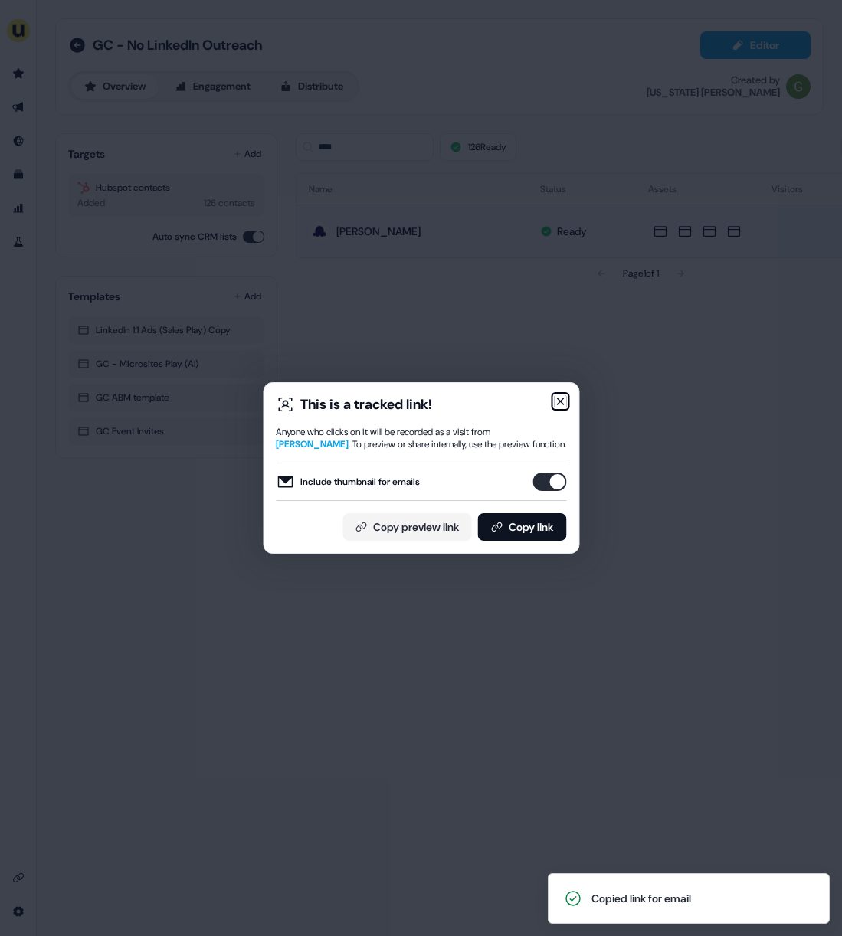
click at [560, 399] on icon "button" at bounding box center [560, 401] width 12 height 12
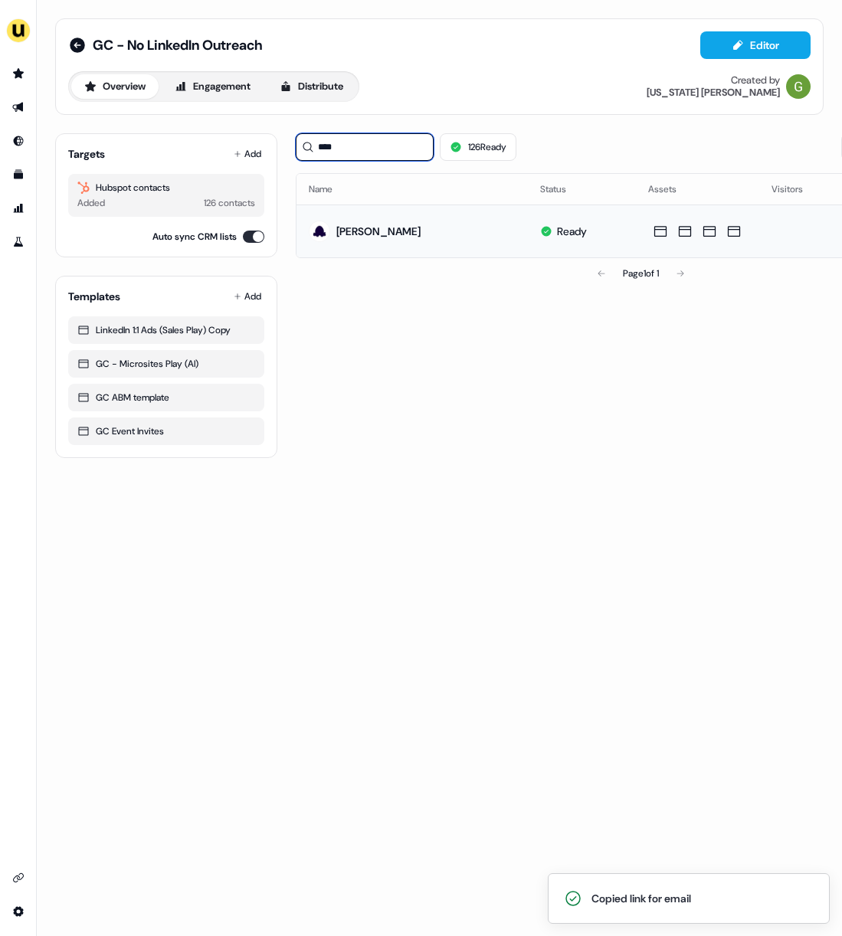
click at [378, 151] on input "****" at bounding box center [365, 147] width 138 height 28
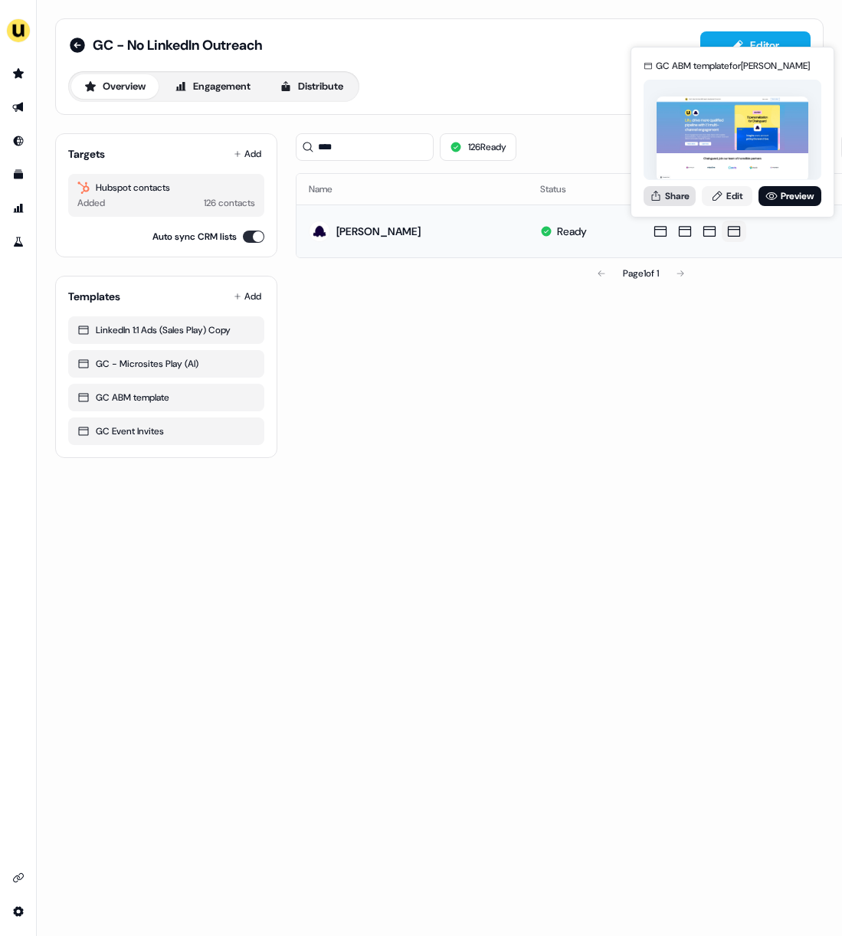
click at [677, 201] on button "Share" at bounding box center [669, 196] width 52 height 20
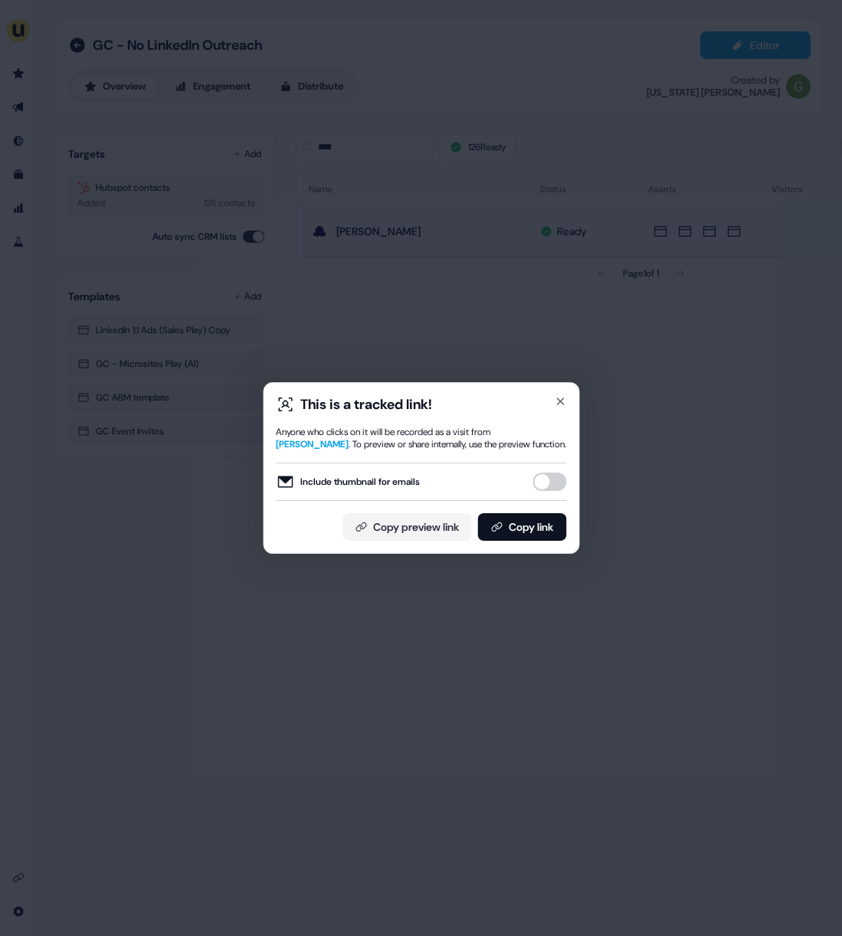
click at [540, 478] on button "Include thumbnail for emails" at bounding box center [549, 482] width 34 height 18
click at [525, 524] on button "Copy link" at bounding box center [521, 527] width 89 height 28
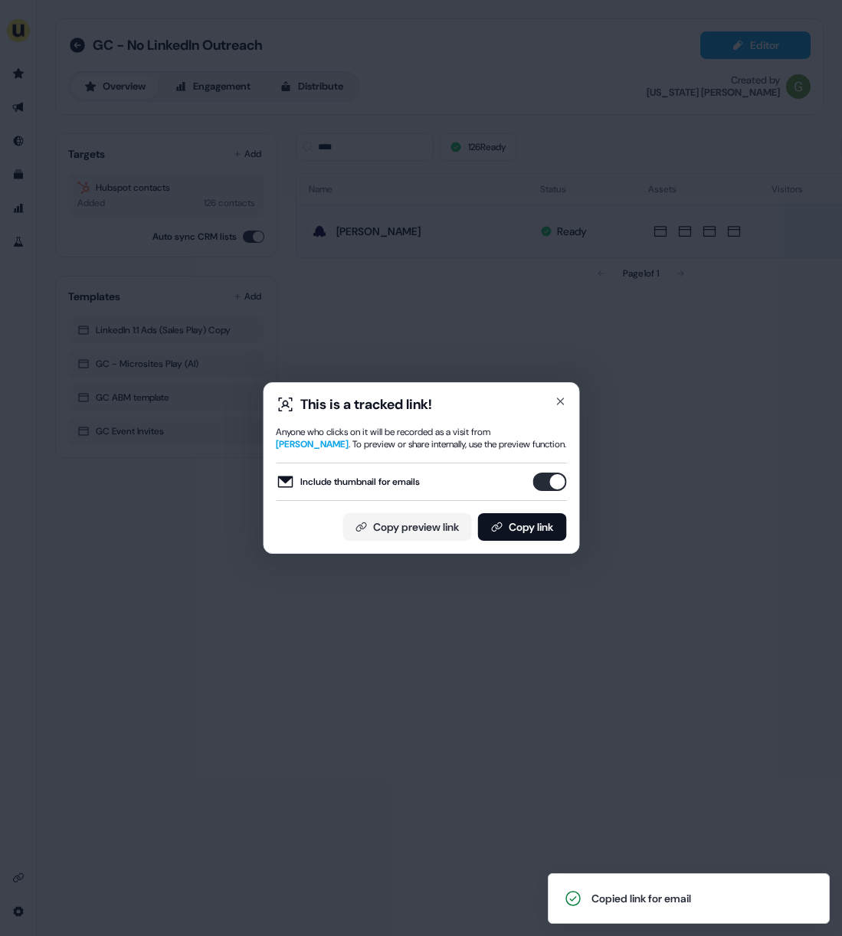
click at [558, 414] on div "This is a tracked link! Anyone who clicks on it will be recorded as a visit fro…" at bounding box center [421, 468] width 290 height 146
click at [556, 401] on icon "button" at bounding box center [560, 401] width 12 height 12
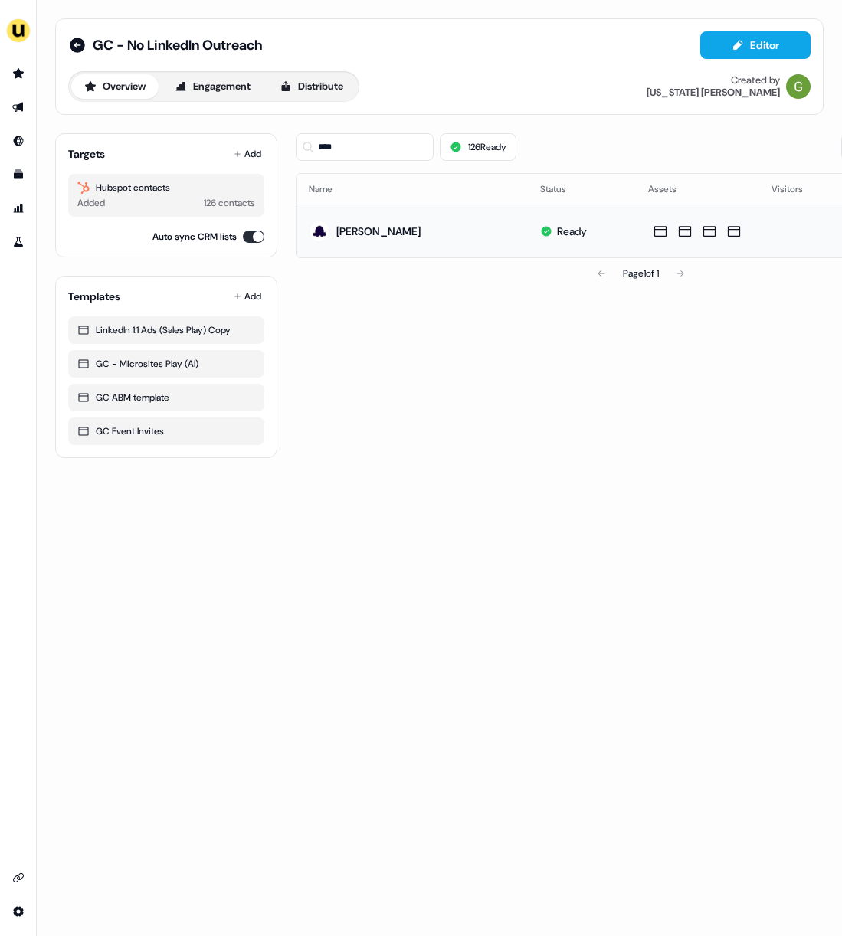
click at [336, 163] on div "**** 126 Ready List Thumbnails" at bounding box center [640, 147] width 689 height 52
click at [334, 156] on input "****" at bounding box center [365, 147] width 138 height 28
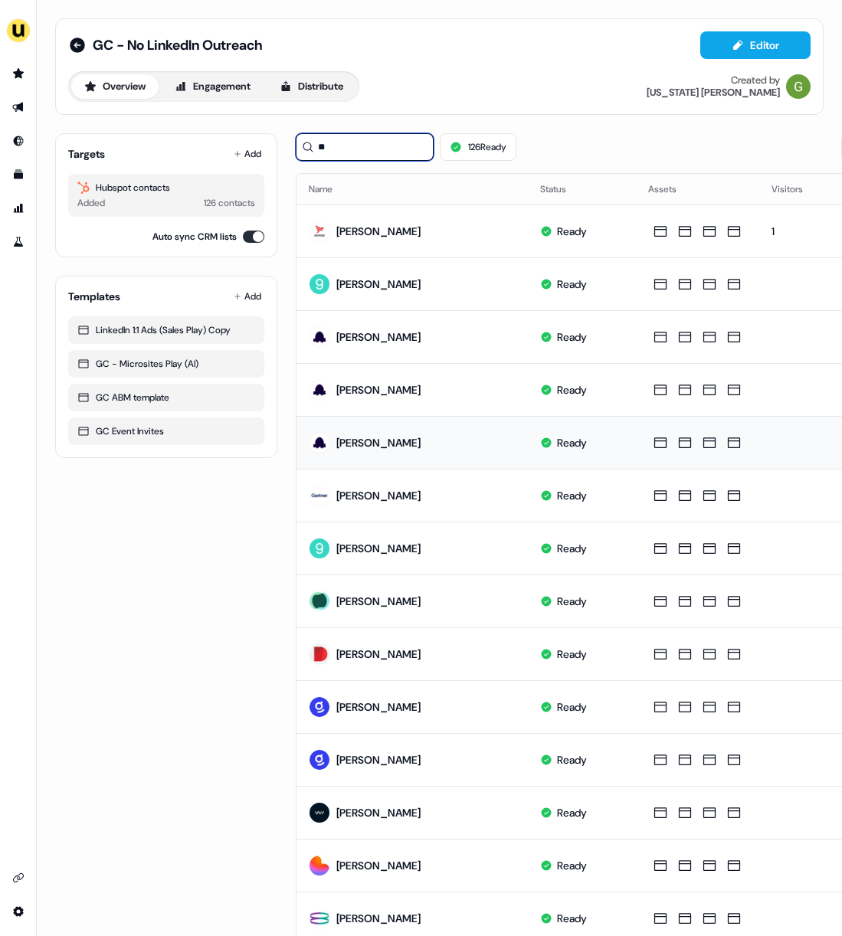
type input "*"
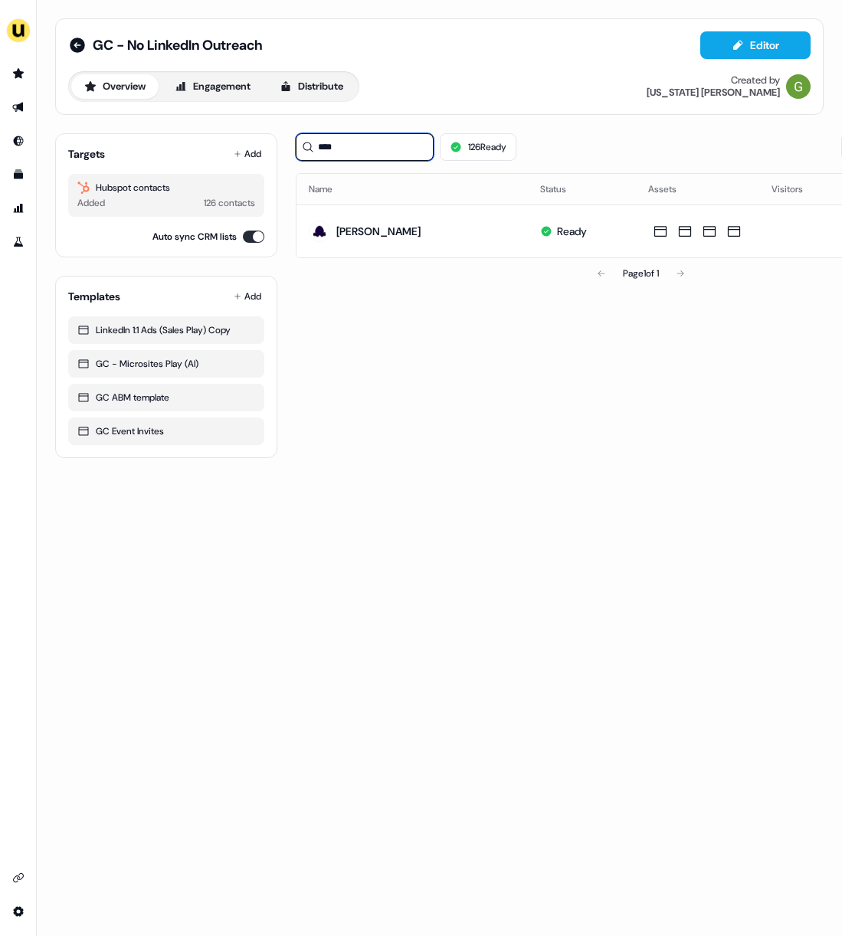
type input "****"
click at [558, 339] on div "**** 126 Ready List Thumbnails Name Status Assets Visitors Time spent Nathalie …" at bounding box center [640, 289] width 689 height 337
click at [651, 332] on div "**** 126 Ready List Thumbnails Name Status Assets Visitors Time spent Nathalie …" at bounding box center [640, 289] width 689 height 337
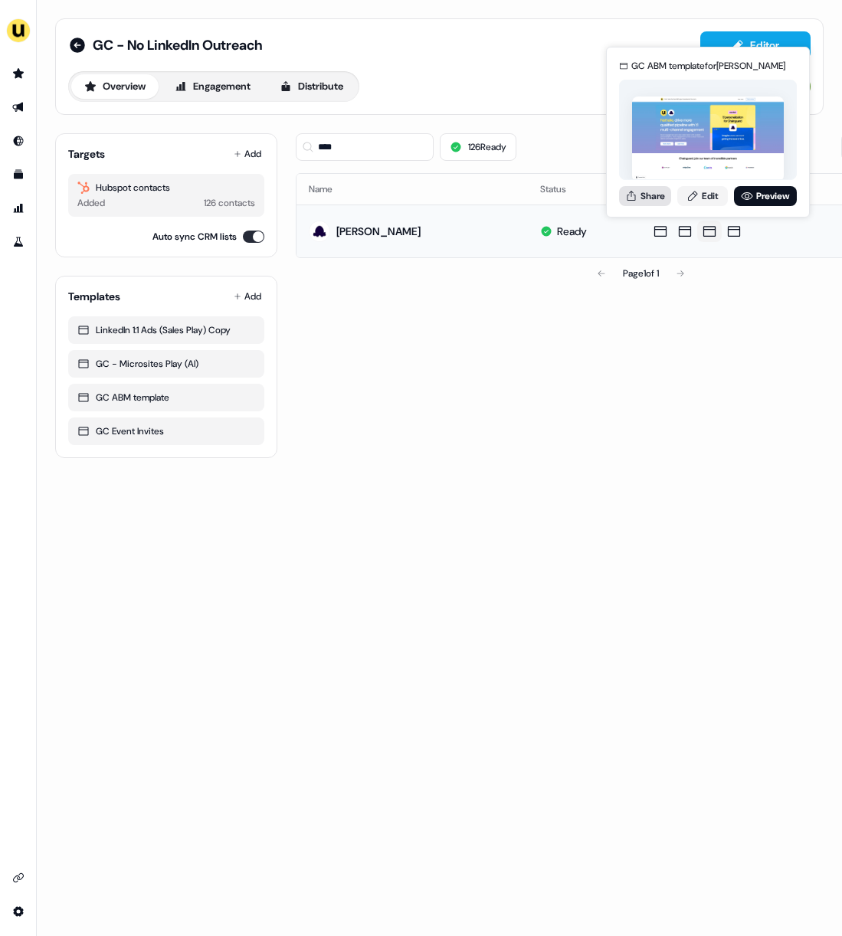
click at [651, 198] on button "Share" at bounding box center [645, 196] width 52 height 20
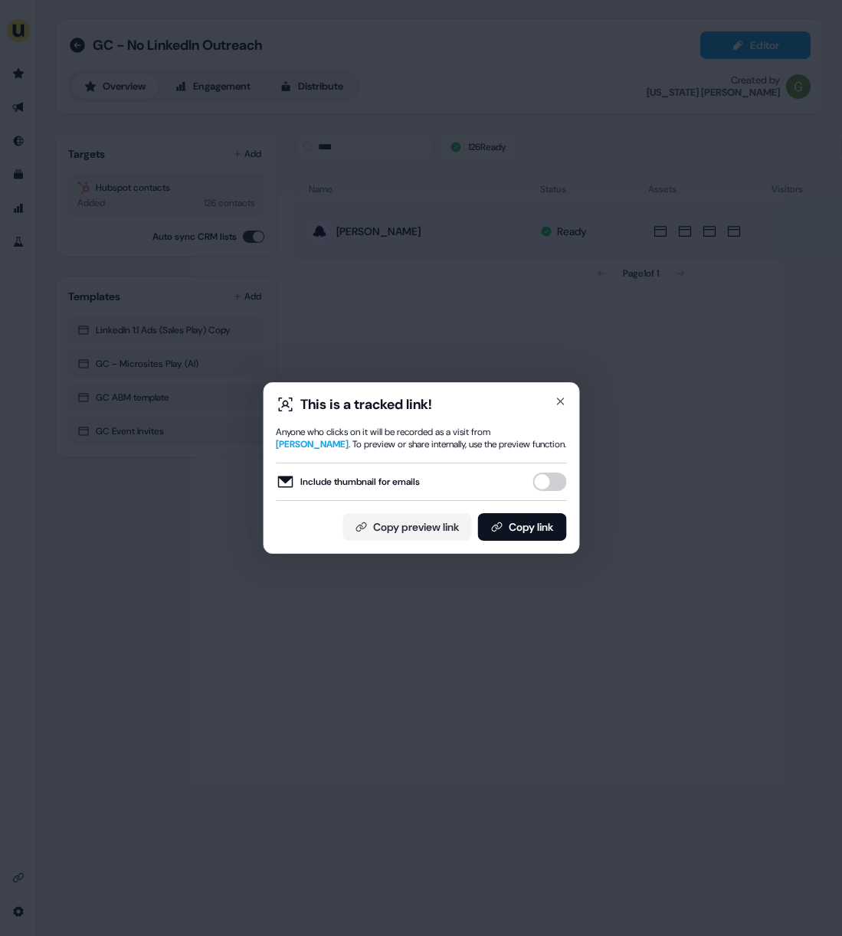
click at [552, 480] on button "Include thumbnail for emails" at bounding box center [549, 482] width 34 height 18
click at [510, 538] on button "Copy link" at bounding box center [521, 527] width 89 height 28
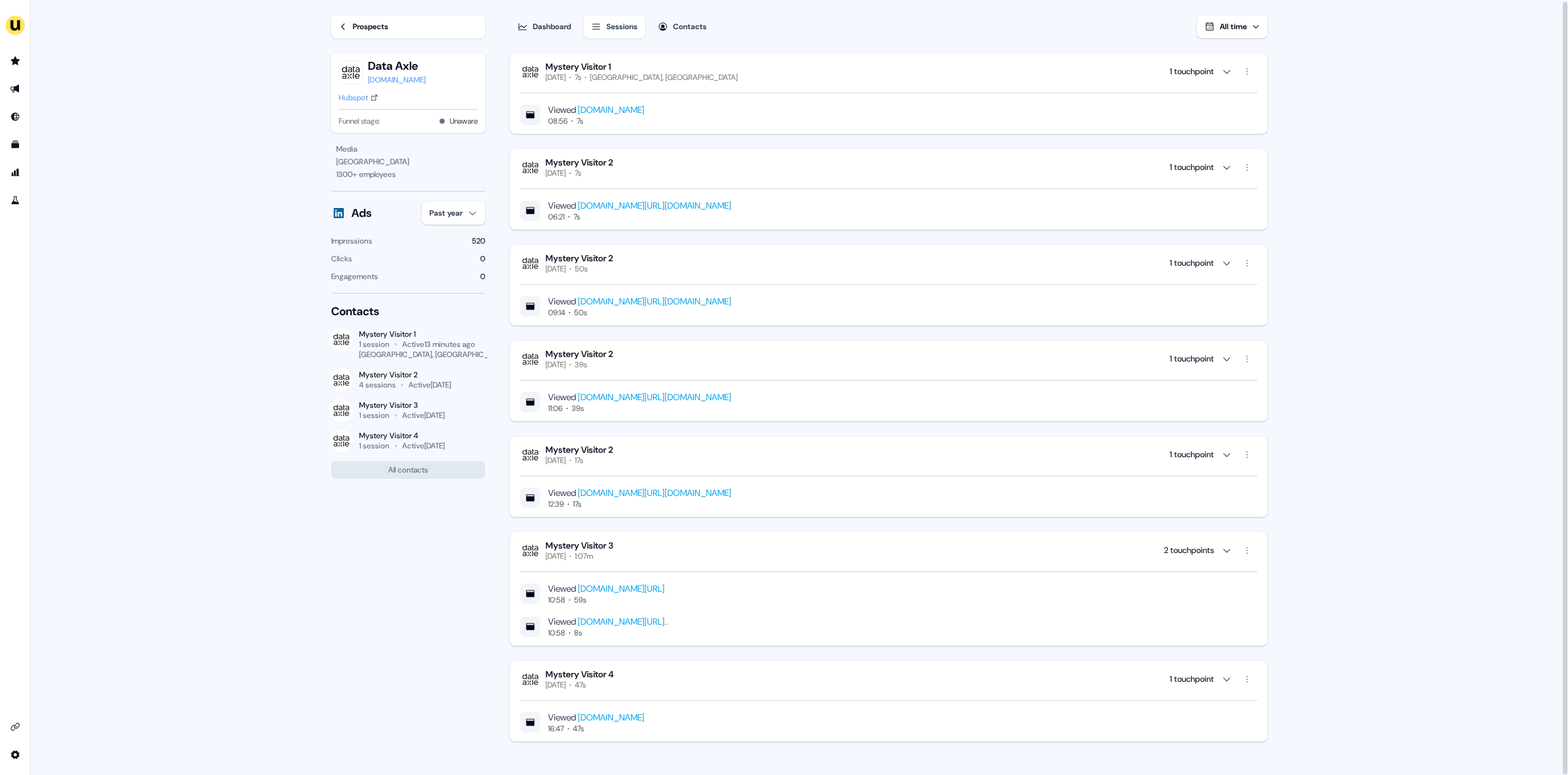
scroll to position [1, 0]
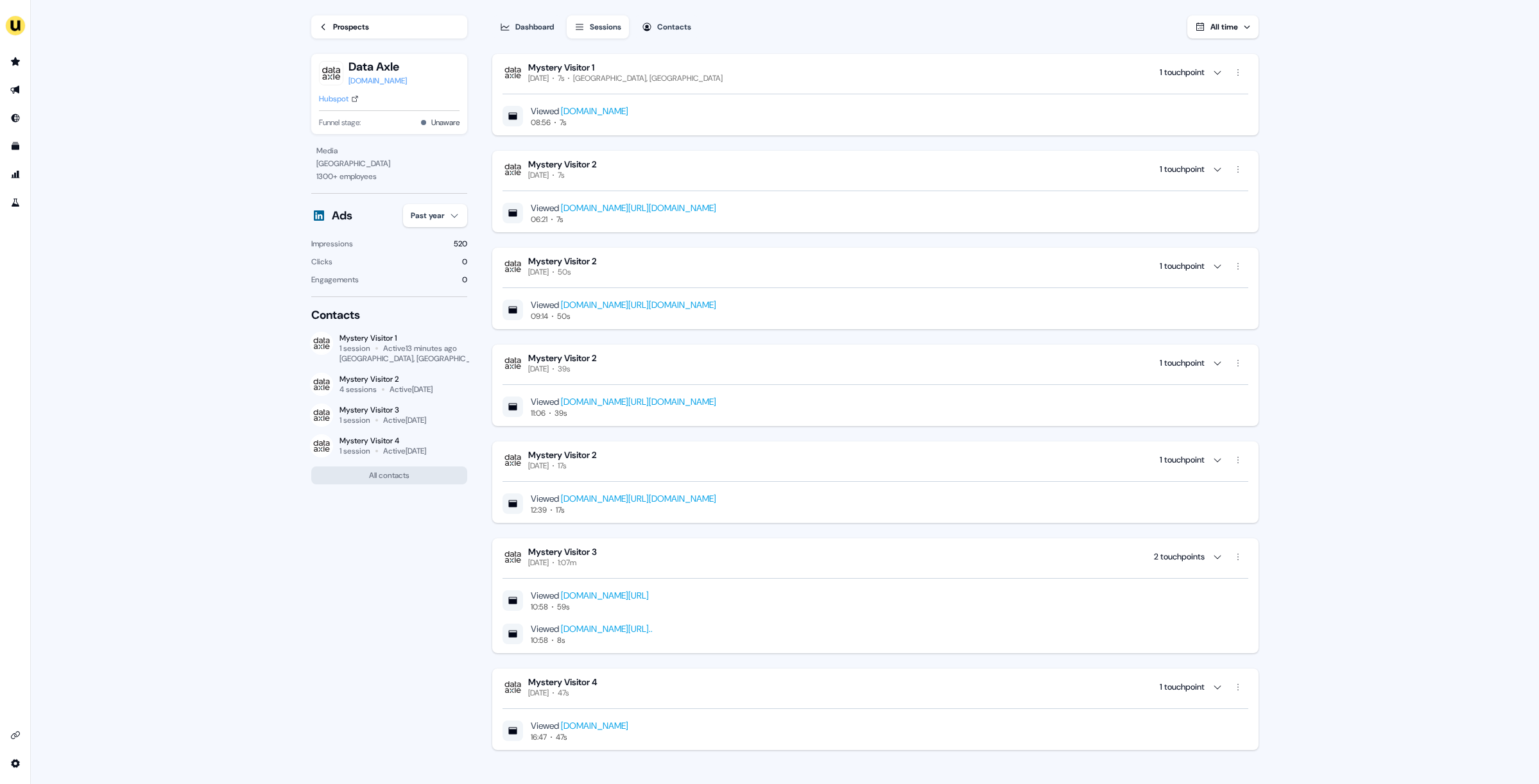
scroll to position [1, 0]
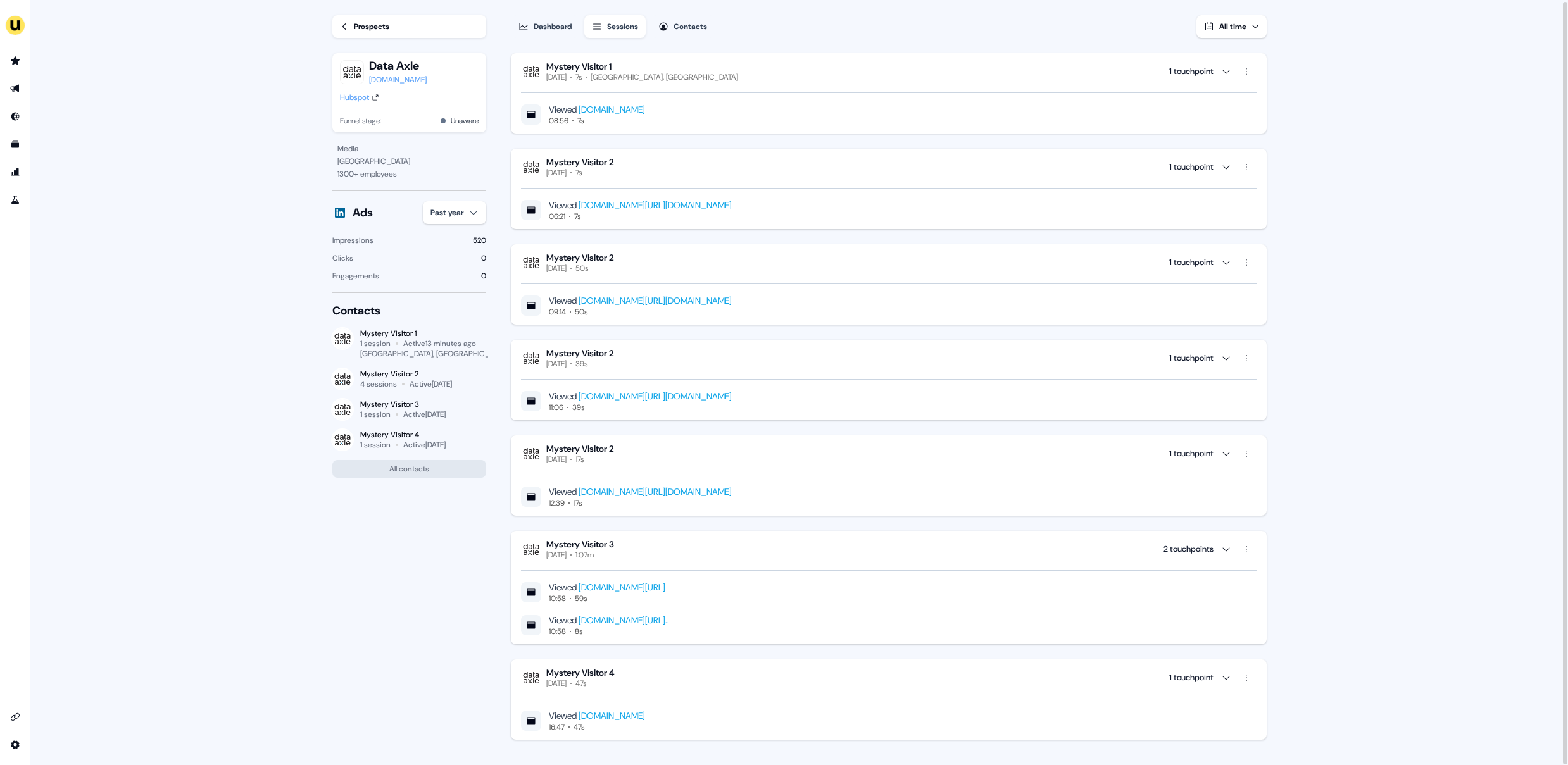
scroll to position [1, 0]
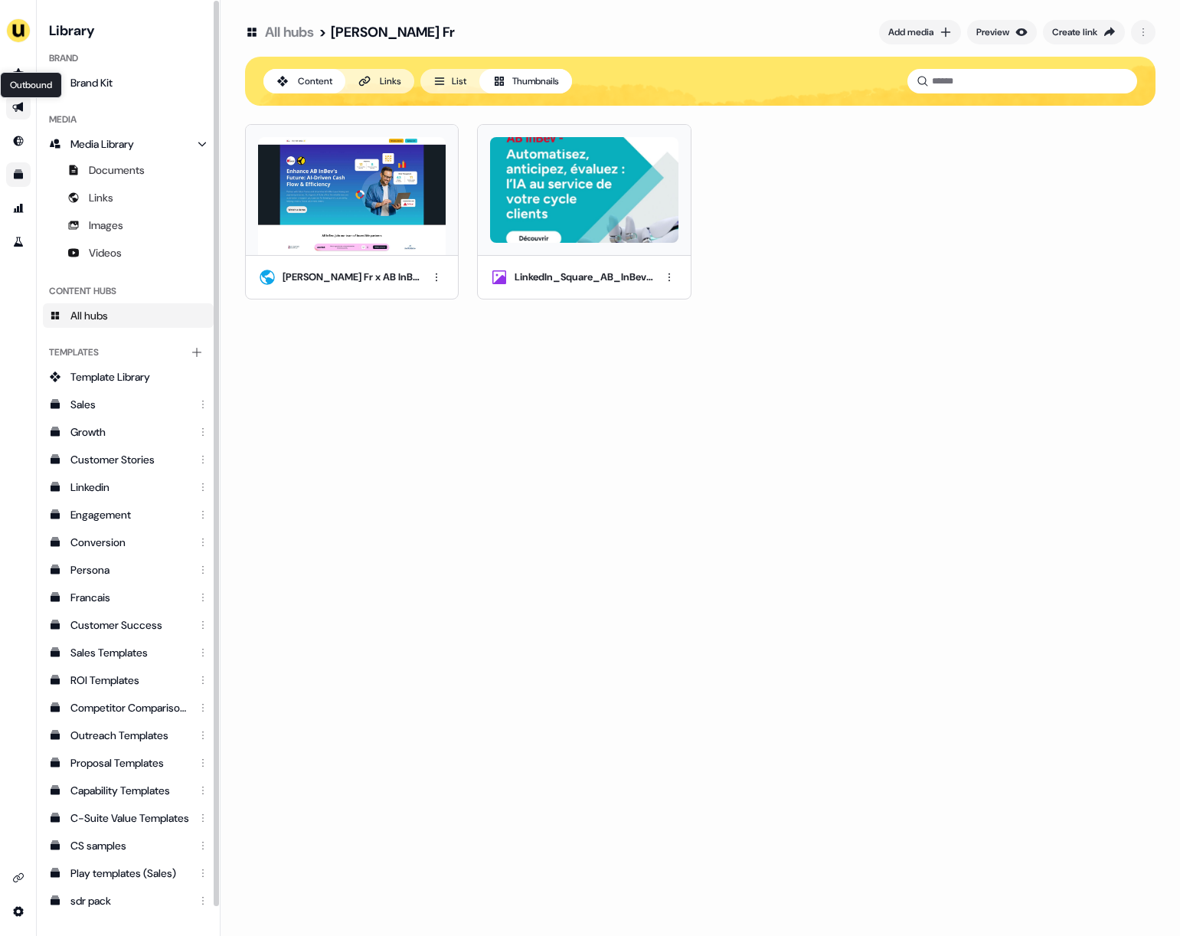
click at [18, 105] on icon "Go to outbound experience" at bounding box center [17, 108] width 11 height 10
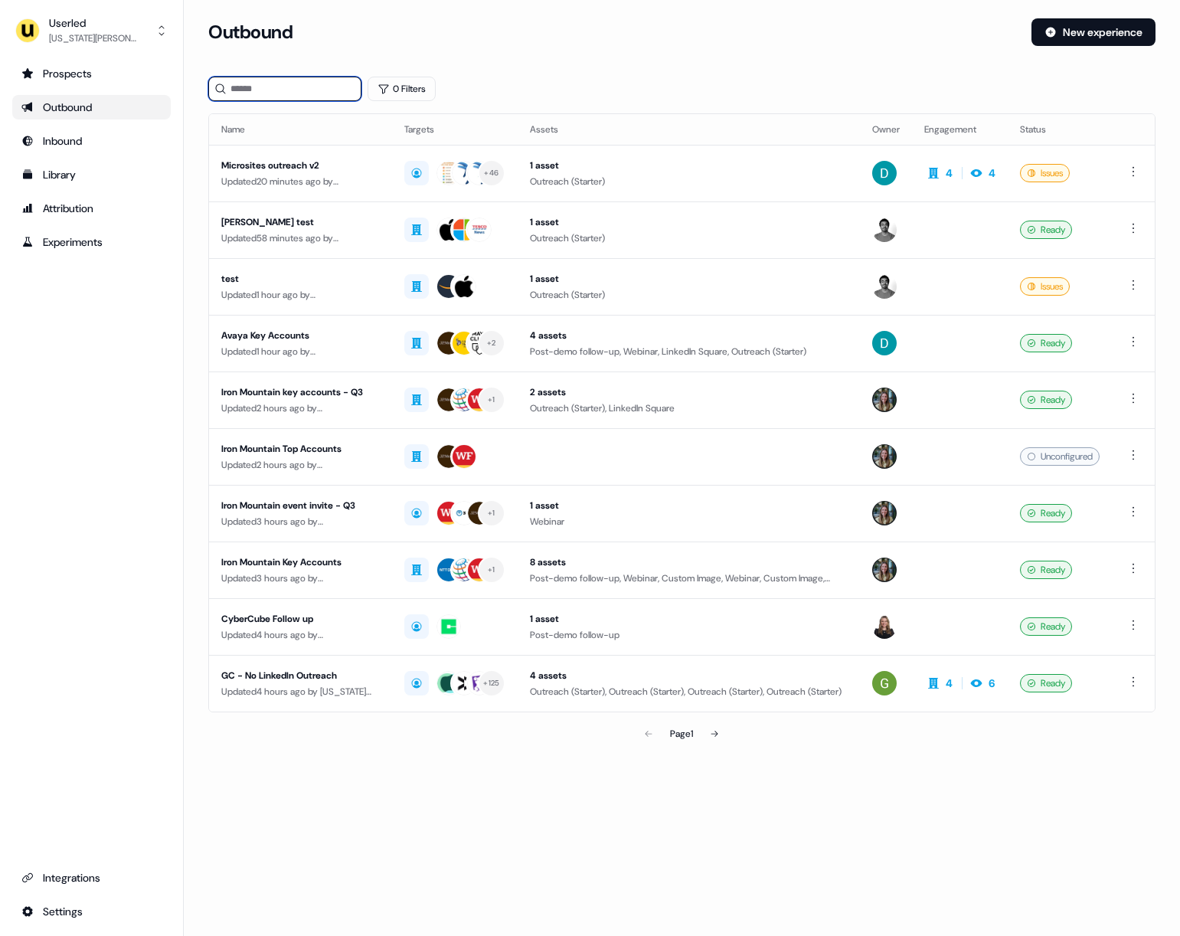
click at [272, 100] on input at bounding box center [284, 89] width 153 height 25
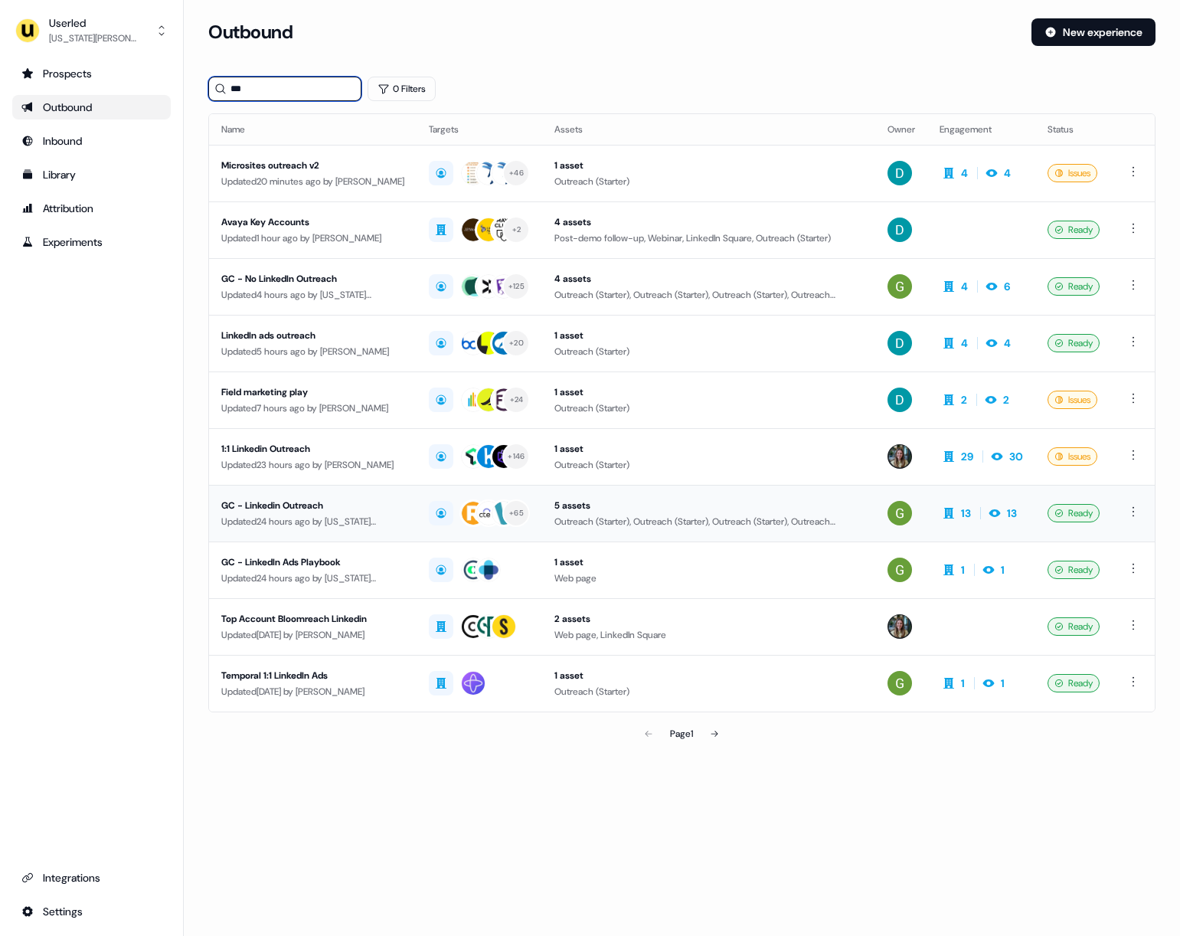
type input "***"
click at [267, 501] on div "GC - Linkedin Outreach" at bounding box center [312, 505] width 183 height 15
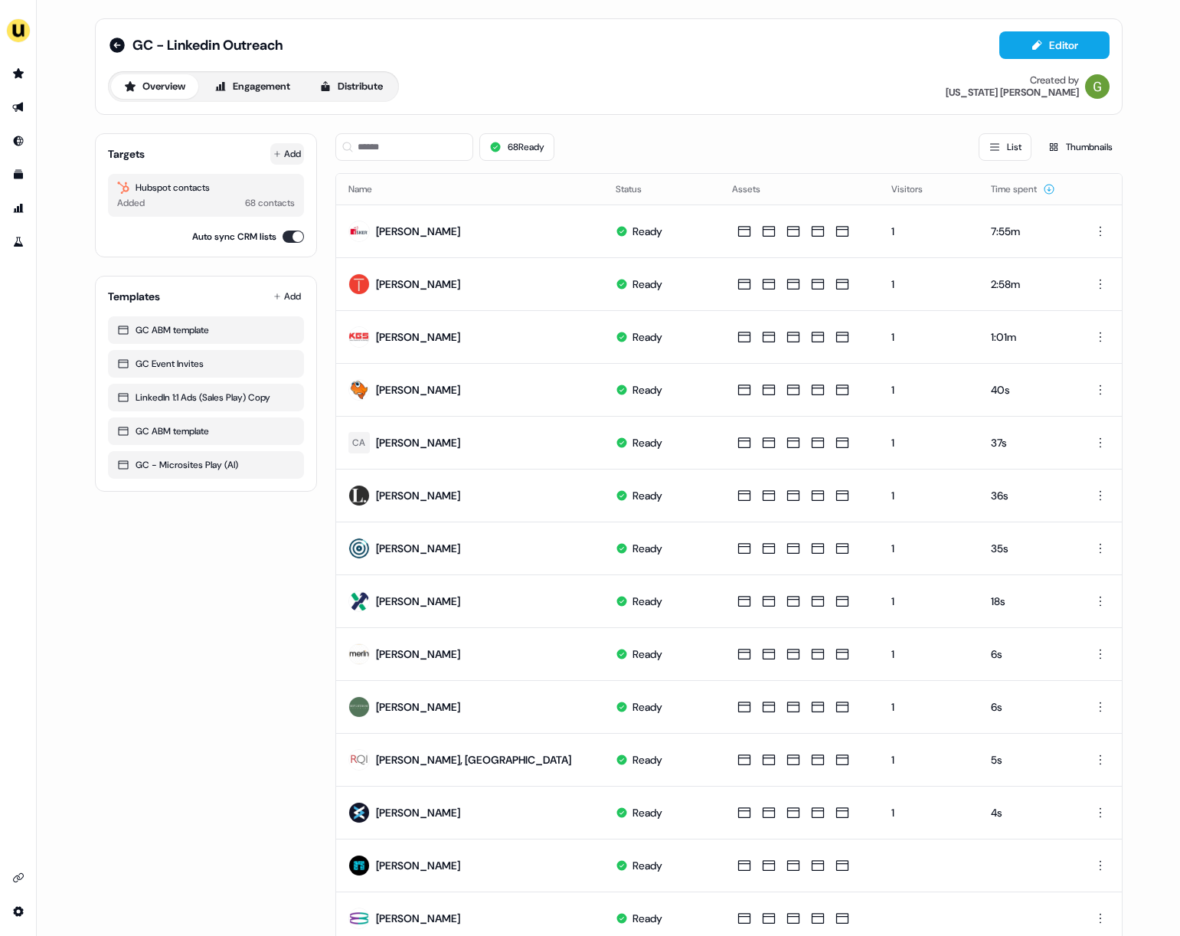
click at [288, 143] on button "Add" at bounding box center [287, 153] width 34 height 21
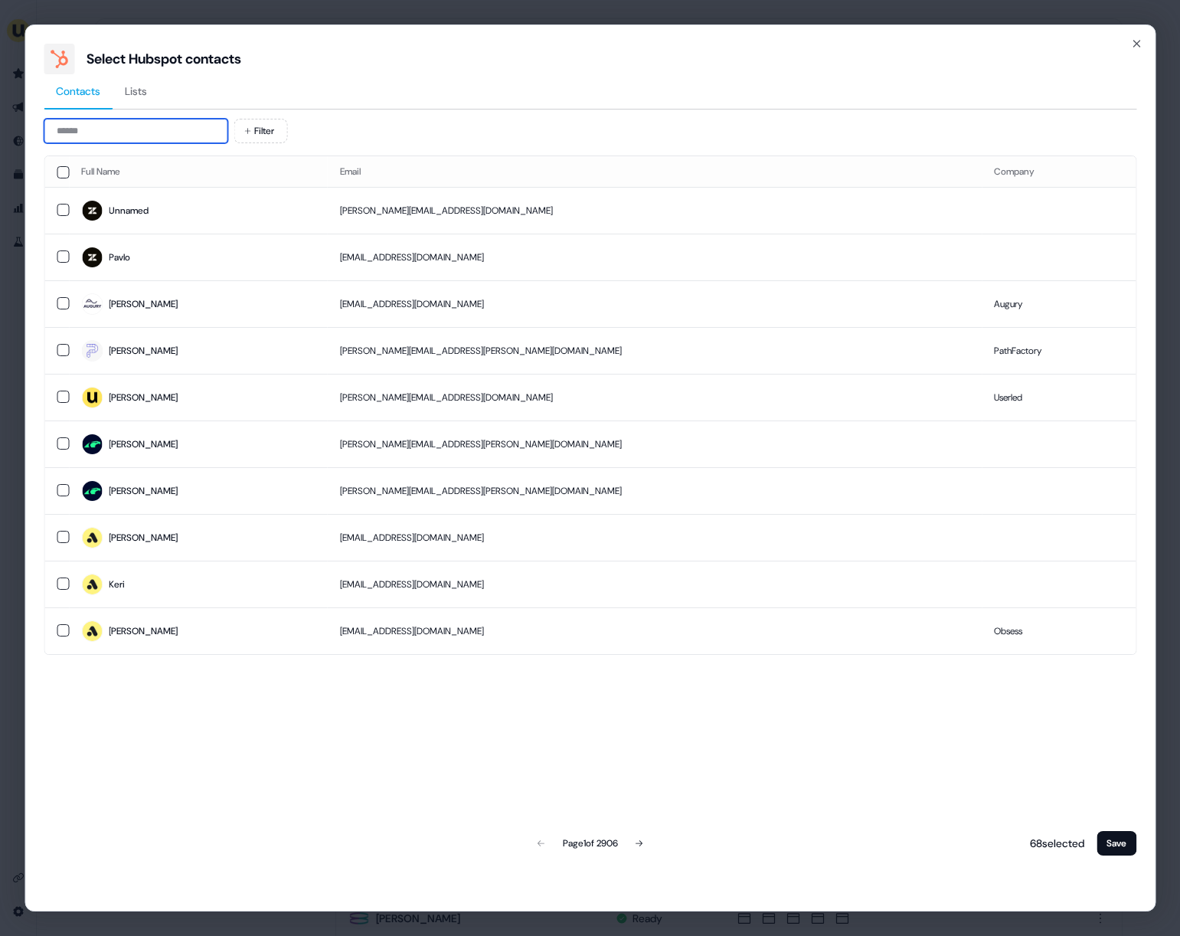
click at [163, 126] on input at bounding box center [136, 131] width 184 height 25
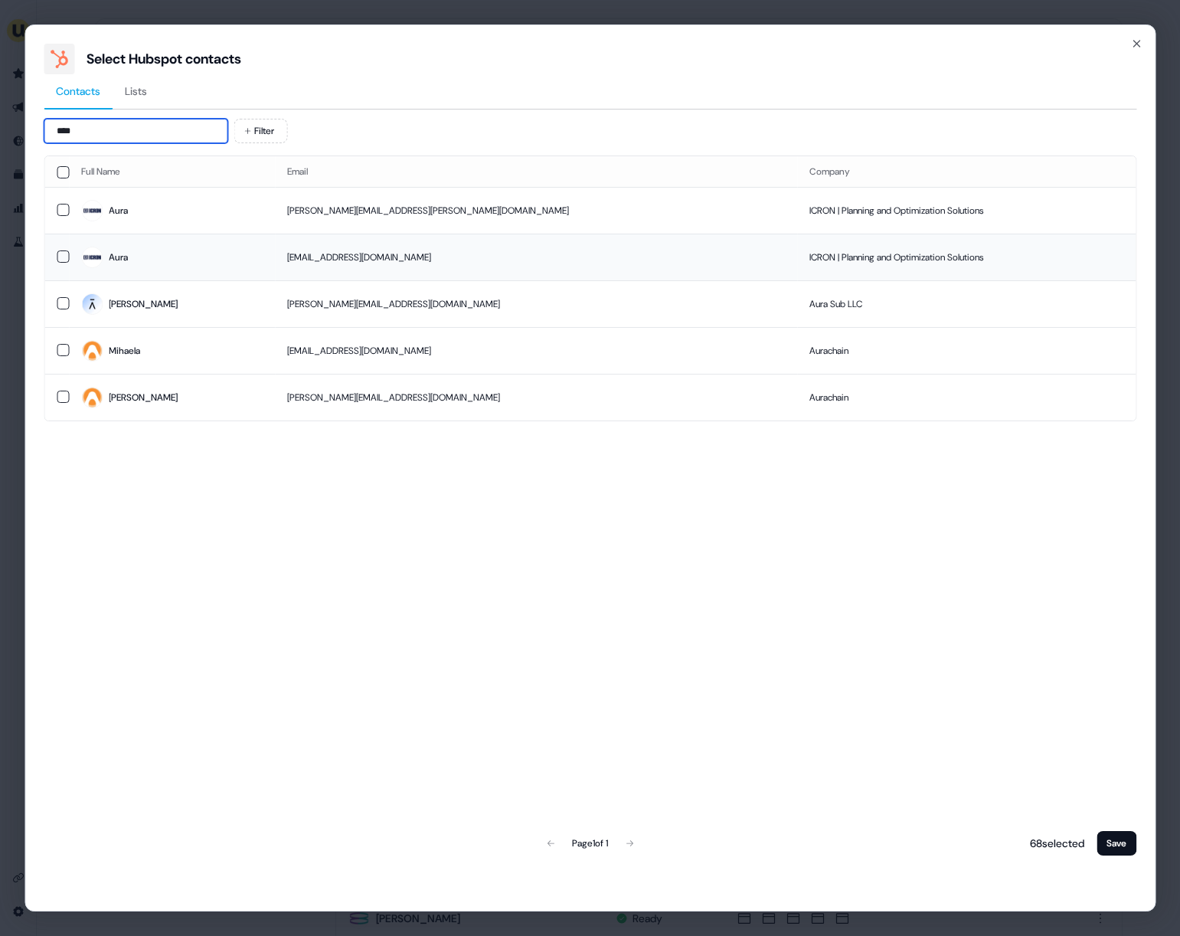
type input "****"
click at [234, 257] on span "Aura" at bounding box center [172, 257] width 182 height 21
click at [1107, 844] on button "Save" at bounding box center [1117, 843] width 40 height 25
click at [1109, 843] on button "Save" at bounding box center [1117, 843] width 40 height 25
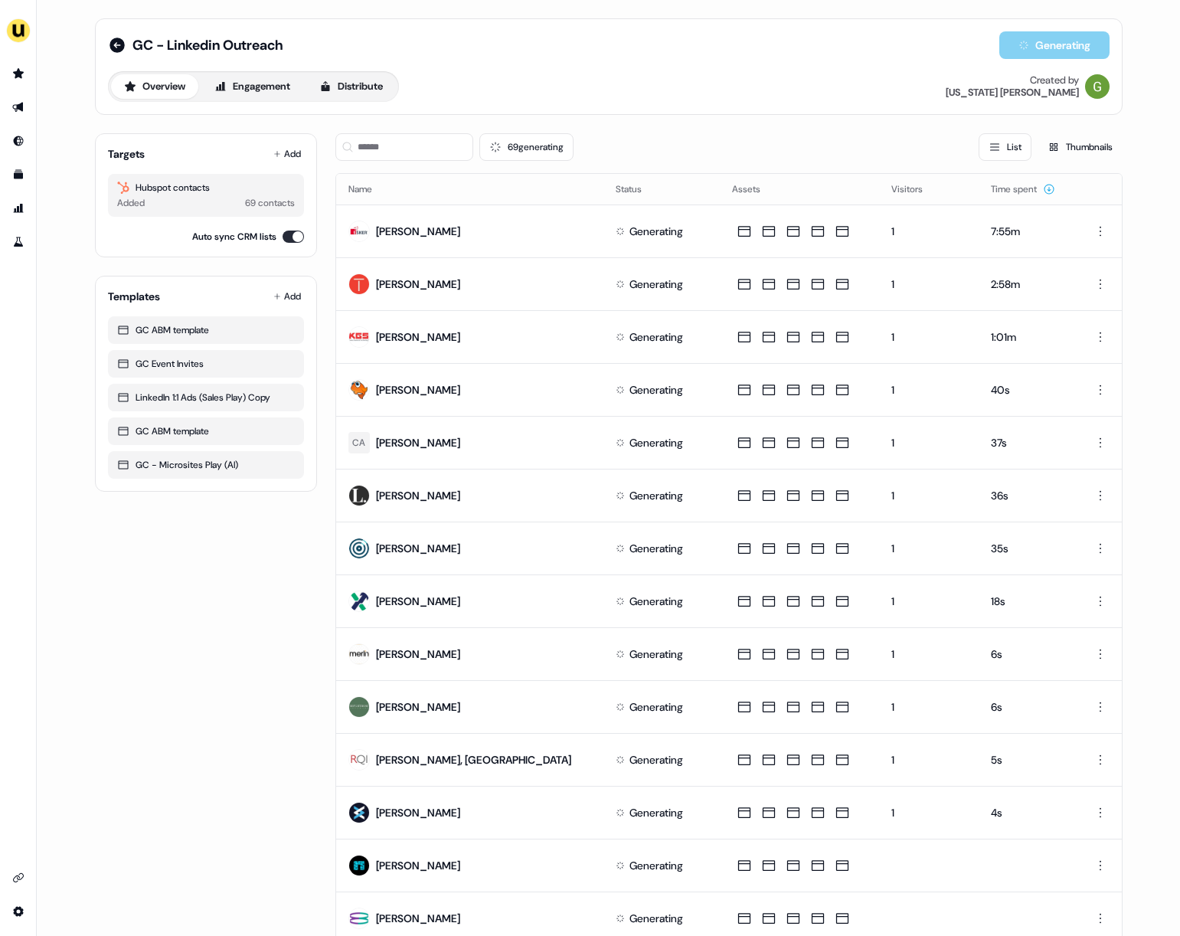
click at [378, 131] on div "69 generating List Thumbnails" at bounding box center [729, 147] width 787 height 52
click at [376, 145] on input at bounding box center [405, 147] width 138 height 28
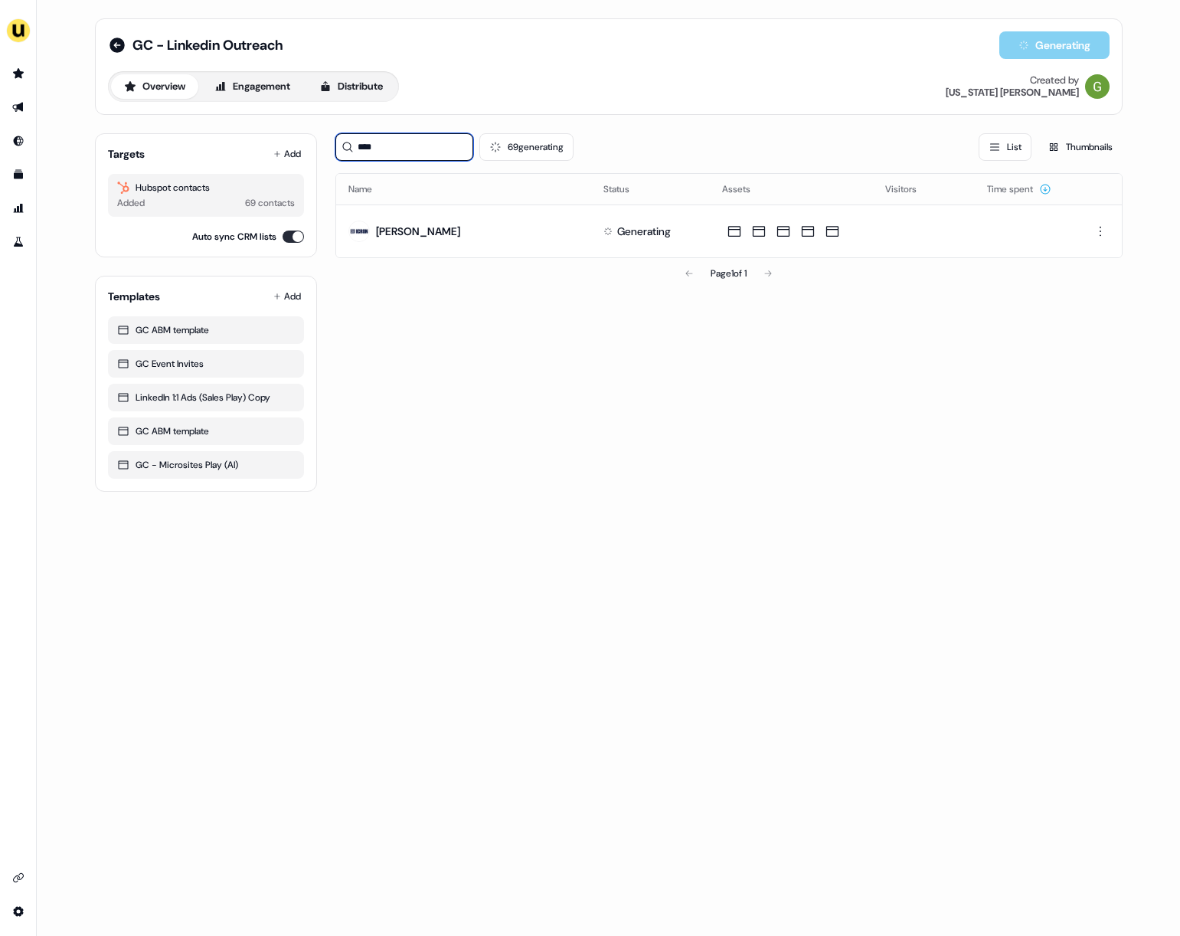
type input "****"
click at [388, 457] on div "**** 69 generating List Thumbnails Name Status Assets Visitors Time spent Aura …" at bounding box center [729, 306] width 787 height 371
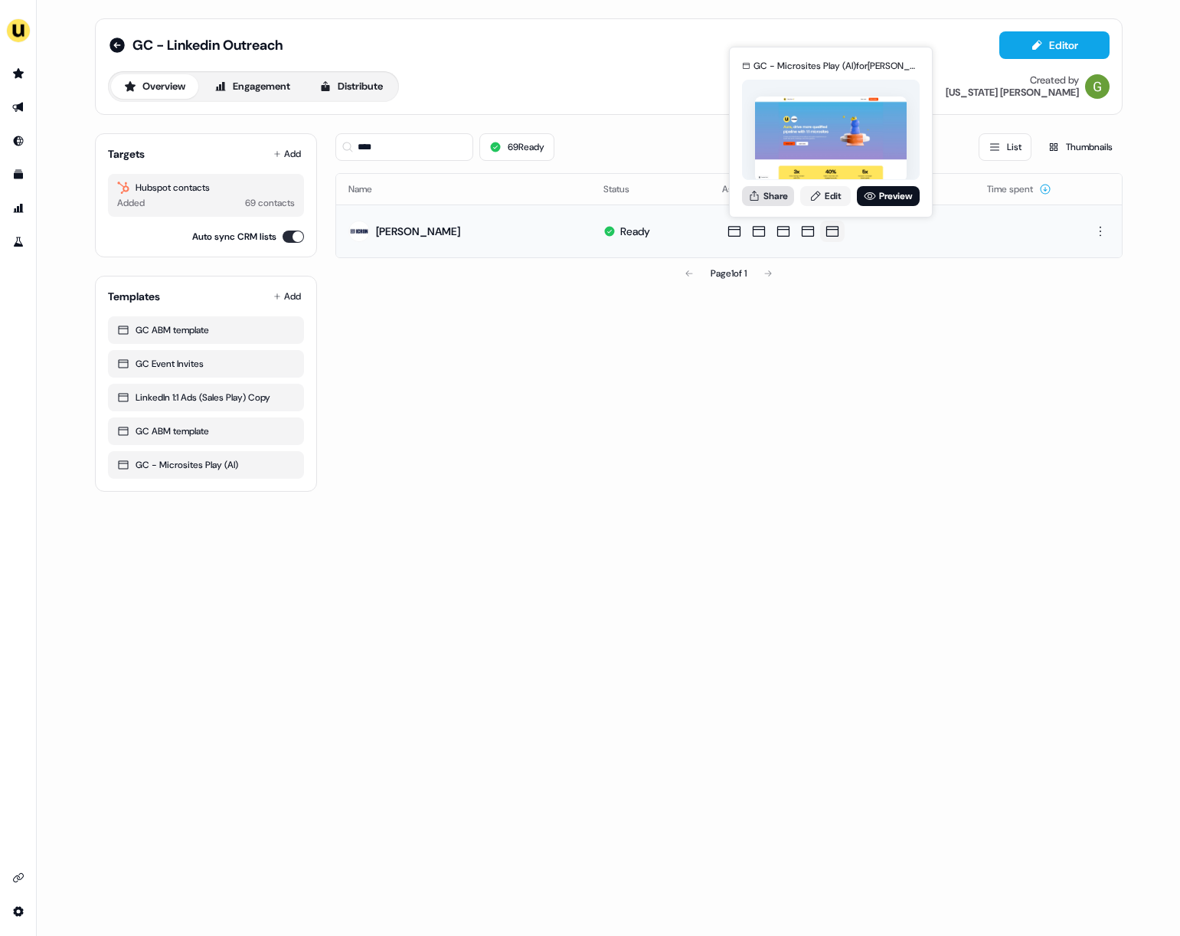
click at [781, 195] on button "Share" at bounding box center [768, 196] width 52 height 20
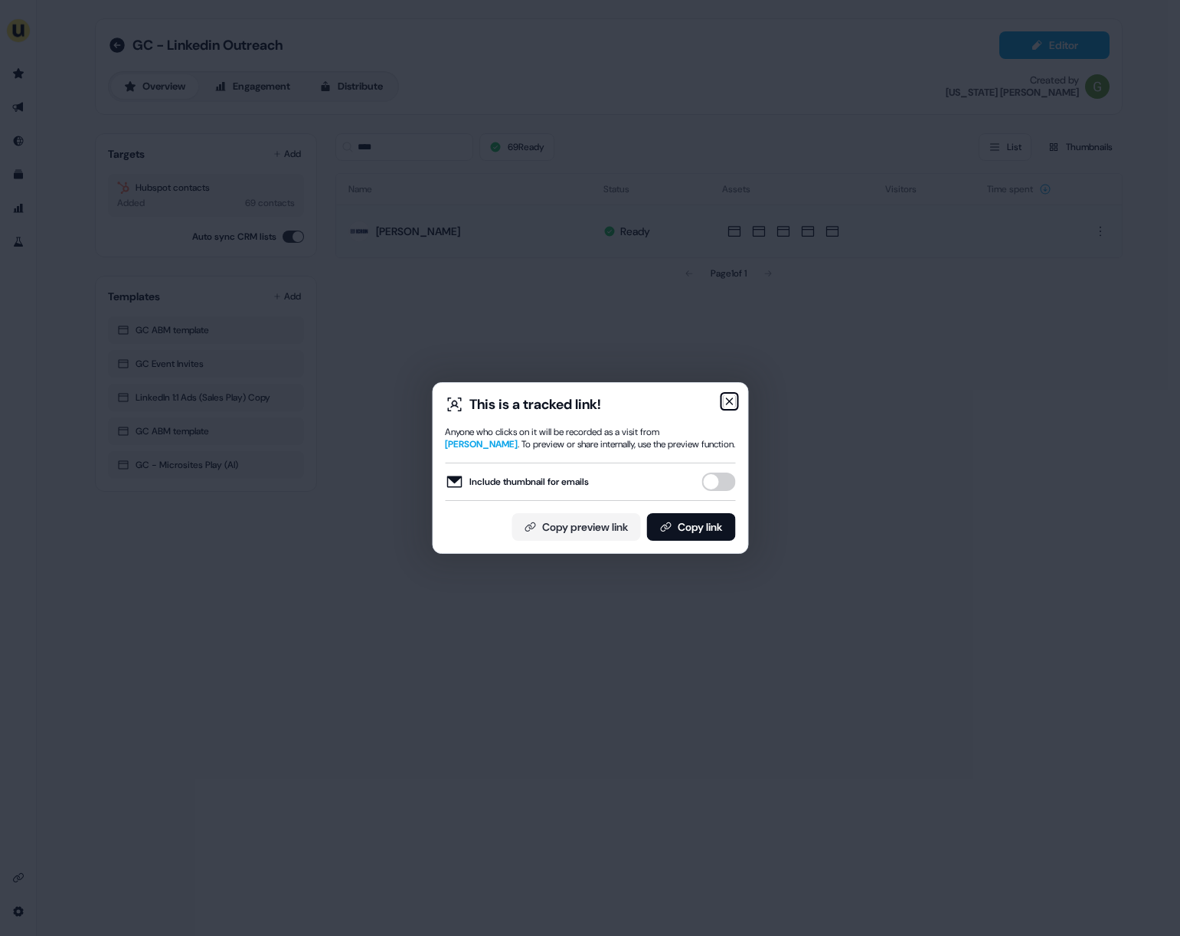
click at [725, 402] on icon "button" at bounding box center [729, 401] width 12 height 12
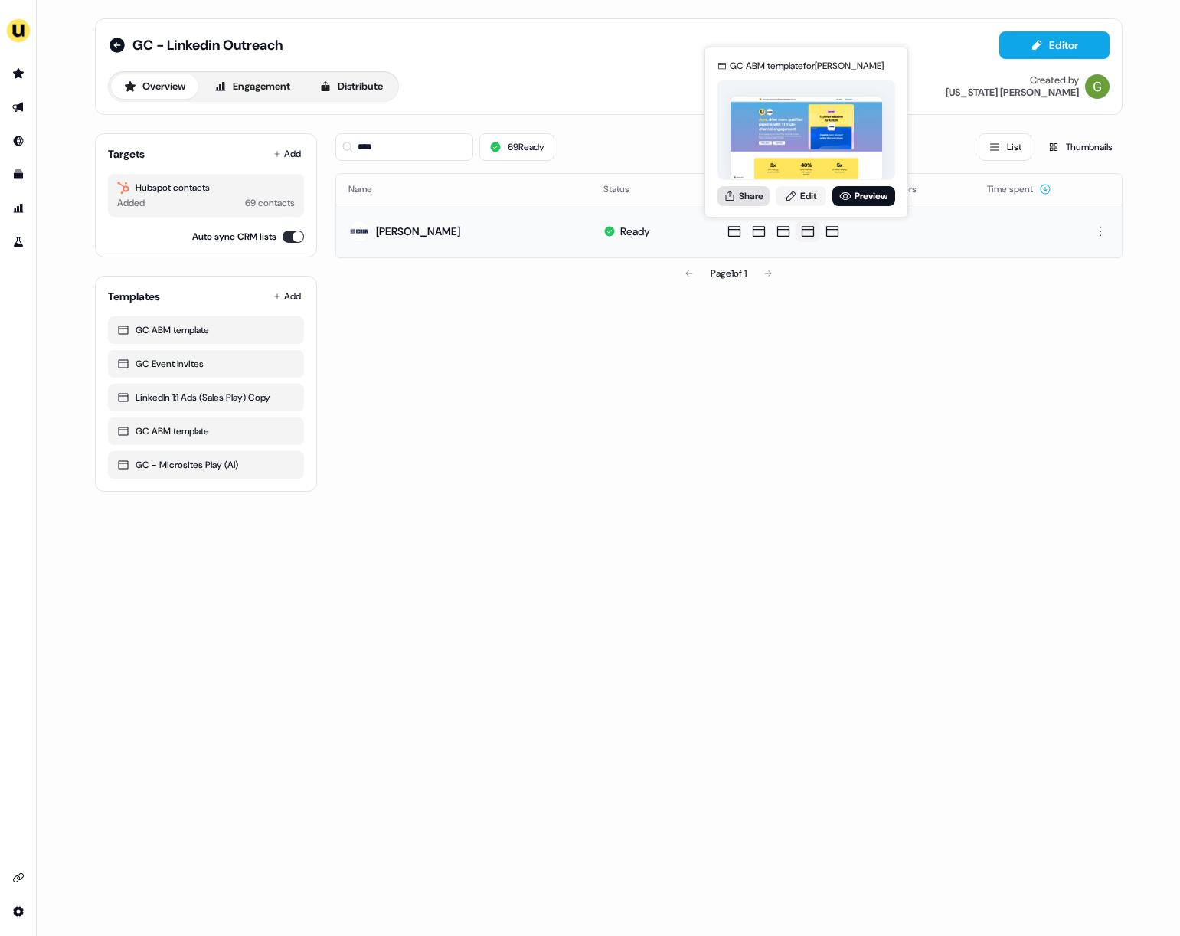
click at [747, 200] on button "Share" at bounding box center [744, 196] width 52 height 20
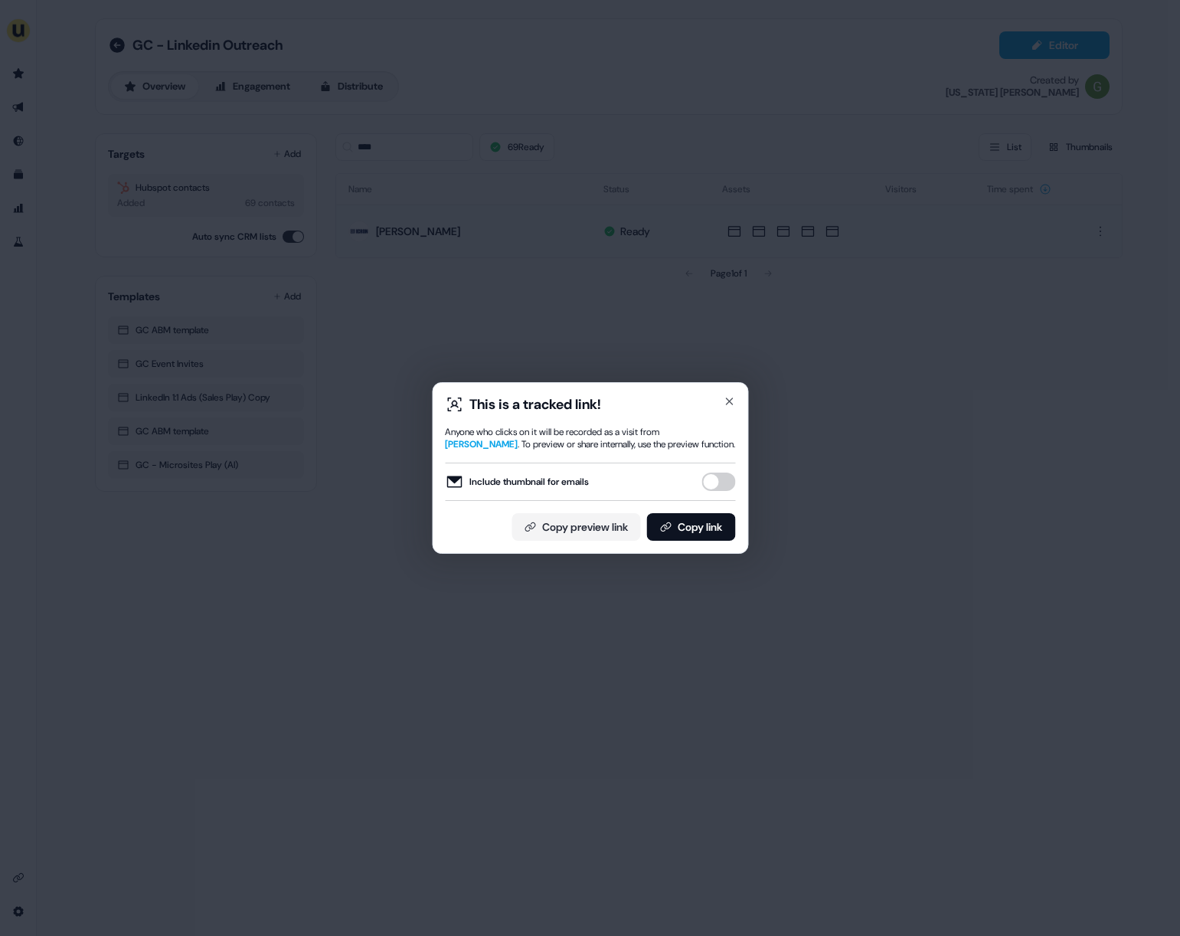
click at [706, 479] on button "Include thumbnail for emails" at bounding box center [719, 482] width 34 height 18
click at [683, 529] on button "Copy link" at bounding box center [691, 527] width 89 height 28
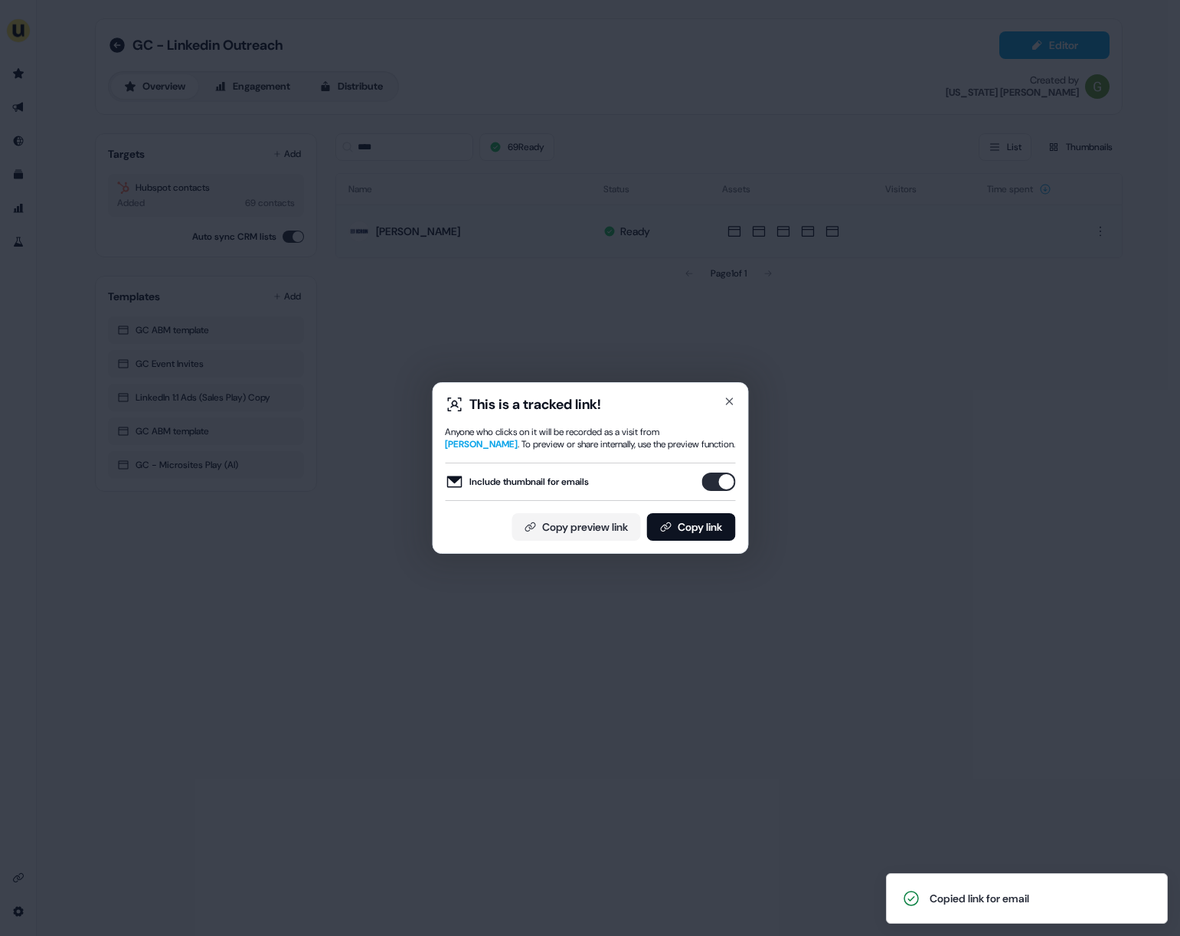
click at [722, 481] on button "Include thumbnail for emails" at bounding box center [719, 482] width 34 height 18
click at [707, 523] on button "Copy link" at bounding box center [691, 527] width 89 height 28
click at [728, 401] on icon "button" at bounding box center [729, 401] width 12 height 12
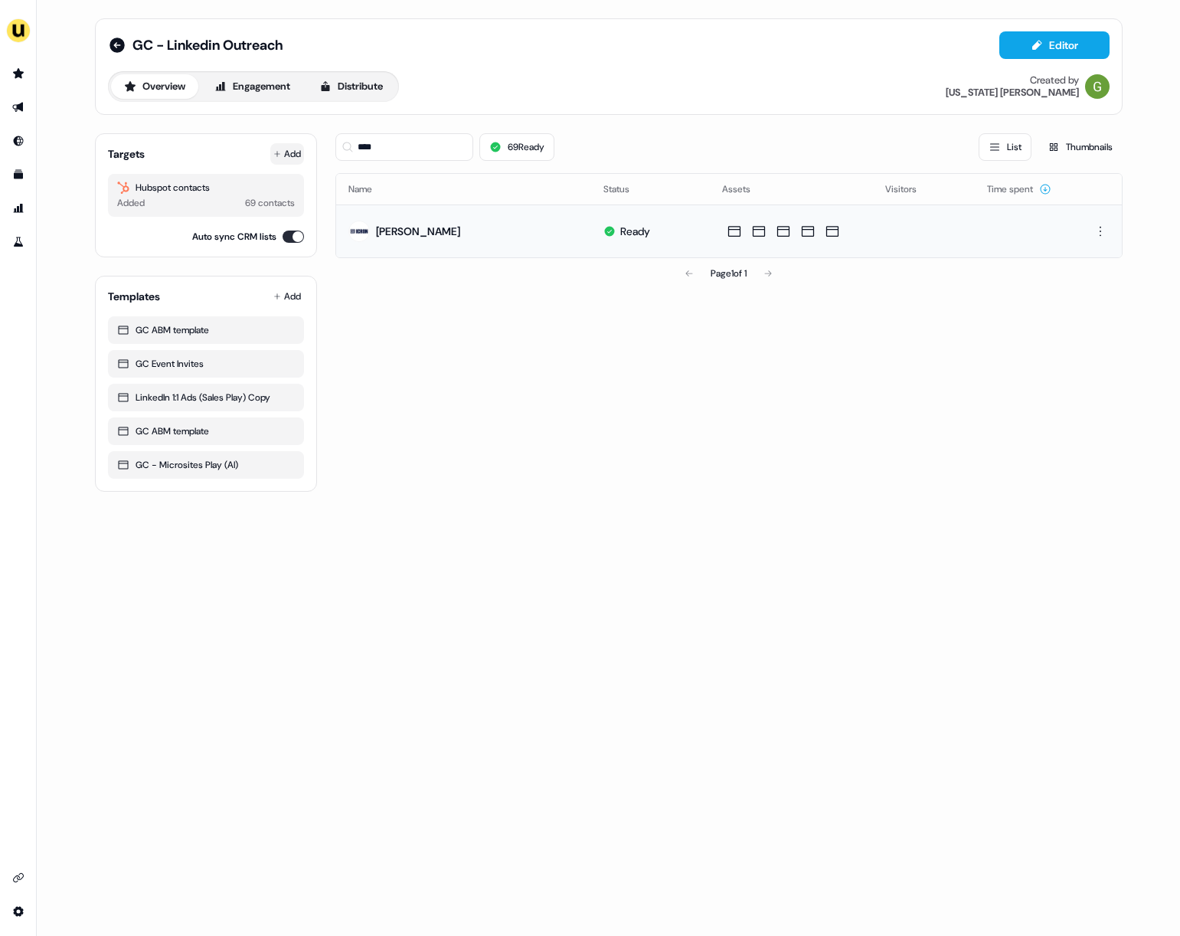
click at [283, 152] on button "Add" at bounding box center [287, 153] width 34 height 21
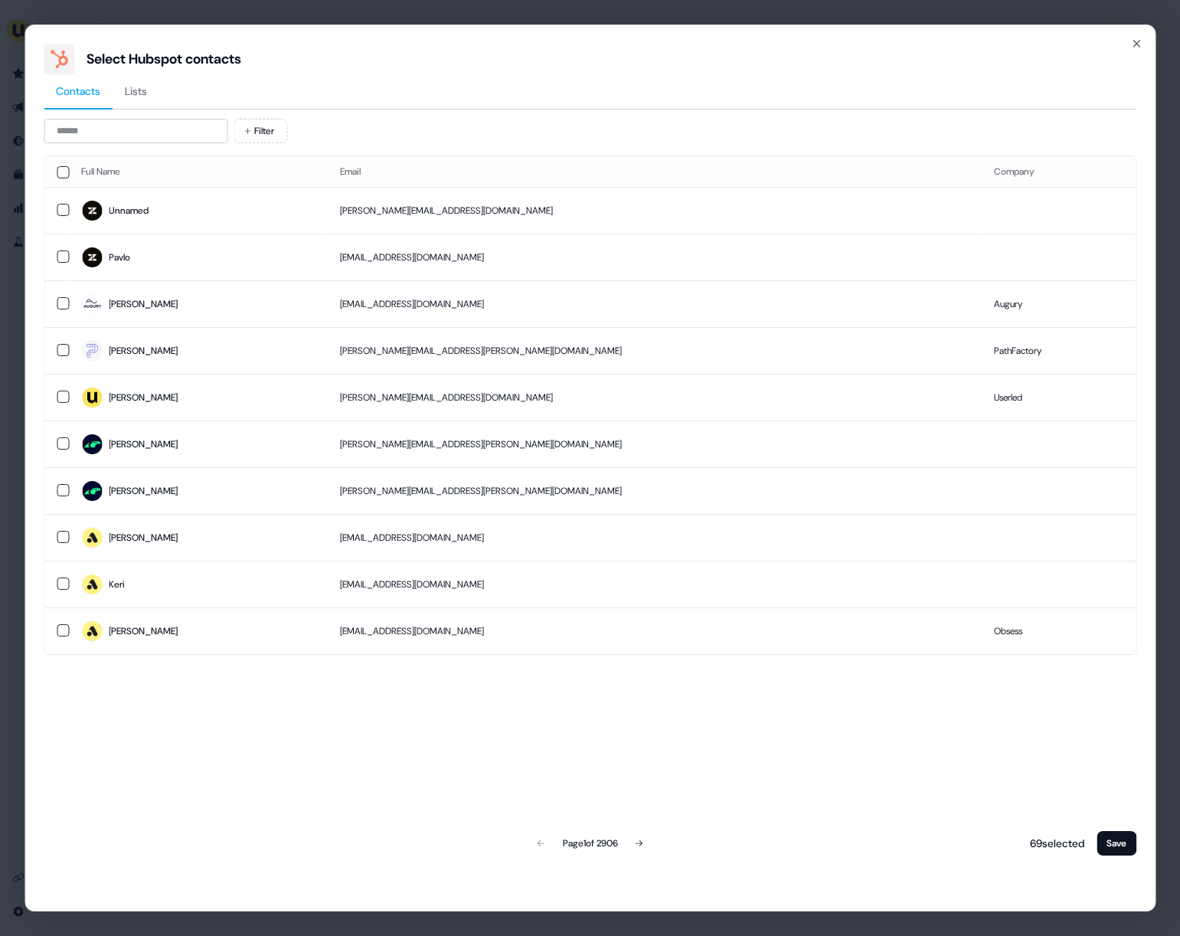
click at [197, 147] on div "Filter Full Name Email Company Unnamed sophie.ambridge@zendesk.com Pavlo pavlo.…" at bounding box center [590, 489] width 1093 height 740
click at [197, 141] on input at bounding box center [136, 131] width 184 height 25
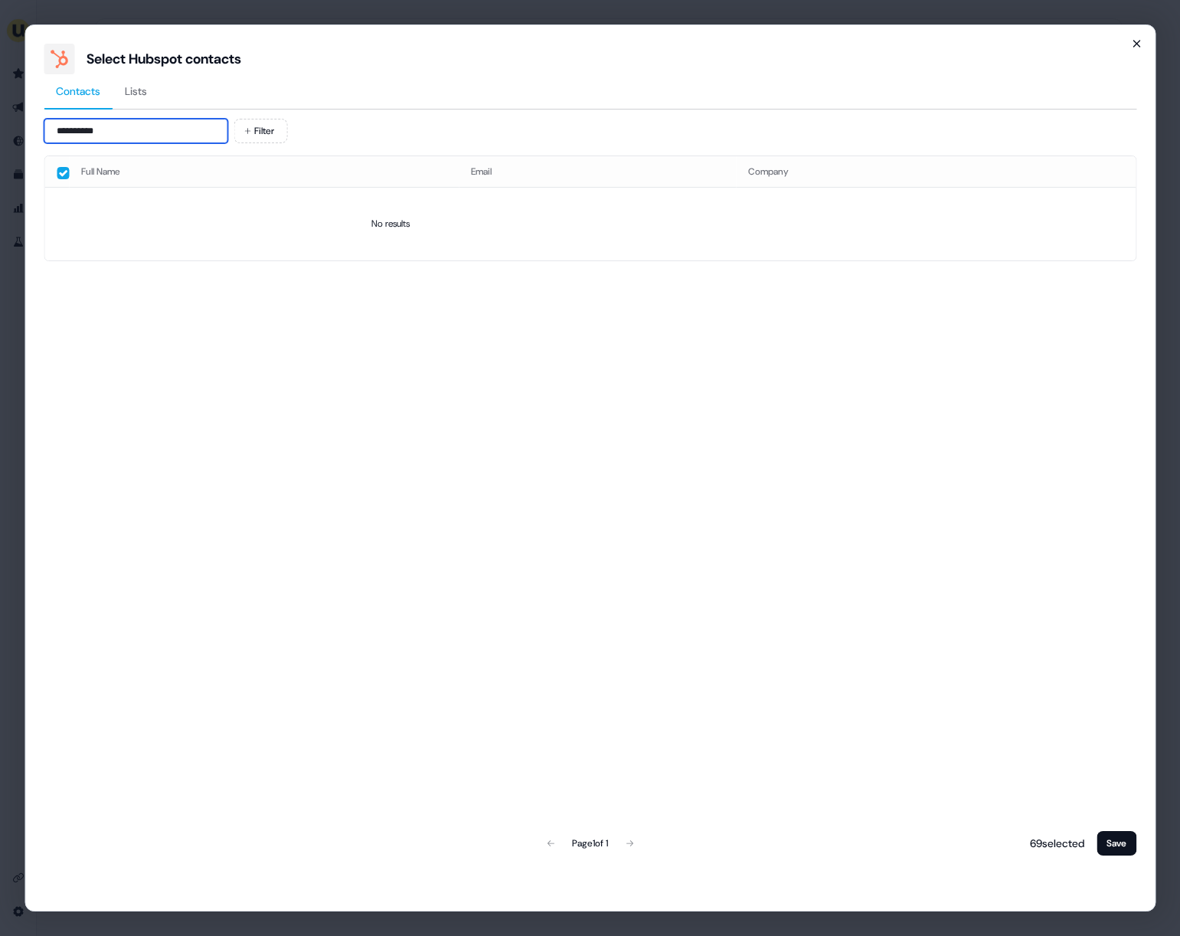
type input "**********"
click at [1135, 41] on icon "button" at bounding box center [1137, 44] width 12 height 12
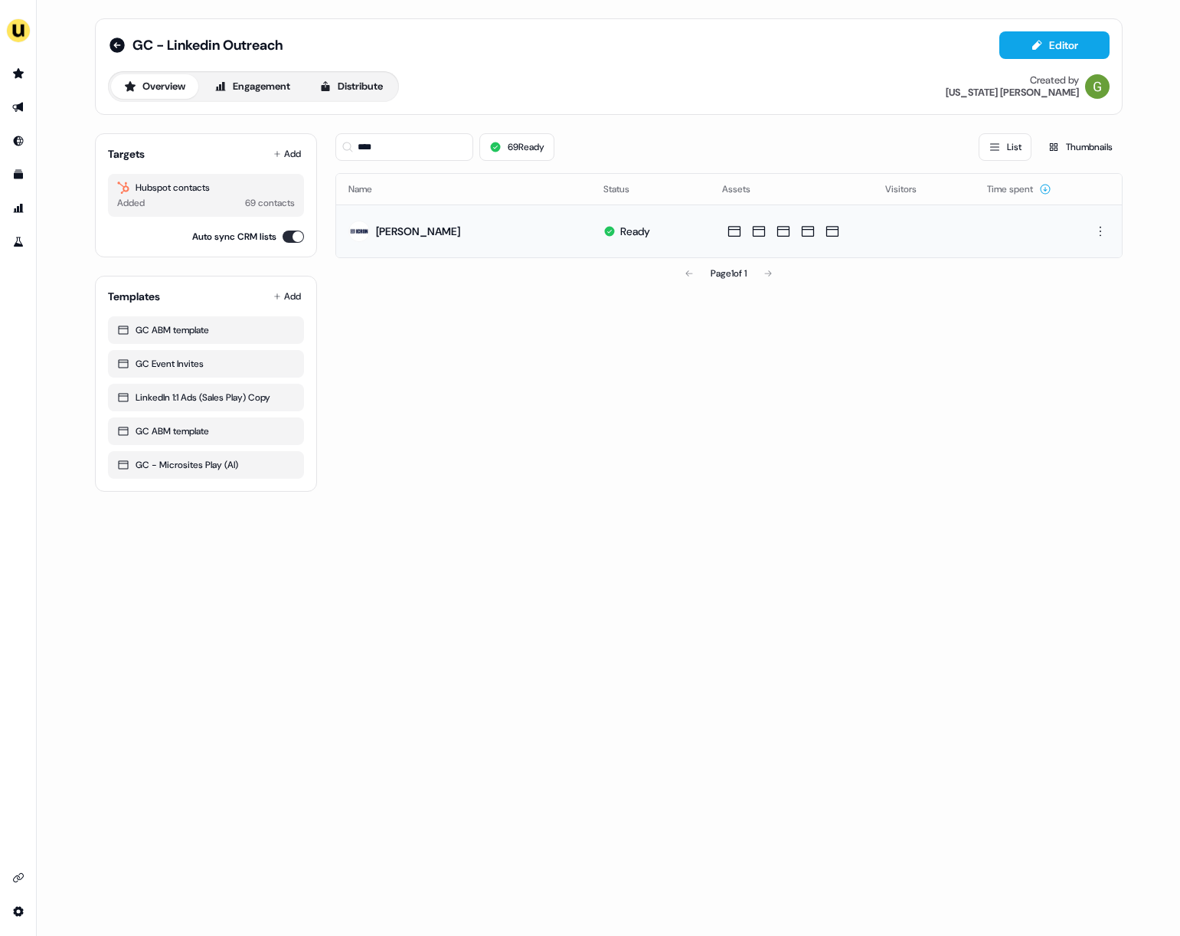
click at [468, 491] on div "**** 69 Ready List Thumbnails Name Status Assets Visitors Time spent Aura Lupas…" at bounding box center [729, 306] width 787 height 371
click at [400, 156] on input "****" at bounding box center [405, 147] width 138 height 28
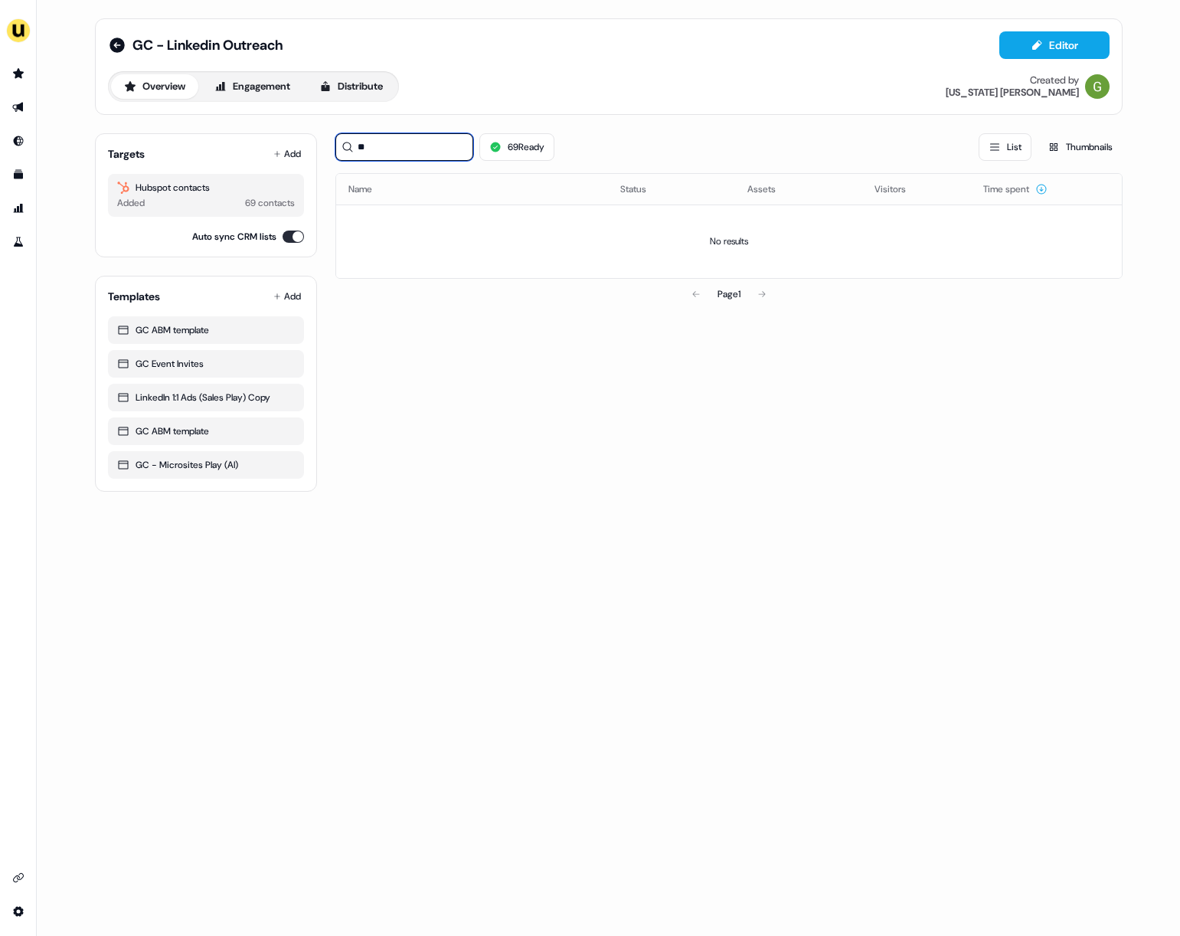
type input "*"
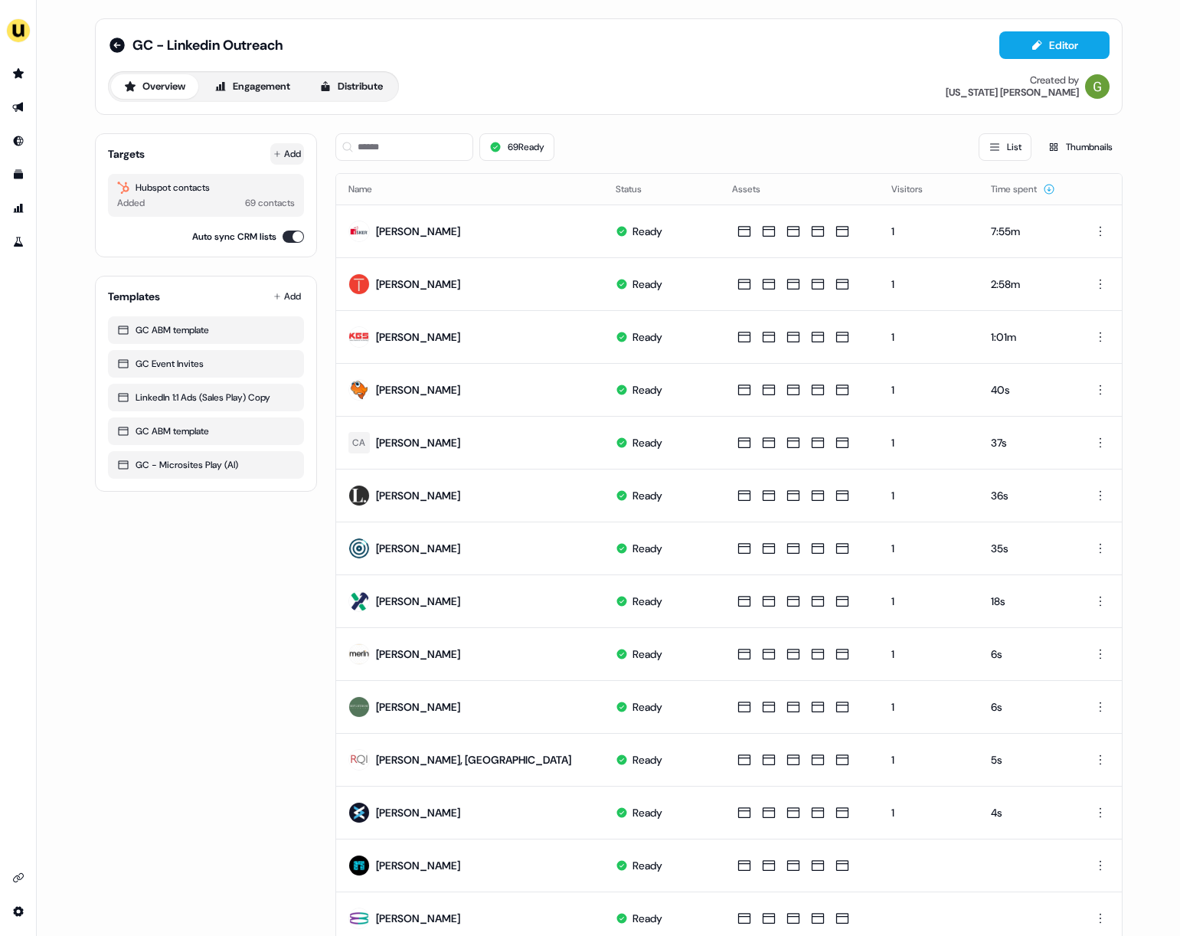
click at [292, 156] on button "Add" at bounding box center [287, 153] width 34 height 21
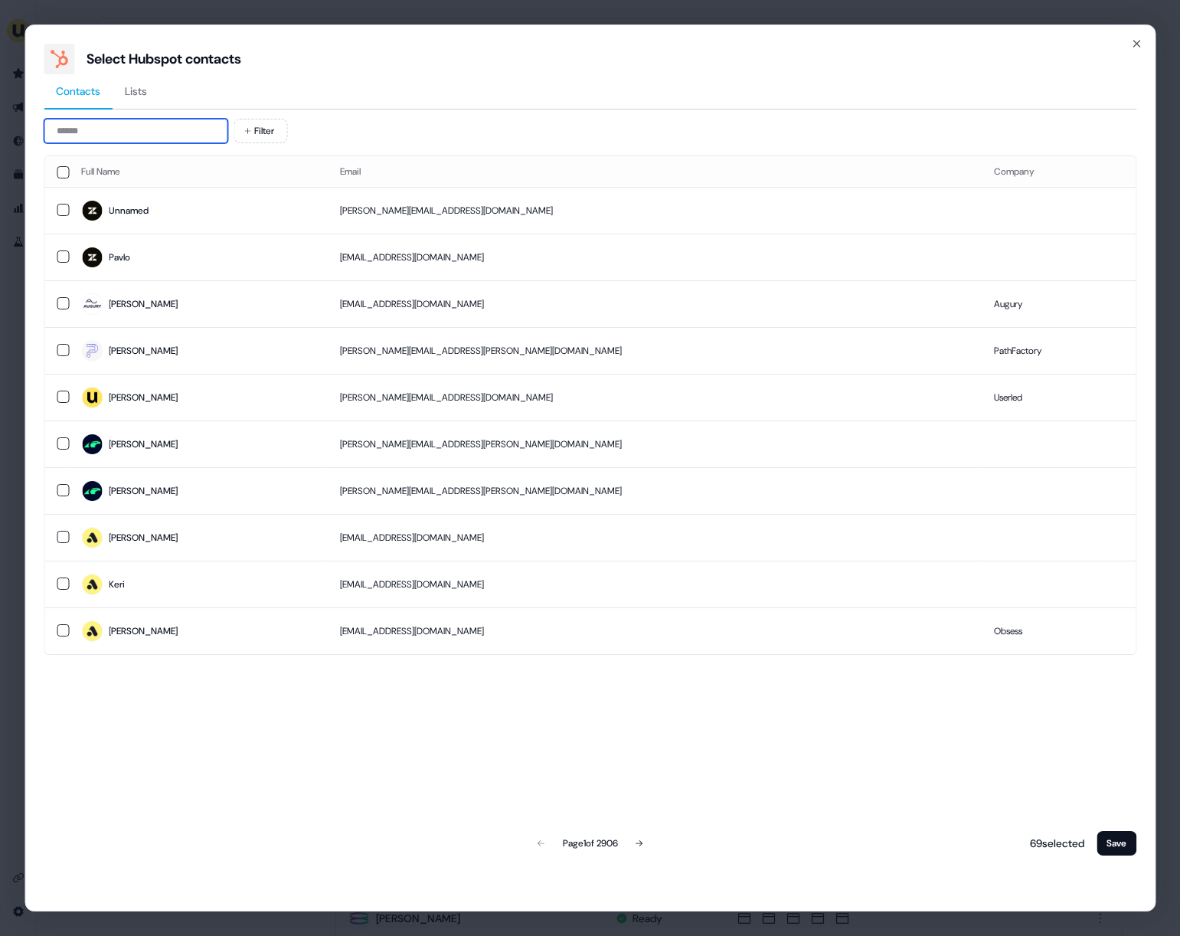
click at [152, 139] on input at bounding box center [136, 131] width 184 height 25
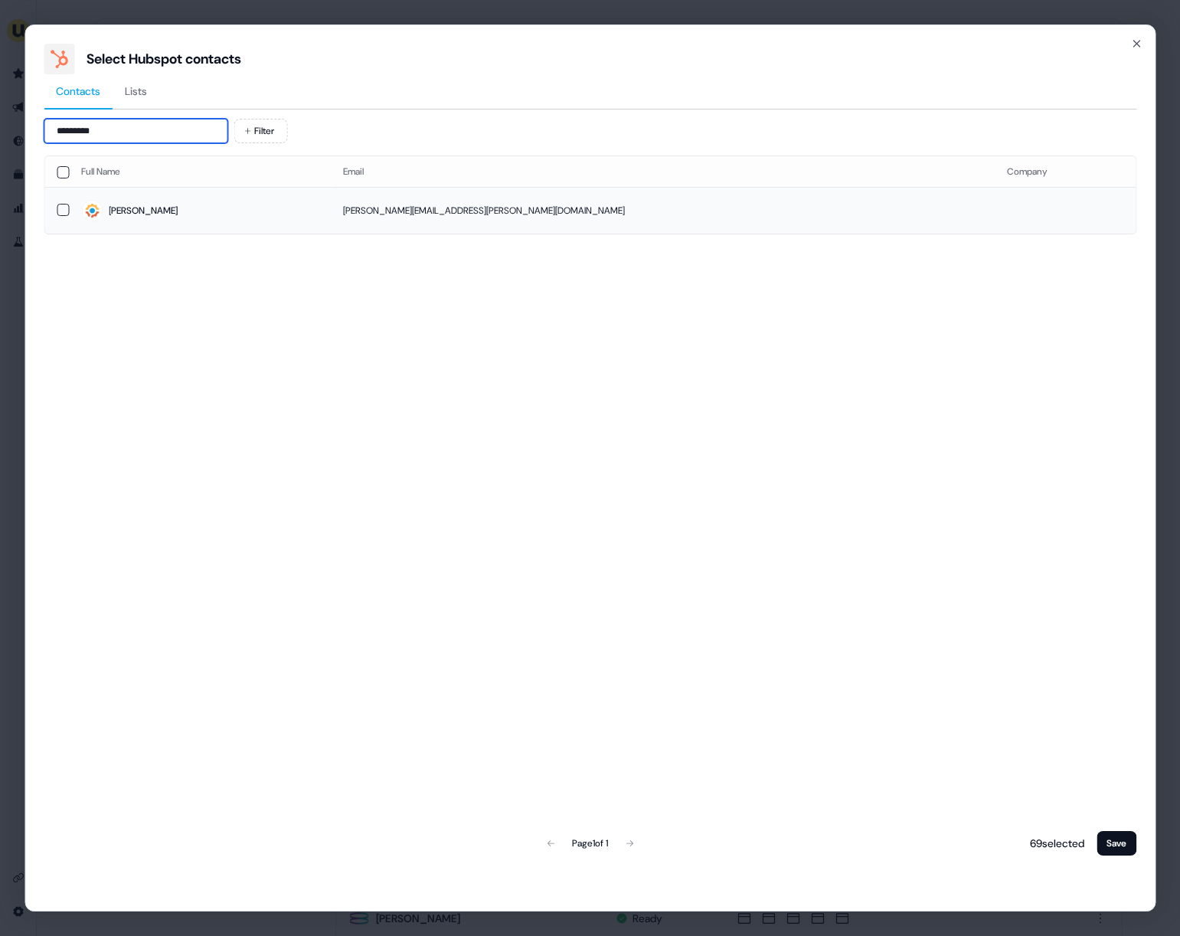
type input "*********"
click at [158, 229] on td "Kerry" at bounding box center [200, 210] width 262 height 47
click at [1120, 843] on button "Save" at bounding box center [1117, 843] width 40 height 25
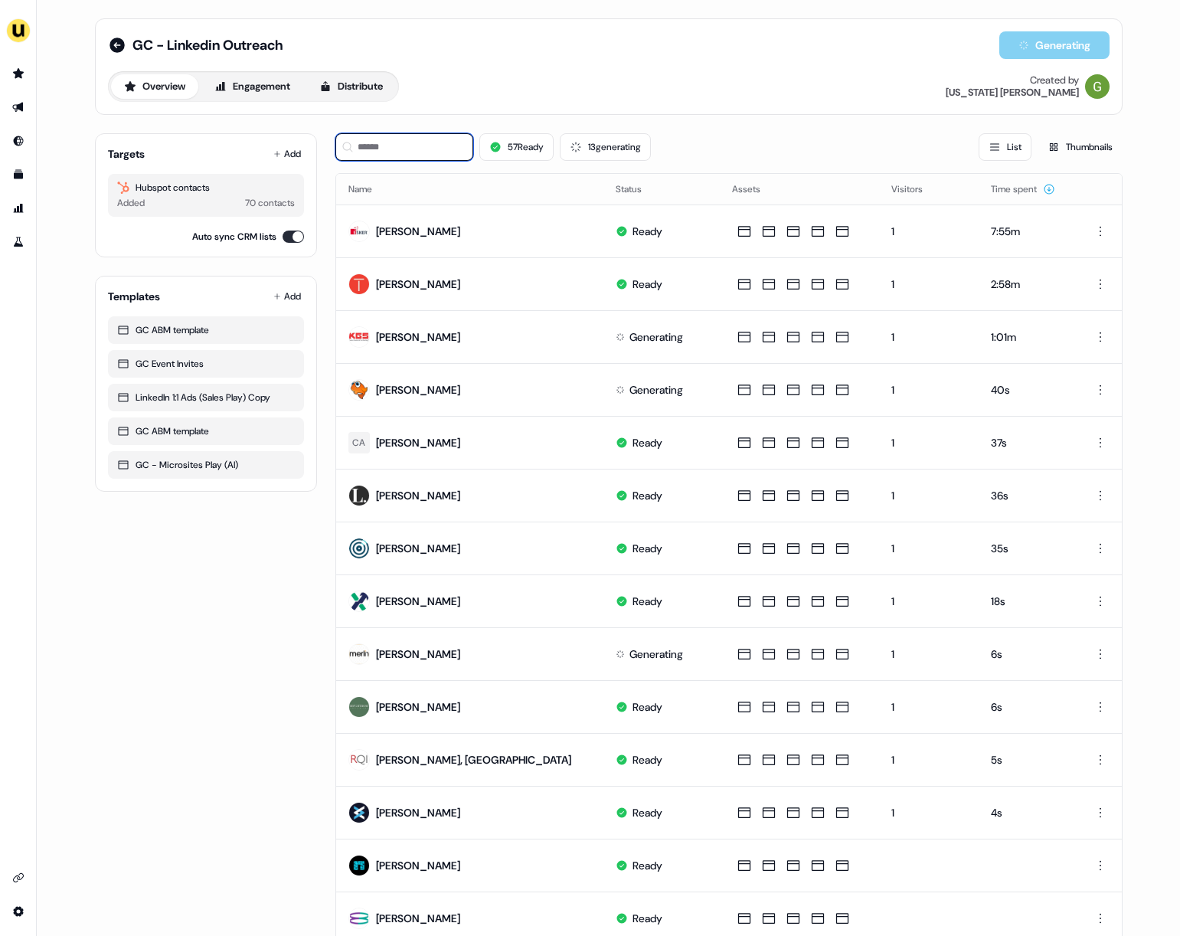
click at [394, 153] on input at bounding box center [405, 147] width 138 height 28
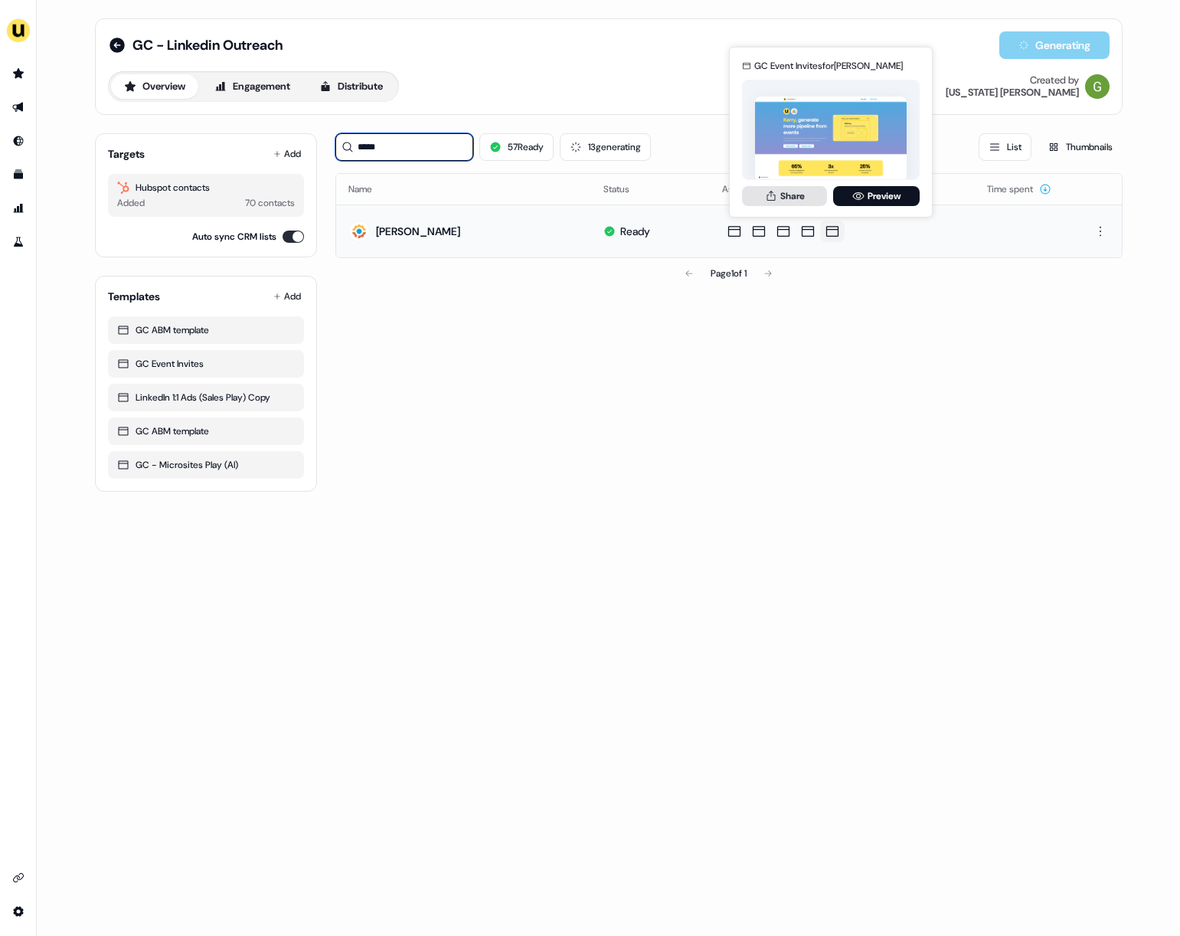
type input "*****"
click at [771, 204] on button "Share" at bounding box center [784, 196] width 85 height 20
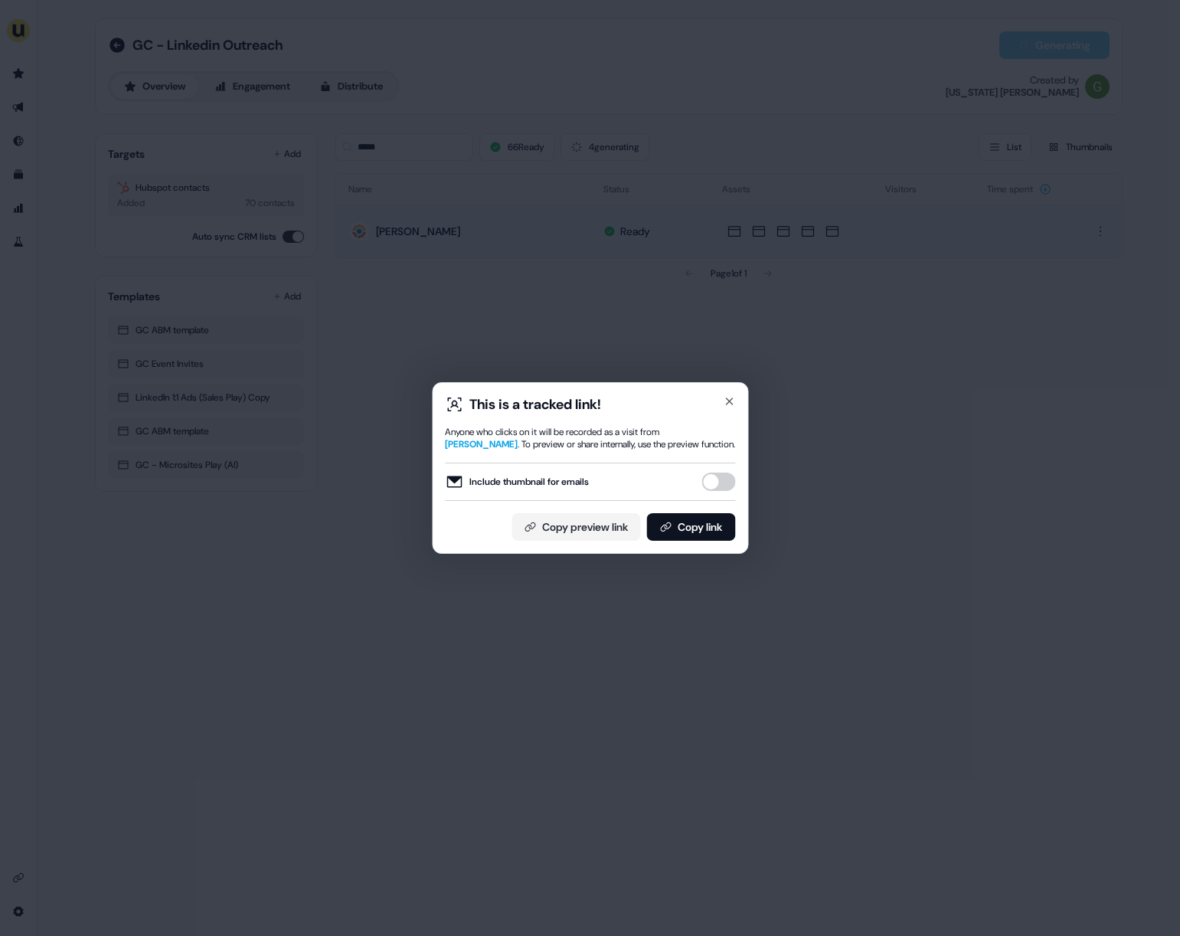
click at [711, 487] on button "Include thumbnail for emails" at bounding box center [719, 482] width 34 height 18
click at [693, 522] on button "Copy link" at bounding box center [691, 527] width 89 height 28
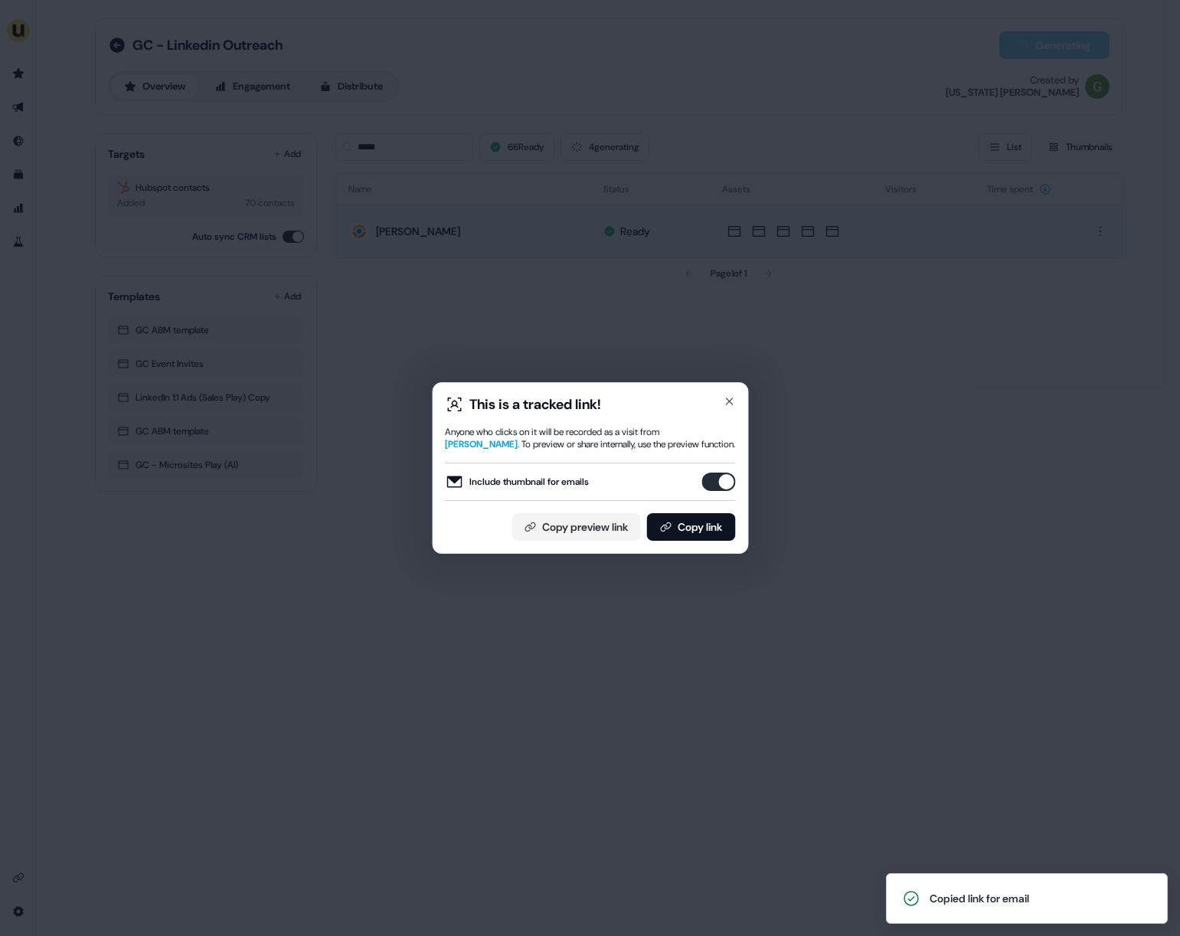
click at [723, 489] on button "Include thumbnail for emails" at bounding box center [719, 482] width 34 height 18
click at [676, 527] on button "Copy link" at bounding box center [691, 527] width 89 height 28
click at [731, 399] on icon "button" at bounding box center [729, 401] width 6 height 6
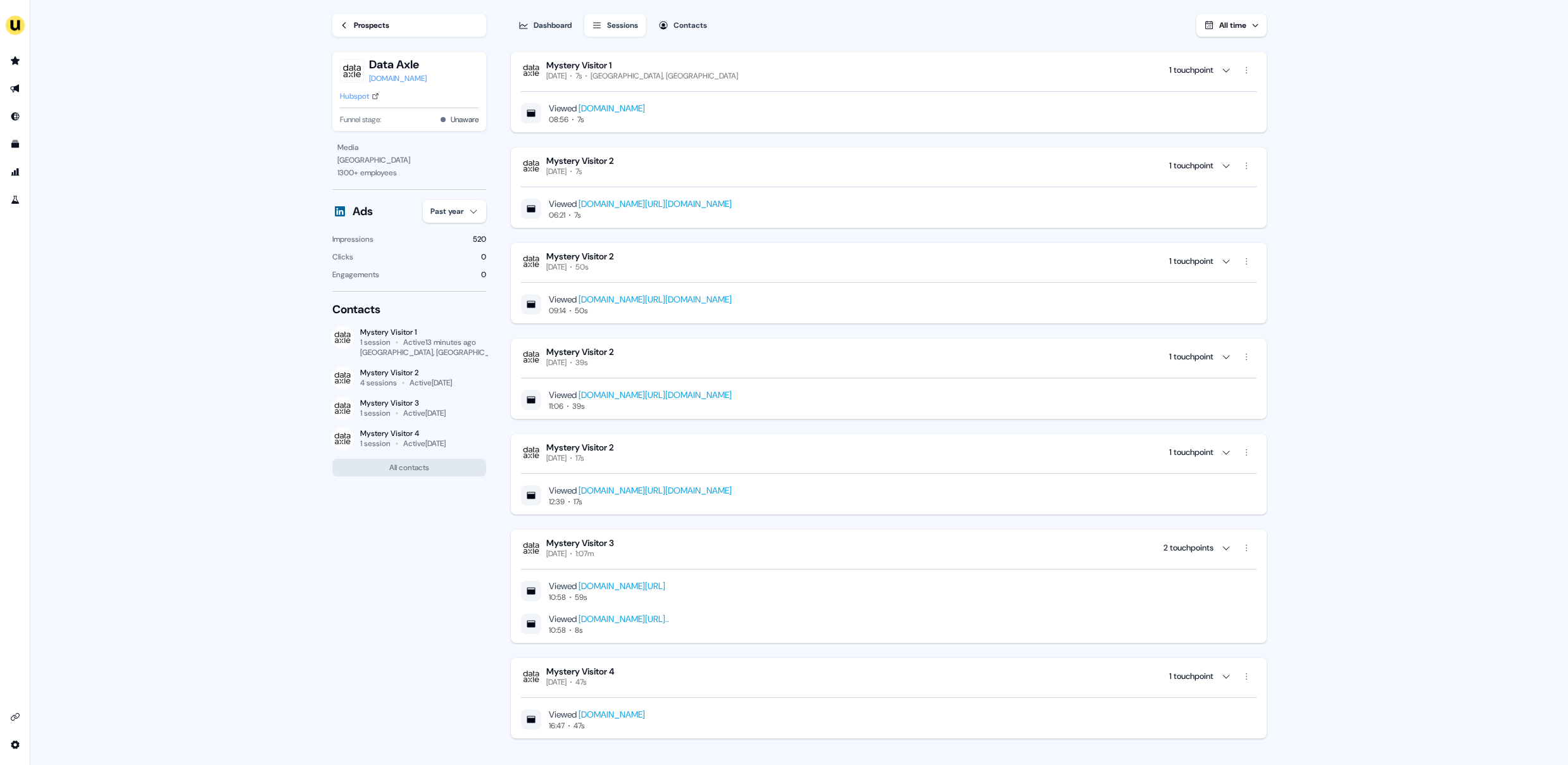
scroll to position [1, 0]
click at [15, 64] on icon "Go to prospects" at bounding box center [15, 60] width 10 height 10
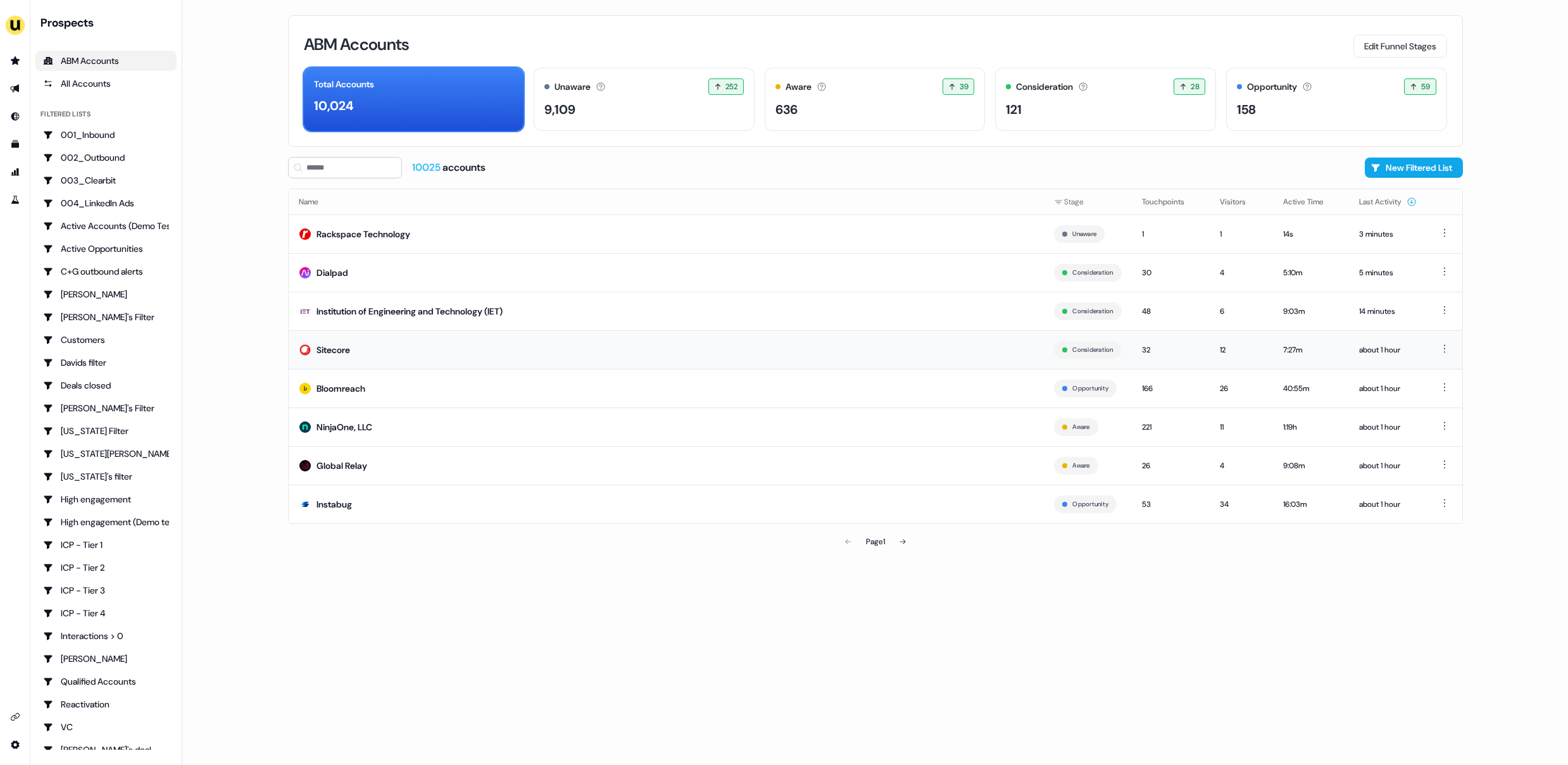
click at [366, 356] on td "Sitecore" at bounding box center [666, 349] width 756 height 39
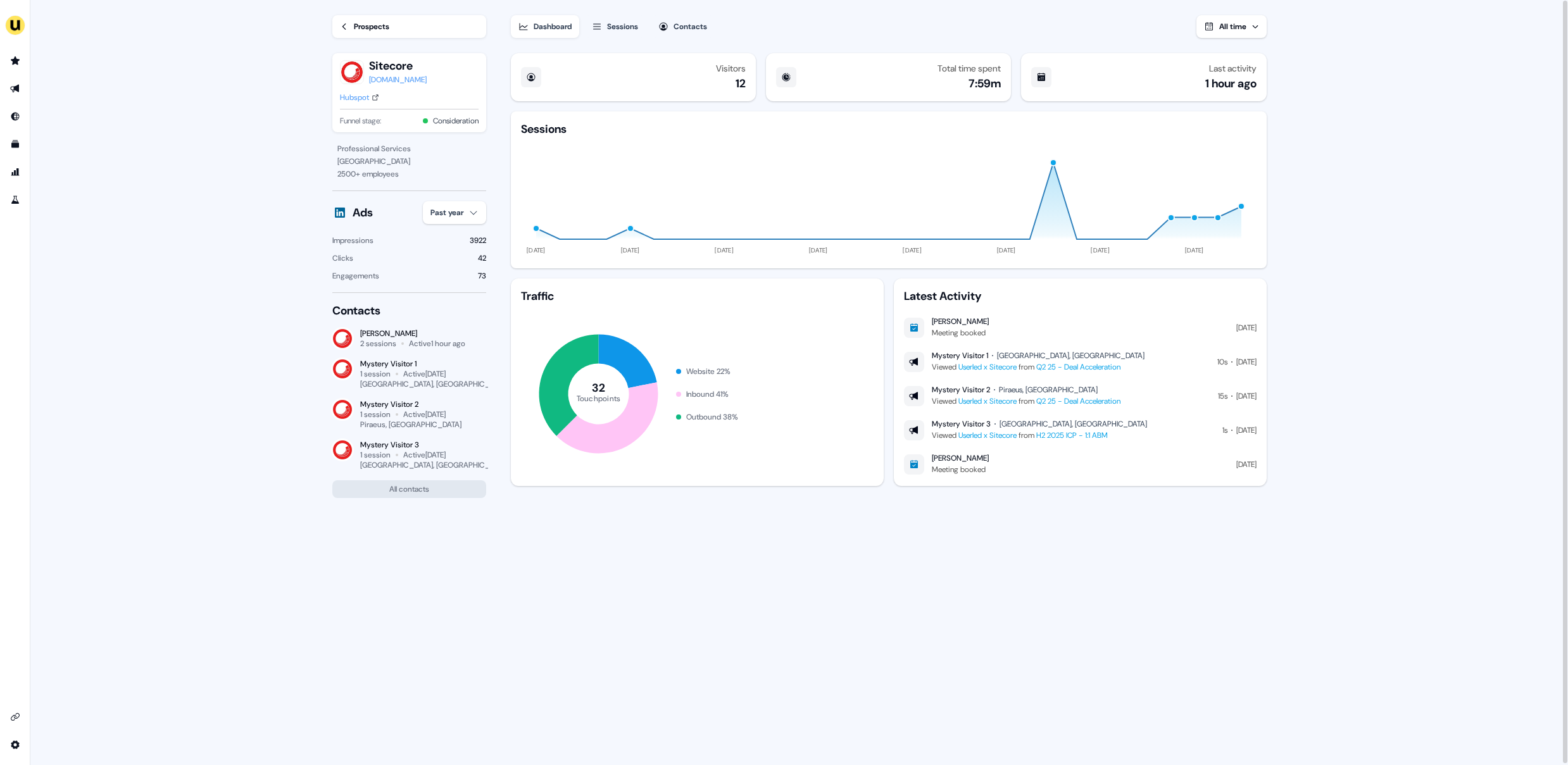
click at [617, 35] on button "Sessions" at bounding box center [615, 26] width 61 height 23
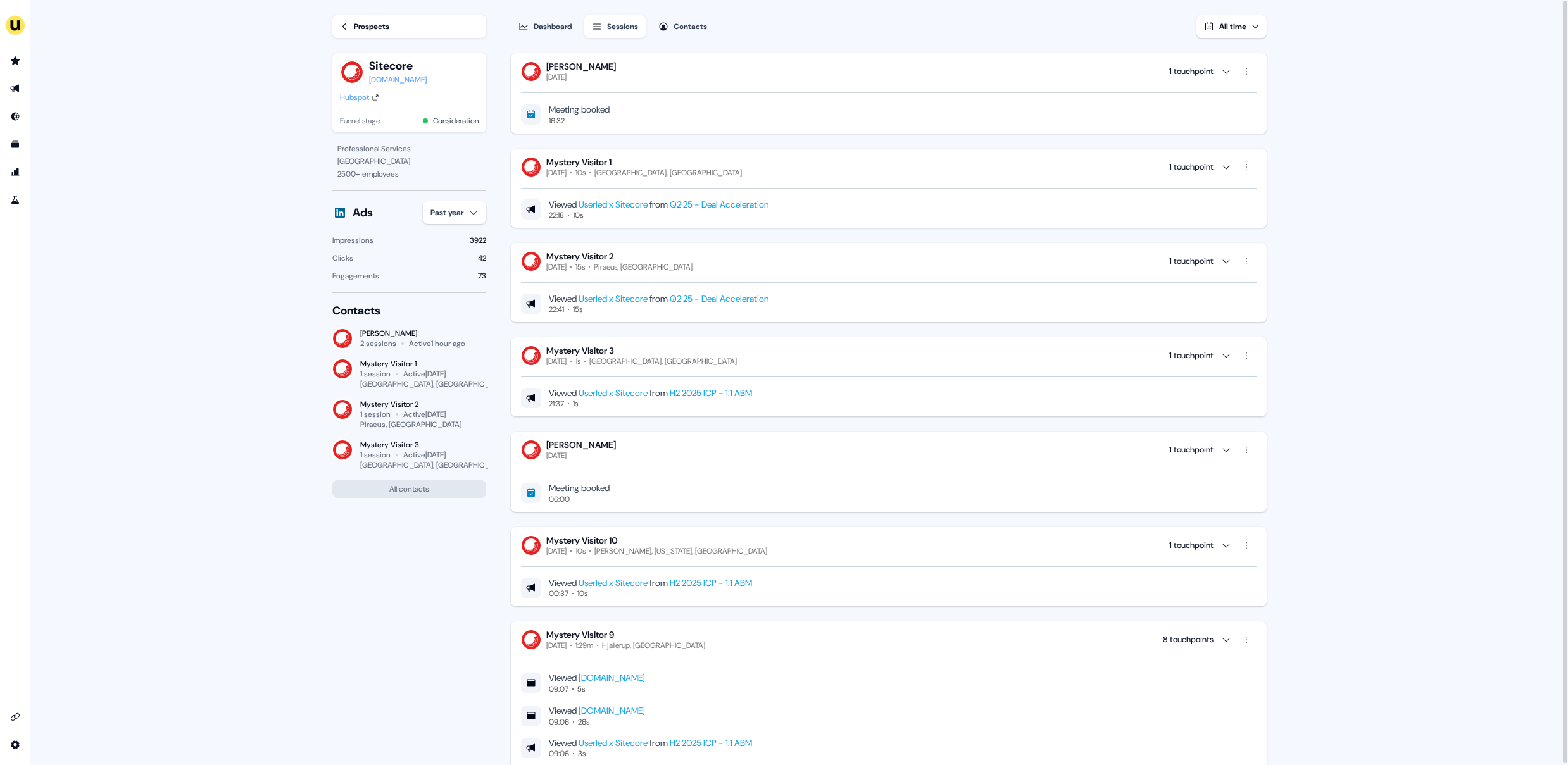
click at [1187, 69] on div "1 touchpoint" at bounding box center [1192, 71] width 45 height 12
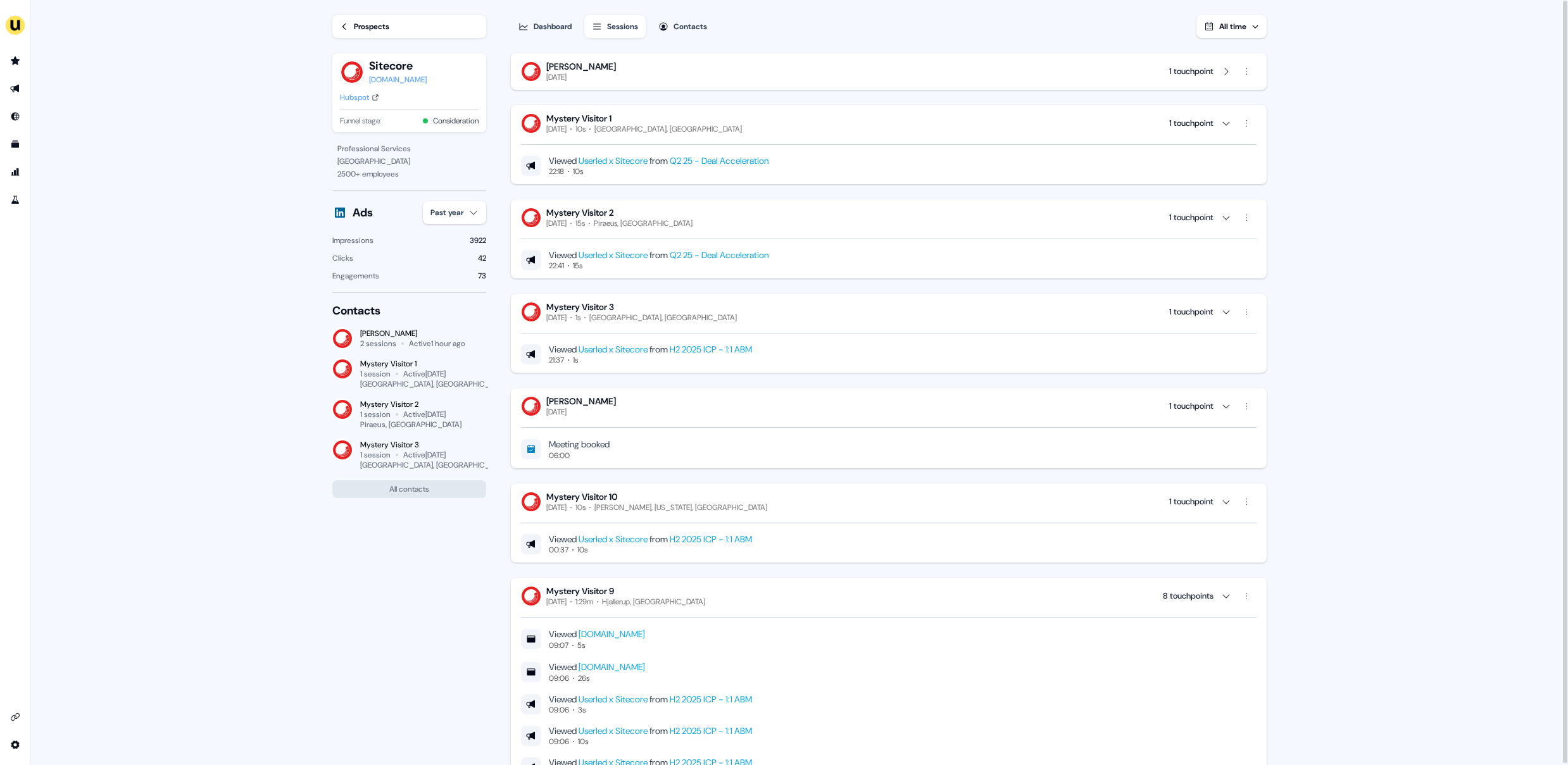
click at [1187, 69] on div "1 touchpoint" at bounding box center [1192, 71] width 45 height 12
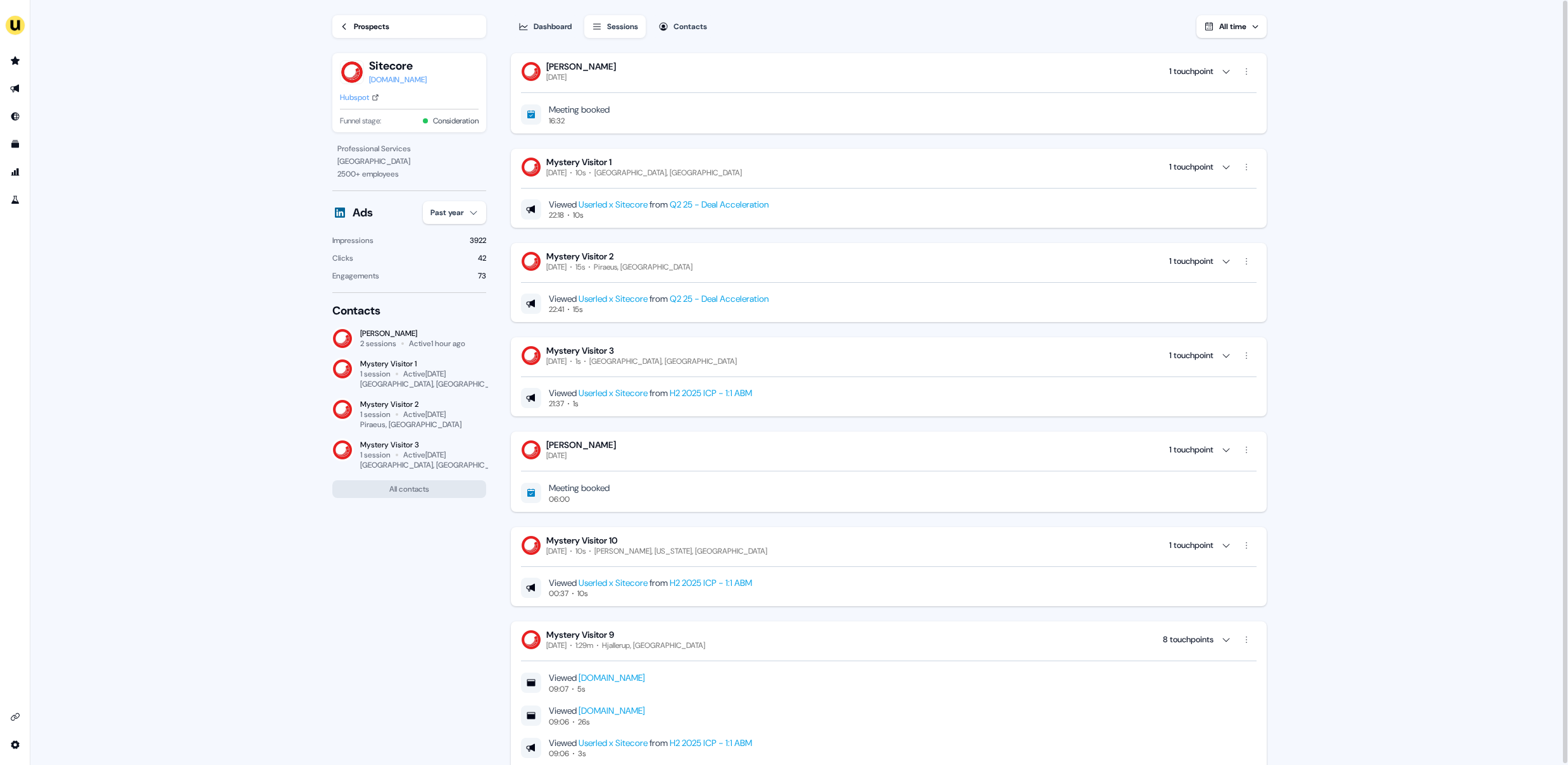
click at [1187, 70] on div "1 touchpoint" at bounding box center [1192, 71] width 45 height 12
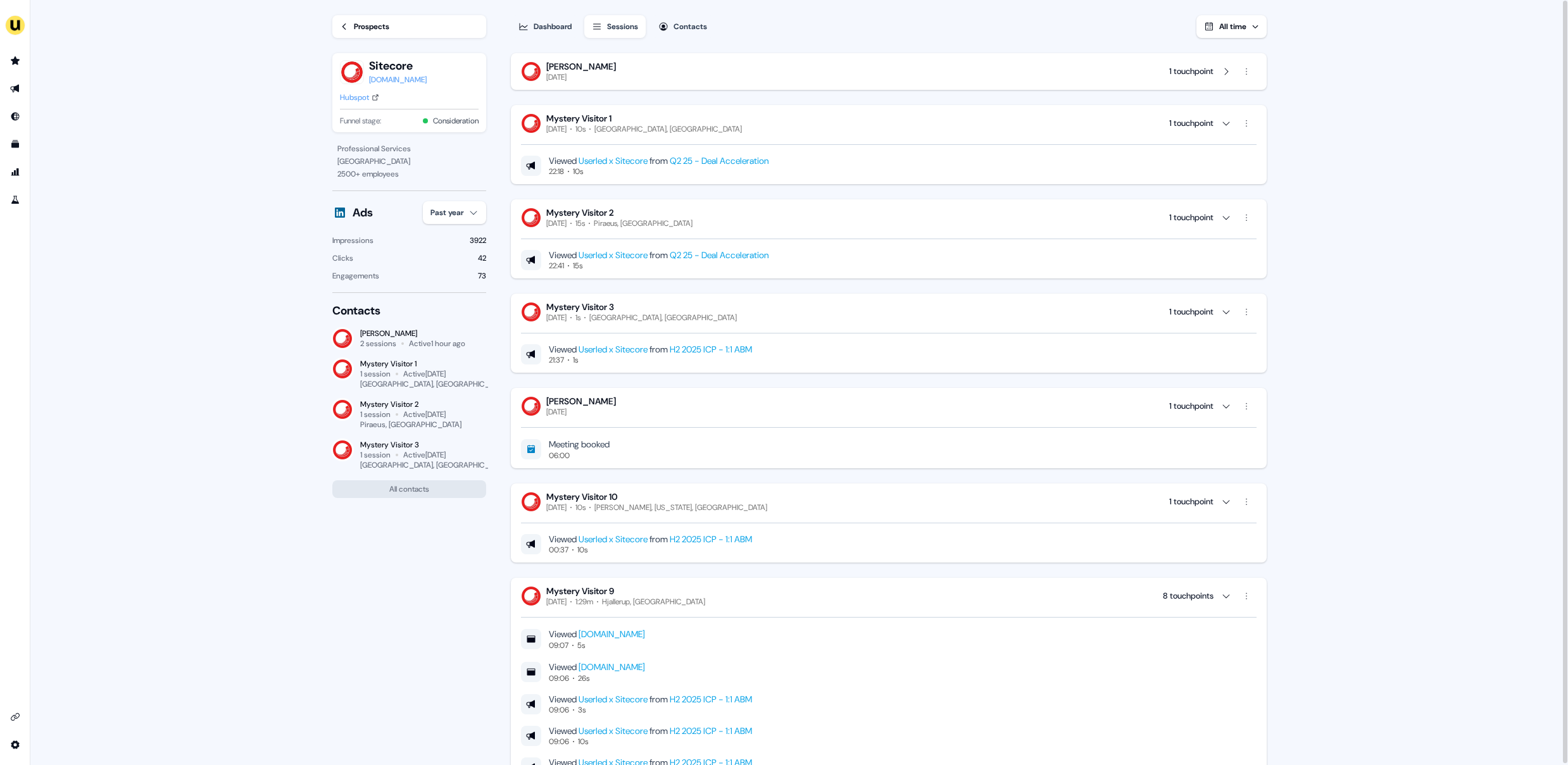
click at [222, 55] on main "Loading... Prospects Sitecore [DOMAIN_NAME] Hubspot Funnel stage: Consideration…" at bounding box center [799, 383] width 1538 height 767
click at [378, 26] on div "Prospects" at bounding box center [371, 26] width 36 height 12
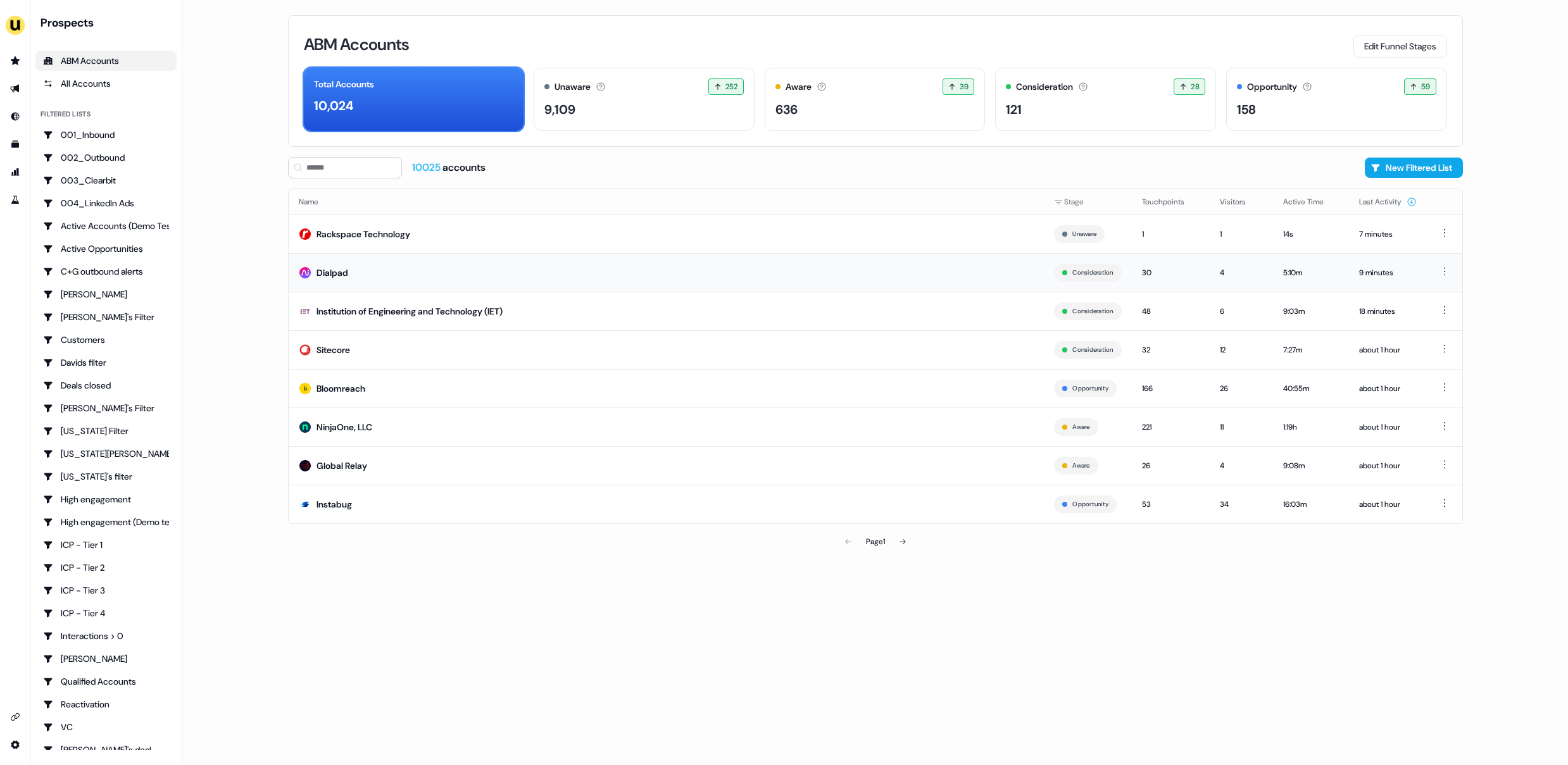
click at [322, 277] on div "Dialpad" at bounding box center [332, 273] width 31 height 12
click at [358, 483] on td "Global Relay" at bounding box center [666, 465] width 756 height 39
click at [348, 469] on div "Global Relay" at bounding box center [341, 465] width 50 height 12
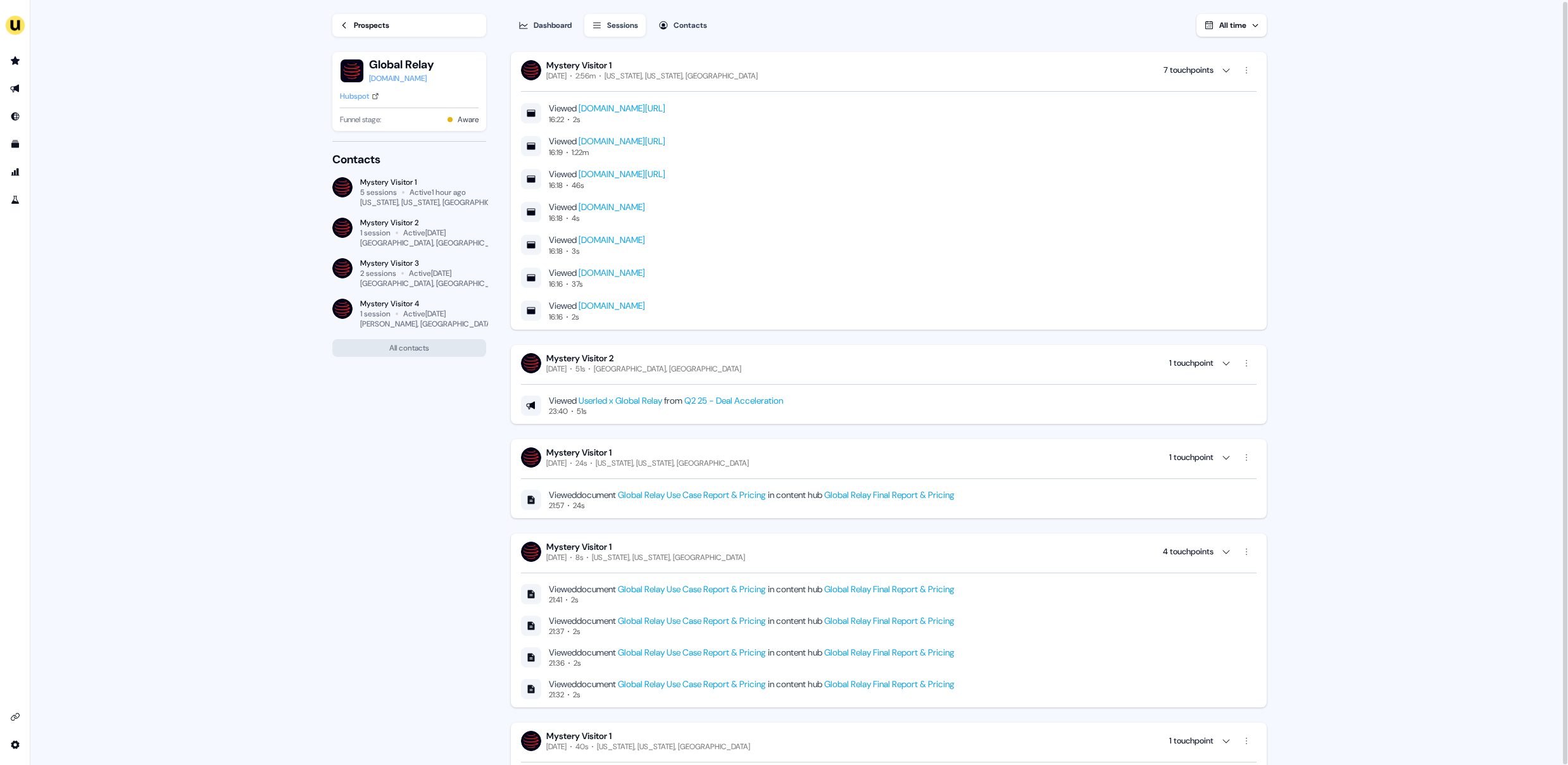
click at [559, 20] on div "Dashboard" at bounding box center [553, 25] width 38 height 12
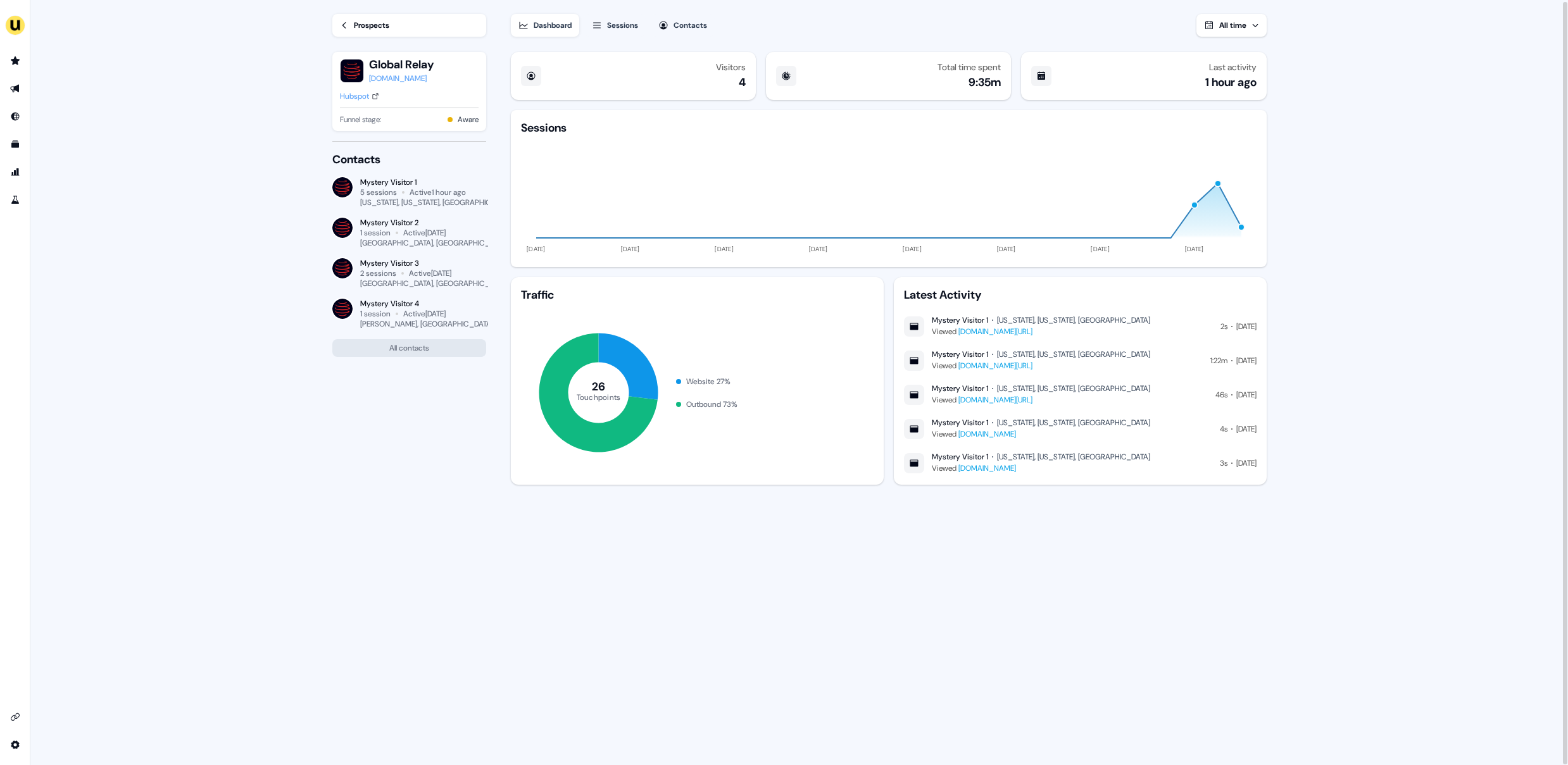
click at [386, 24] on div "Prospects" at bounding box center [371, 25] width 36 height 12
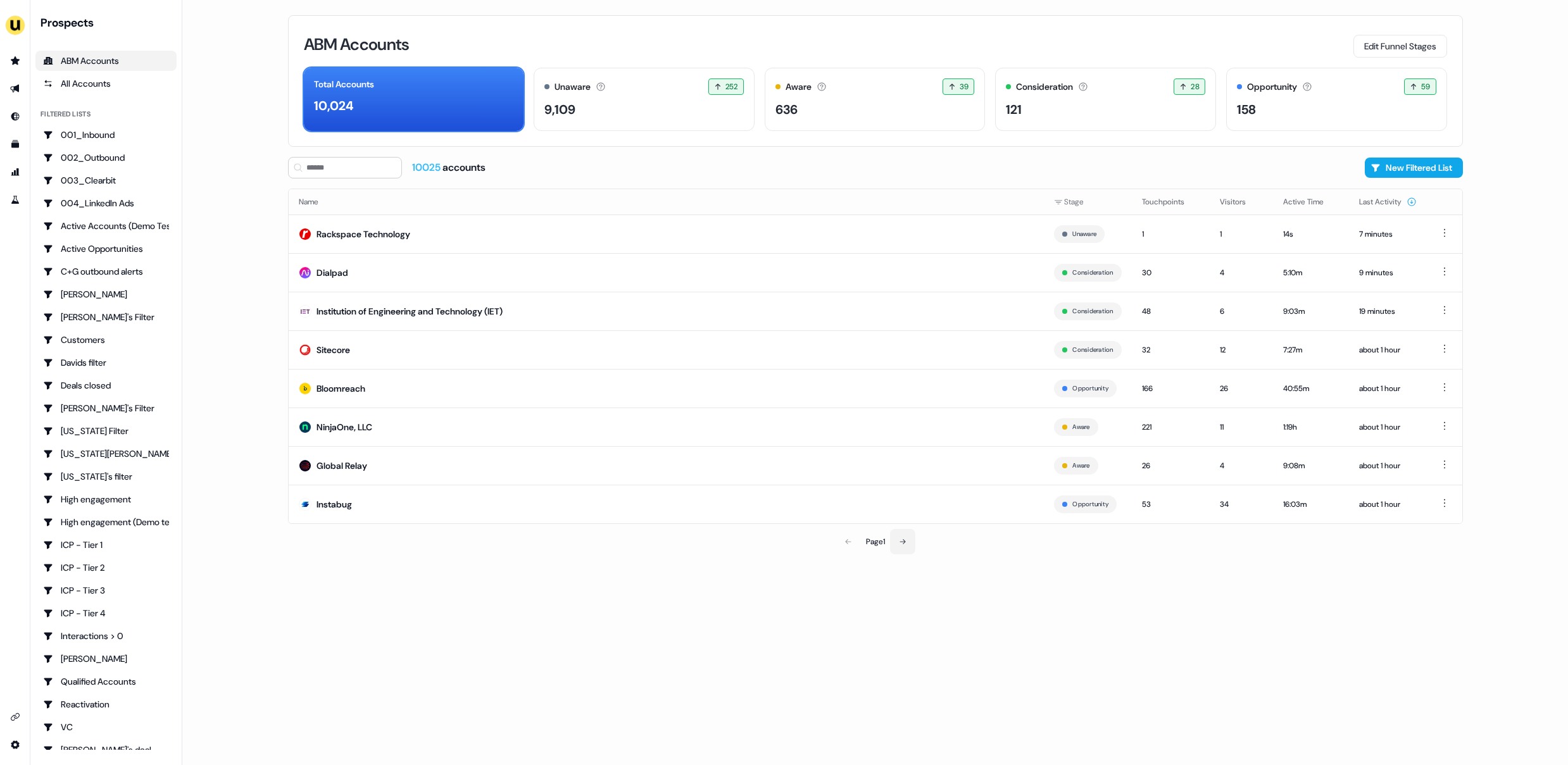
click at [907, 541] on icon at bounding box center [903, 541] width 7 height 7
click at [382, 278] on td "Knock" at bounding box center [666, 272] width 756 height 39
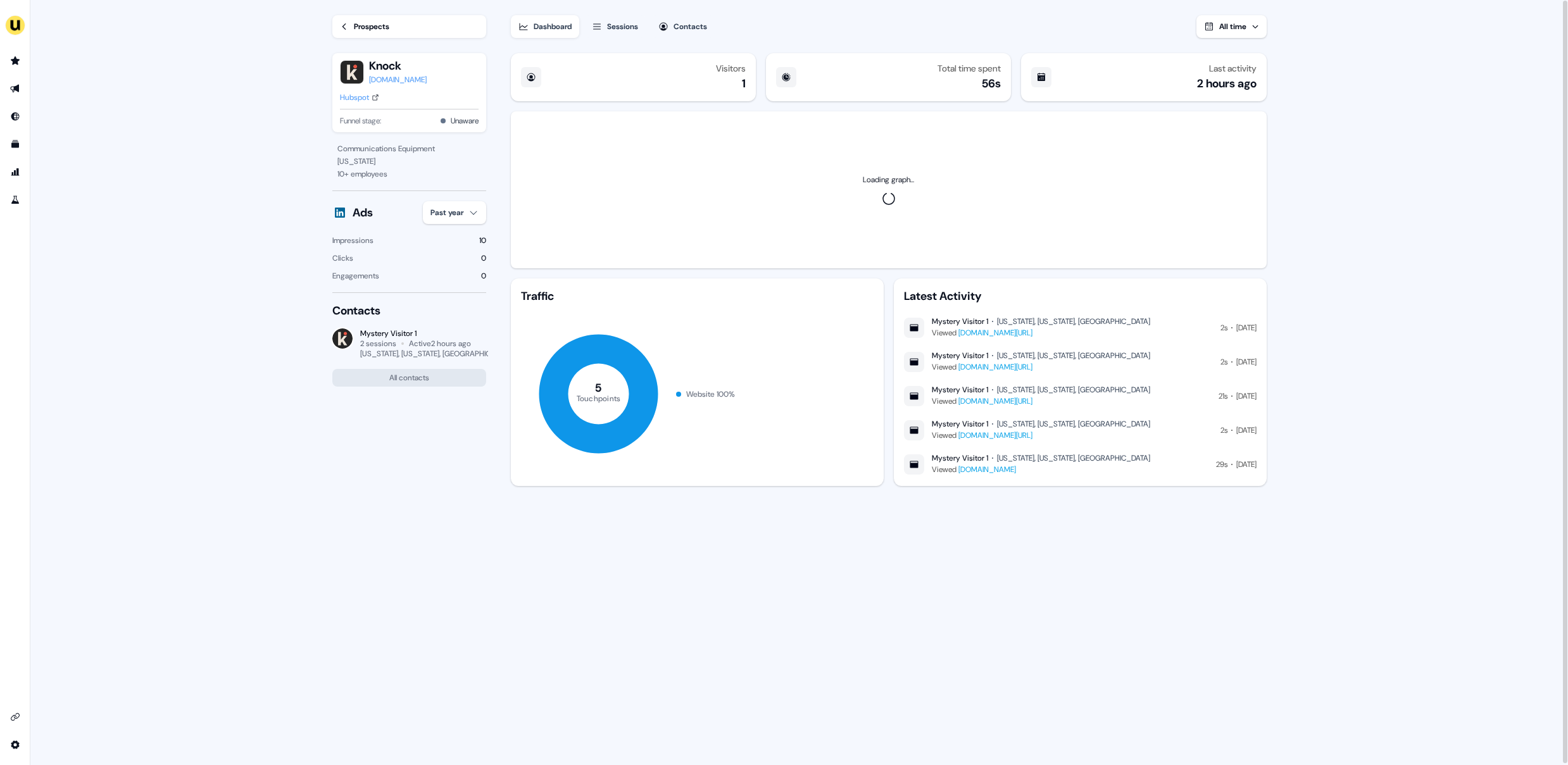
click at [612, 26] on div "Sessions" at bounding box center [623, 26] width 31 height 12
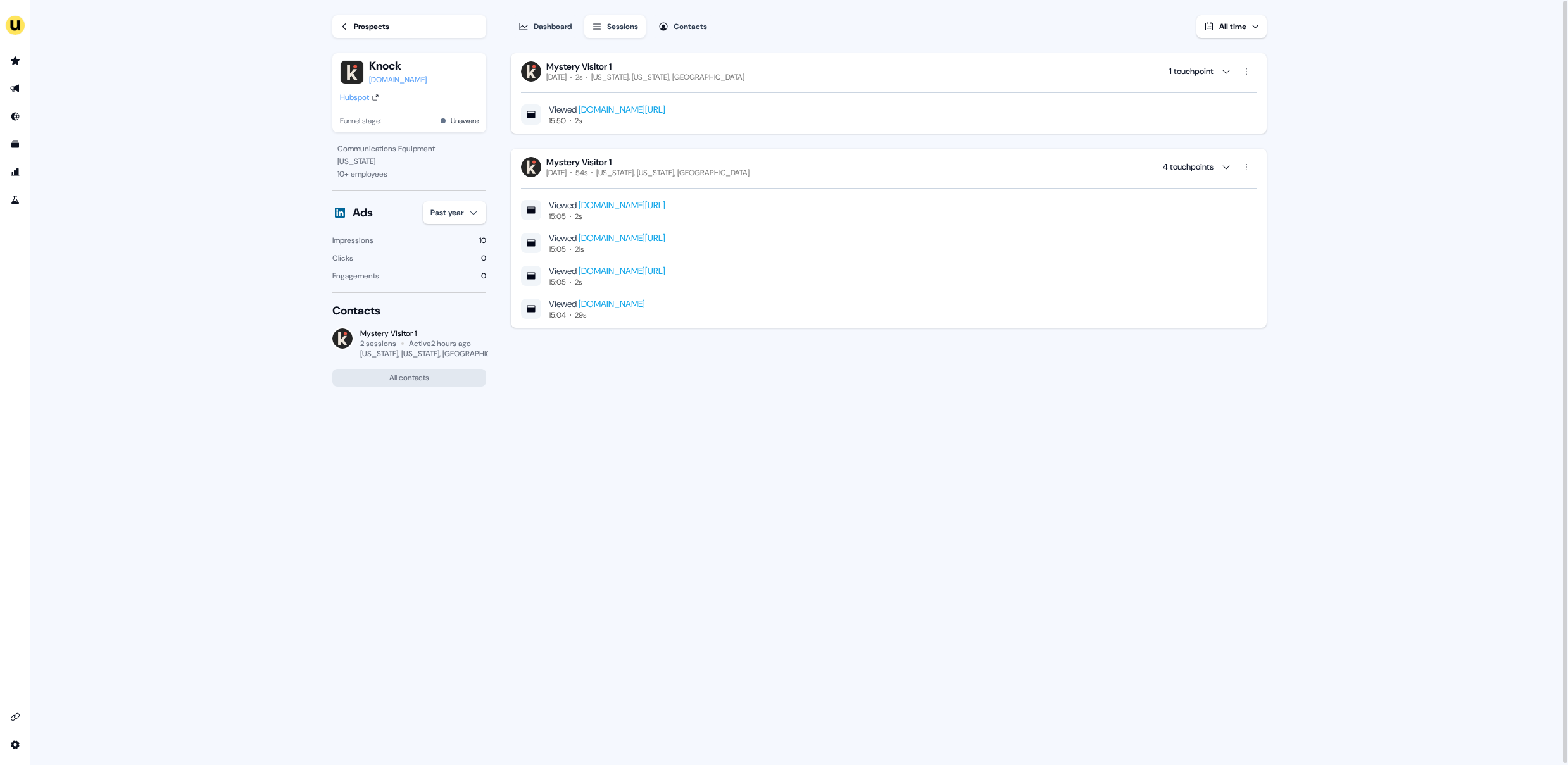
click at [370, 97] on link "Hubspot" at bounding box center [359, 97] width 39 height 12
click at [384, 78] on div "[DOMAIN_NAME]" at bounding box center [398, 79] width 58 height 12
